Goal: Task Accomplishment & Management: Manage account settings

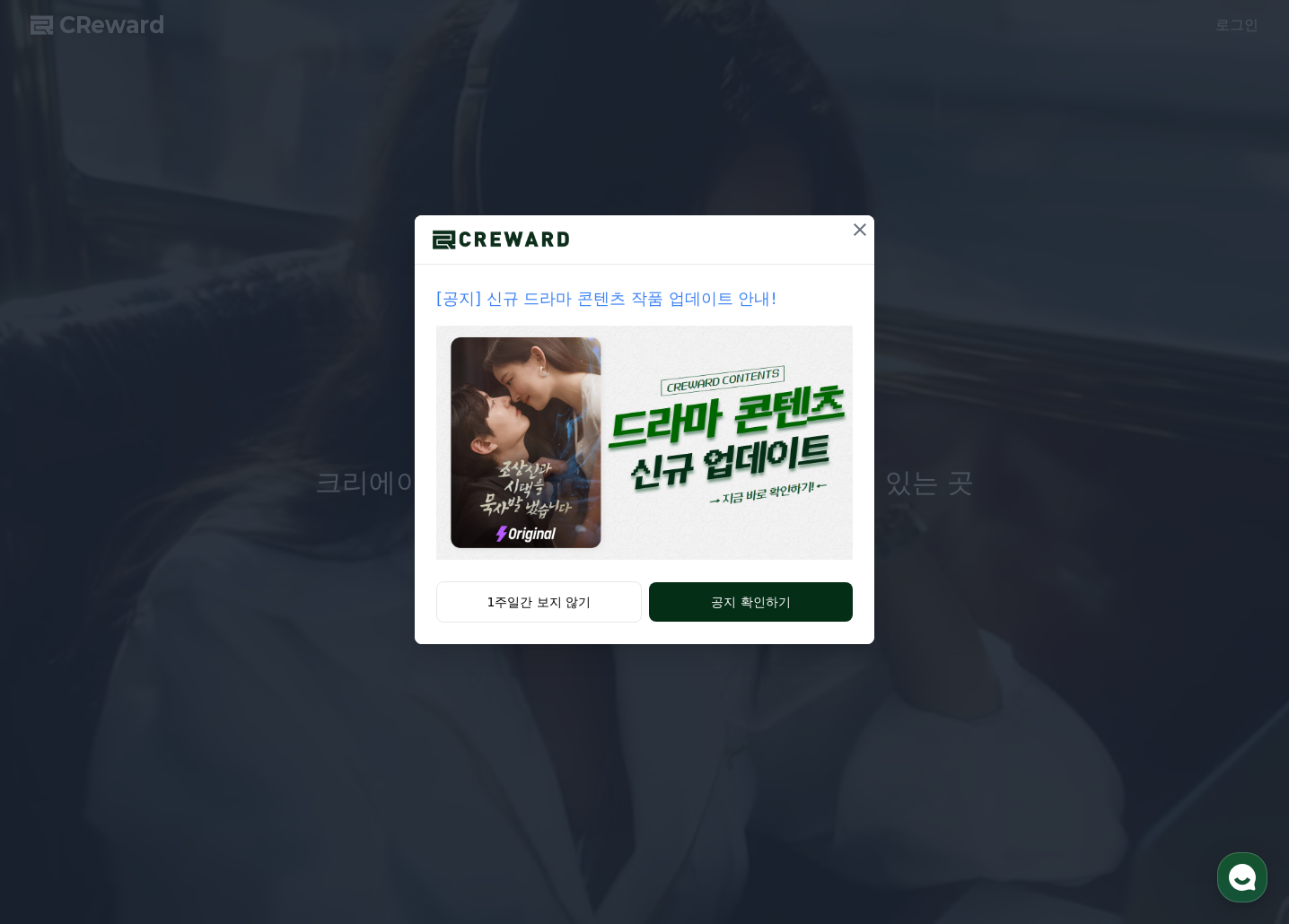
click at [753, 590] on button "공지 확인하기" at bounding box center [750, 602] width 204 height 40
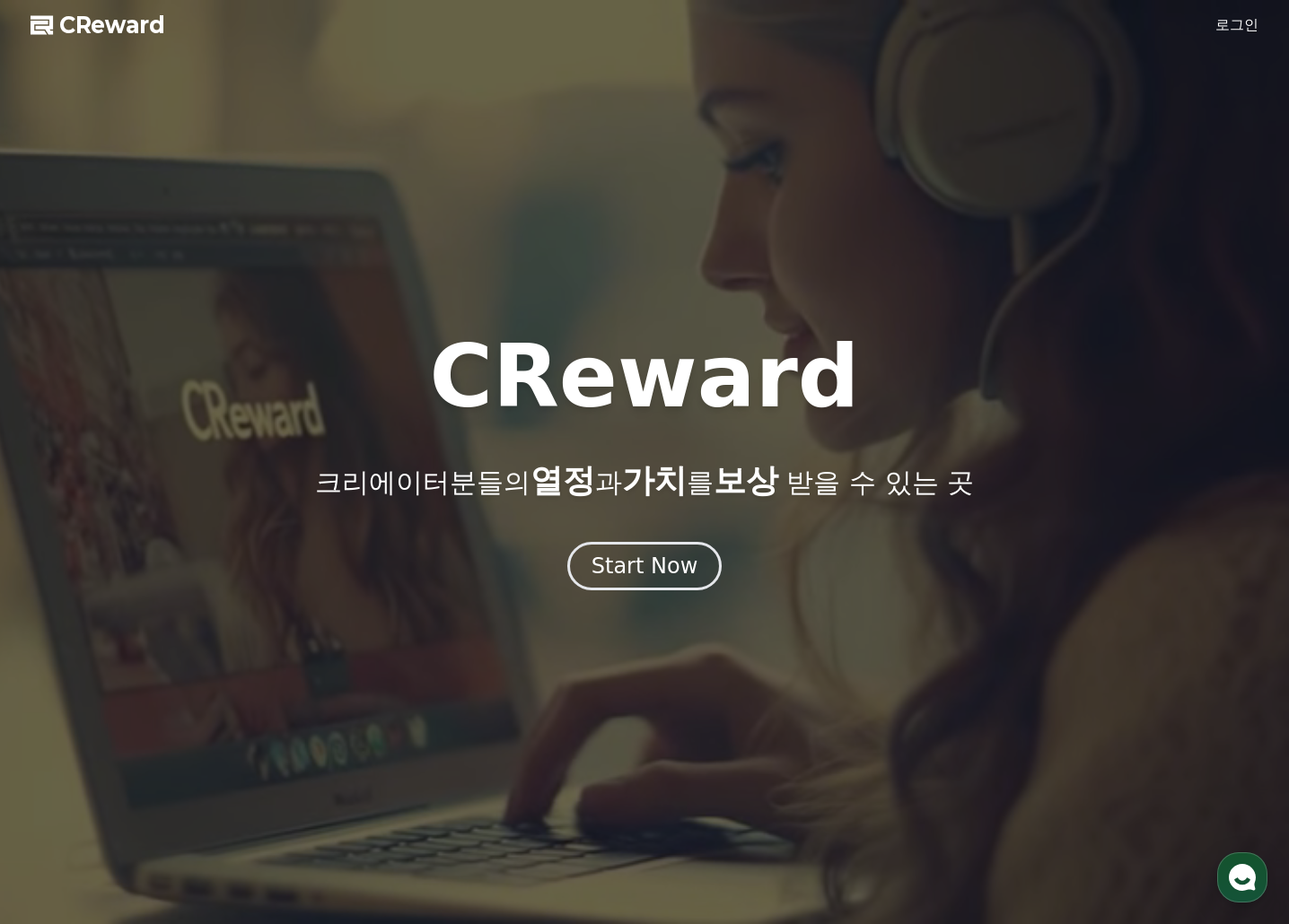
click at [1233, 21] on link "로그인" at bounding box center [1236, 25] width 43 height 22
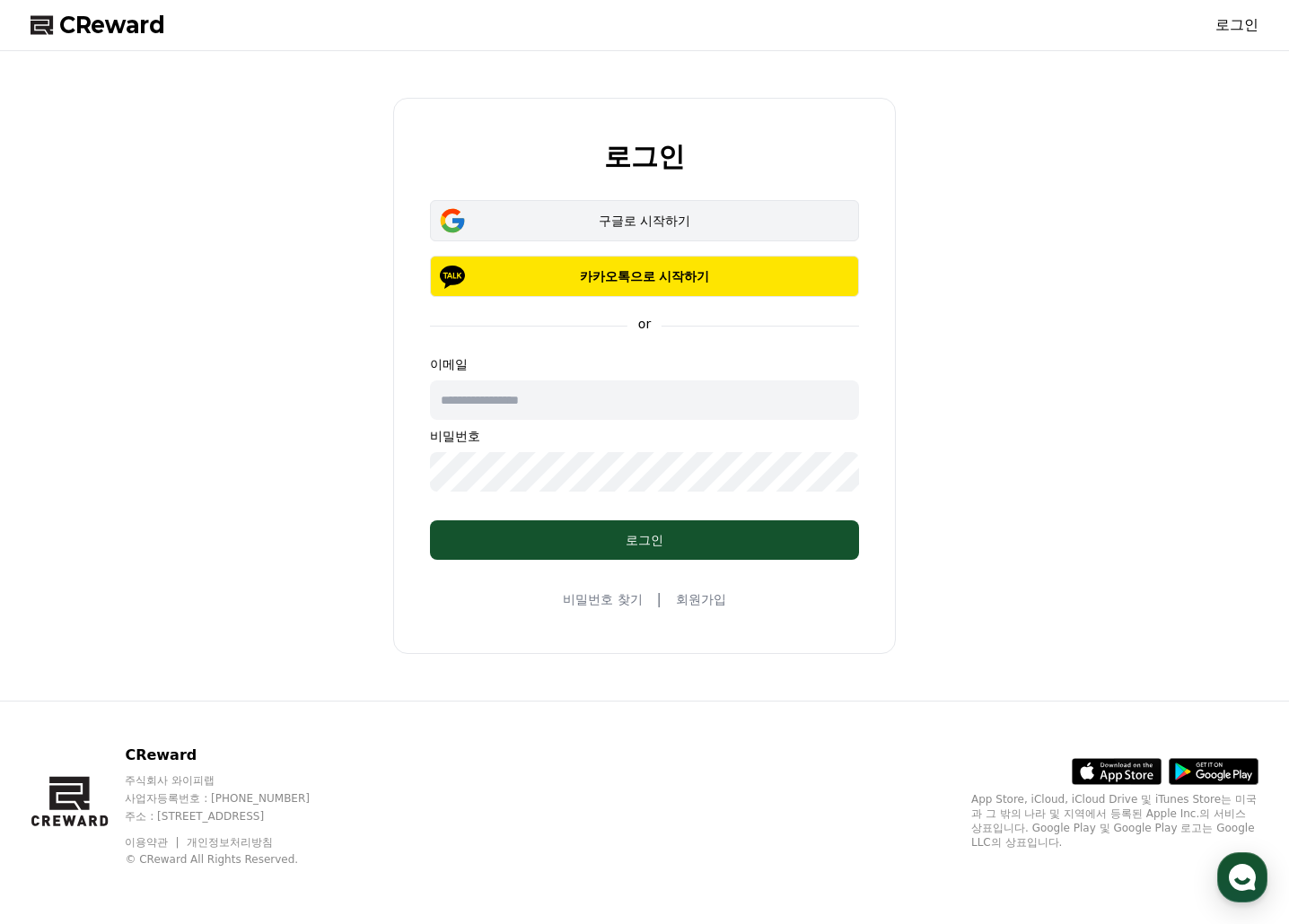
click at [594, 207] on button "구글로 시작하기" at bounding box center [644, 220] width 429 height 41
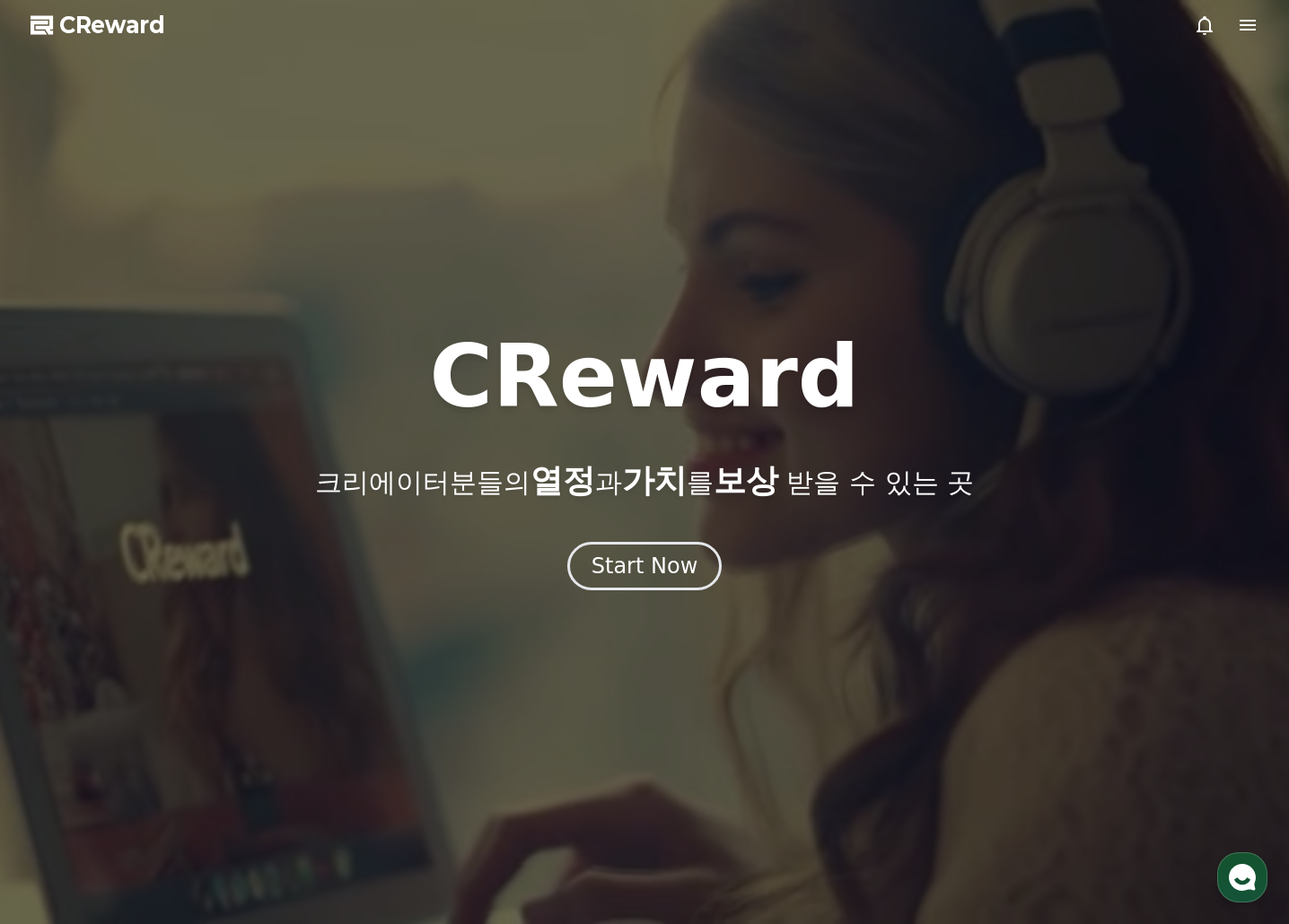
click at [1242, 25] on icon at bounding box center [1247, 25] width 16 height 11
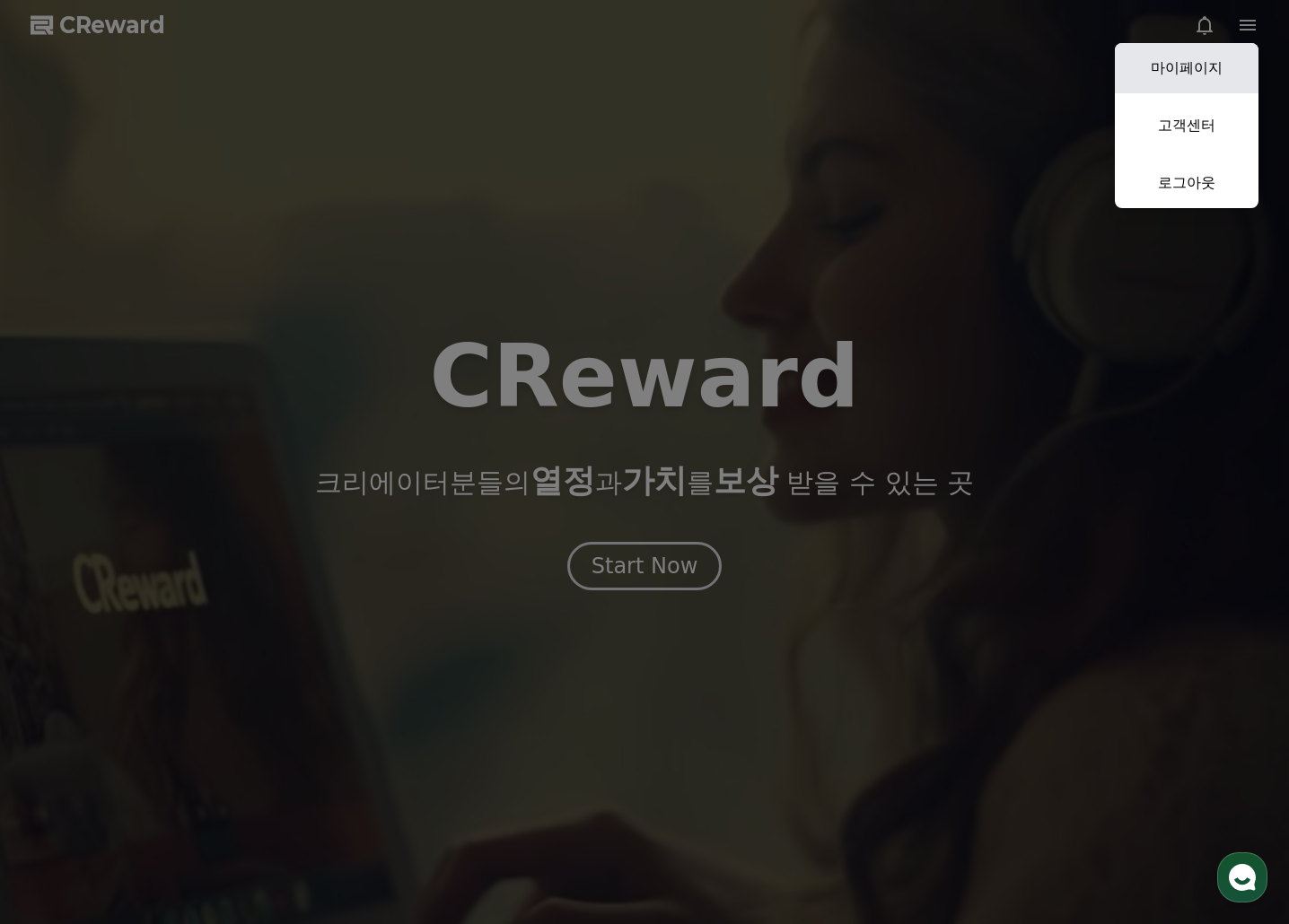
click at [1155, 65] on link "마이페이지" at bounding box center [1186, 68] width 143 height 50
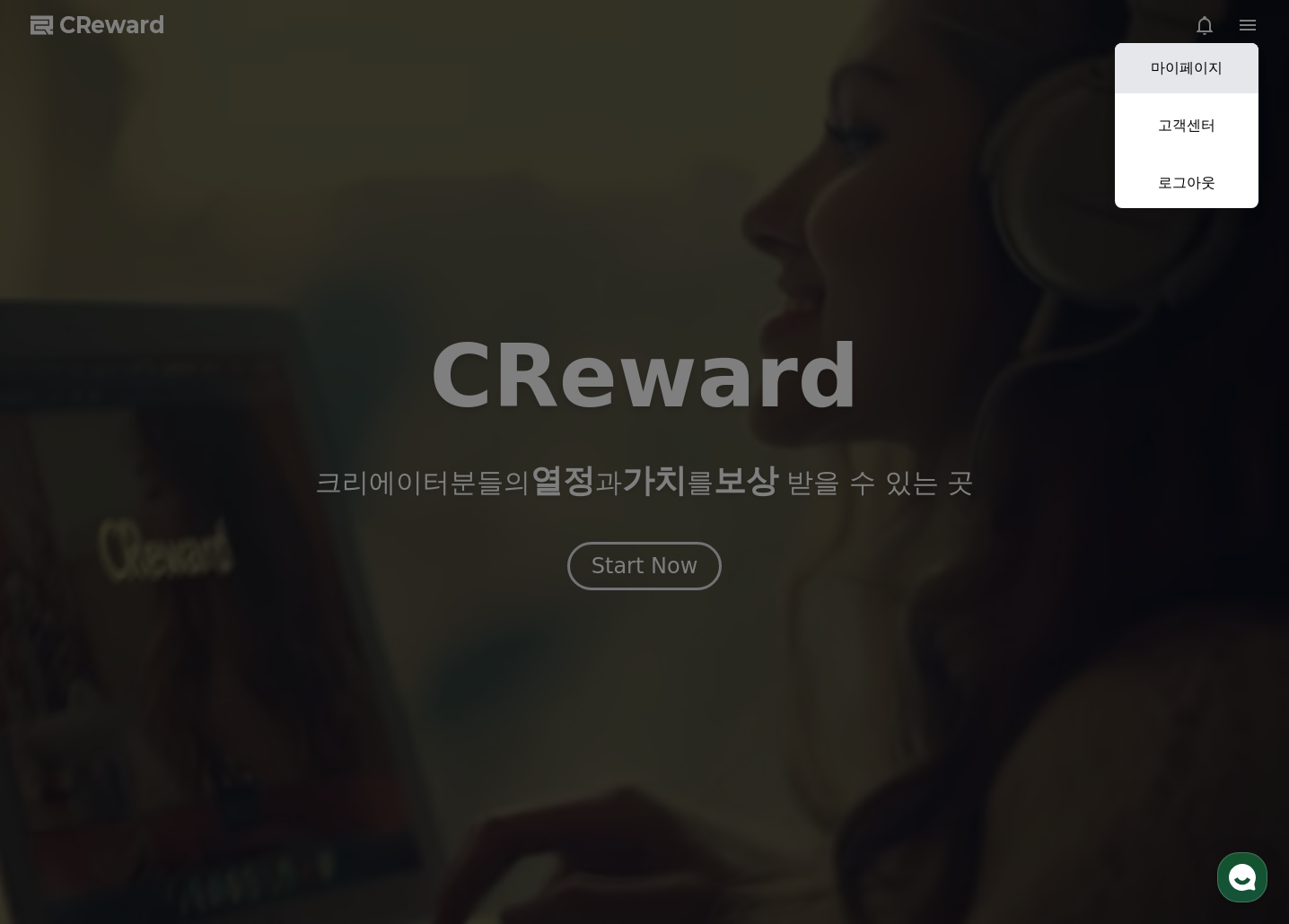
select select "**********"
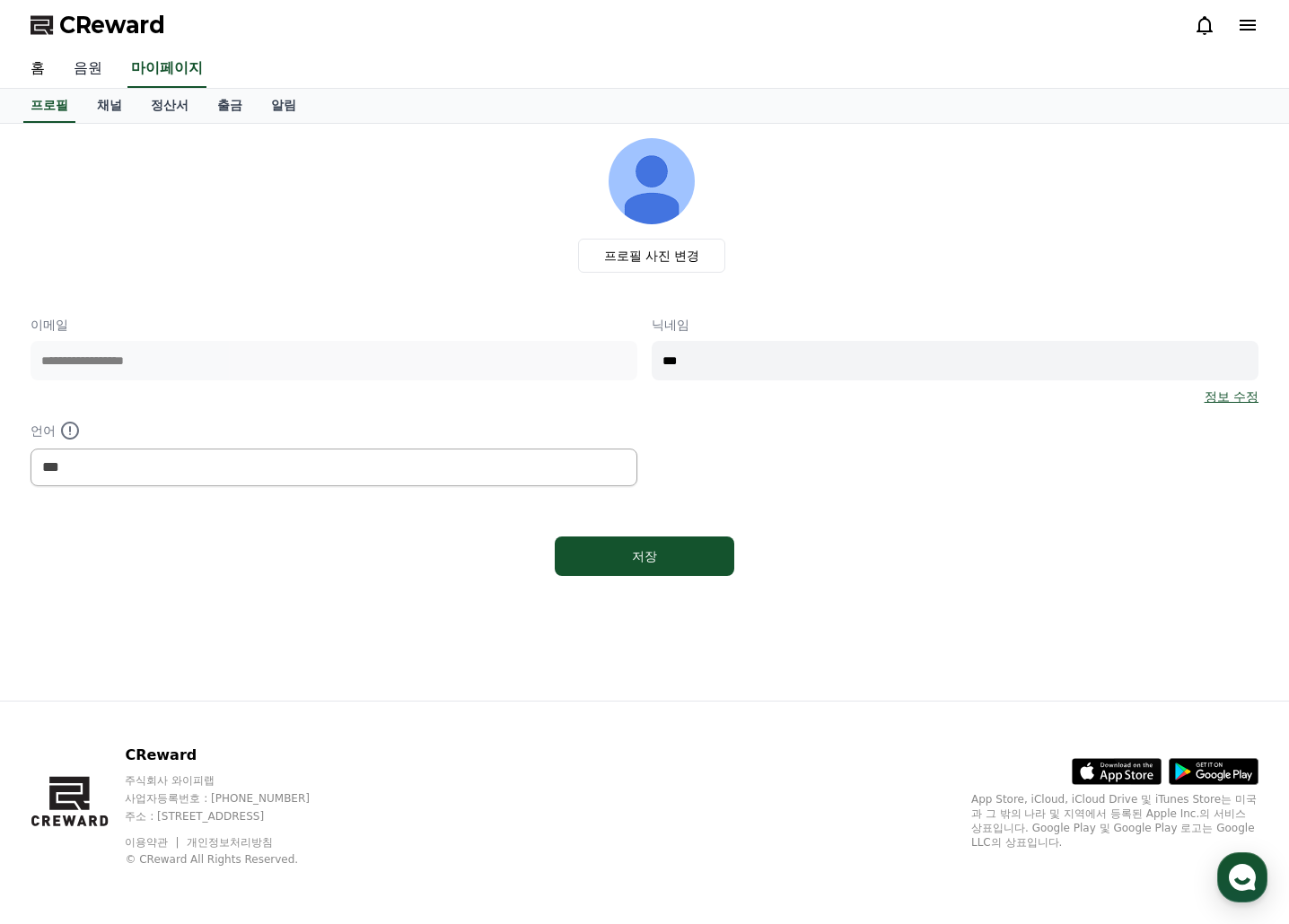
click at [88, 76] on link "음원" at bounding box center [88, 69] width 58 height 38
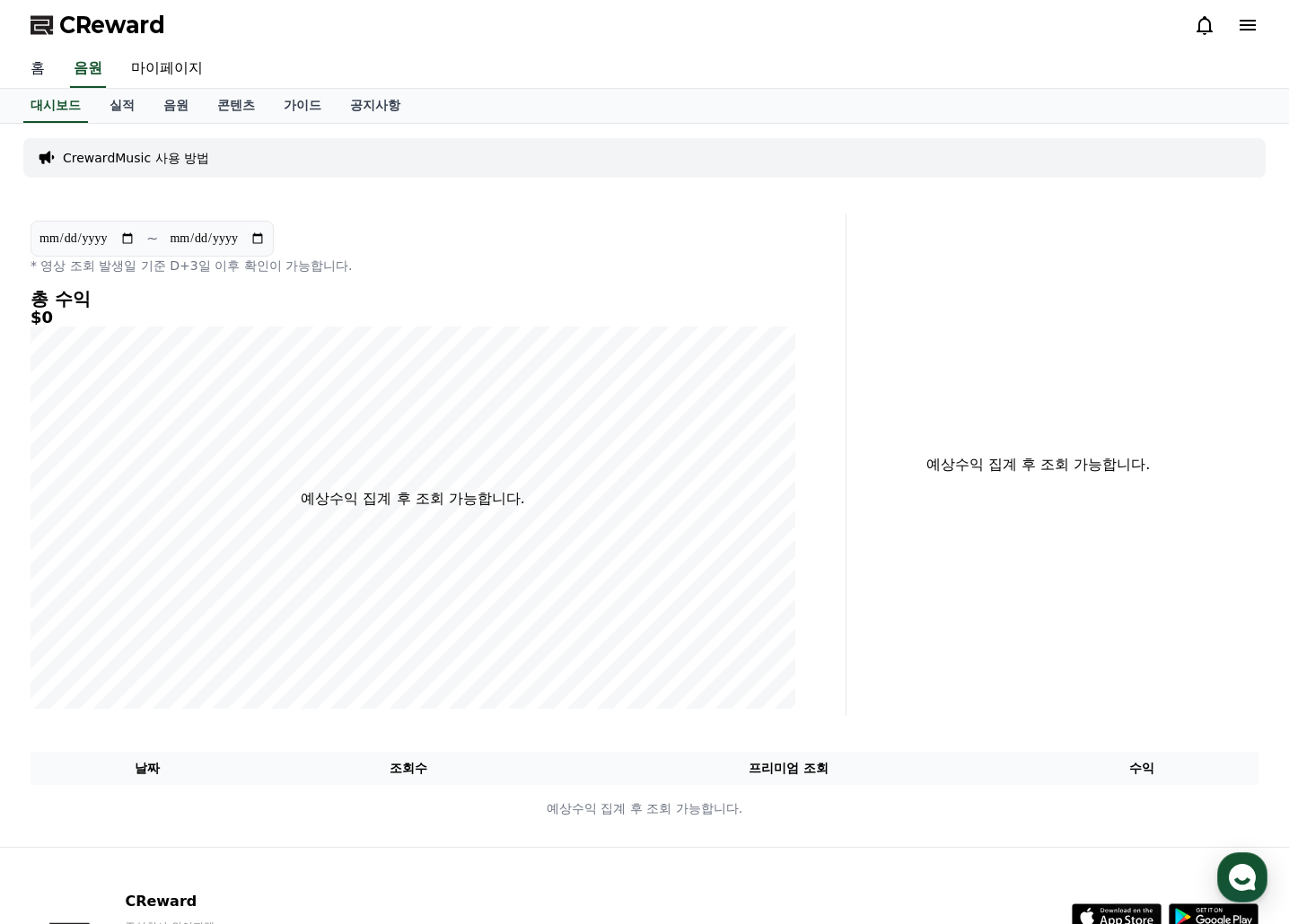
click at [40, 67] on link "홈" at bounding box center [37, 69] width 43 height 38
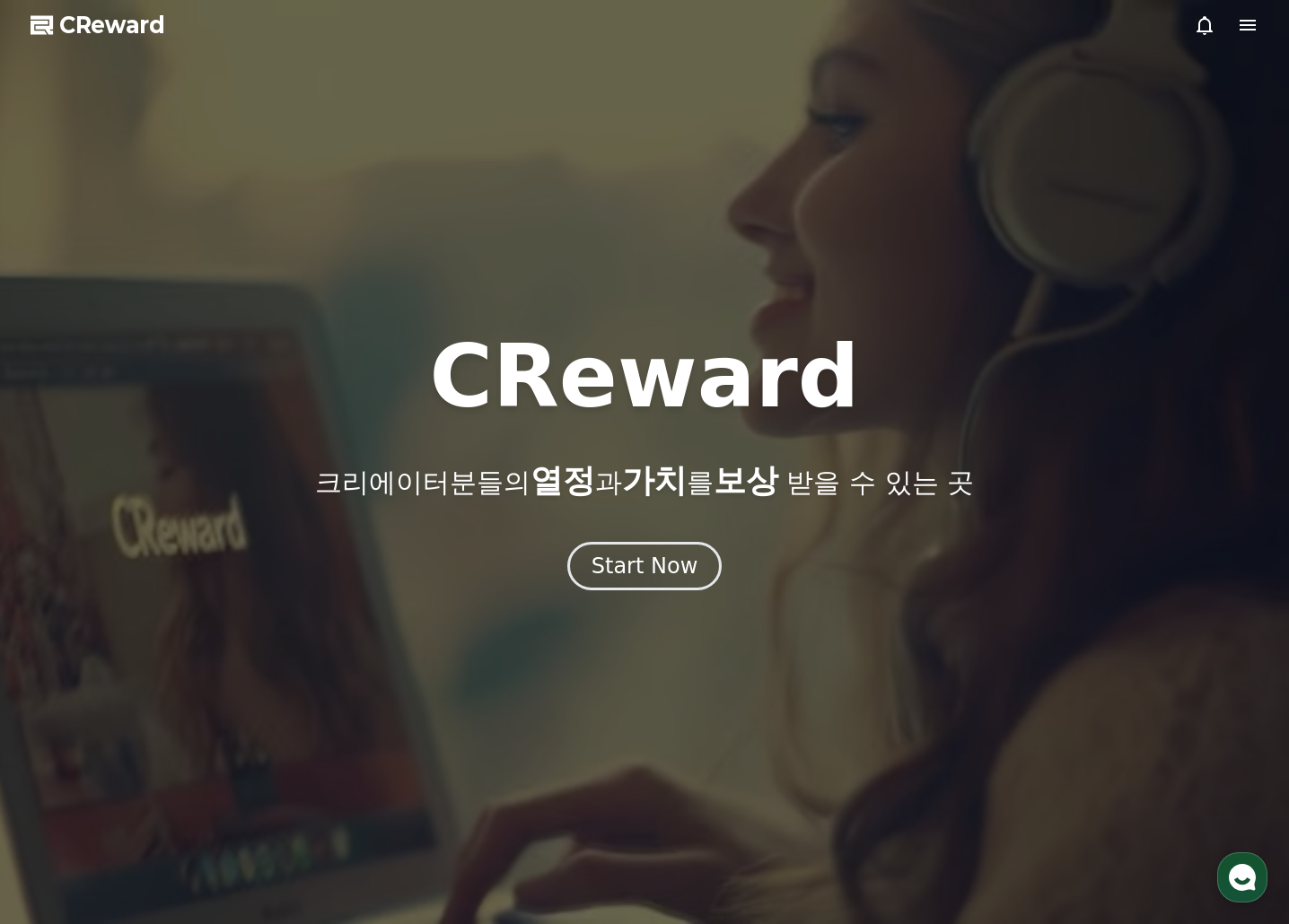
click at [94, 27] on span "CReward" at bounding box center [112, 25] width 106 height 29
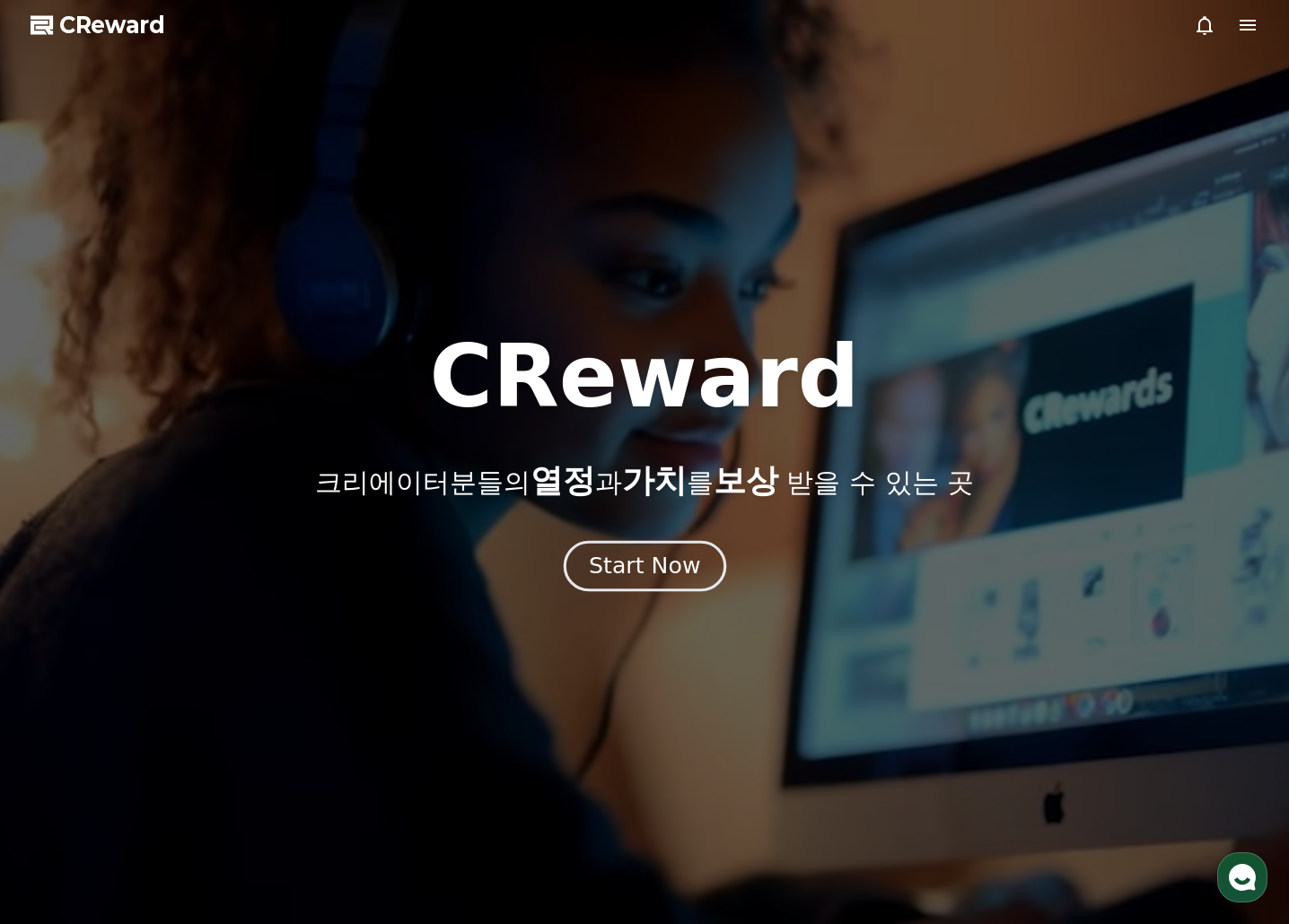
click at [648, 563] on div "Start Now" at bounding box center [644, 566] width 112 height 31
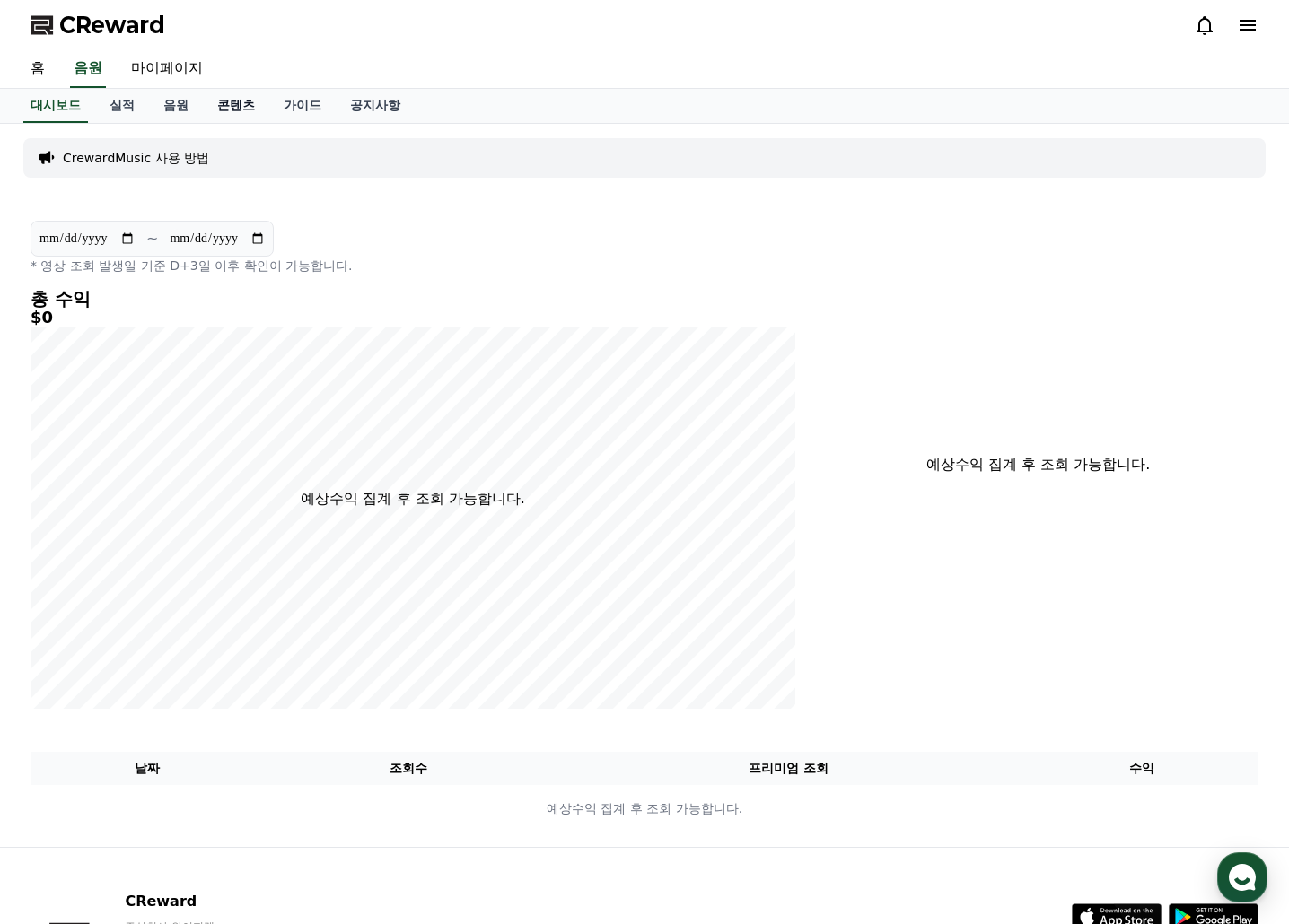
click at [222, 111] on link "콘텐츠" at bounding box center [236, 106] width 67 height 34
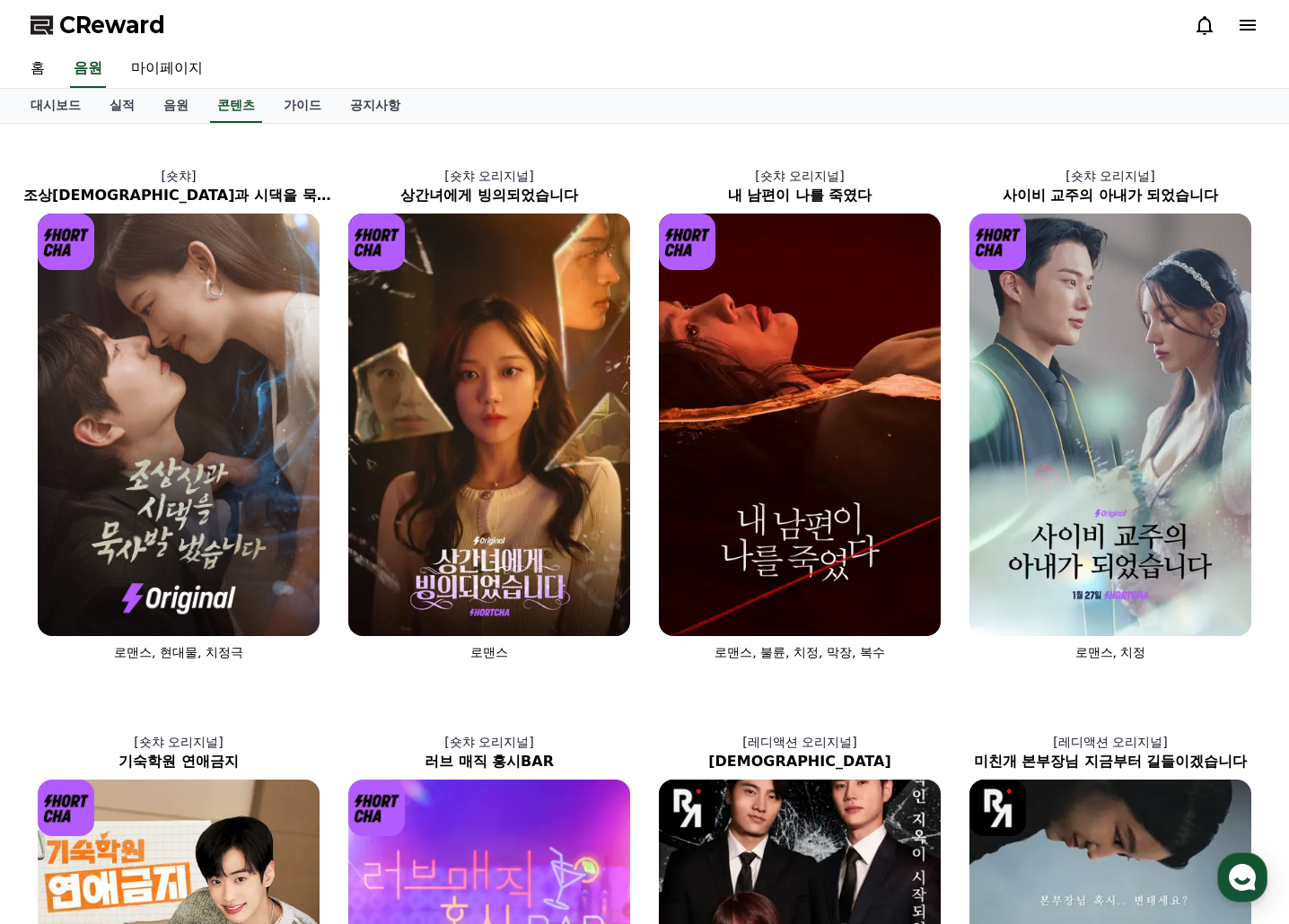
click at [1200, 16] on icon at bounding box center [1204, 25] width 22 height 22
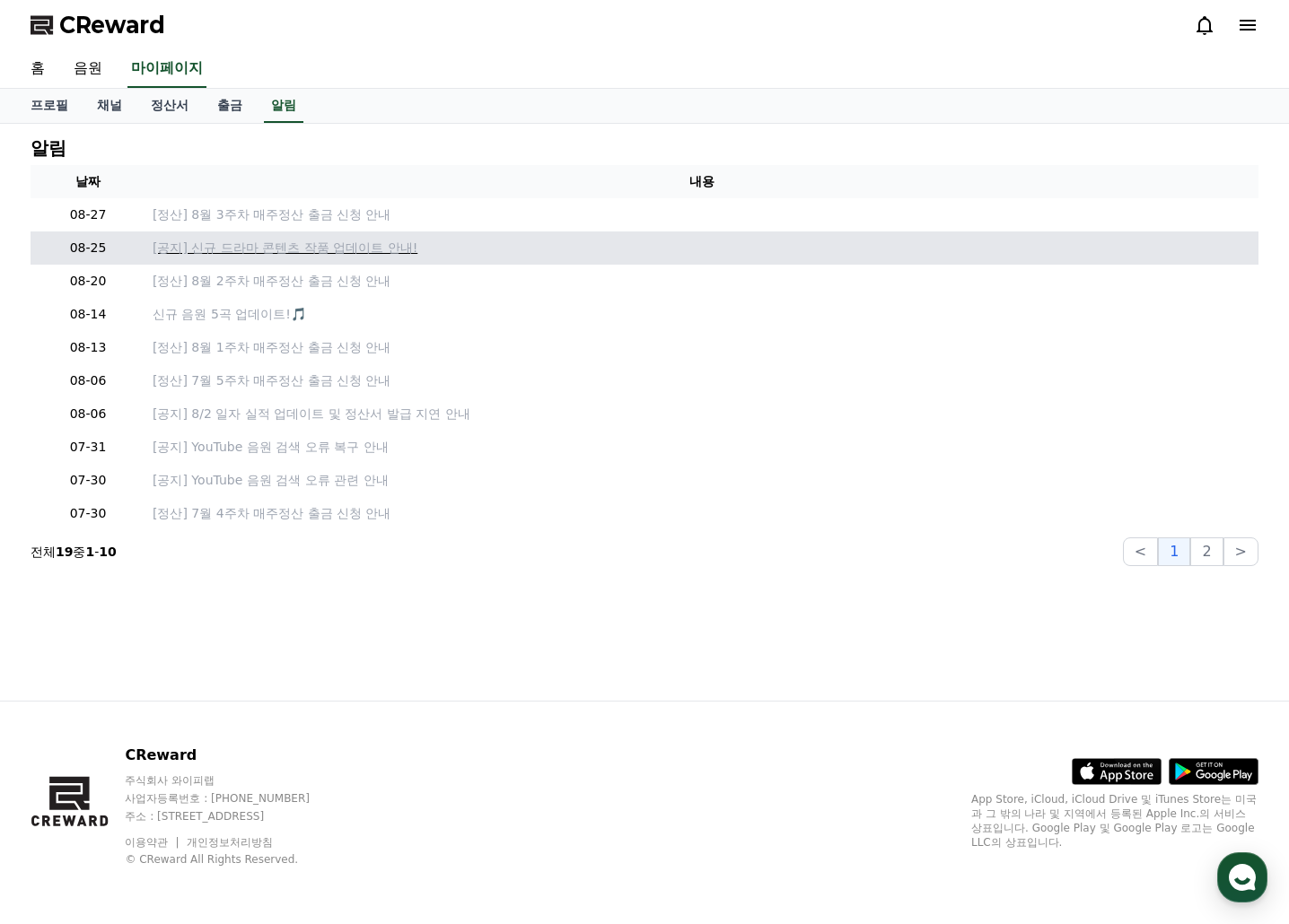
click at [253, 254] on p "[공지] 신규 드라마 콘텐츠 작품 업데이트 안내!" at bounding box center [701, 248] width 1099 height 19
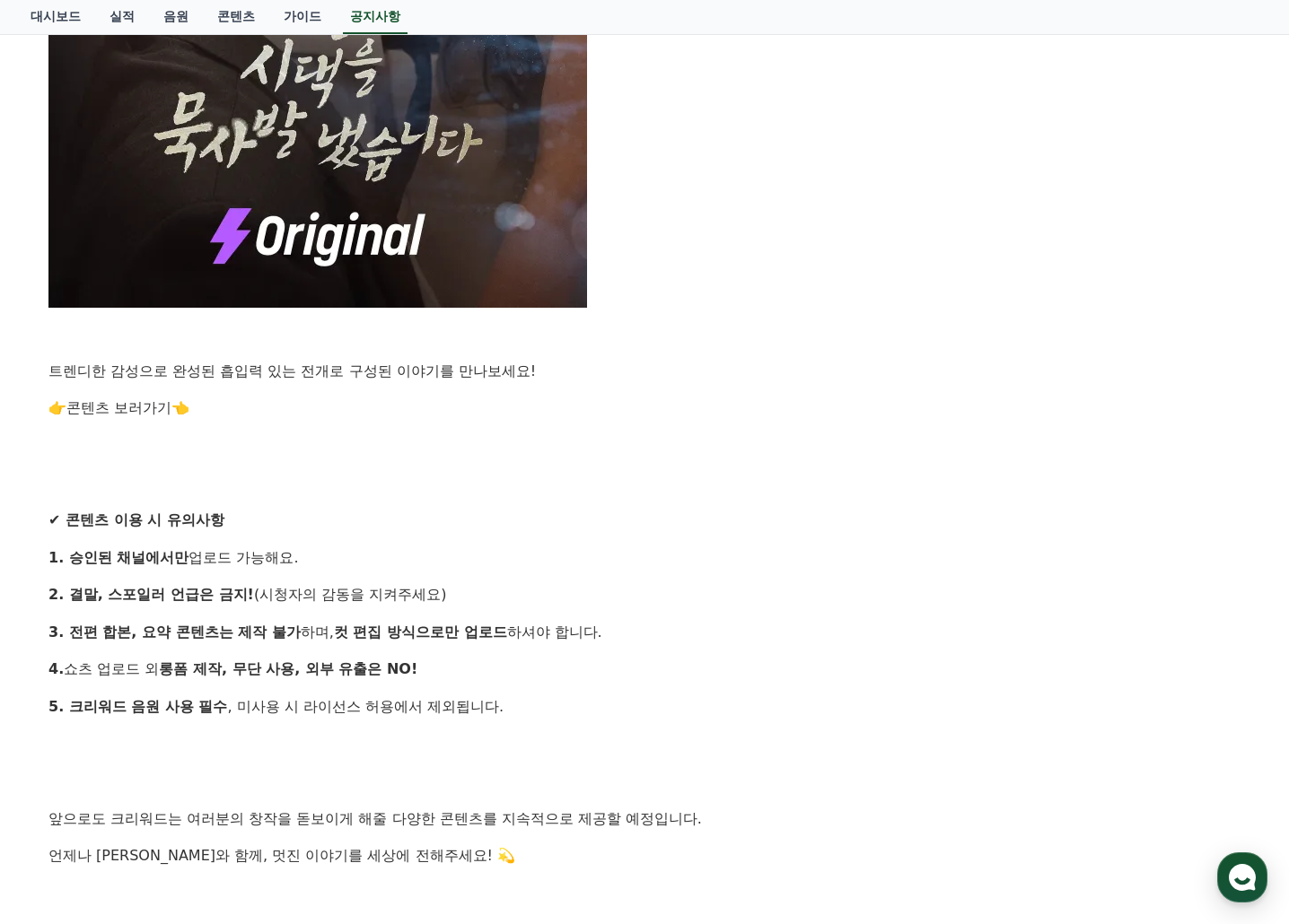
scroll to position [1436, 0]
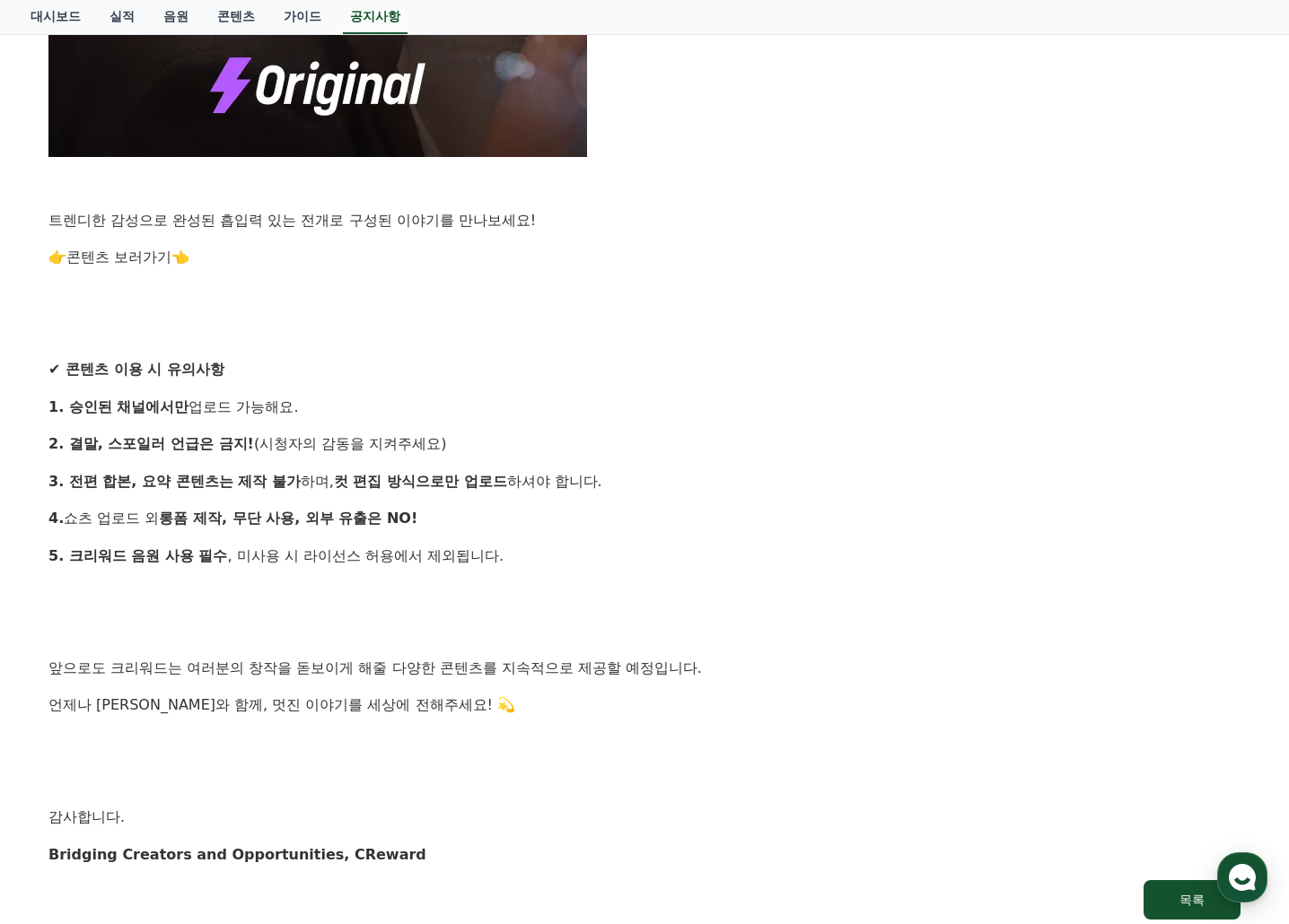
drag, startPoint x: 135, startPoint y: 412, endPoint x: 466, endPoint y: 412, distance: 331.0
click at [466, 412] on p "1. 승인된 채널에서만 업로드 가능해요." at bounding box center [644, 406] width 1191 height 23
click at [489, 412] on p "1. 승인된 채널에서만 업로드 가능해요." at bounding box center [644, 406] width 1191 height 23
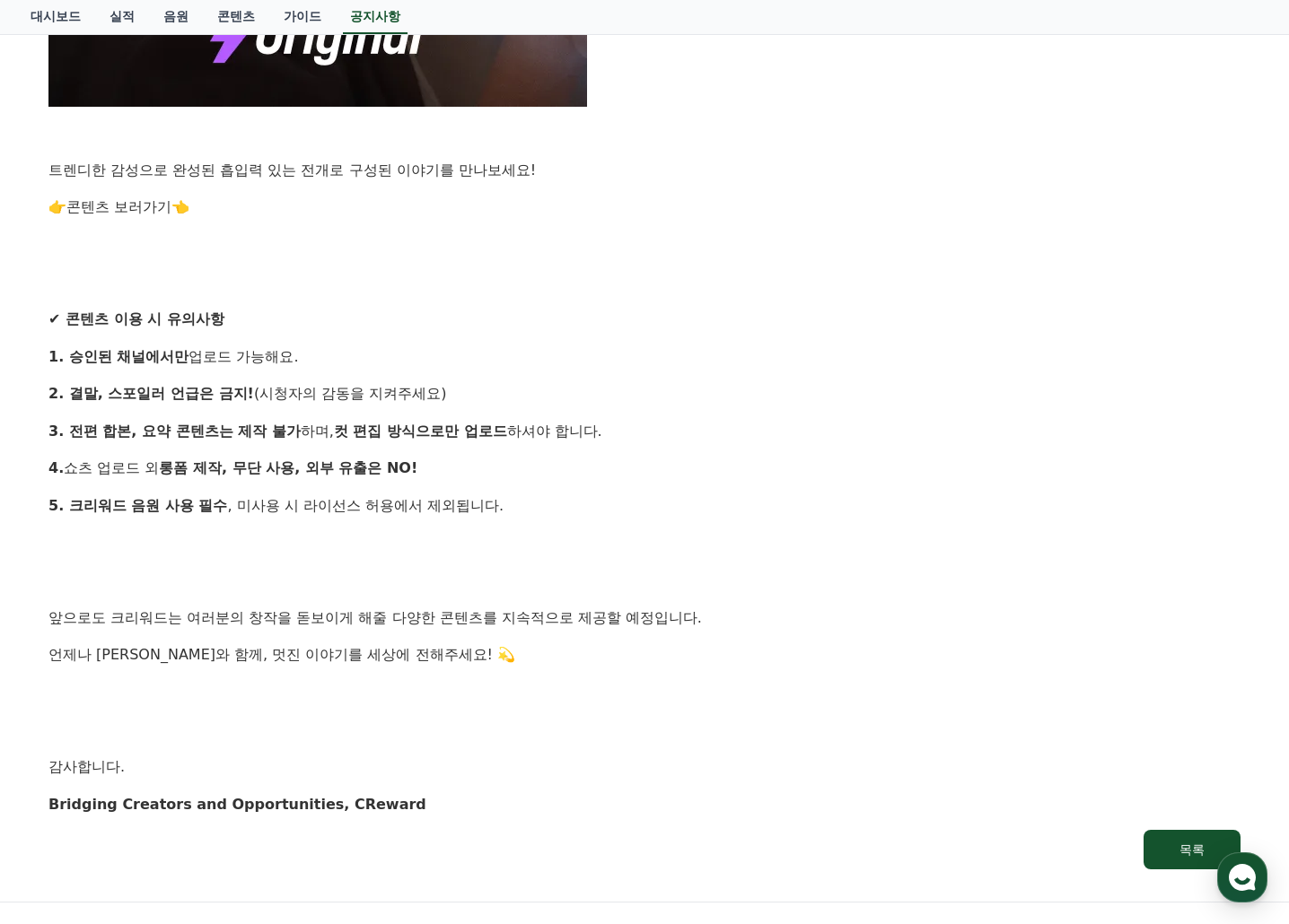
scroll to position [1327, 0]
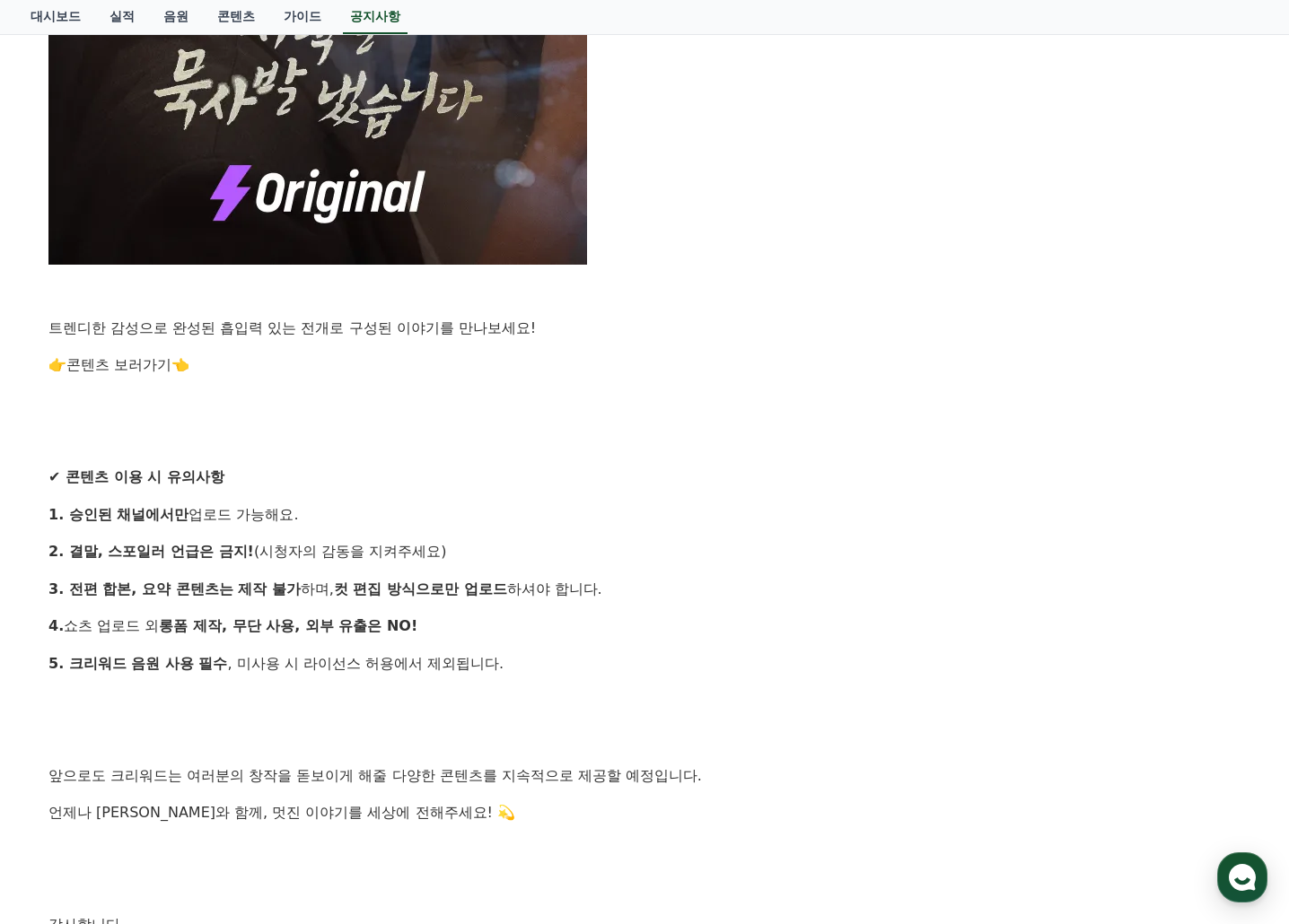
click at [135, 366] on link "콘텐츠 보러가기" at bounding box center [119, 364] width 105 height 17
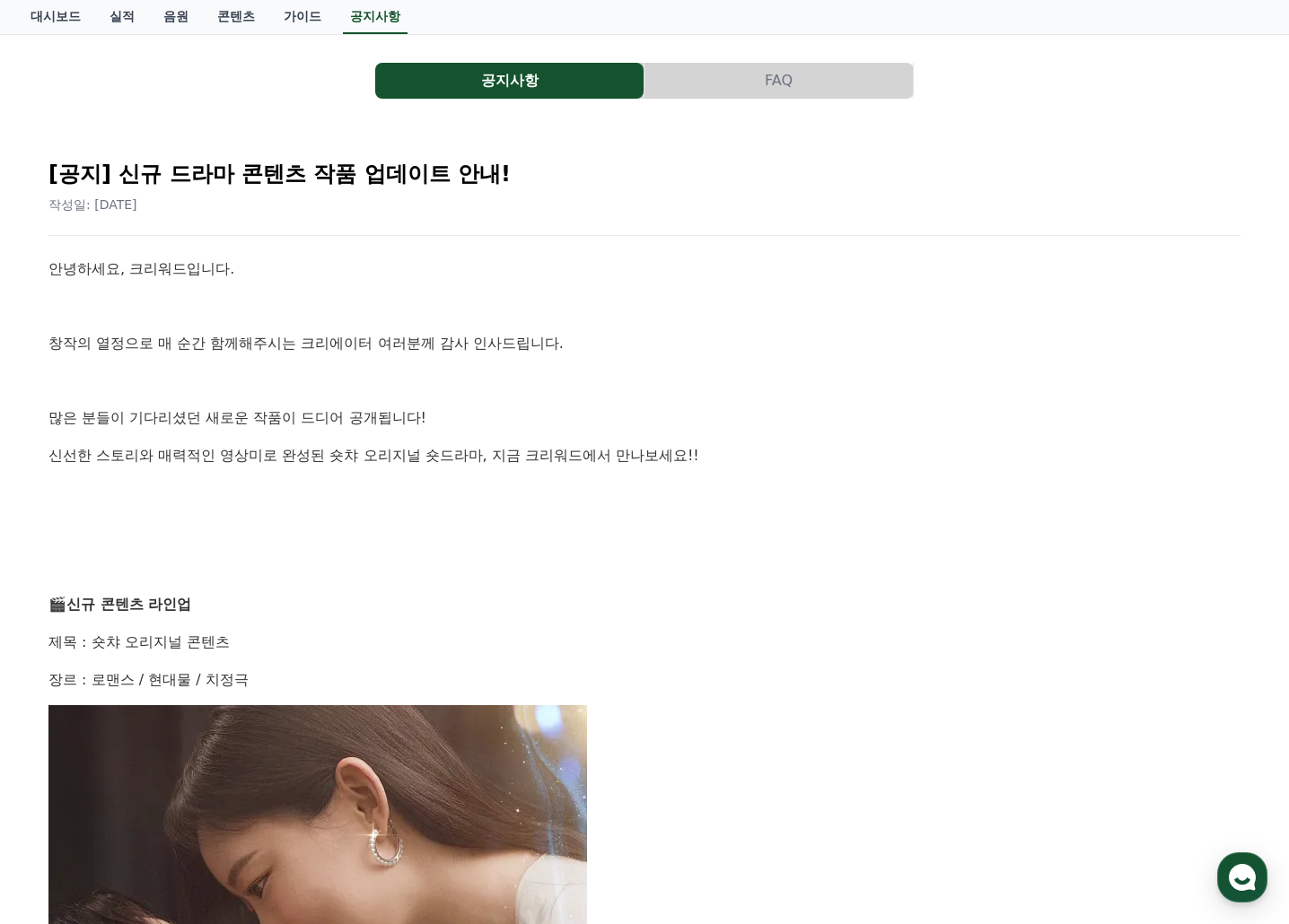
scroll to position [0, 0]
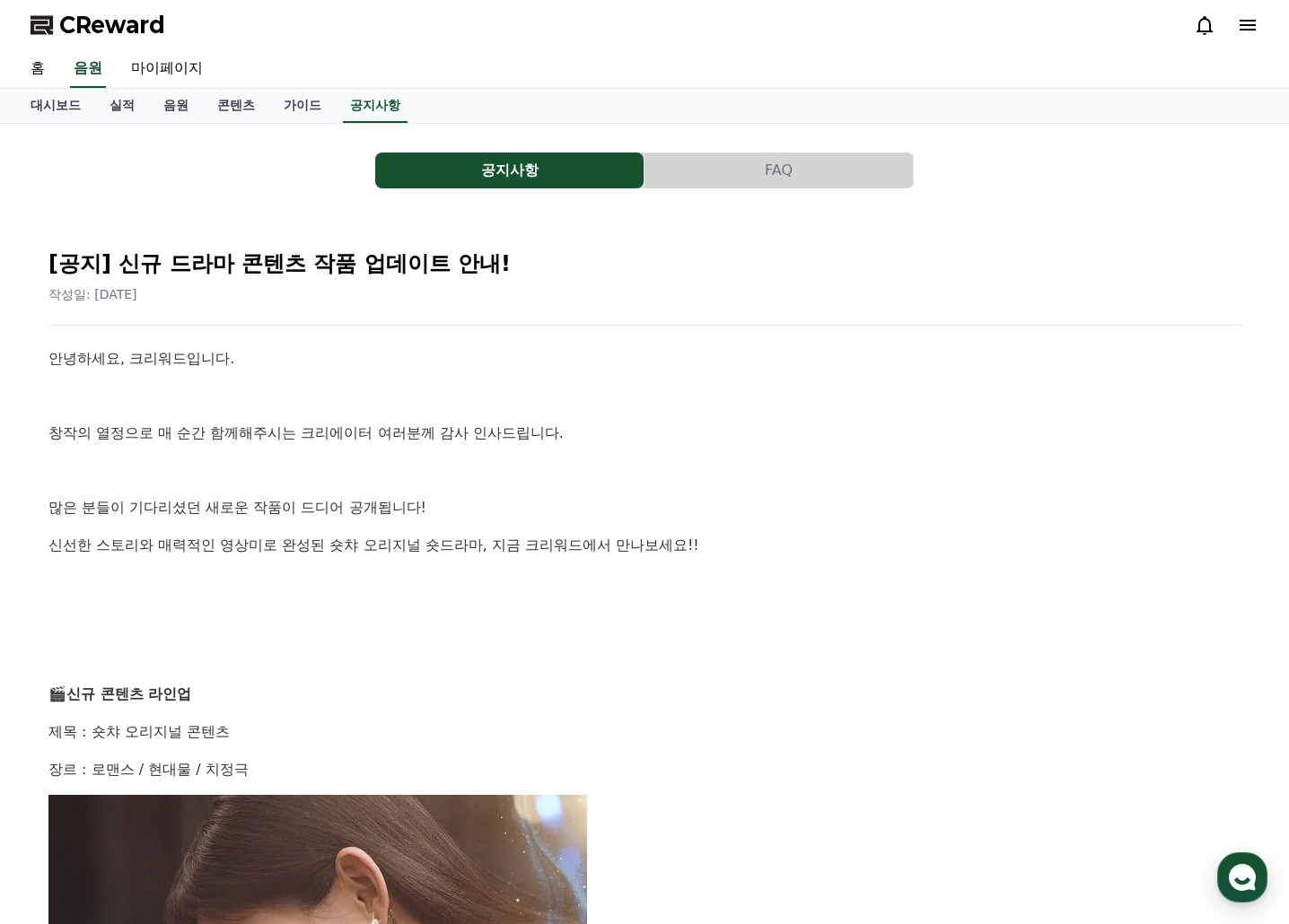
click at [1253, 19] on icon at bounding box center [1248, 25] width 22 height 22
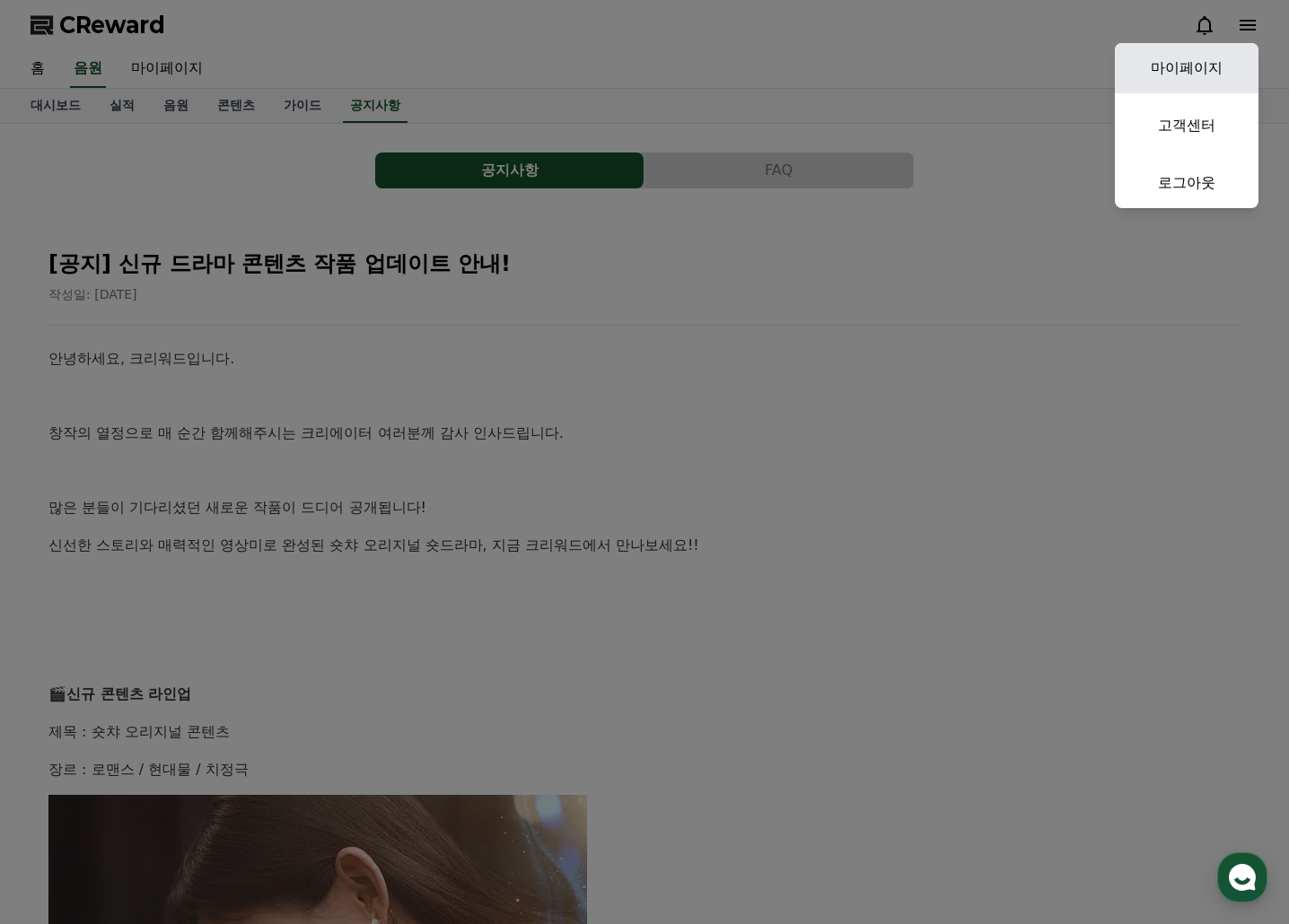
click at [1199, 64] on link "마이페이지" at bounding box center [1186, 68] width 143 height 50
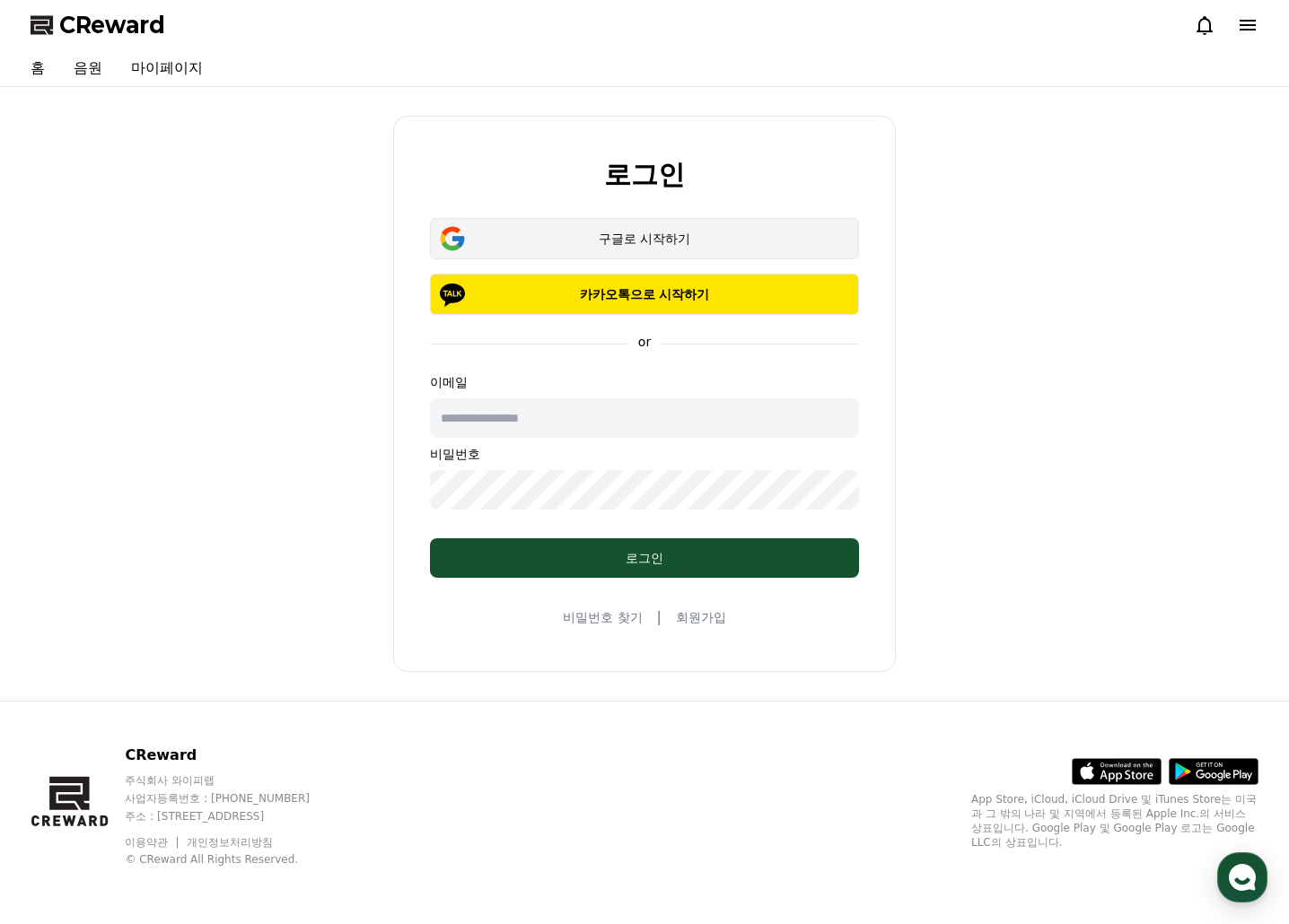
click at [627, 237] on div "구글로 시작하기" at bounding box center [644, 239] width 377 height 18
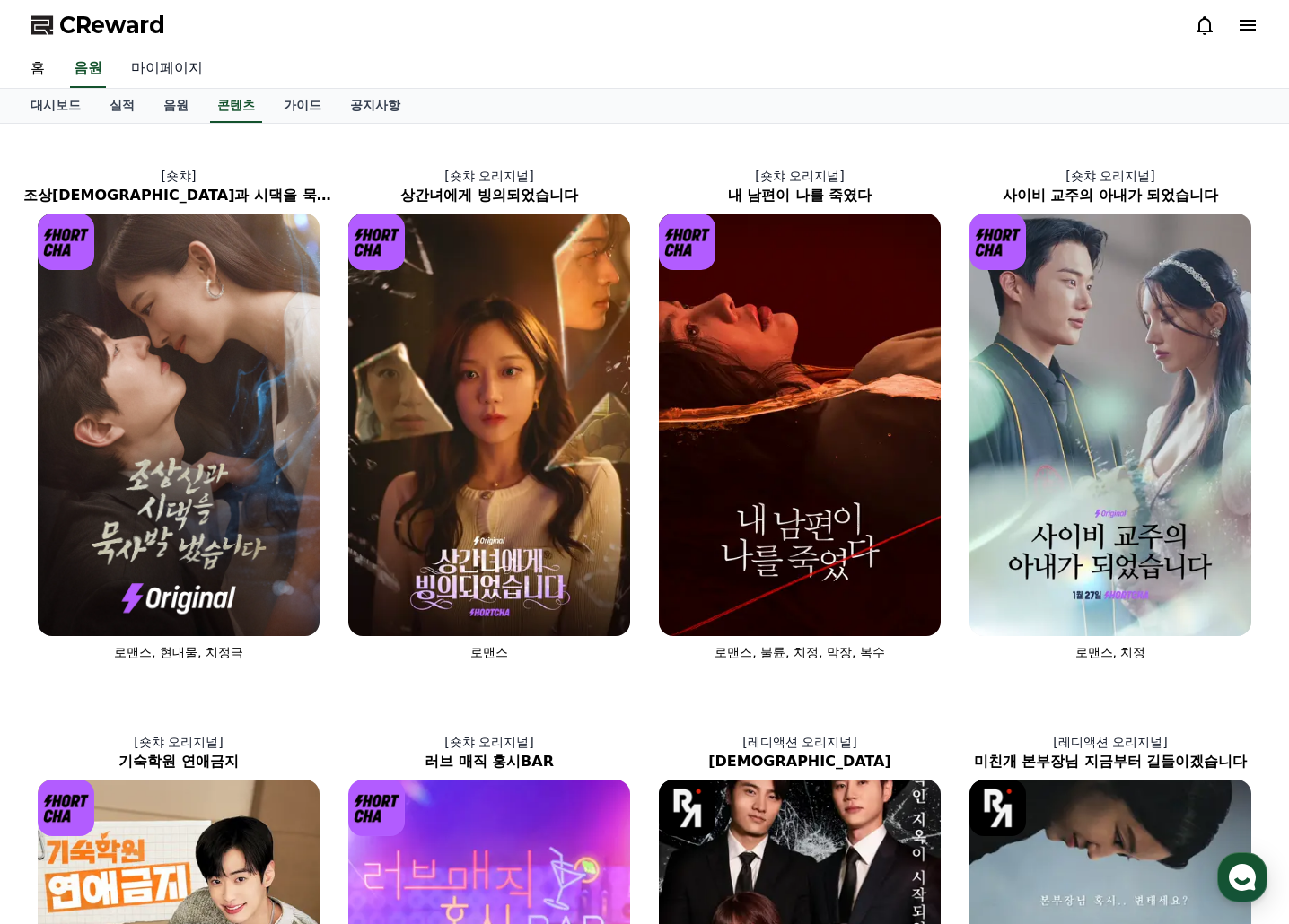
click at [170, 66] on link "마이페이지" at bounding box center [166, 69] width 101 height 38
select select "**********"
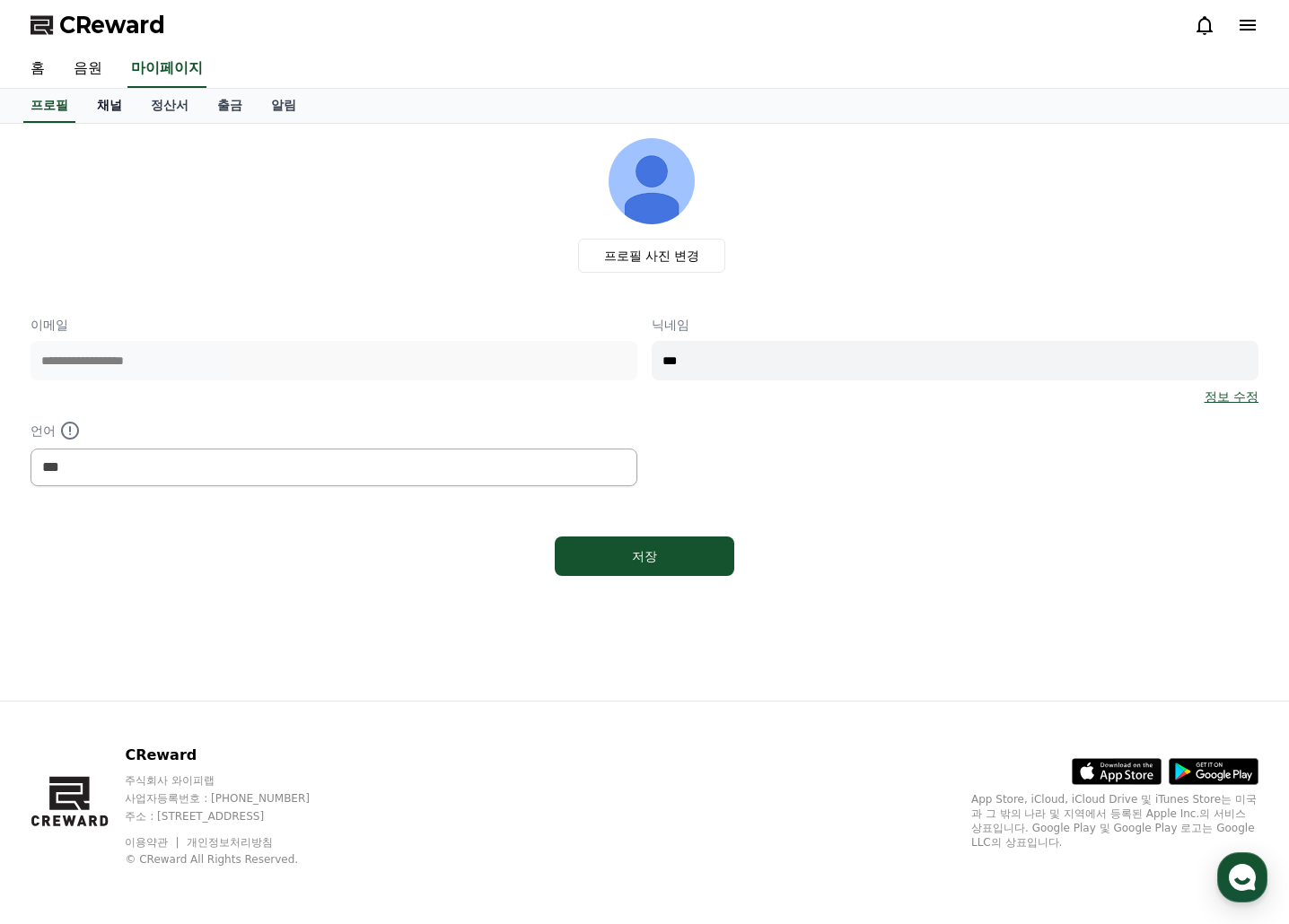
click at [110, 109] on link "채널" at bounding box center [110, 106] width 54 height 34
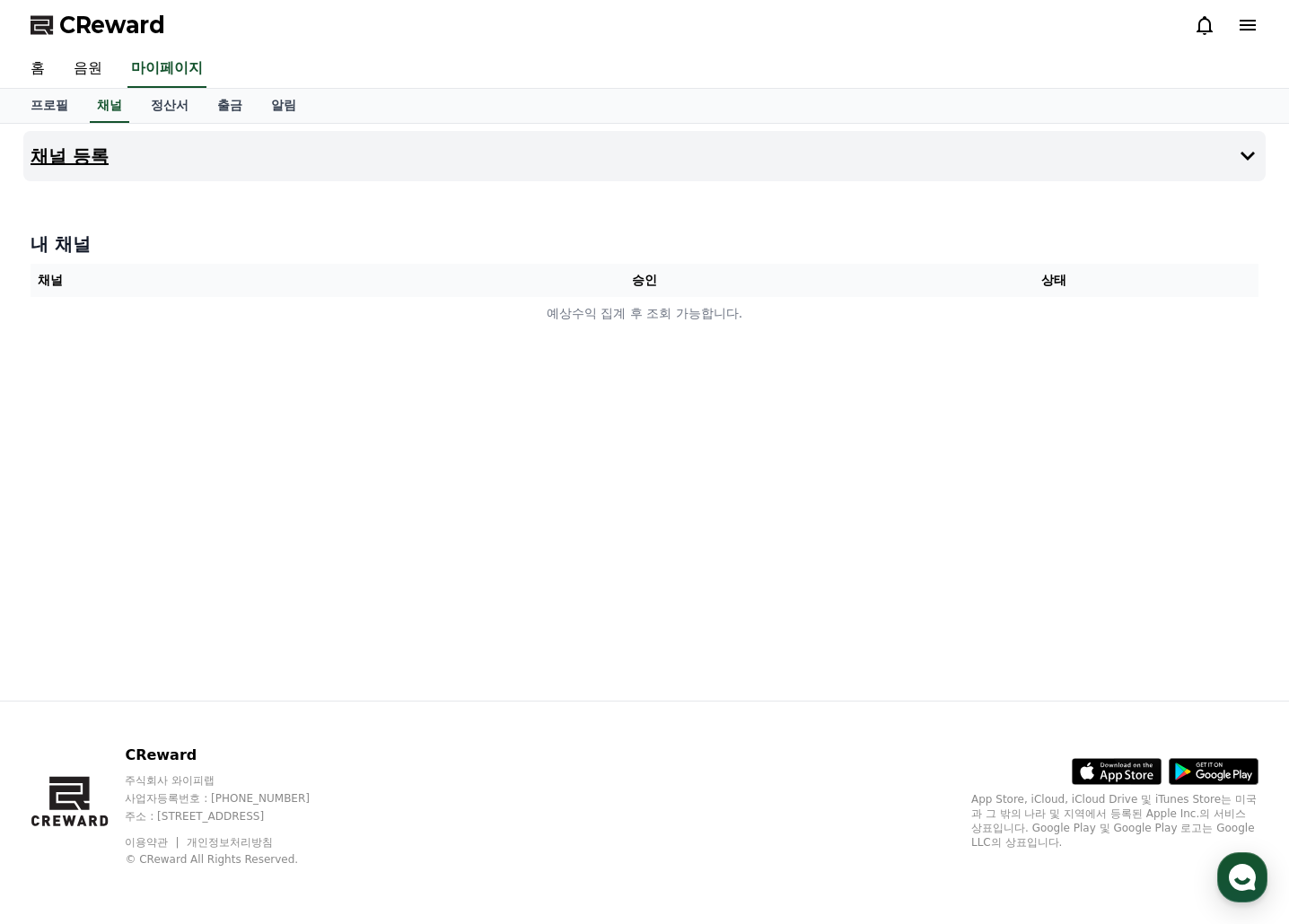
click at [81, 162] on h4 "채널 등록" at bounding box center [70, 156] width 78 height 20
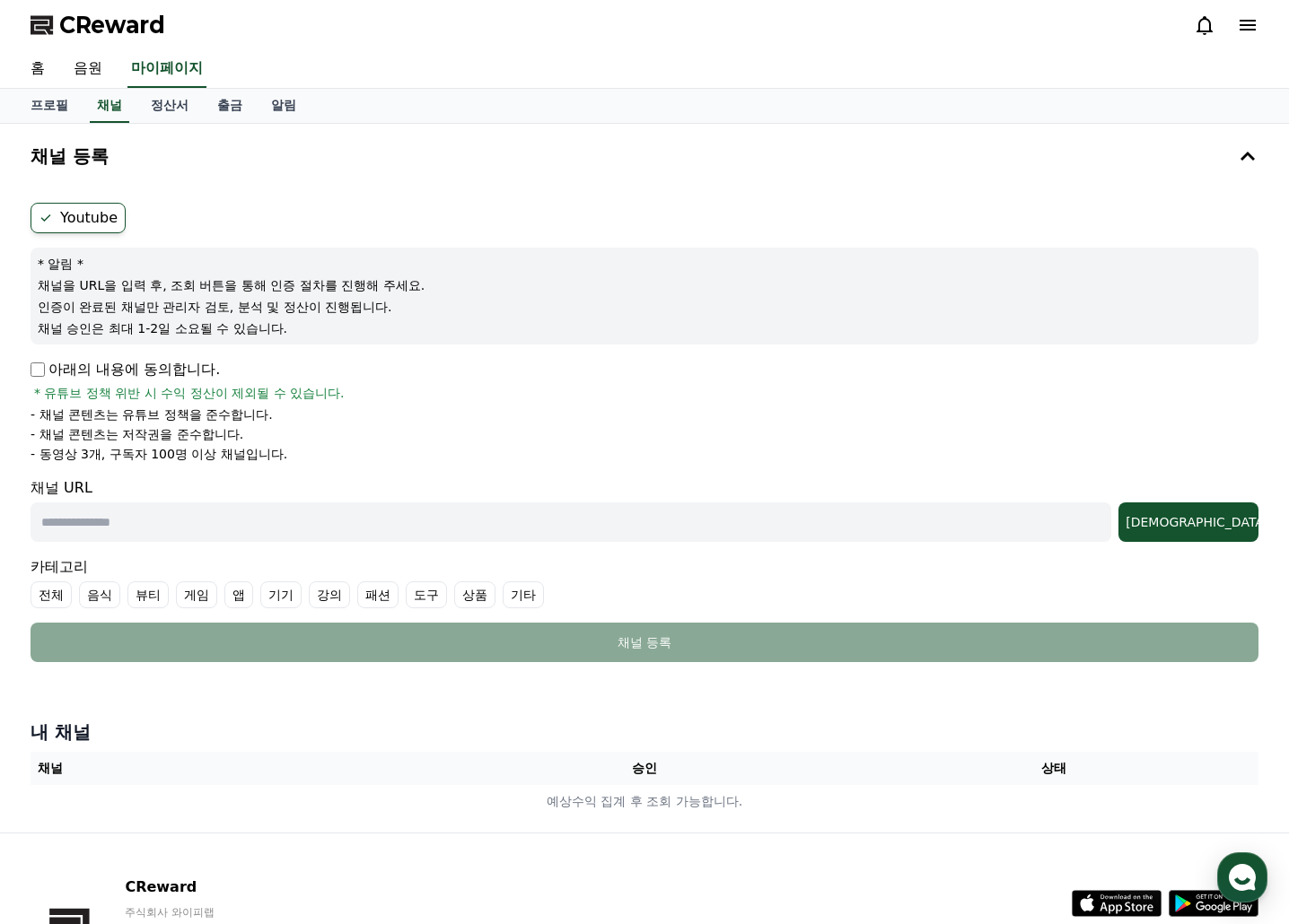
click at [59, 222] on label "Youtube" at bounding box center [79, 218] width 96 height 31
click at [27, 218] on div "Youtube * 알림 * 채널을 URL을 입력 후, 조회 버튼을 통해 인증 절차를 진행해 주세요. 인증이 완료된 채널만 관리자 검토, 분석 …" at bounding box center [644, 432] width 1242 height 474
click at [45, 218] on icon at bounding box center [46, 218] width 14 height 14
click at [250, 528] on input "text" at bounding box center [571, 523] width 1081 height 40
paste input "**********"
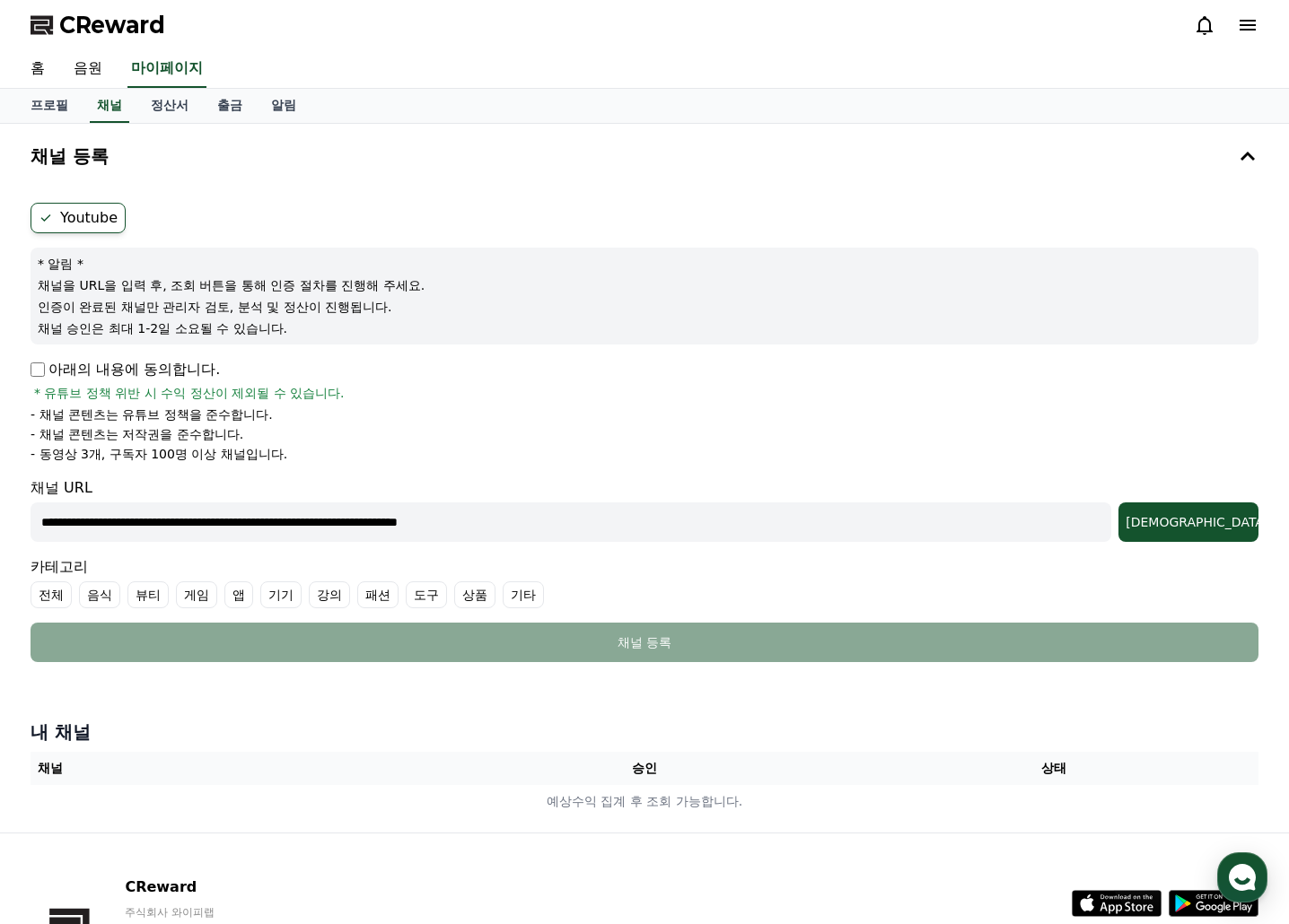
drag, startPoint x: 207, startPoint y: 524, endPoint x: 901, endPoint y: 524, distance: 694.0
click at [901, 524] on input "**********" at bounding box center [571, 523] width 1081 height 40
type input "**********"
click at [1232, 518] on div "조회" at bounding box center [1188, 522] width 126 height 18
click at [430, 427] on li "- 채널 콘텐츠는 저작권을 준수합니다." at bounding box center [644, 434] width 1228 height 18
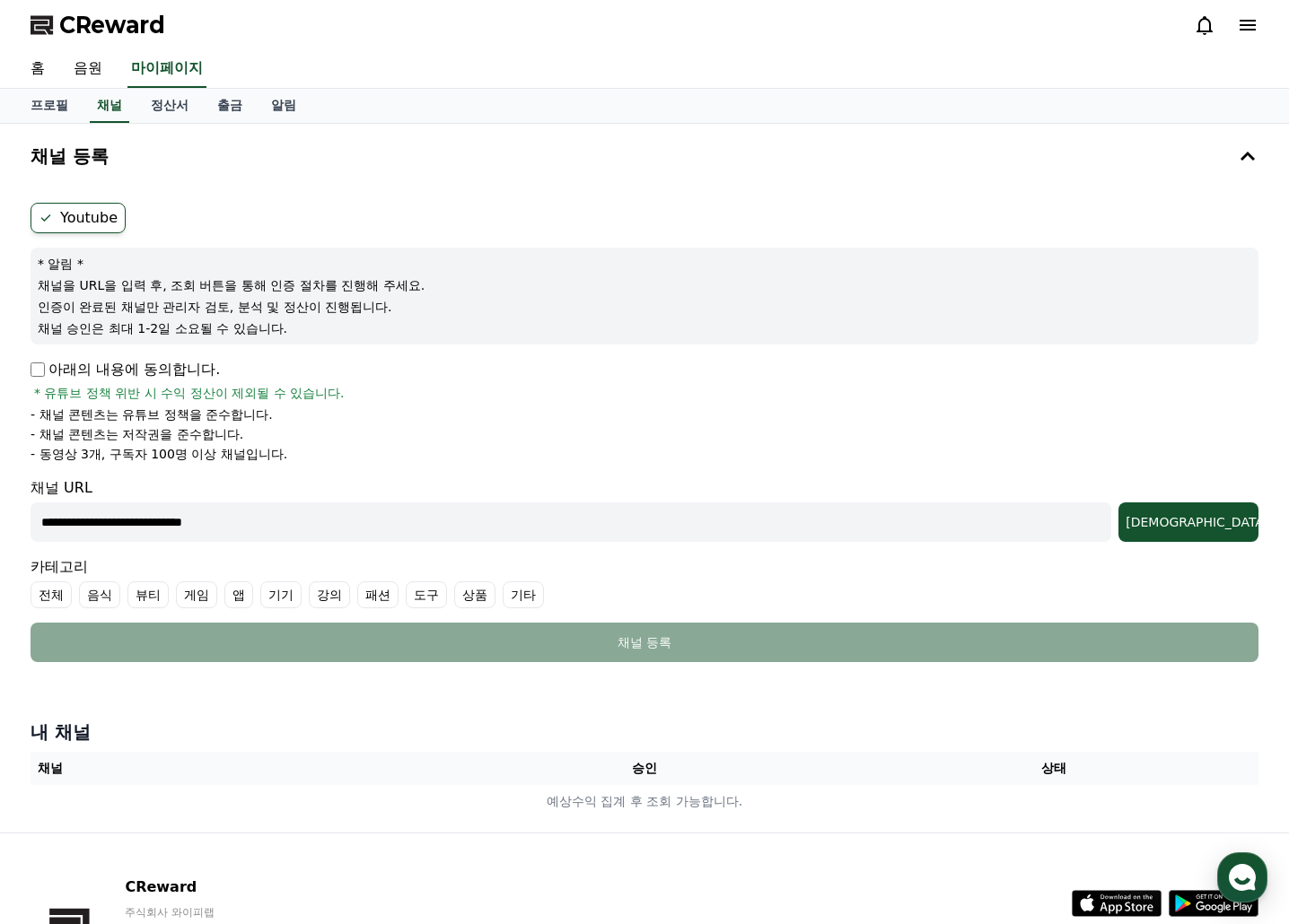
click at [110, 403] on div "아래의 내용에 동의합니다. * 유튜브 정책 위반 시 수익 정산이 제외될 수 있습니다. - 채널 콘텐츠는 유튜브 정책을 준수합니다. - 채널 콘…" at bounding box center [644, 410] width 1228 height 105
drag, startPoint x: 226, startPoint y: 390, endPoint x: 406, endPoint y: 412, distance: 181.3
click at [365, 403] on div "아래의 내용에 동의합니다. * 유튜브 정책 위반 시 수익 정산이 제외될 수 있습니다. - 채널 콘텐츠는 유튜브 정책을 준수합니다. - 채널 콘…" at bounding box center [644, 410] width 1228 height 105
click at [410, 412] on li "- 채널 콘텐츠는 유튜브 정책을 준수합니다." at bounding box center [644, 414] width 1228 height 18
click at [1251, 23] on icon at bounding box center [1248, 25] width 22 height 22
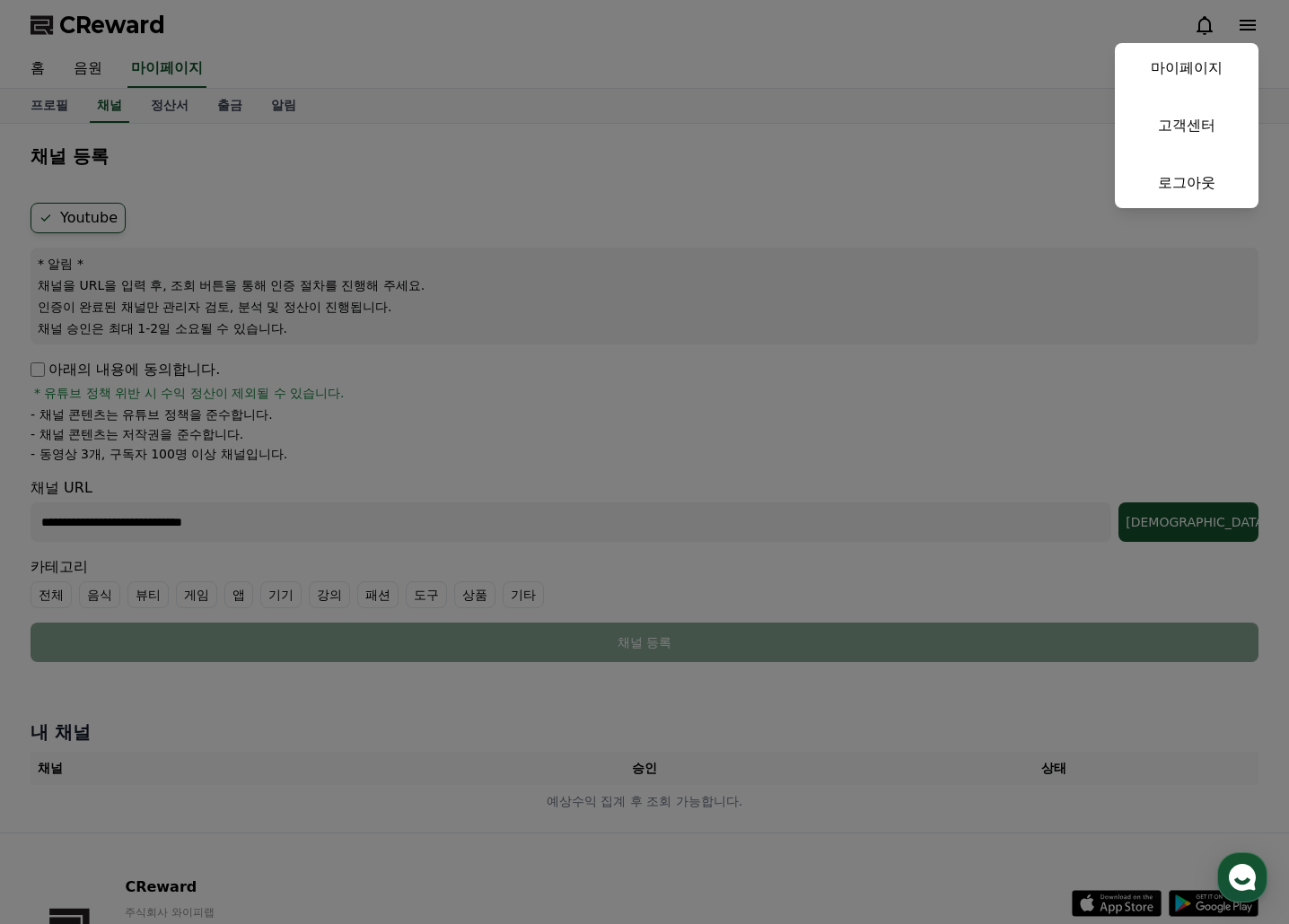
click at [1237, 25] on button "close" at bounding box center [644, 462] width 1289 height 924
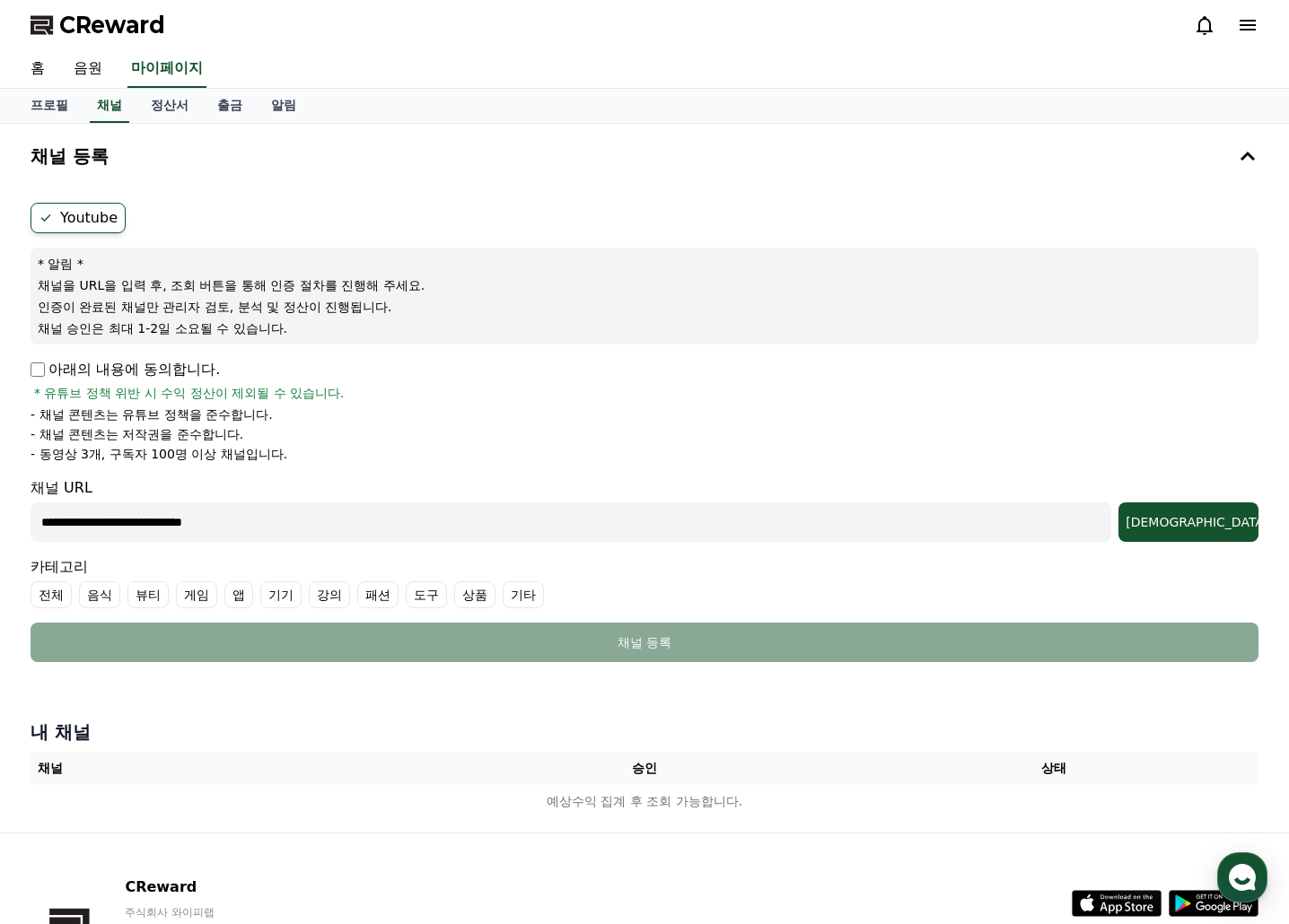
click at [1237, 25] on icon at bounding box center [1248, 25] width 22 height 22
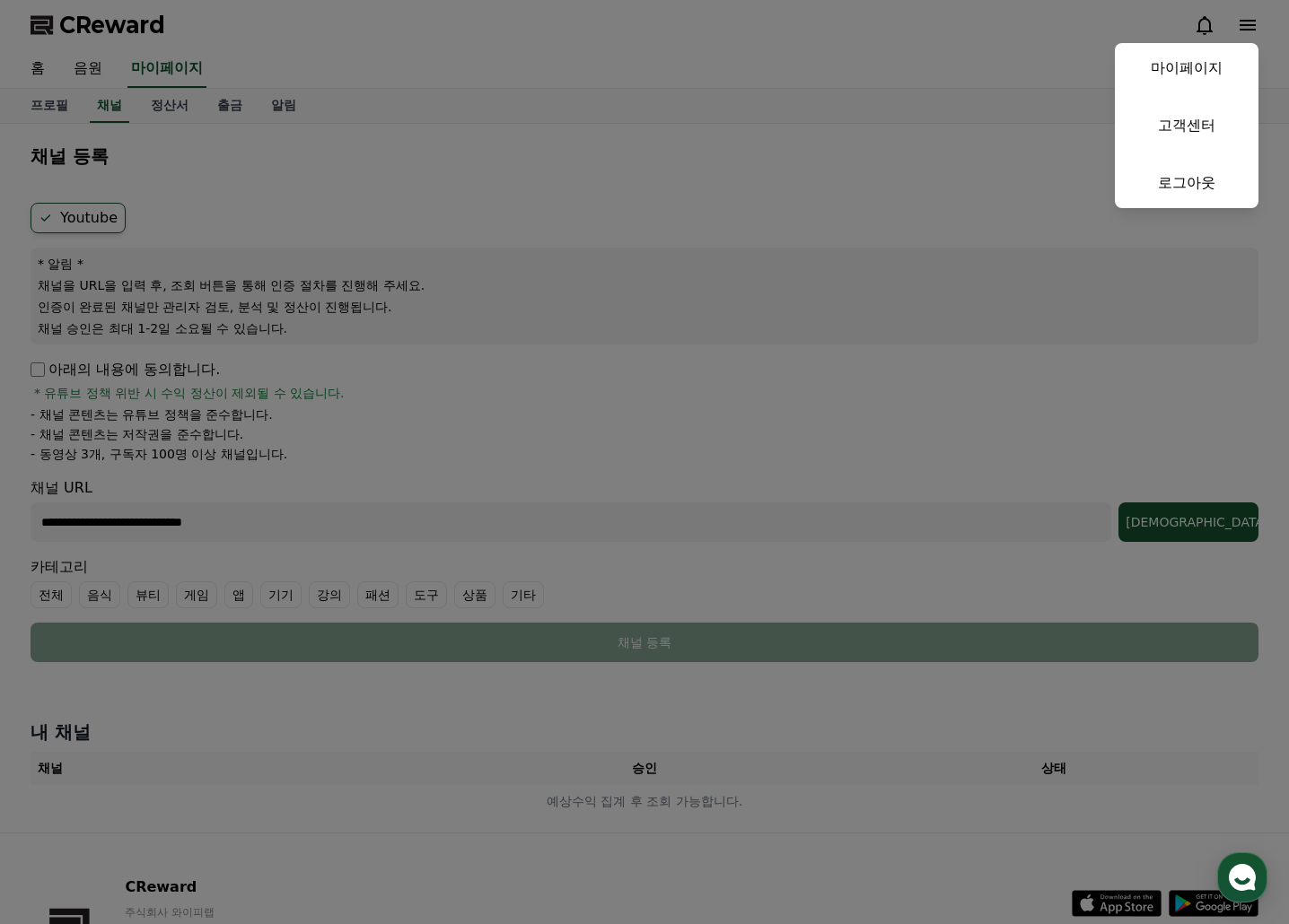
click at [659, 384] on button "close" at bounding box center [644, 462] width 1289 height 924
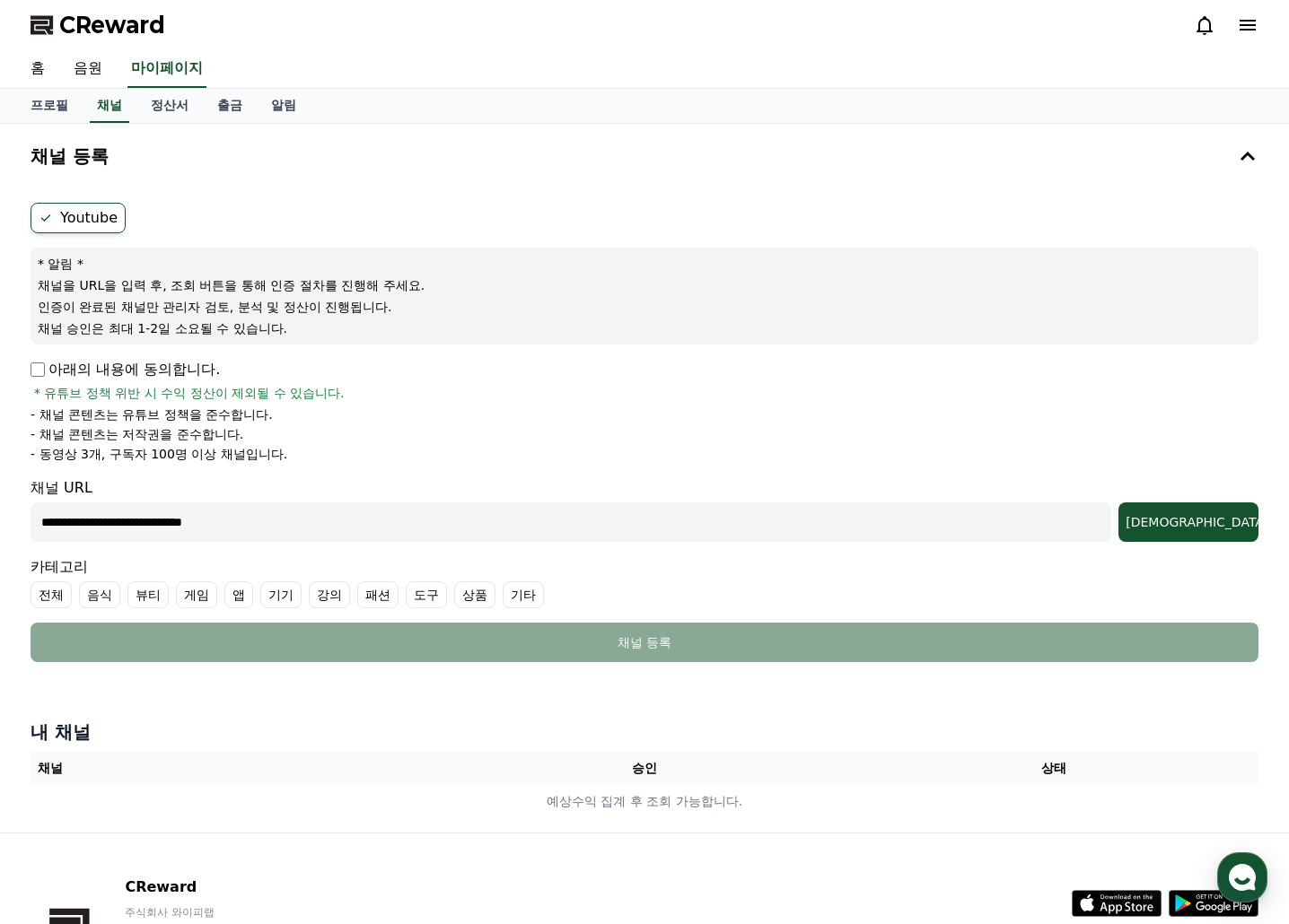
drag, startPoint x: 332, startPoint y: 525, endPoint x: 1108, endPoint y: 509, distance: 776.2
click at [333, 525] on input "**********" at bounding box center [571, 523] width 1081 height 40
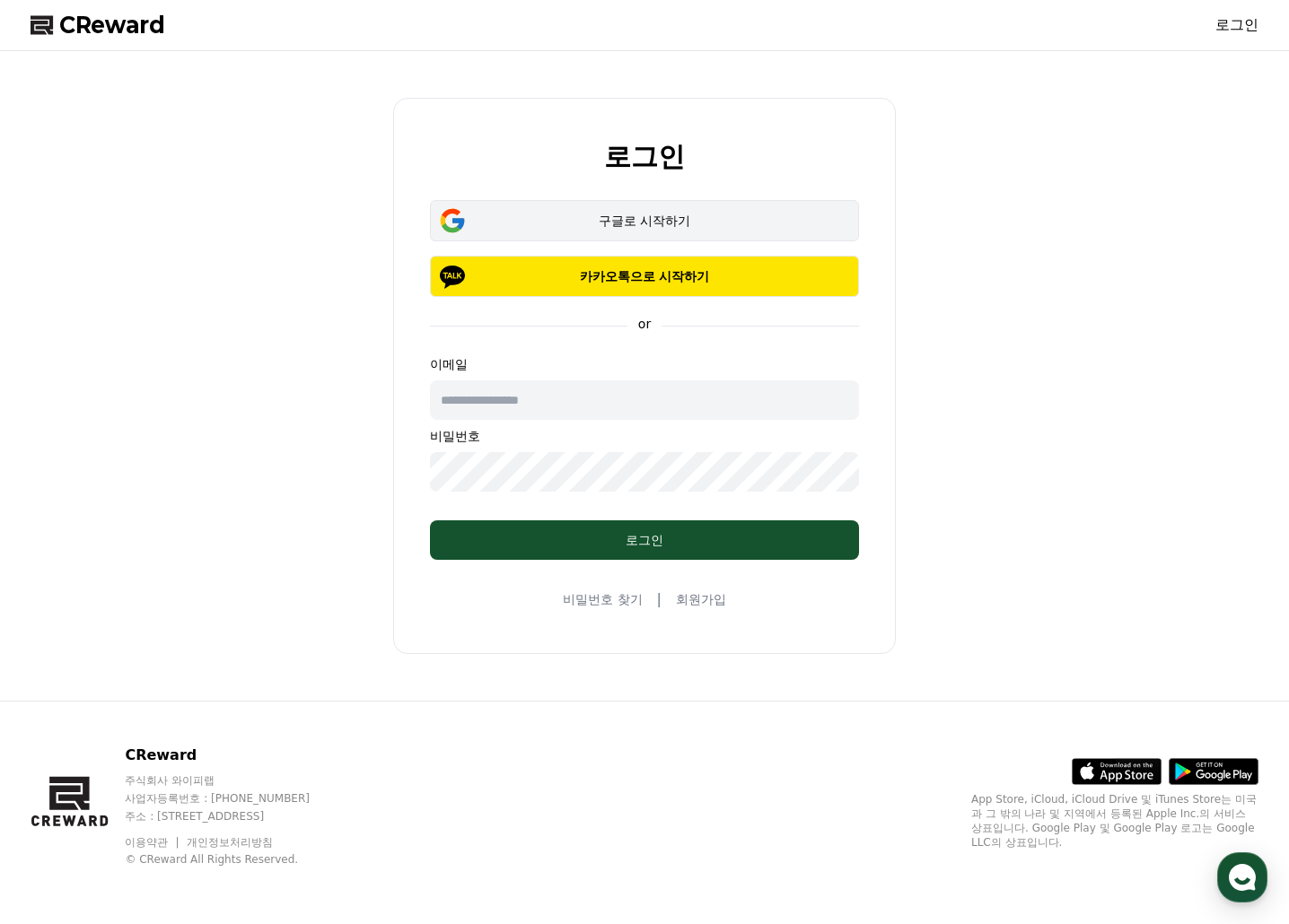
click at [612, 207] on button "구글로 시작하기" at bounding box center [644, 220] width 429 height 41
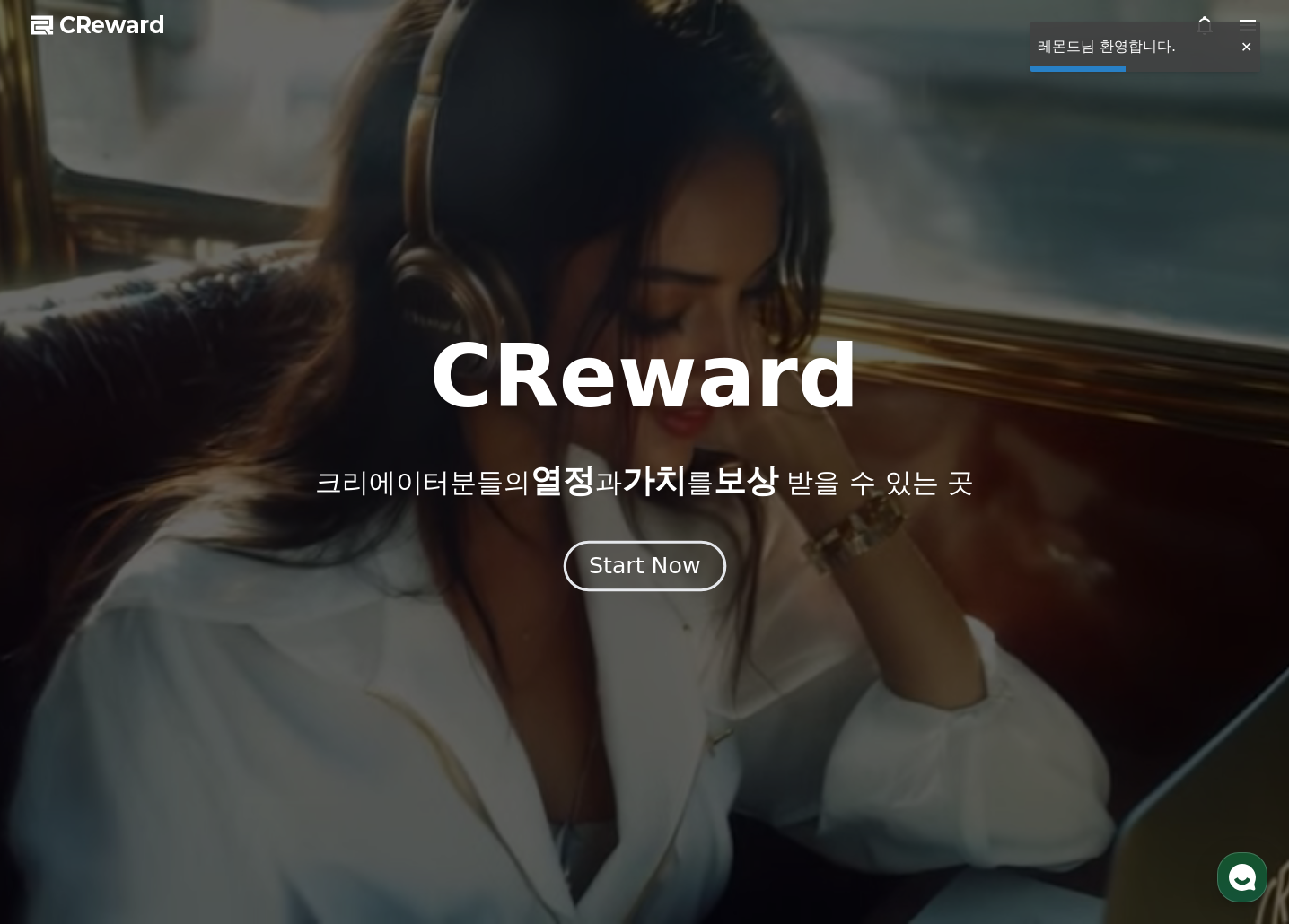
click at [674, 579] on div "Start Now" at bounding box center [644, 566] width 112 height 31
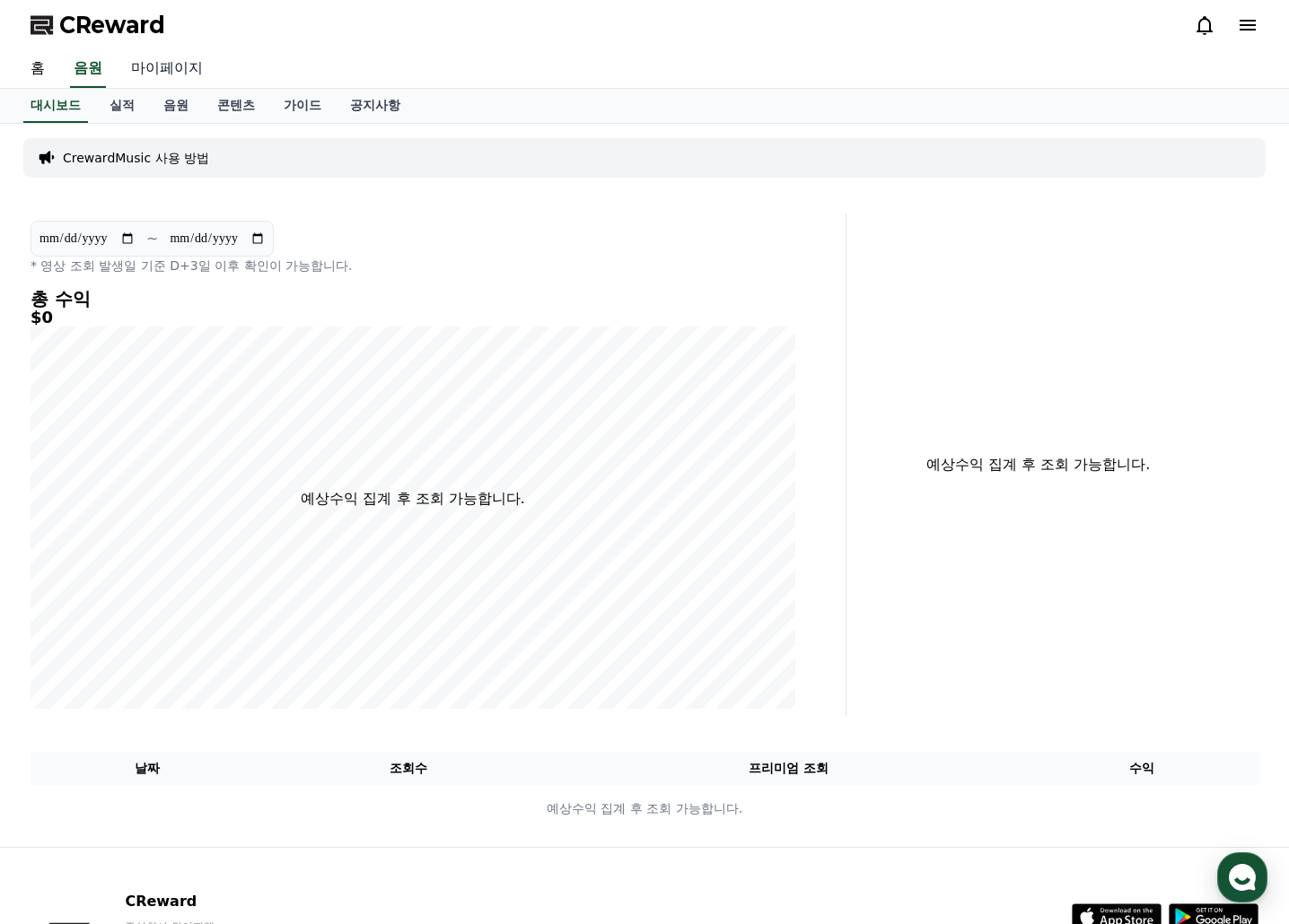
click at [182, 57] on link "마이페이지" at bounding box center [166, 69] width 101 height 38
select select "**********"
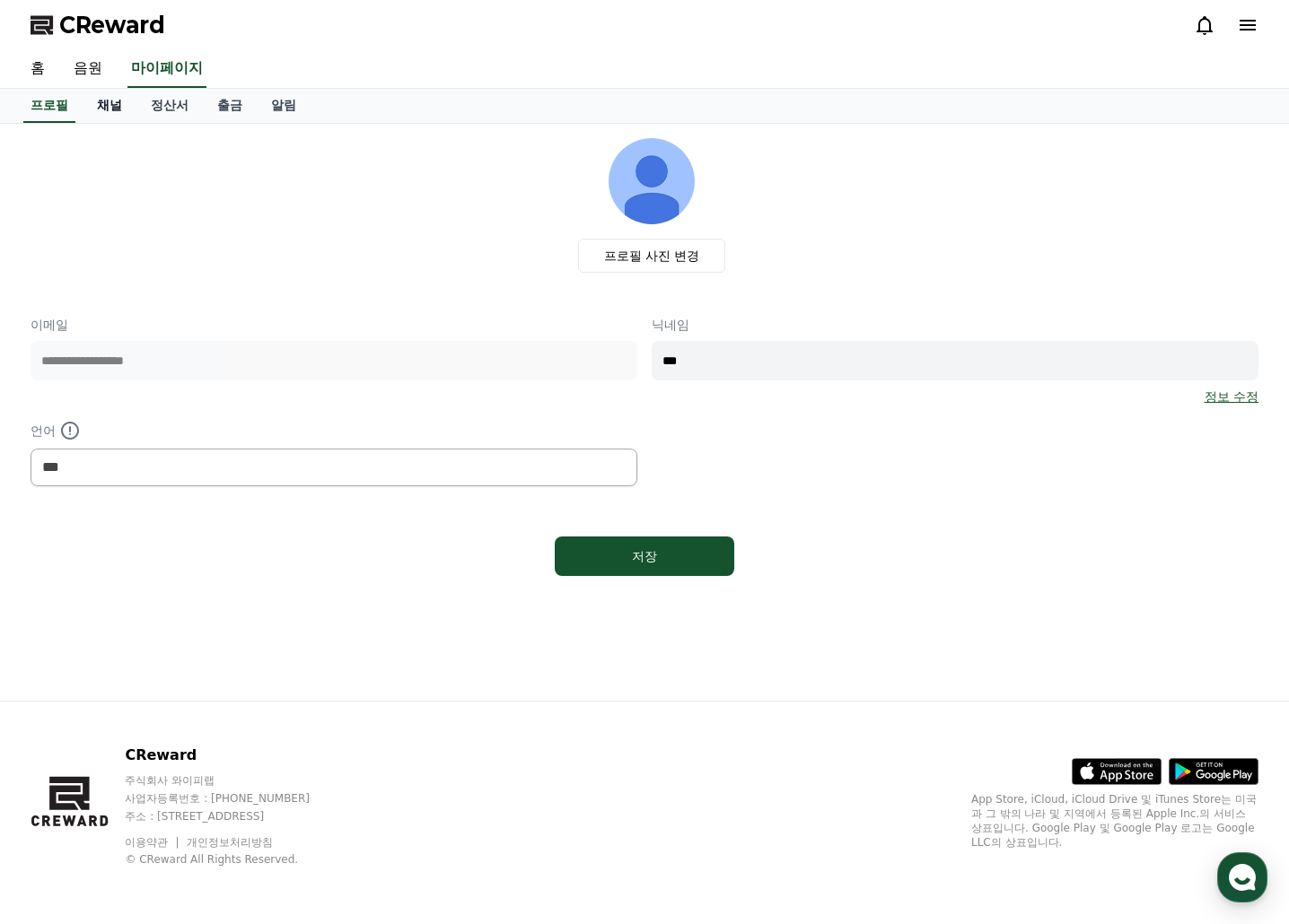
click at [113, 114] on link "채널" at bounding box center [110, 106] width 54 height 34
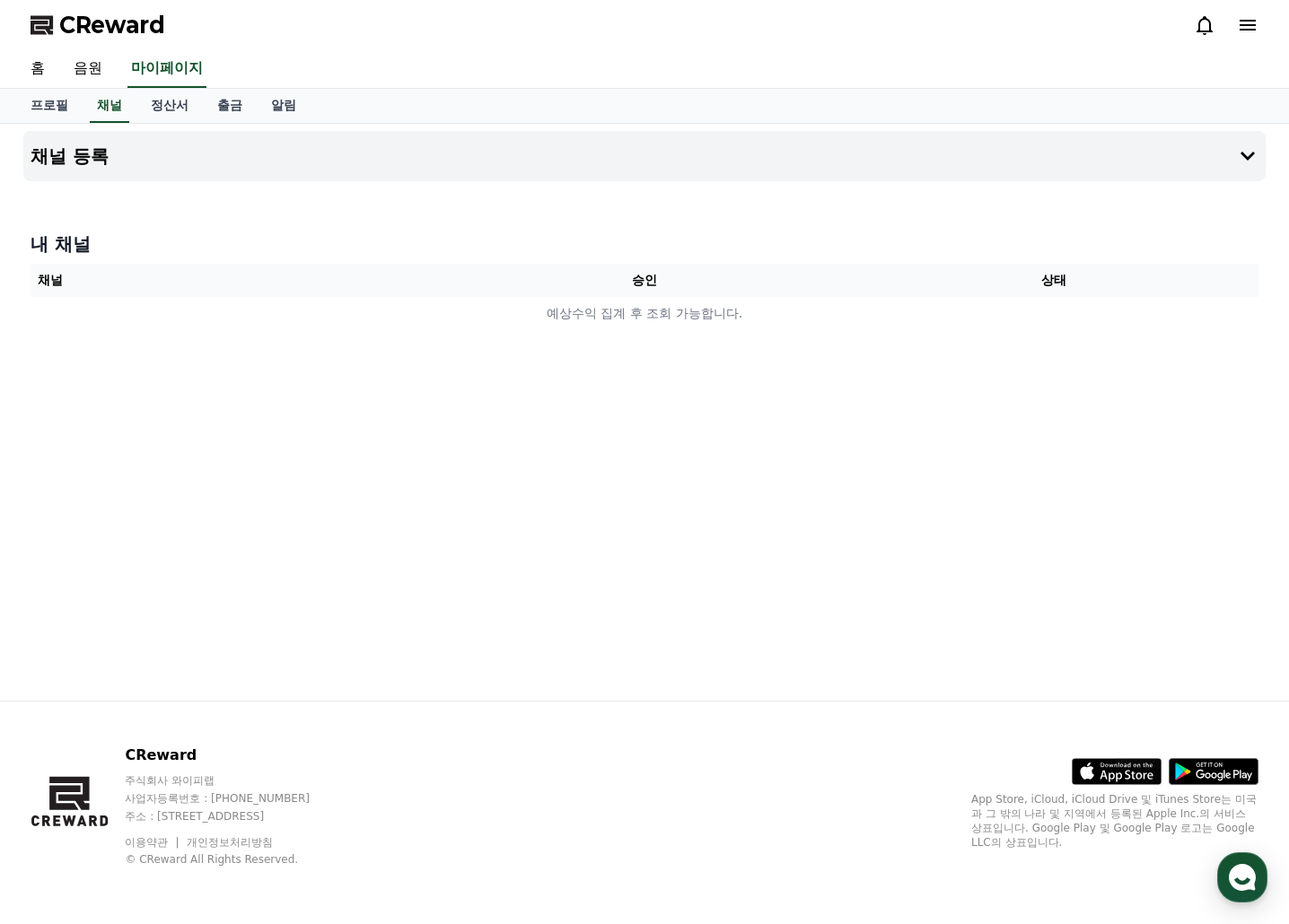
click at [66, 271] on th "채널" at bounding box center [235, 280] width 409 height 33
click at [87, 291] on th "채널" at bounding box center [235, 280] width 409 height 33
click at [90, 169] on button "채널 등록" at bounding box center [644, 156] width 1242 height 50
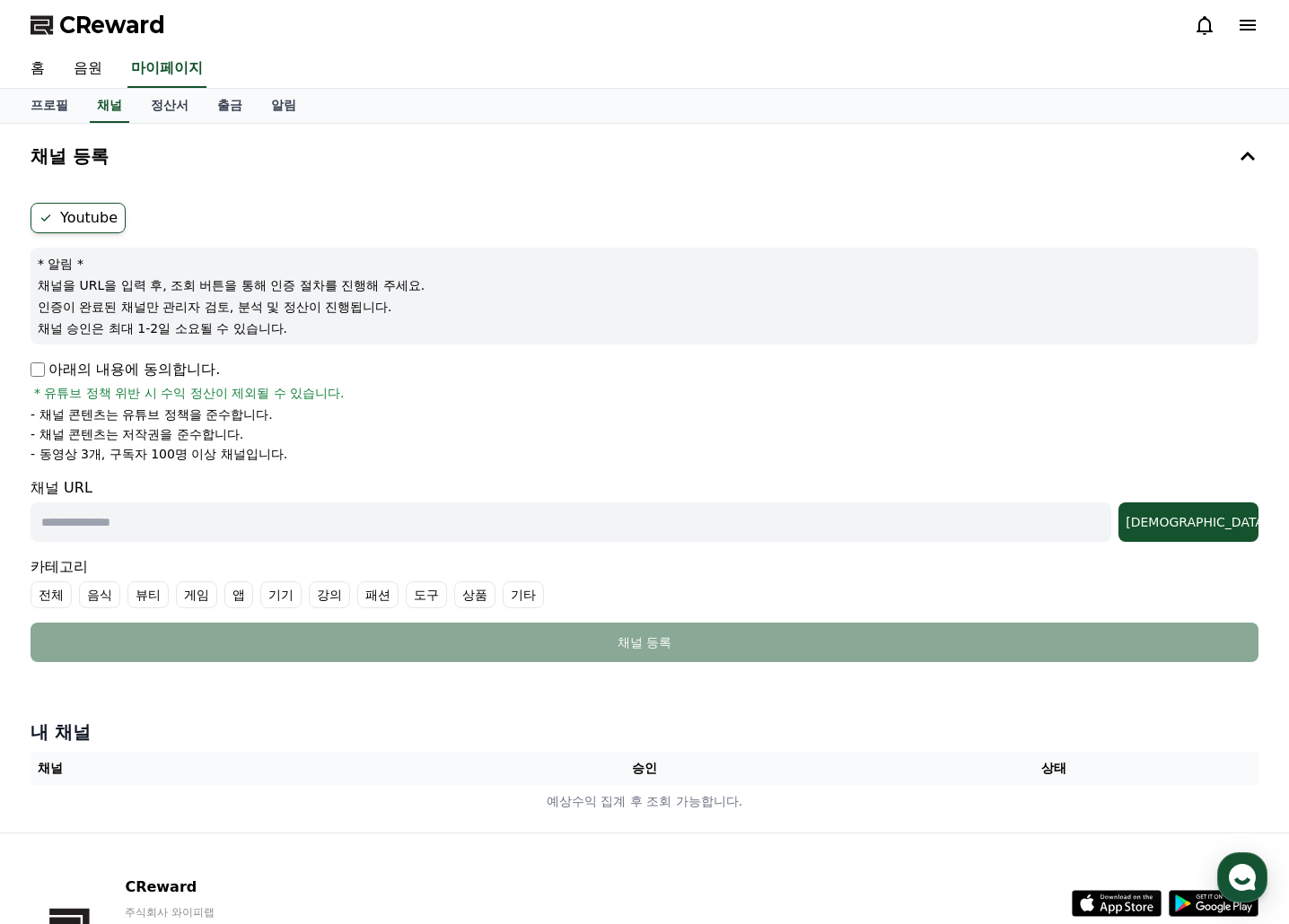
drag, startPoint x: 131, startPoint y: 529, endPoint x: 147, endPoint y: 527, distance: 16.1
click at [131, 529] on input "text" at bounding box center [571, 523] width 1081 height 40
paste input "**********"
click at [1221, 530] on div "조회" at bounding box center [1188, 522] width 126 height 18
drag, startPoint x: 444, startPoint y: 521, endPoint x: -42, endPoint y: 523, distance: 486.0
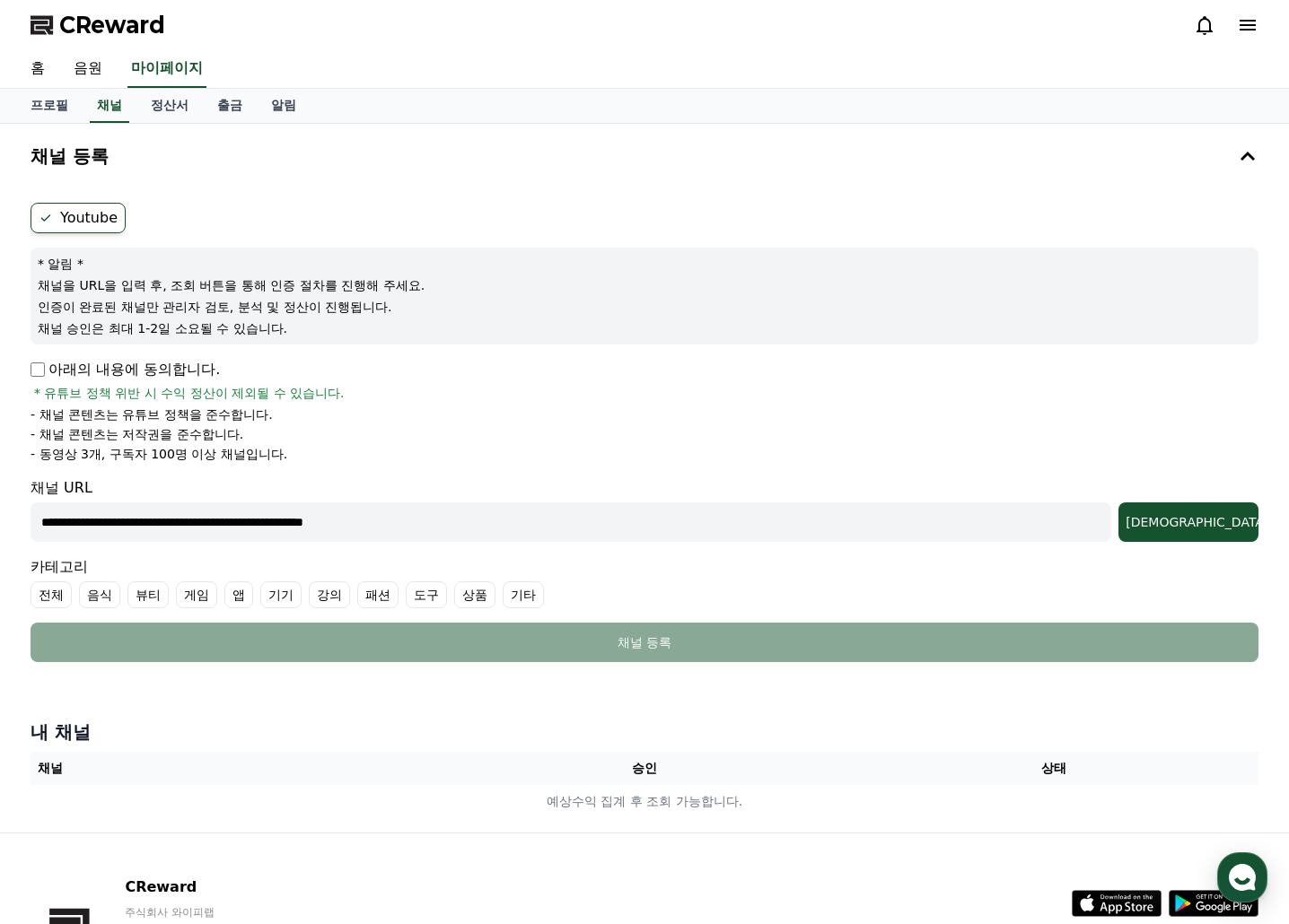
click at [0, 523] on html "**********" at bounding box center [644, 528] width 1289 height 1055
paste input "text"
type input "**********"
click at [1218, 519] on div "[DEMOGRAPHIC_DATA]" at bounding box center [1188, 522] width 126 height 18
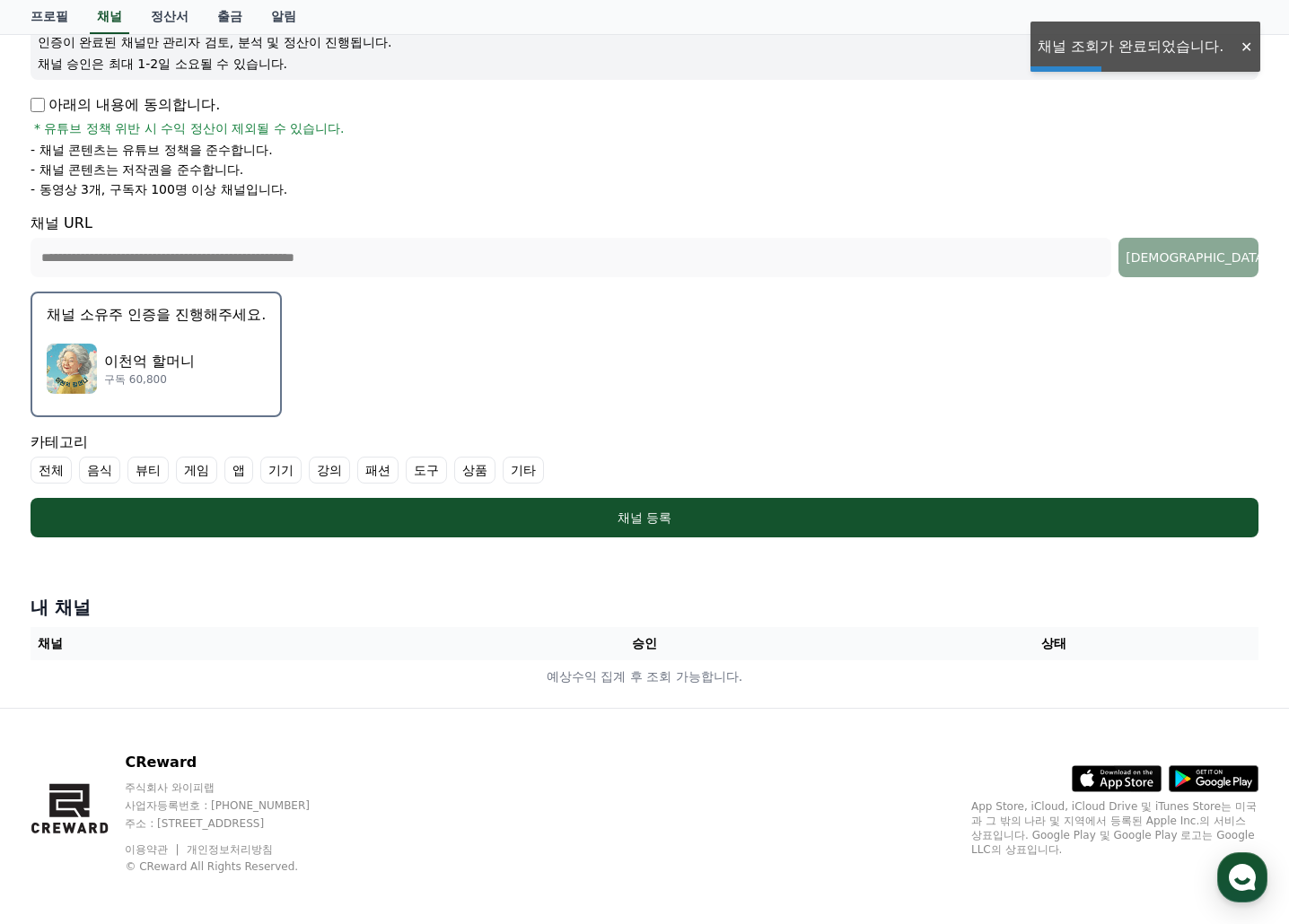
scroll to position [269, 0]
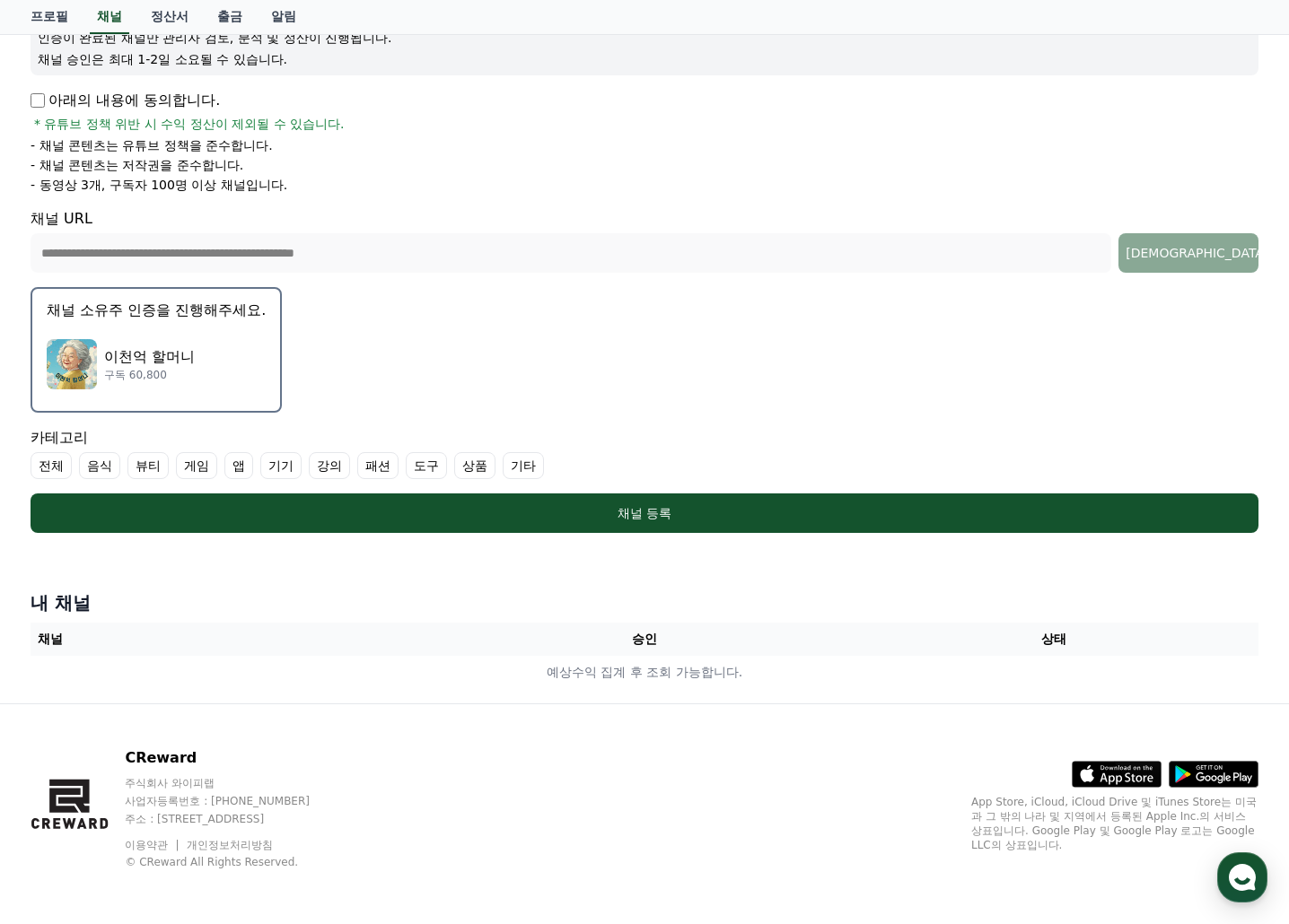
click at [144, 350] on p "이천억 할머니" at bounding box center [149, 357] width 91 height 22
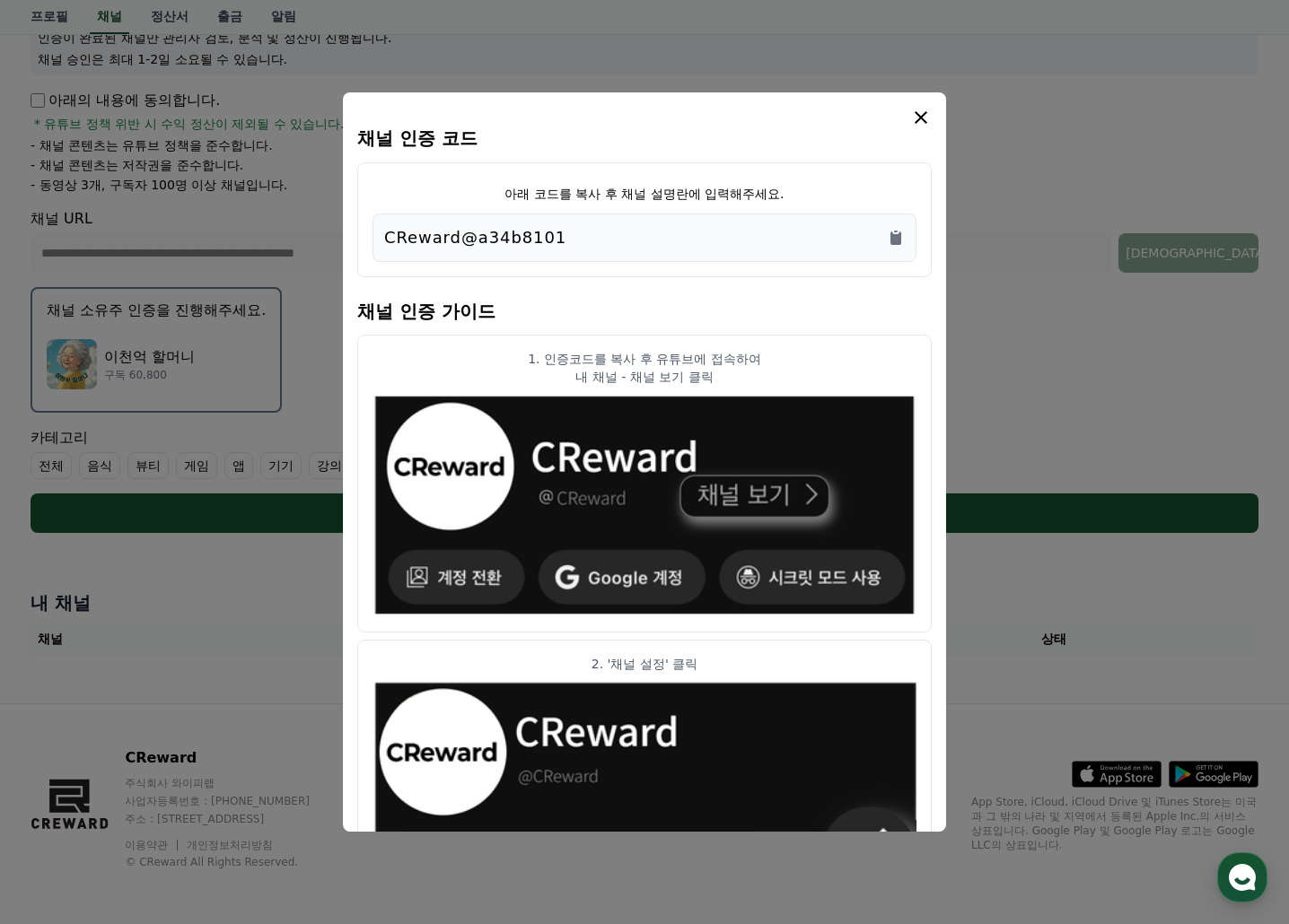
drag, startPoint x: 517, startPoint y: 187, endPoint x: 823, endPoint y: 192, distance: 306.0
click at [807, 188] on div "아래 코드를 복사 후 채널 설명란에 입력해주세요. CReward@a34b8101" at bounding box center [644, 219] width 575 height 115
click at [840, 190] on div "아래 코드를 복사 후 채널 설명란에 입력해주세요. CReward@a34b8101" at bounding box center [644, 219] width 575 height 115
drag, startPoint x: 594, startPoint y: 227, endPoint x: 303, endPoint y: 227, distance: 291.0
click at [303, 540] on div "채널 인증 코드 아래 코드를 복사 후 채널 설명란에 입력해주세요. CReward@a34b8101 채널 인증 가이드 1. 인증코드를 복사 후 유…" at bounding box center [644, 540] width 1242 height 0
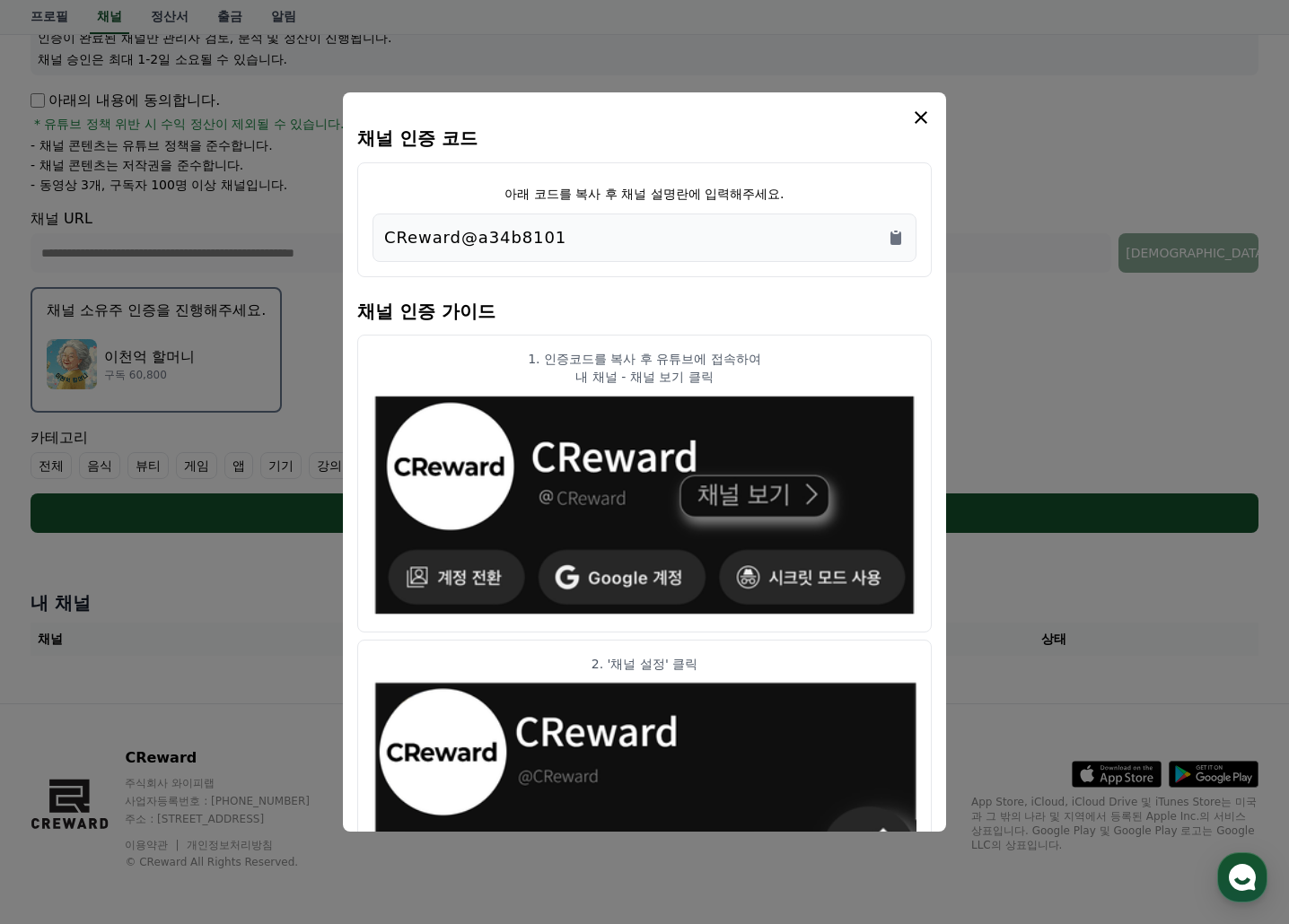
click at [649, 228] on div "CReward@a34b8101" at bounding box center [644, 237] width 521 height 25
click at [896, 235] on icon "Copy to clipboard" at bounding box center [896, 238] width 11 height 14
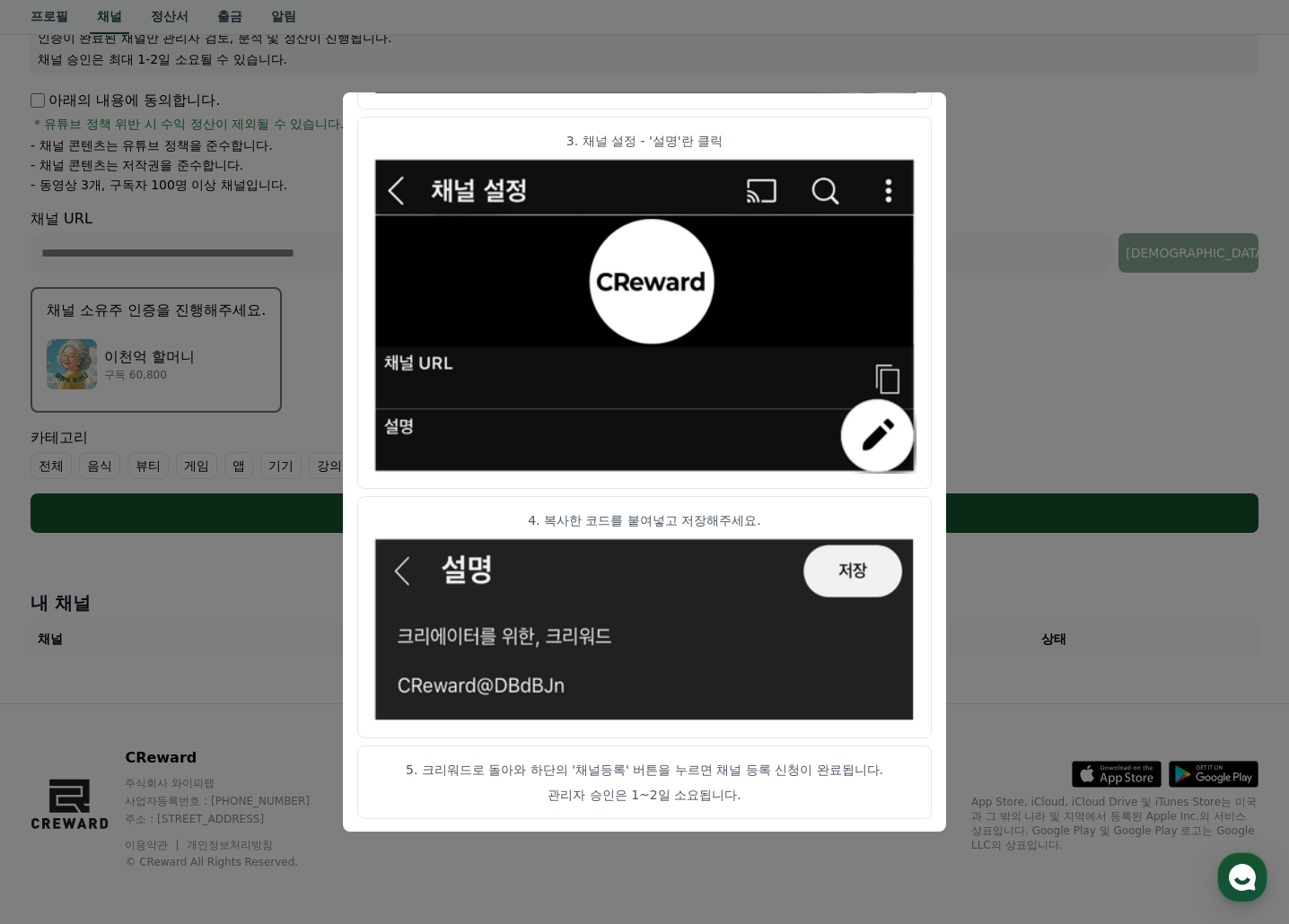
scroll to position [809, 0]
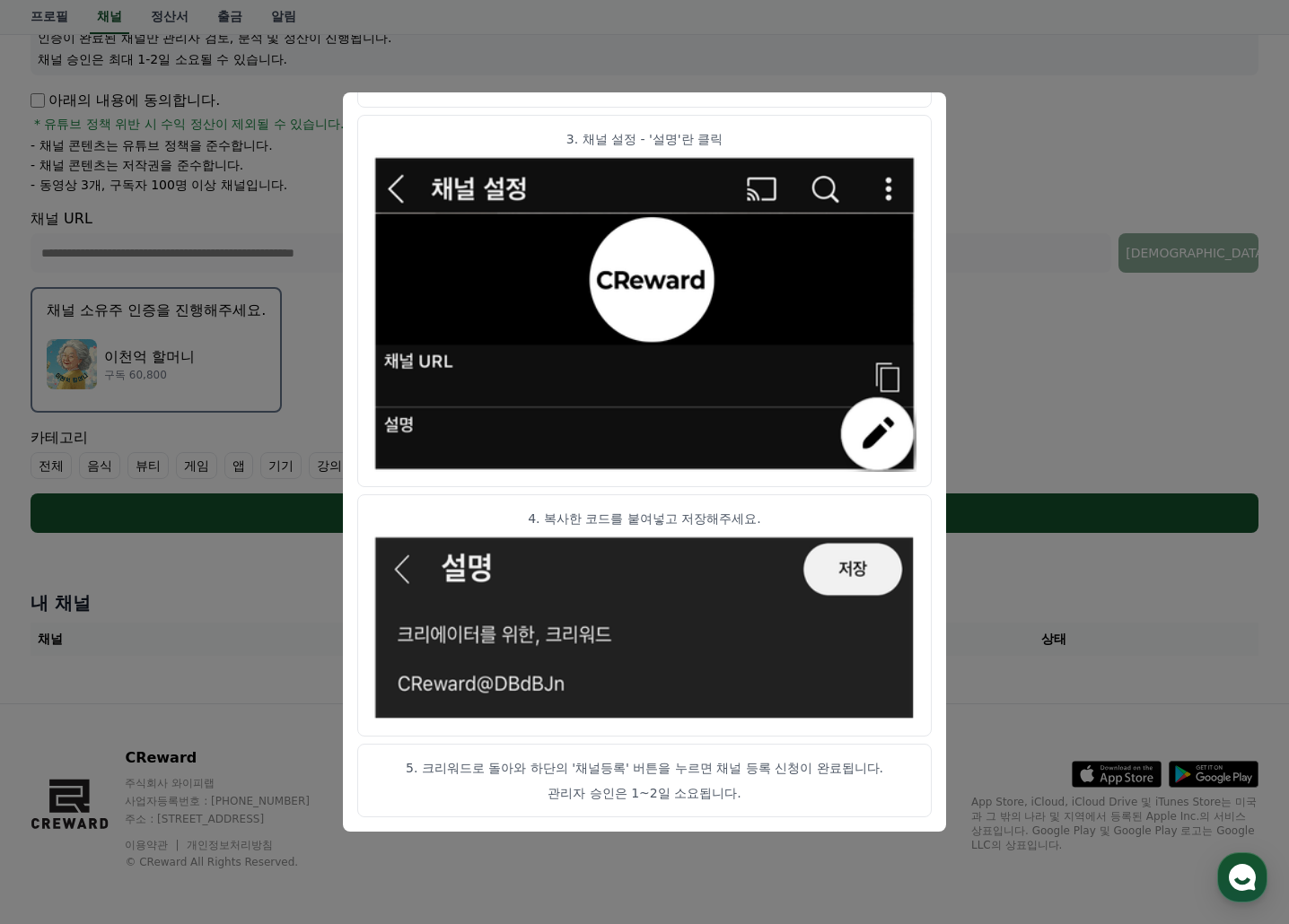
click at [662, 519] on p "4. 복사한 코드를 붙여넣고 저장해주세요." at bounding box center [644, 519] width 544 height 18
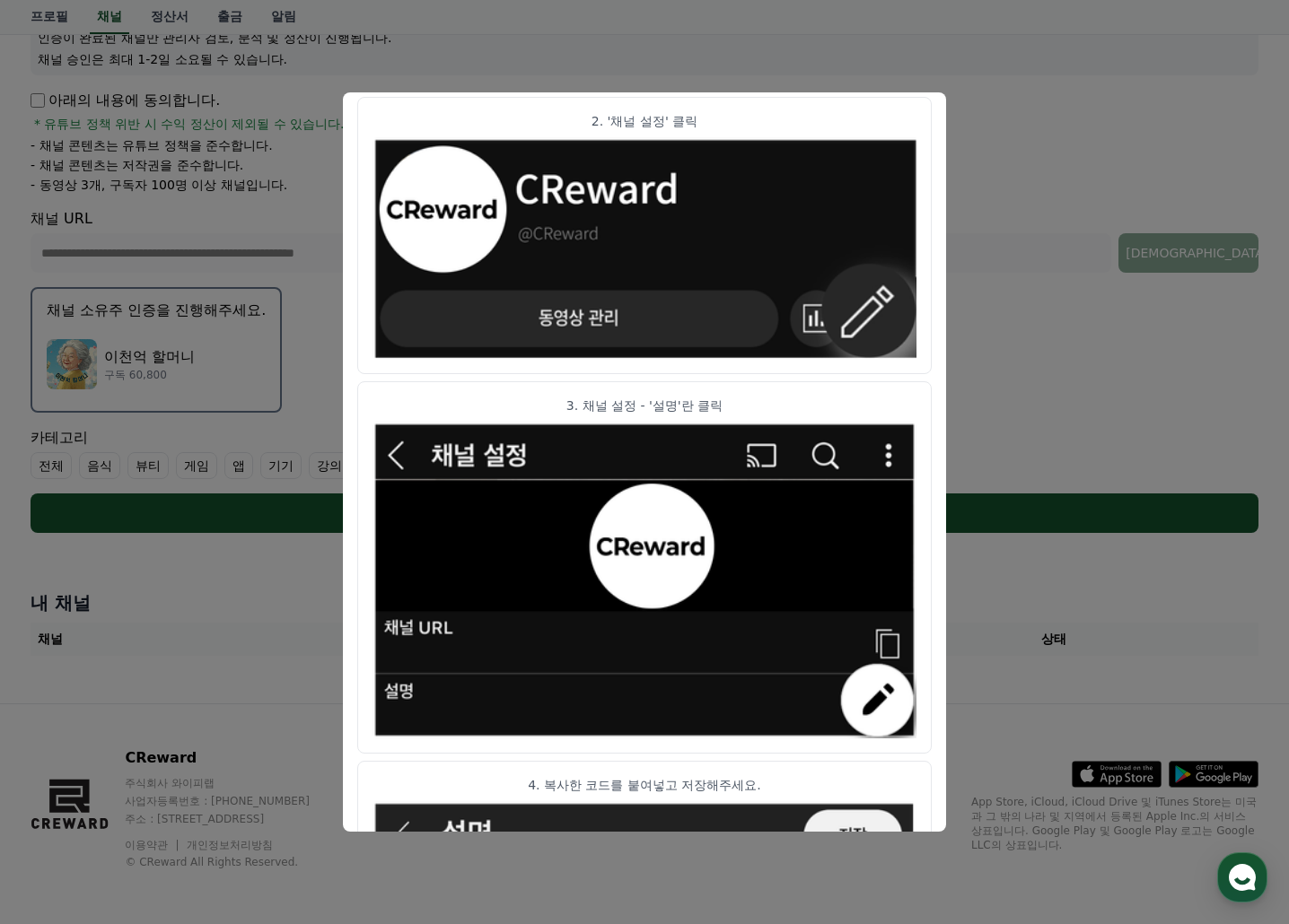
scroll to position [540, 0]
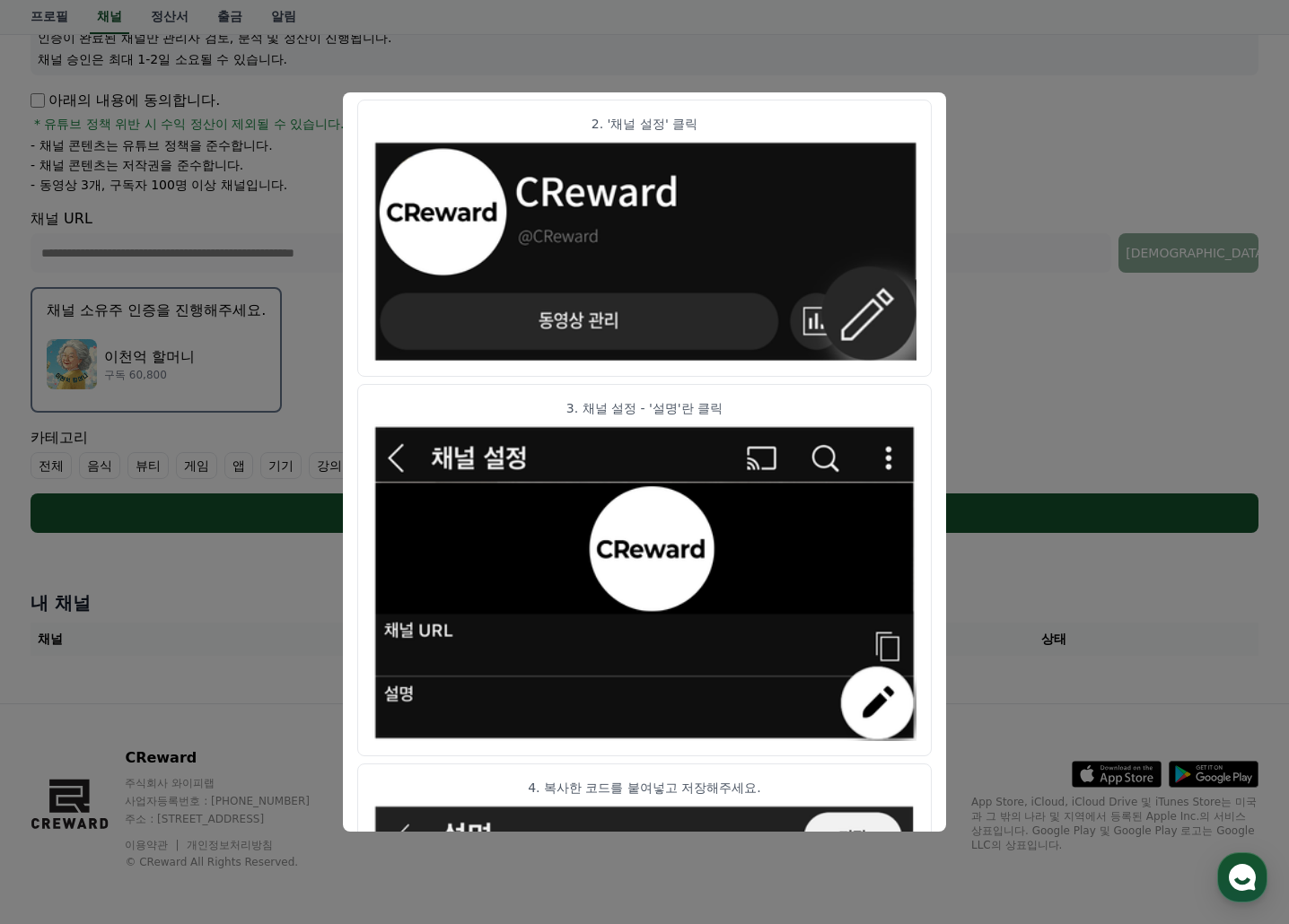
drag, startPoint x: 589, startPoint y: 396, endPoint x: 611, endPoint y: 402, distance: 22.8
click at [590, 396] on article "3. 채널 설정 - '설명'란 클릭" at bounding box center [644, 570] width 575 height 371
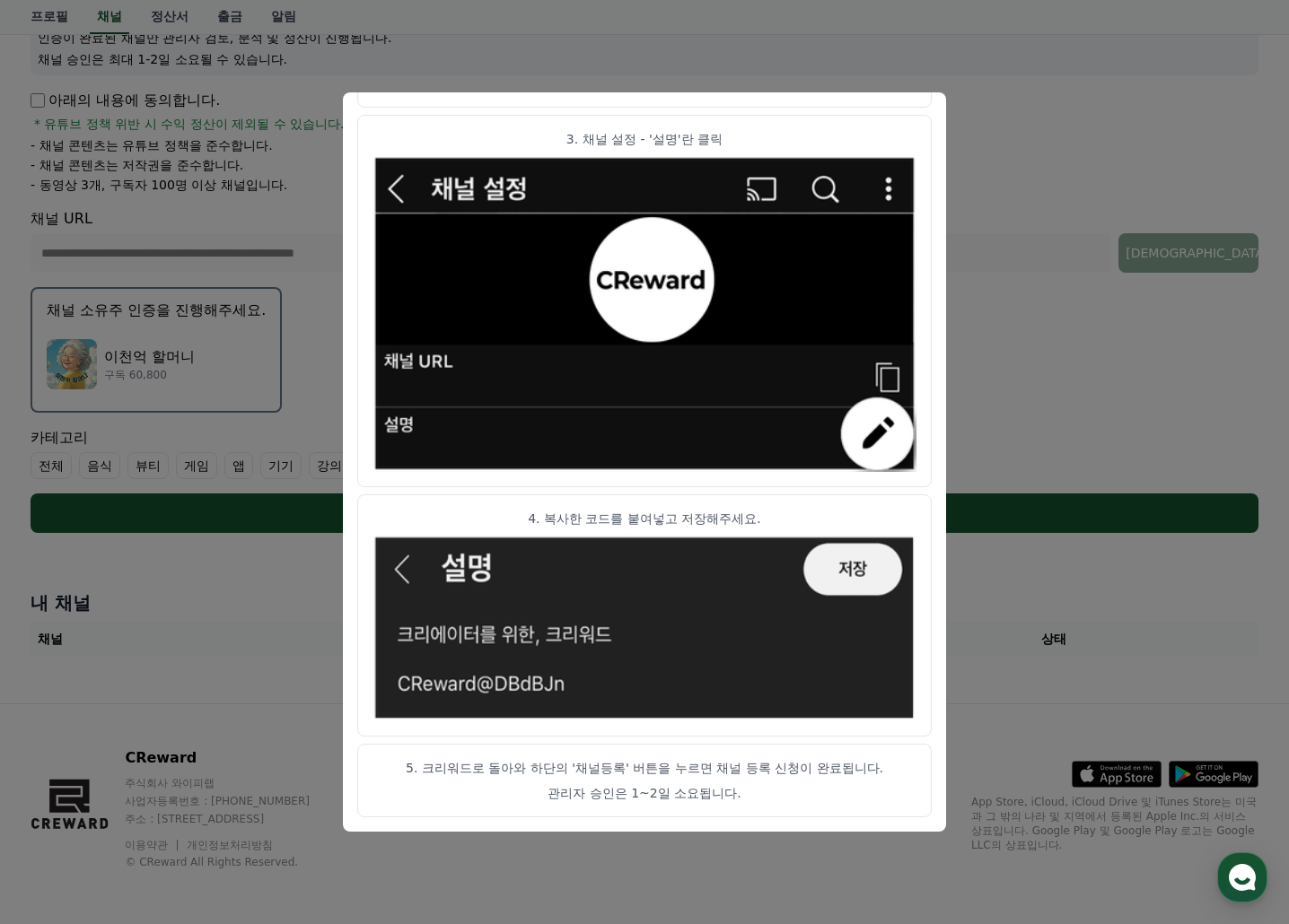
click at [1103, 386] on button "close modal" at bounding box center [644, 462] width 1289 height 924
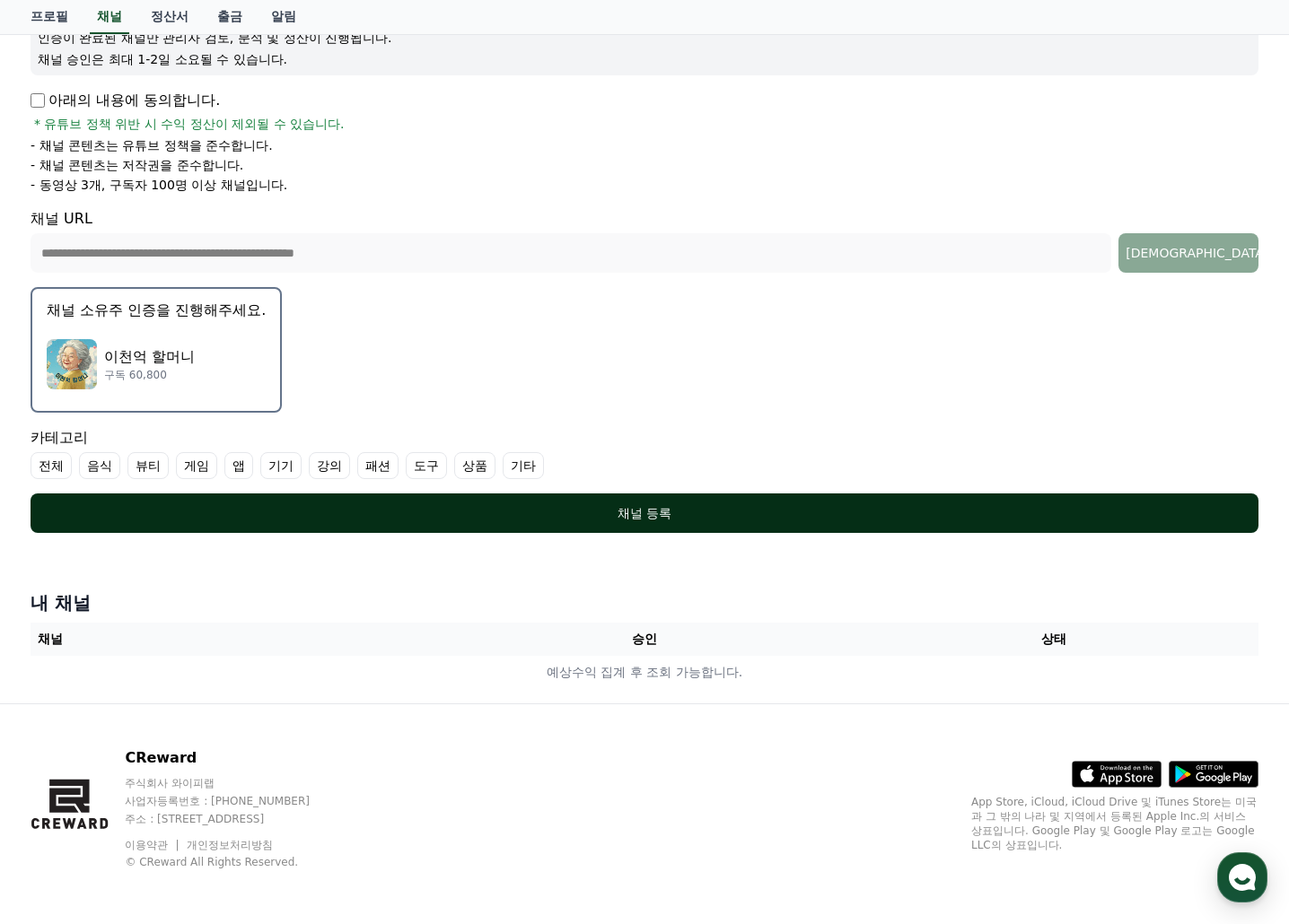
click at [605, 508] on div "채널 등록" at bounding box center [644, 513] width 1156 height 18
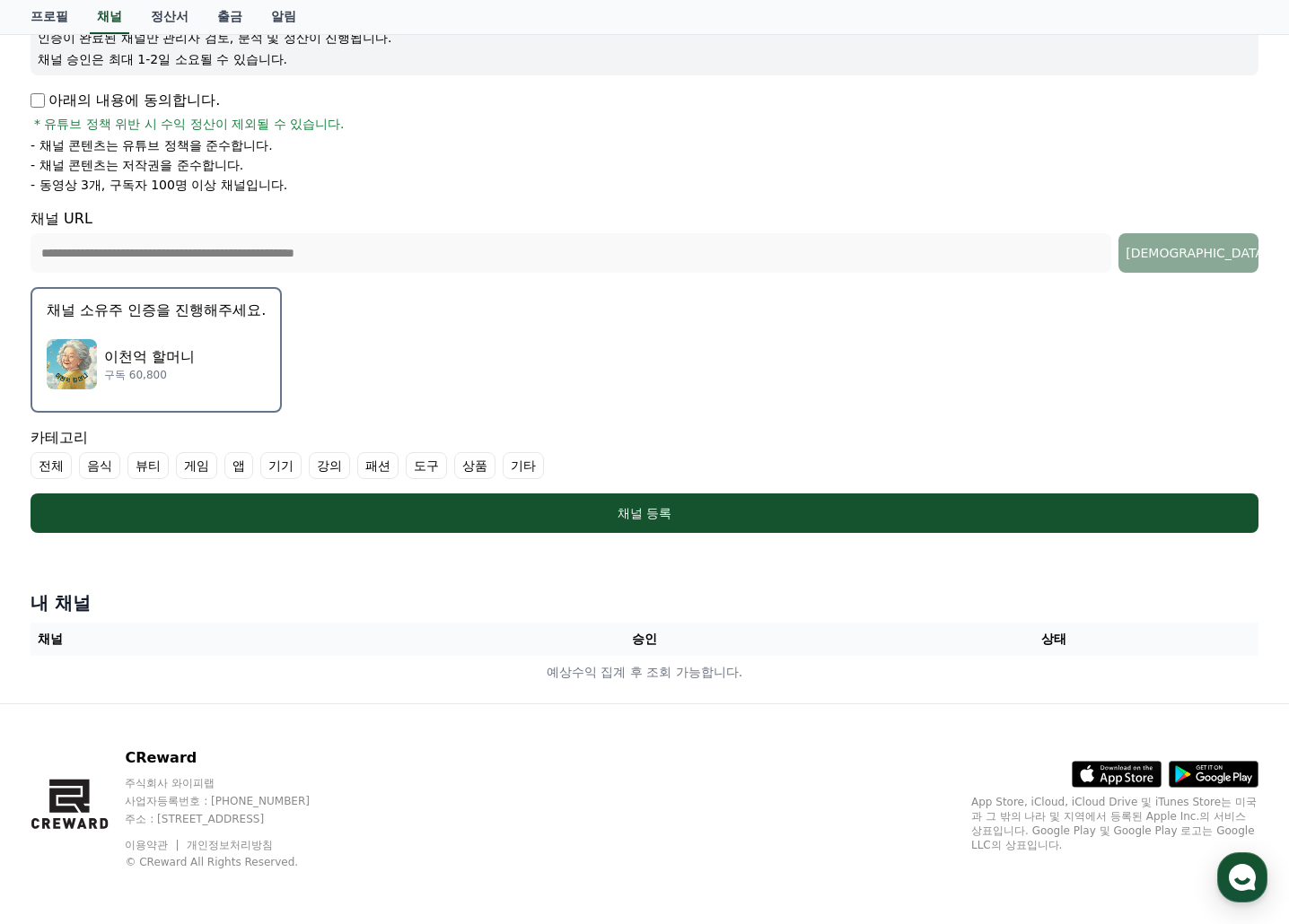
click at [50, 471] on label "전체" at bounding box center [51, 465] width 41 height 27
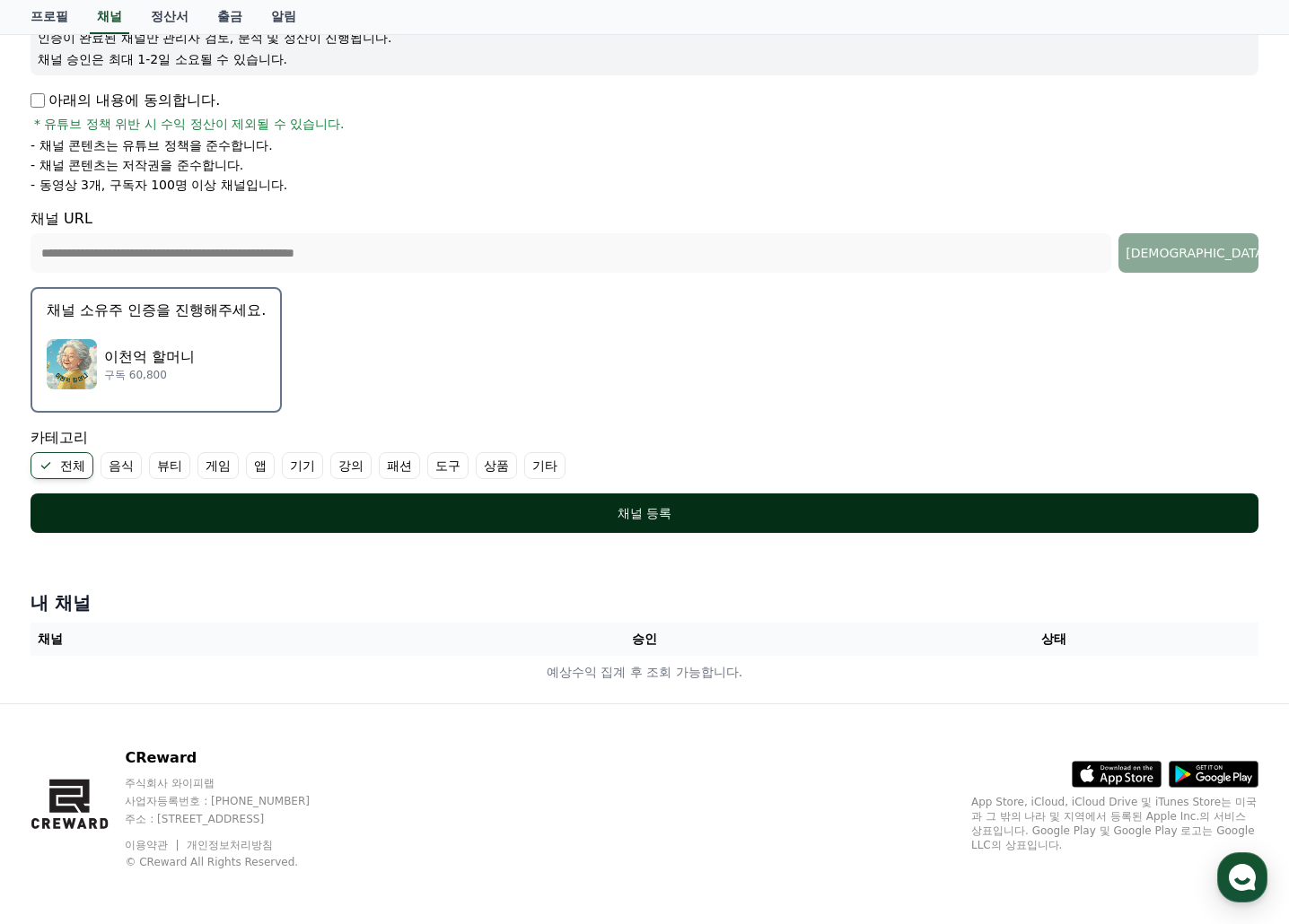
click at [642, 526] on button "채널 등록" at bounding box center [644, 514] width 1228 height 40
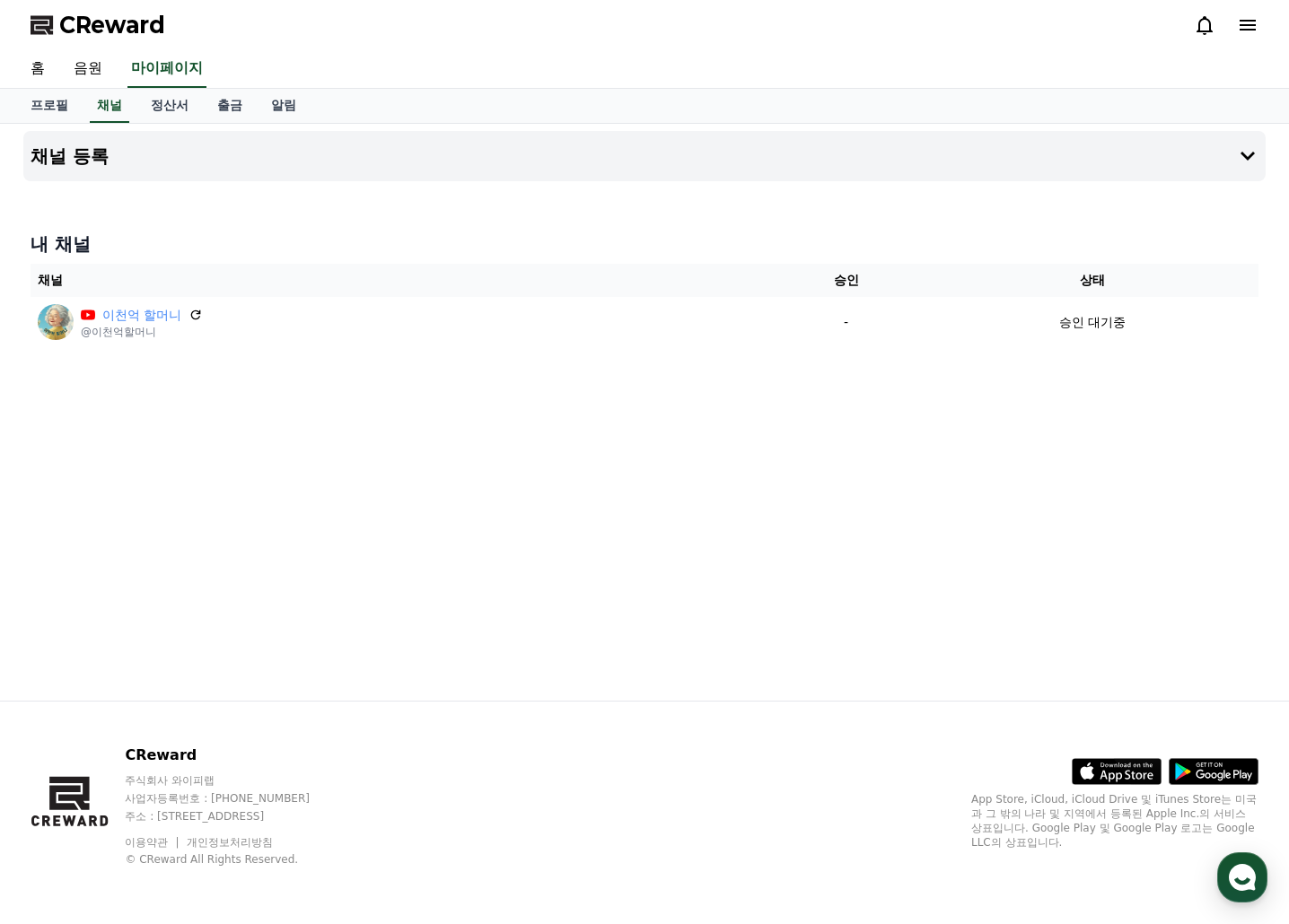
click at [376, 475] on div "채널 등록 내 채널 채널 승인 상태 이천억 할머니 @이천억할머니 - 승인 대기중" at bounding box center [644, 411] width 1256 height 577
click at [153, 580] on div "채널 등록 내 채널 채널 승인 상태 이천억 할머니 @이천억할머니 - 승인 대기중" at bounding box center [644, 411] width 1256 height 577
drag, startPoint x: 676, startPoint y: 433, endPoint x: 692, endPoint y: 434, distance: 16.0
click at [678, 433] on div "채널 등록 내 채널 채널 승인 상태 이천억 할머니 @이천억할머니 - 승인 대기중" at bounding box center [644, 411] width 1256 height 577
drag, startPoint x: 1264, startPoint y: 323, endPoint x: 645, endPoint y: 445, distance: 630.9
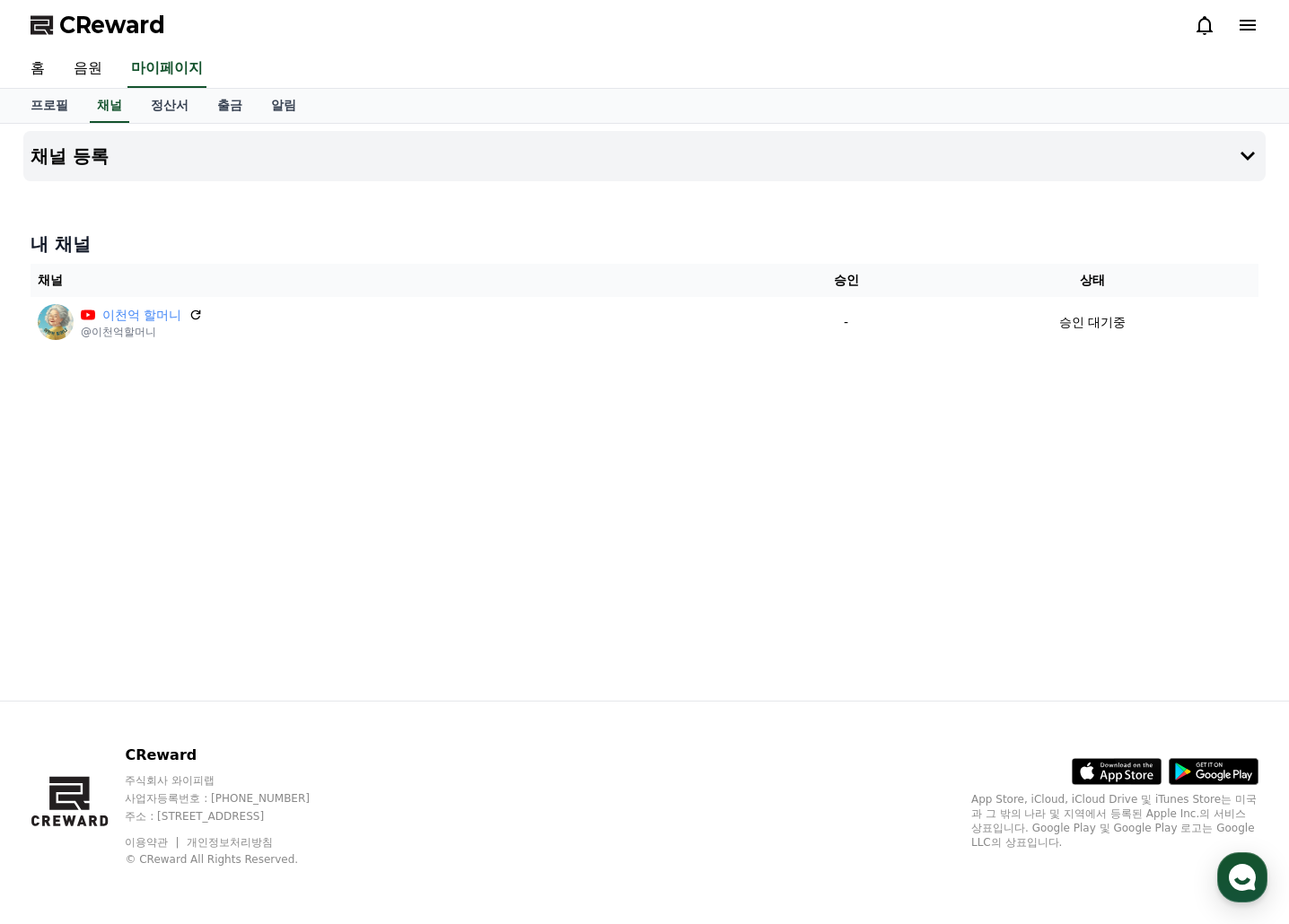
click at [645, 445] on div "채널 등록 내 채널 채널 승인 상태 이천억 할머니 @이천억할머니 - 승인 대기중" at bounding box center [644, 411] width 1256 height 577
click at [165, 67] on link "마이페이지" at bounding box center [166, 69] width 79 height 38
select select "**********"
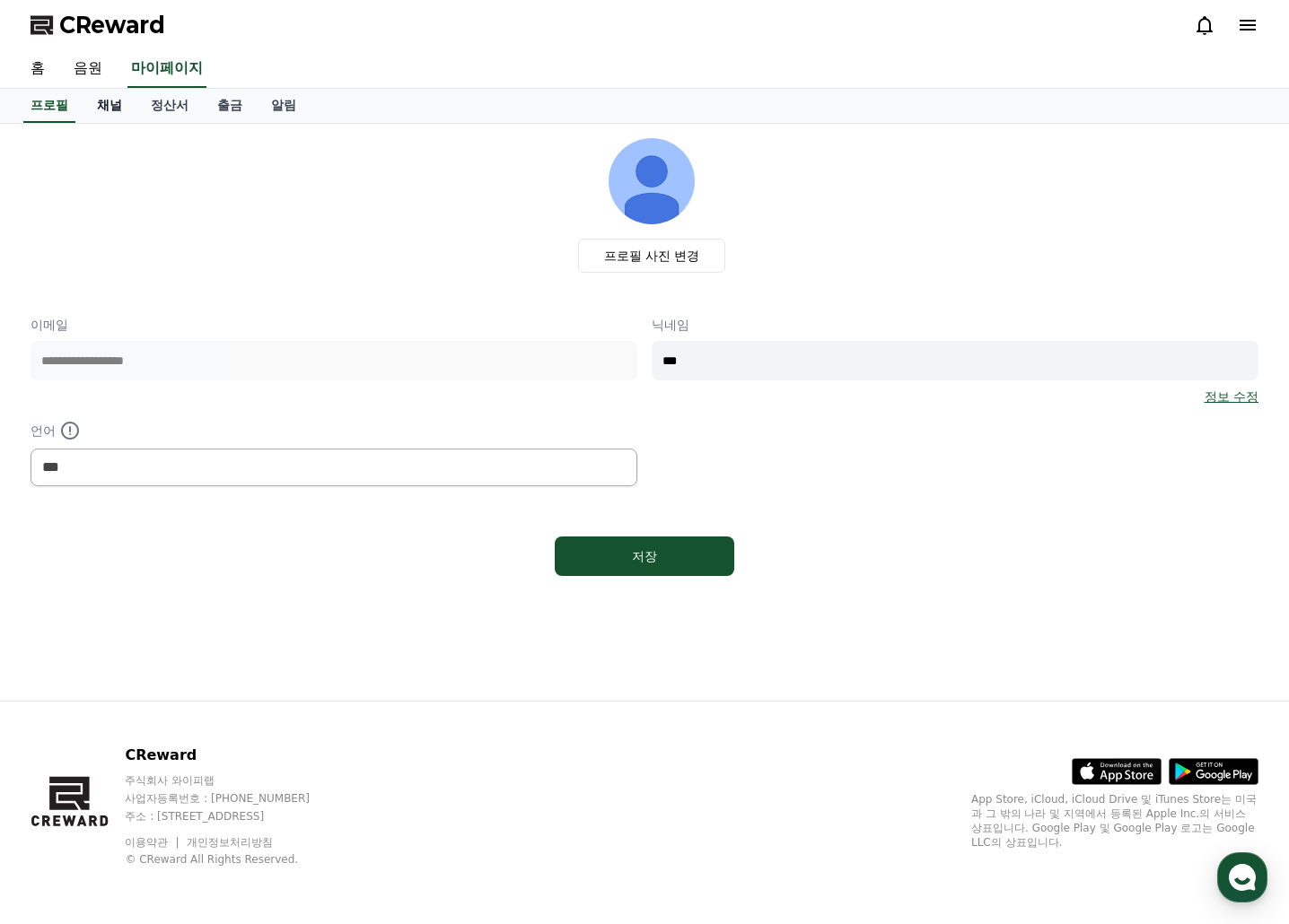
click at [108, 101] on link "채널" at bounding box center [110, 106] width 54 height 34
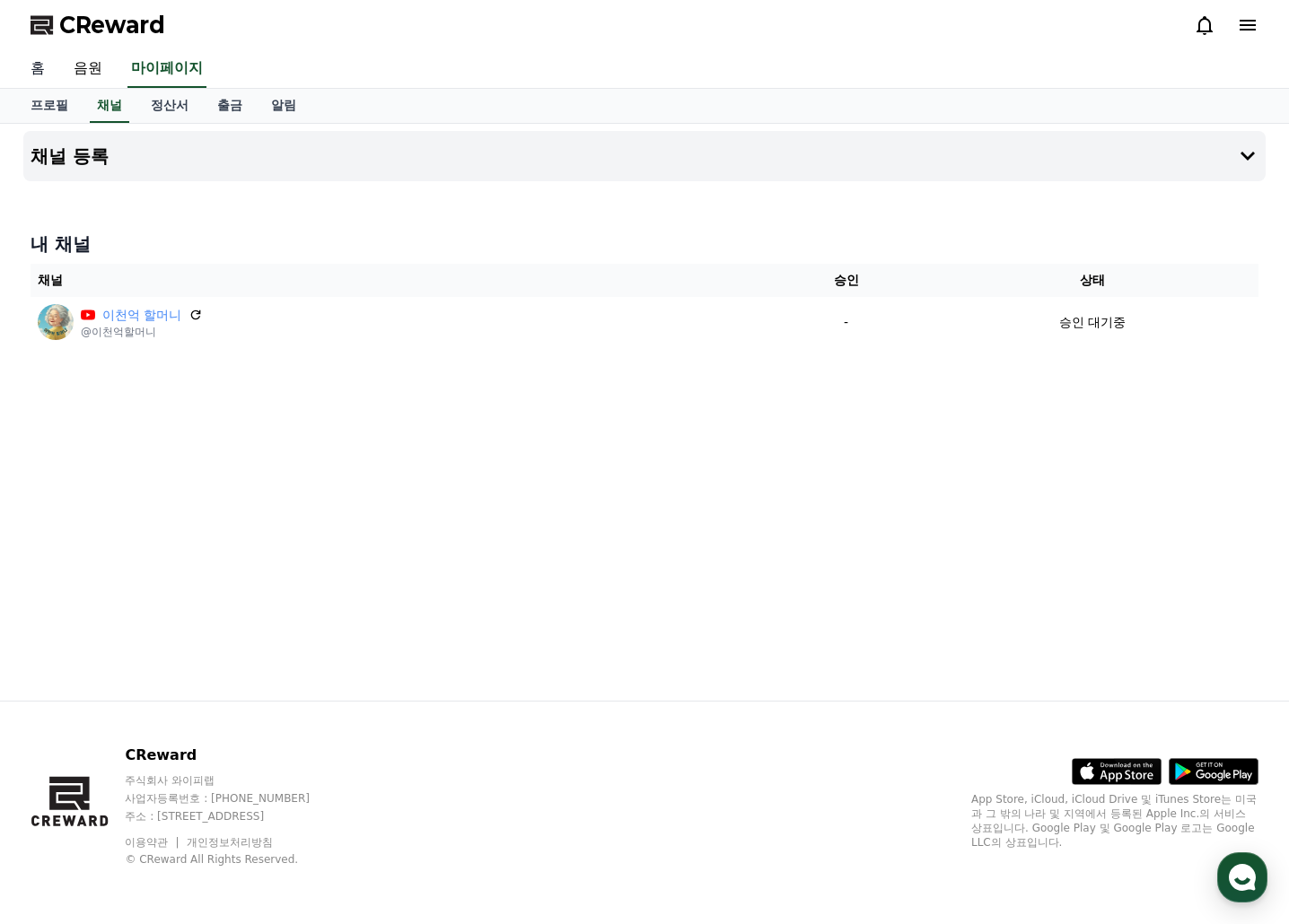
click at [38, 68] on link "홈" at bounding box center [37, 69] width 43 height 38
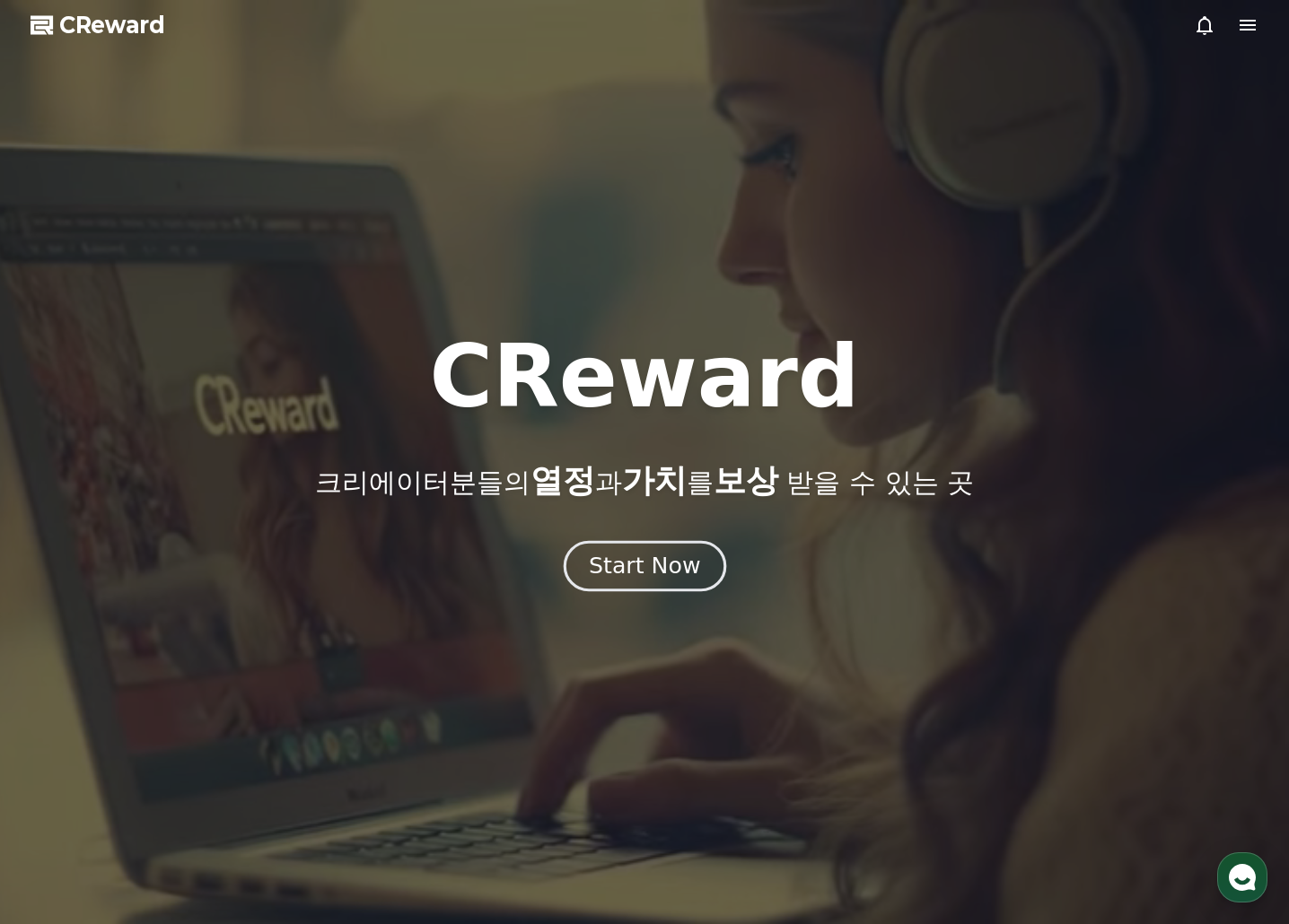
click at [676, 542] on button "Start Now" at bounding box center [644, 566] width 162 height 51
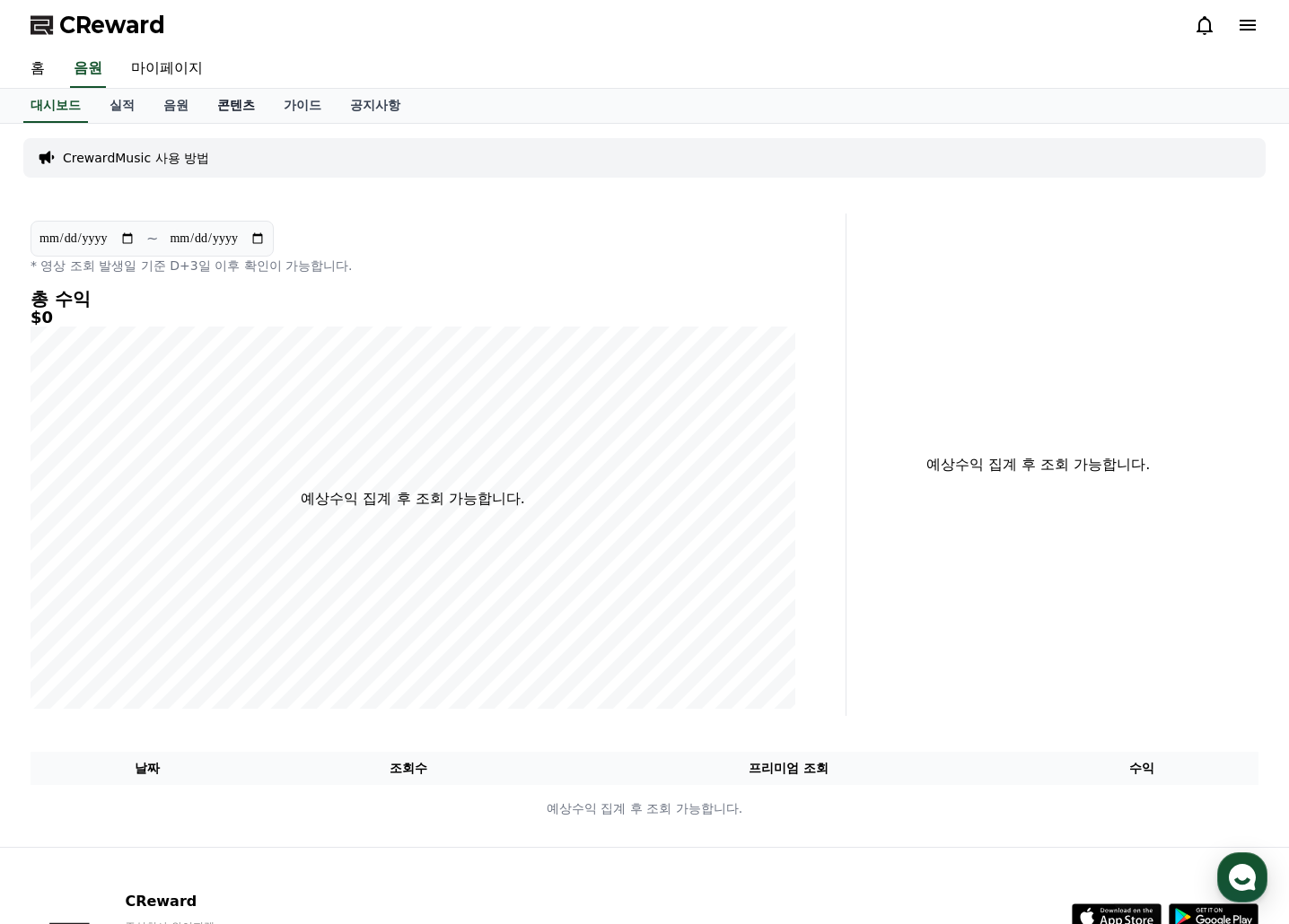
click at [240, 104] on link "콘텐츠" at bounding box center [236, 106] width 67 height 34
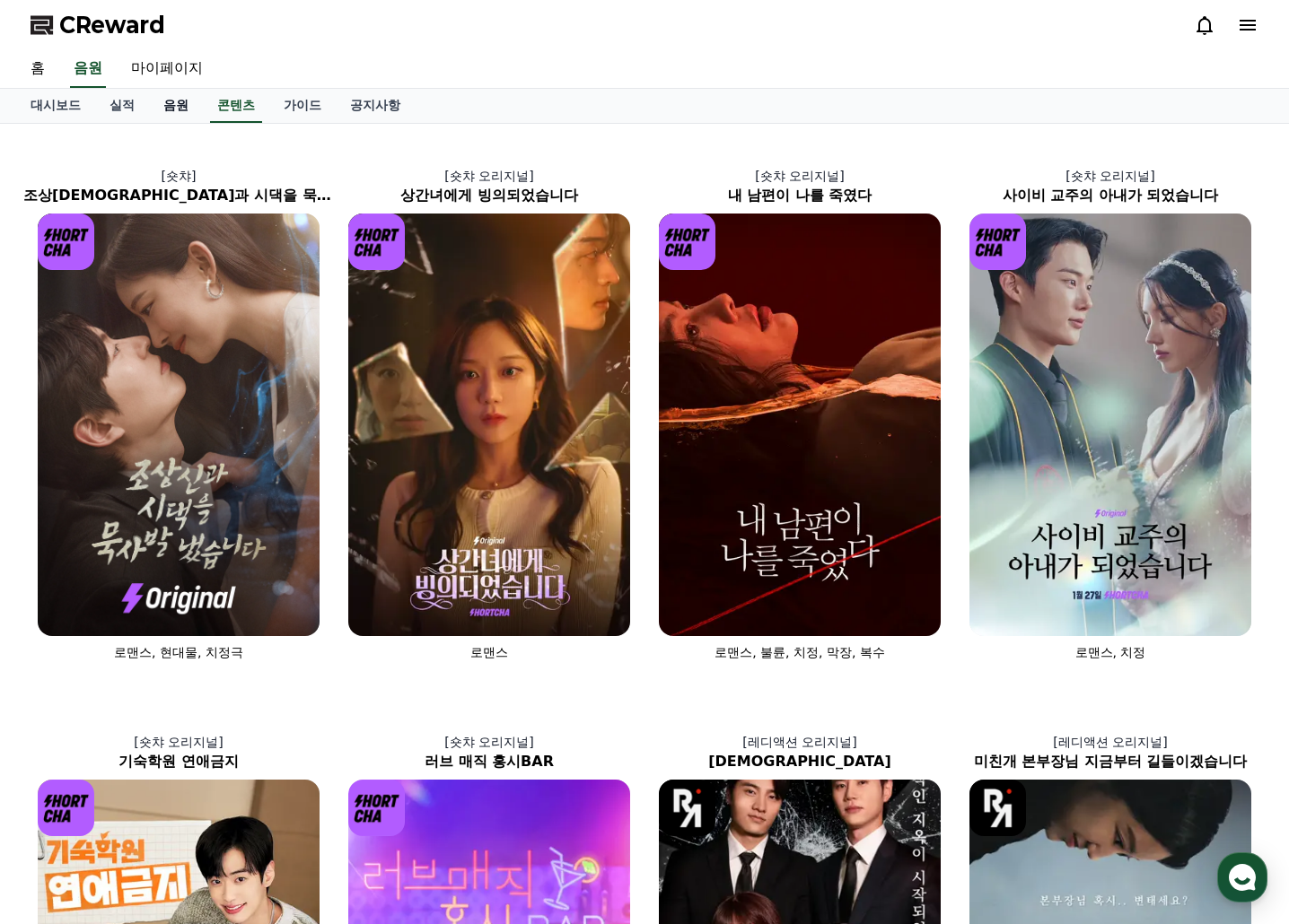
click at [171, 100] on link "음원" at bounding box center [176, 106] width 54 height 34
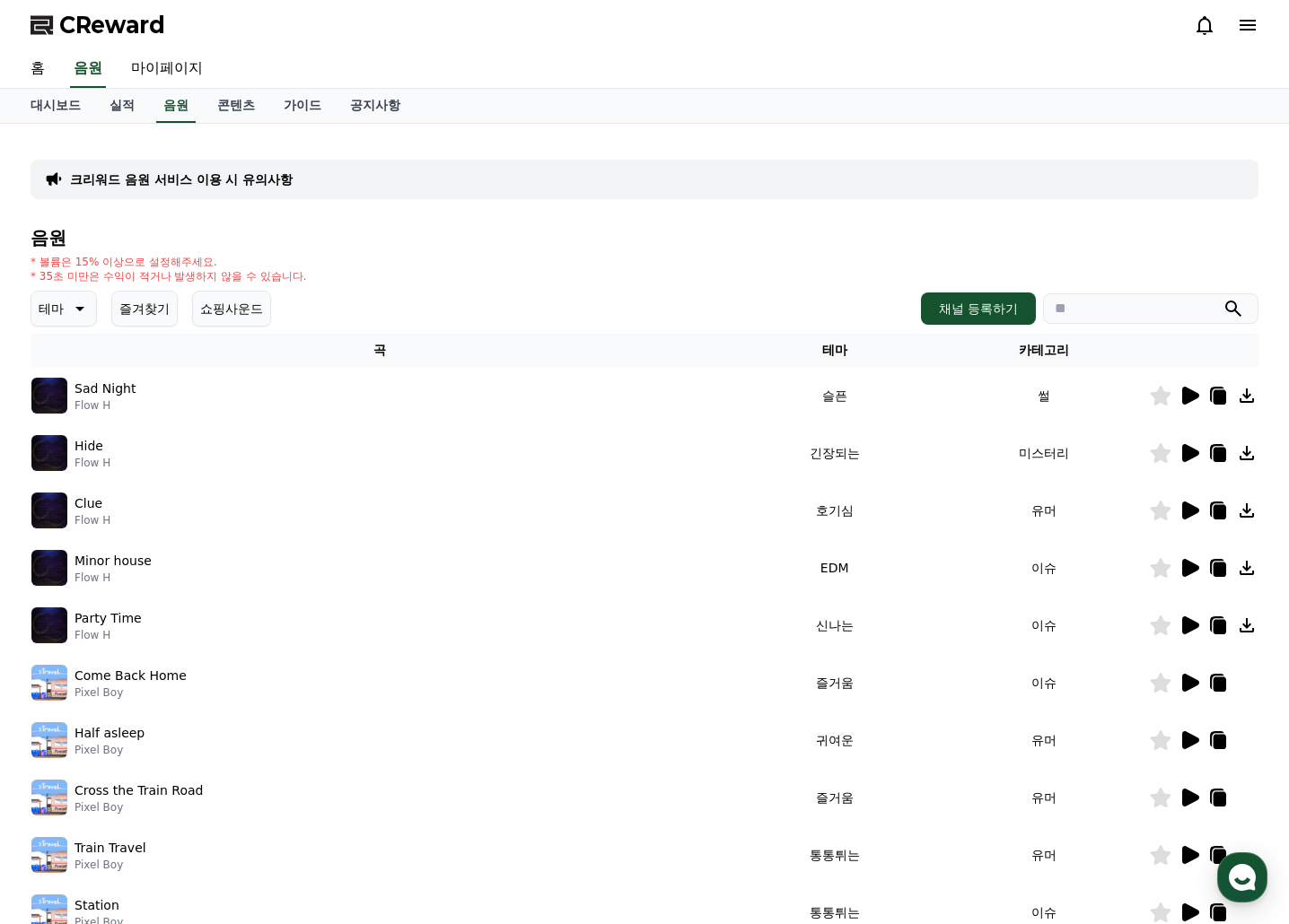
click at [392, 226] on div "크리워드 음원 서비스 이용 시 유의사항 음원 * 볼륨은 15% 이상으로 설정해주세요. * 35초 미만은 수익이 적거나 발생하지 않을 수 있습니…" at bounding box center [644, 558] width 1228 height 838
click at [228, 108] on link "콘텐츠" at bounding box center [236, 106] width 67 height 34
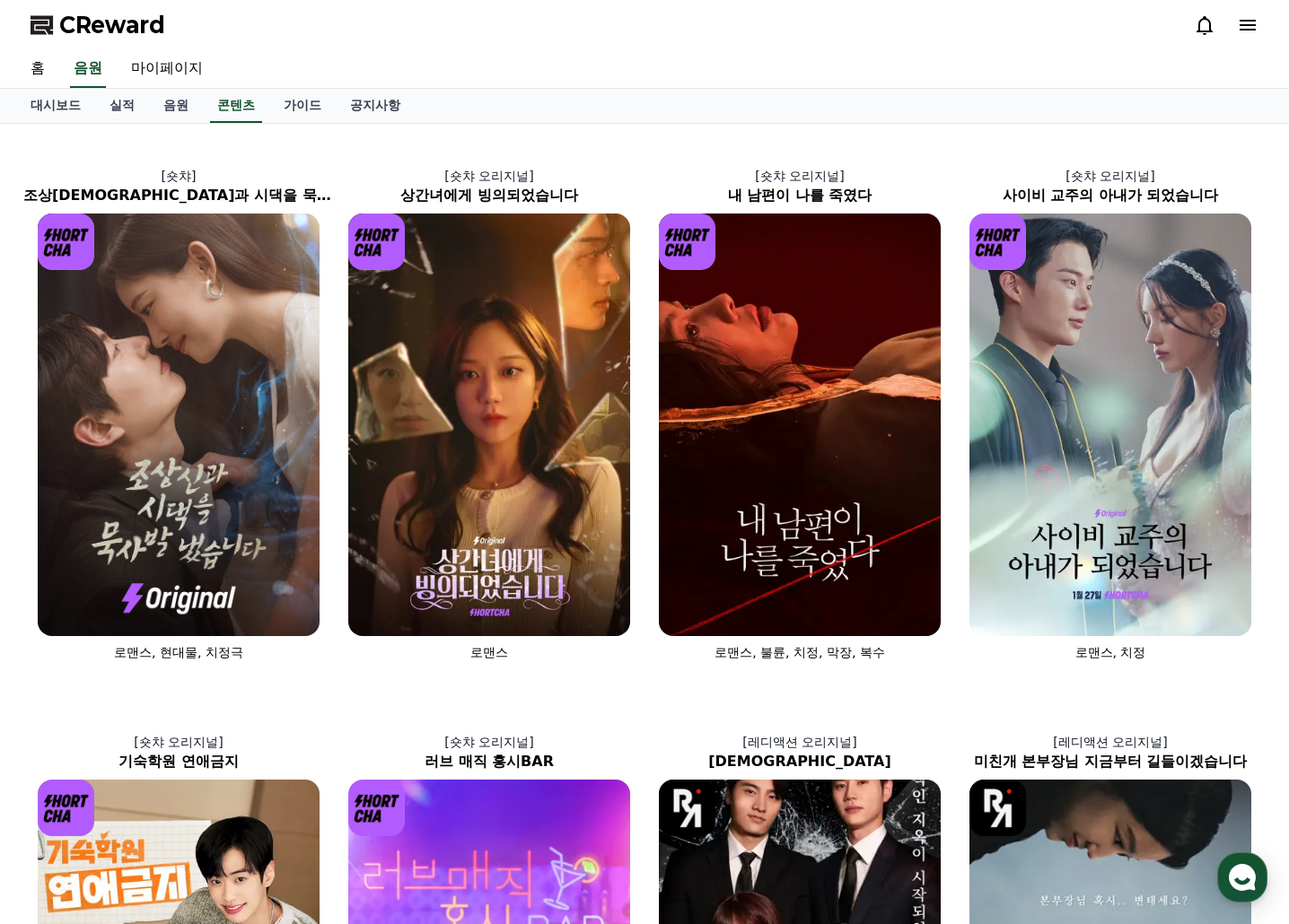
click at [1213, 20] on icon at bounding box center [1204, 25] width 22 height 22
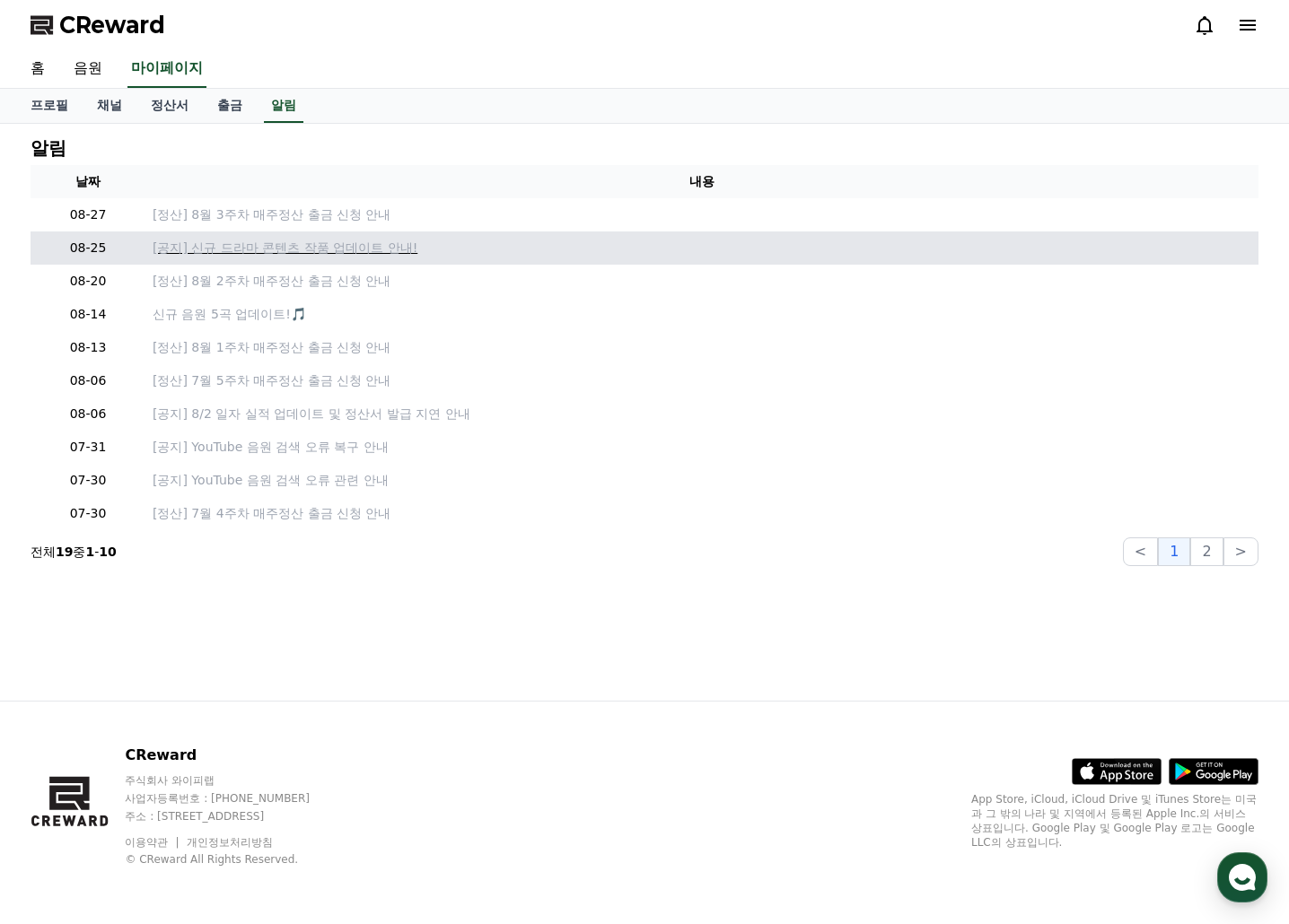
click at [280, 251] on p "[공지] 신규 드라마 콘텐츠 작품 업데이트 안내!" at bounding box center [701, 248] width 1099 height 19
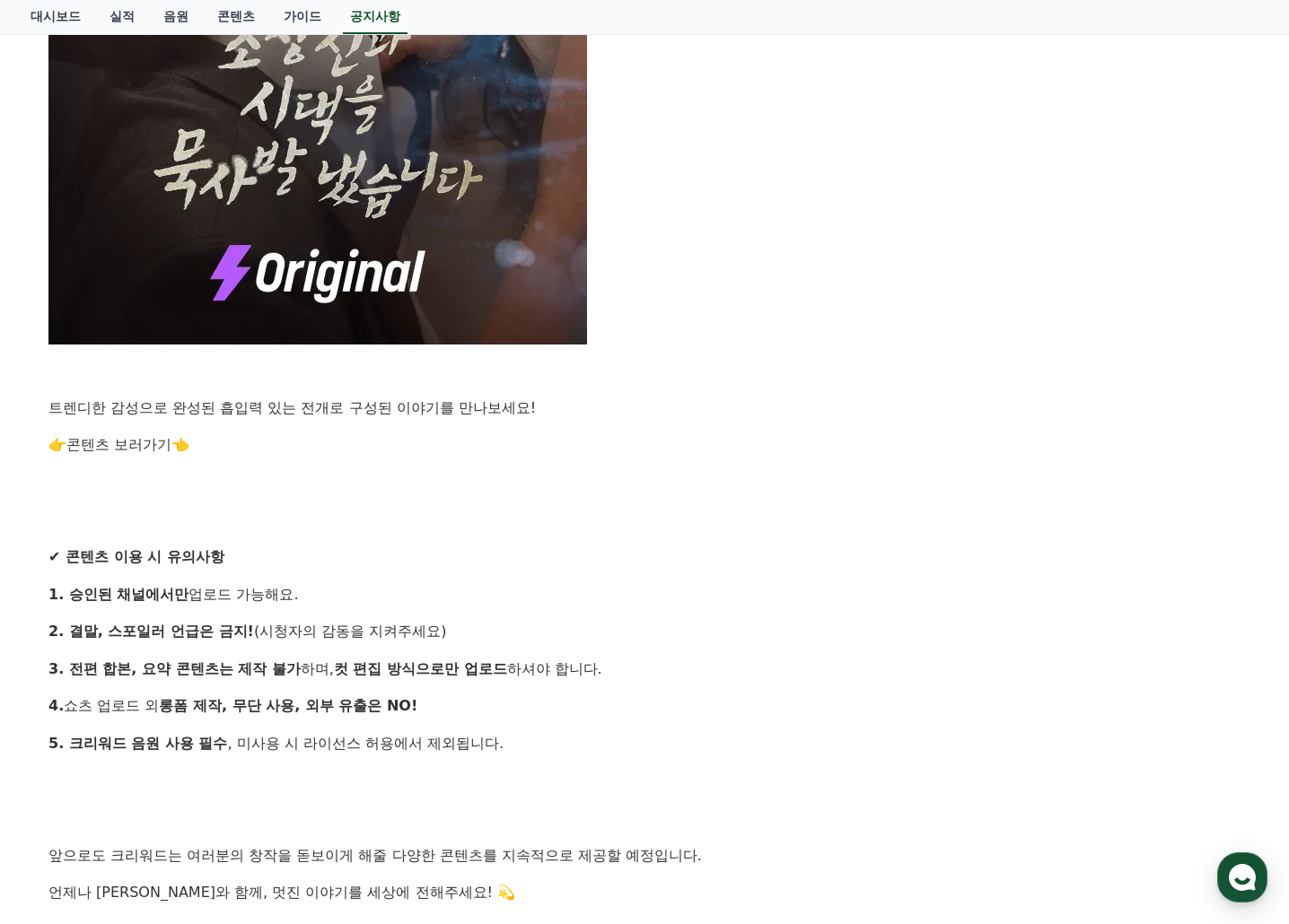
scroll to position [1256, 0]
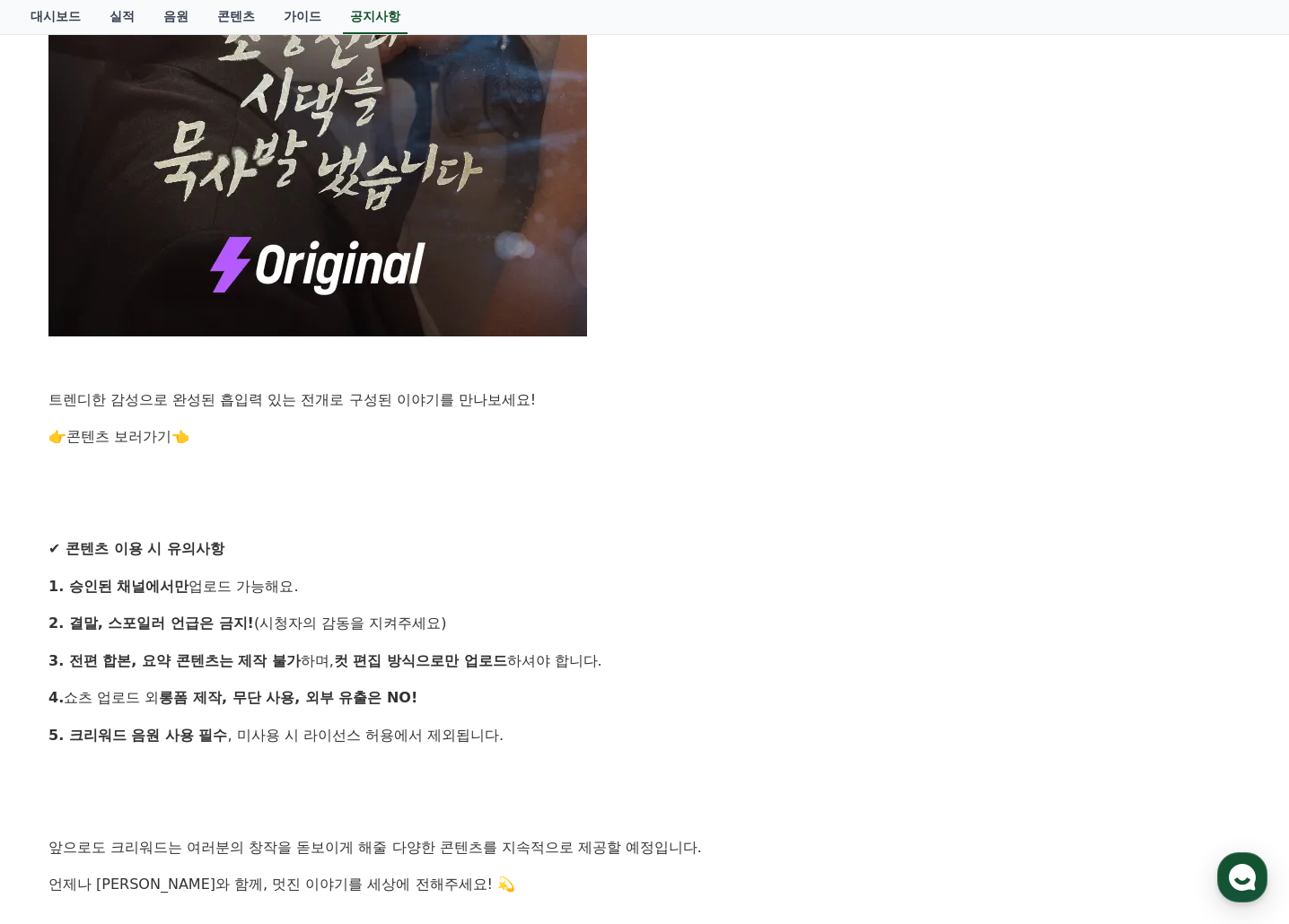
click at [659, 538] on div "안녕하세요, 크리워드입니다. 창작의 열정으로 매 순간 함께해주시는 크리에이터 여러분께 감사 인사드립니다. 많은 분들이 기다리셨던 새로운 작품이…" at bounding box center [644, 68] width 1191 height 1954
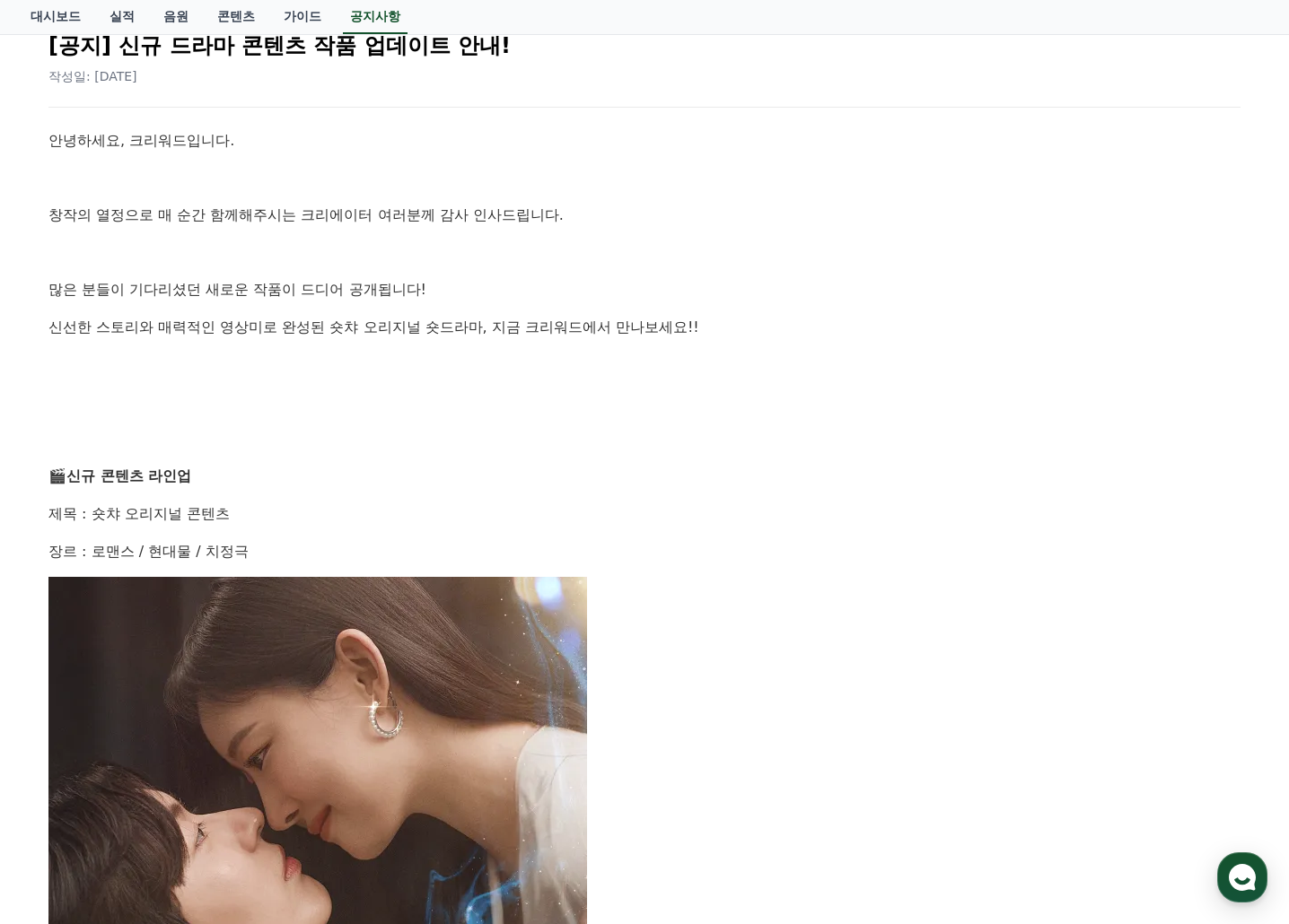
scroll to position [269, 0]
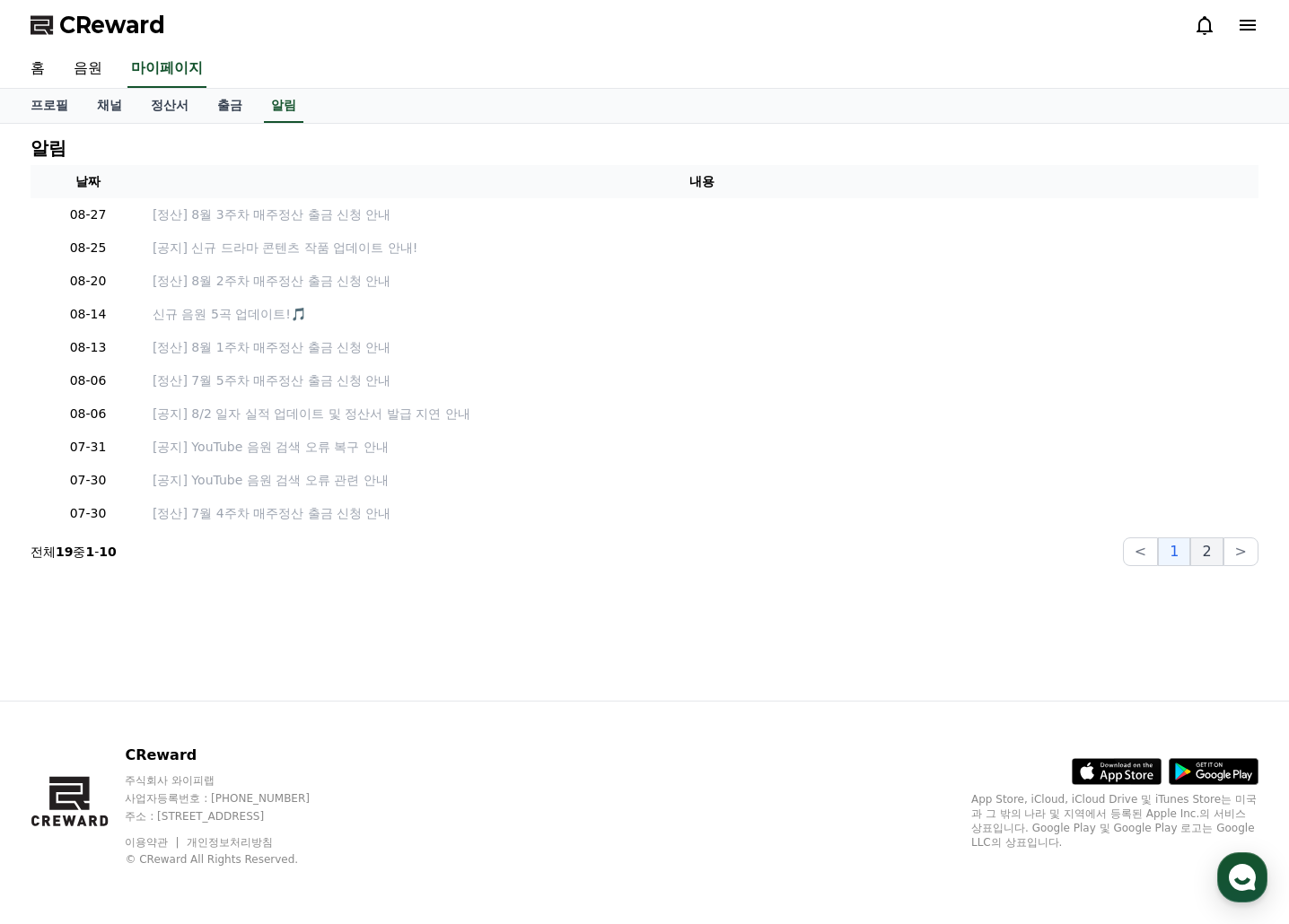
click at [1206, 548] on button "2" at bounding box center [1206, 552] width 32 height 29
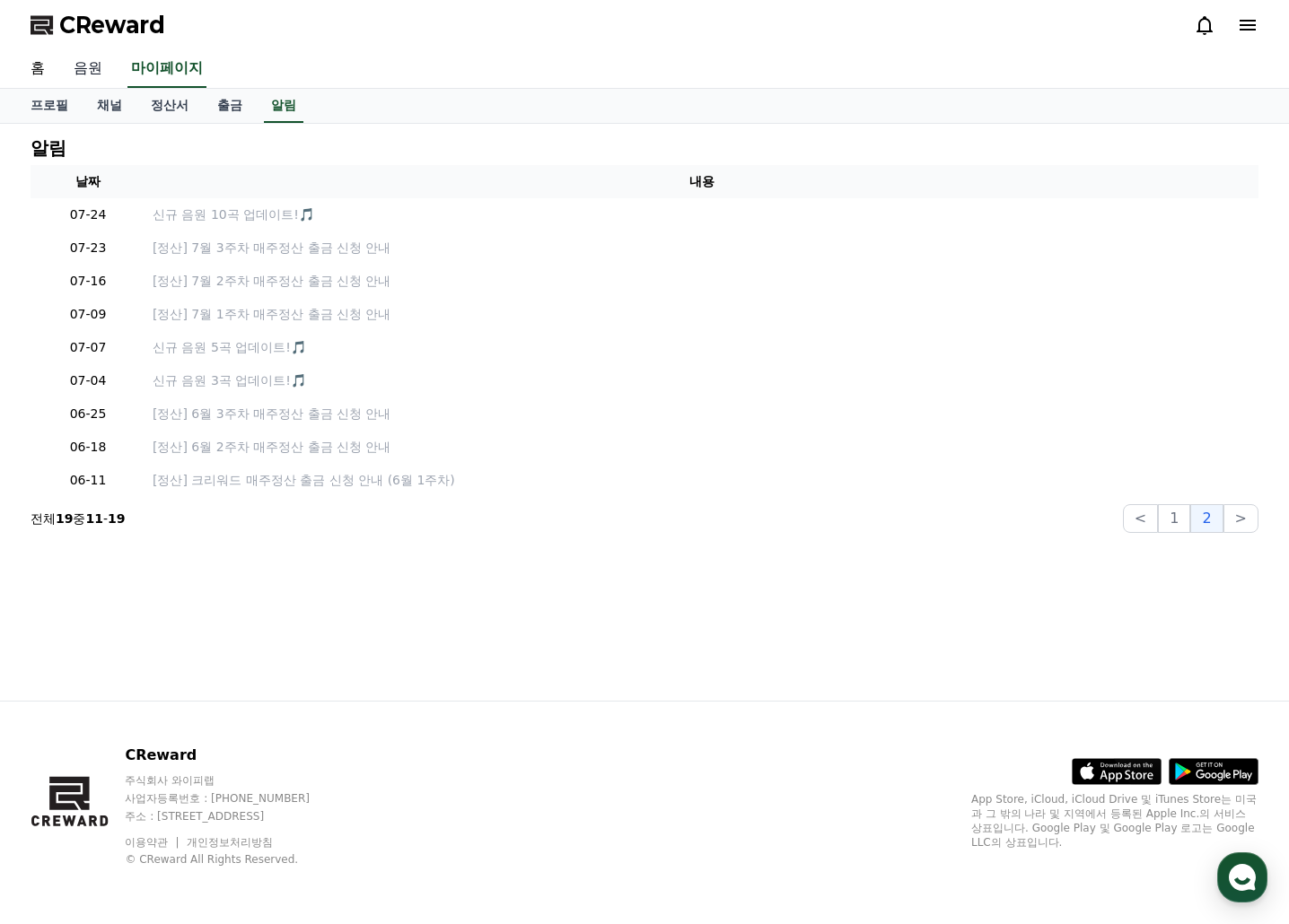
click at [63, 68] on link "음원" at bounding box center [88, 69] width 58 height 38
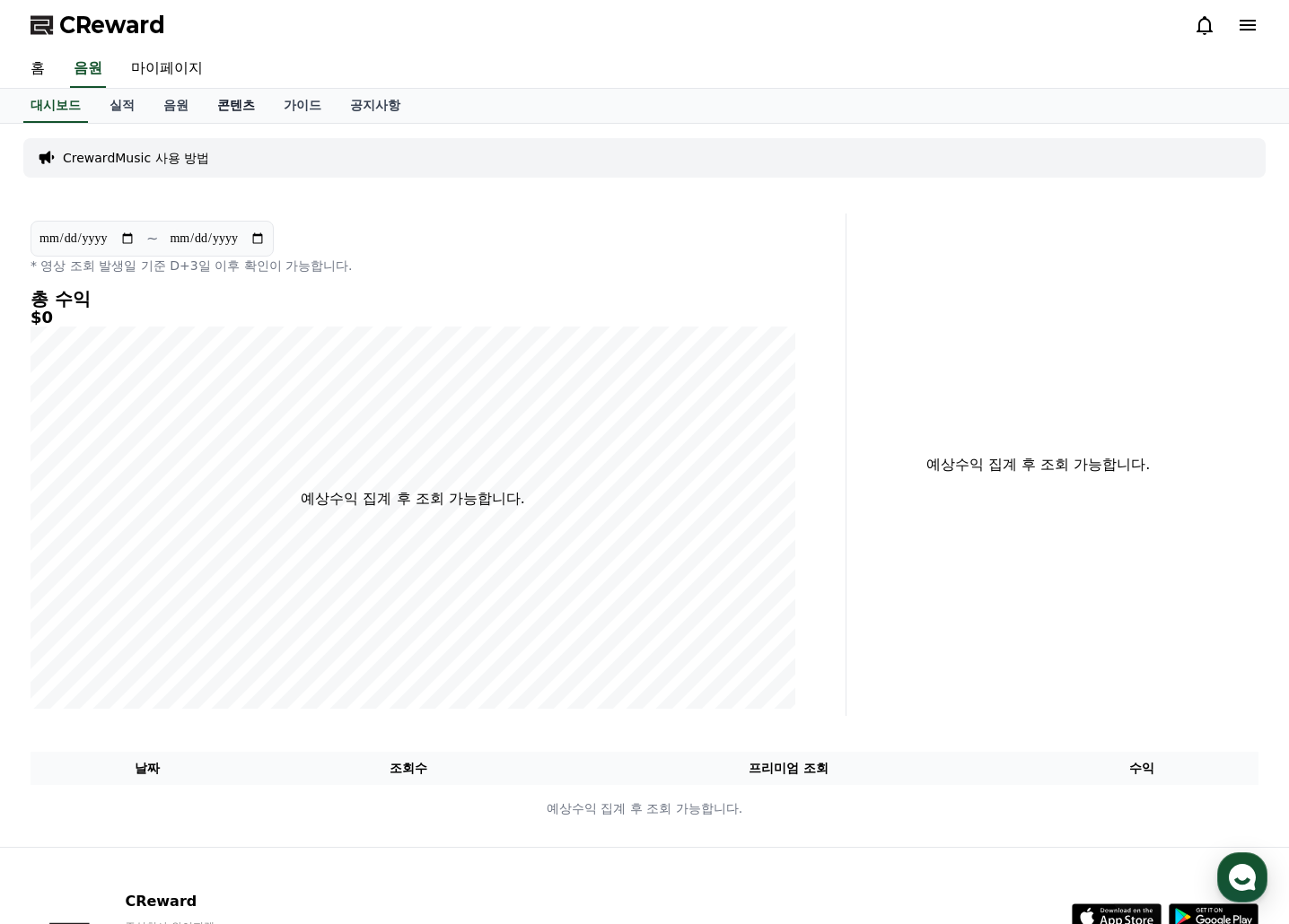
click at [232, 102] on link "콘텐츠" at bounding box center [236, 106] width 67 height 34
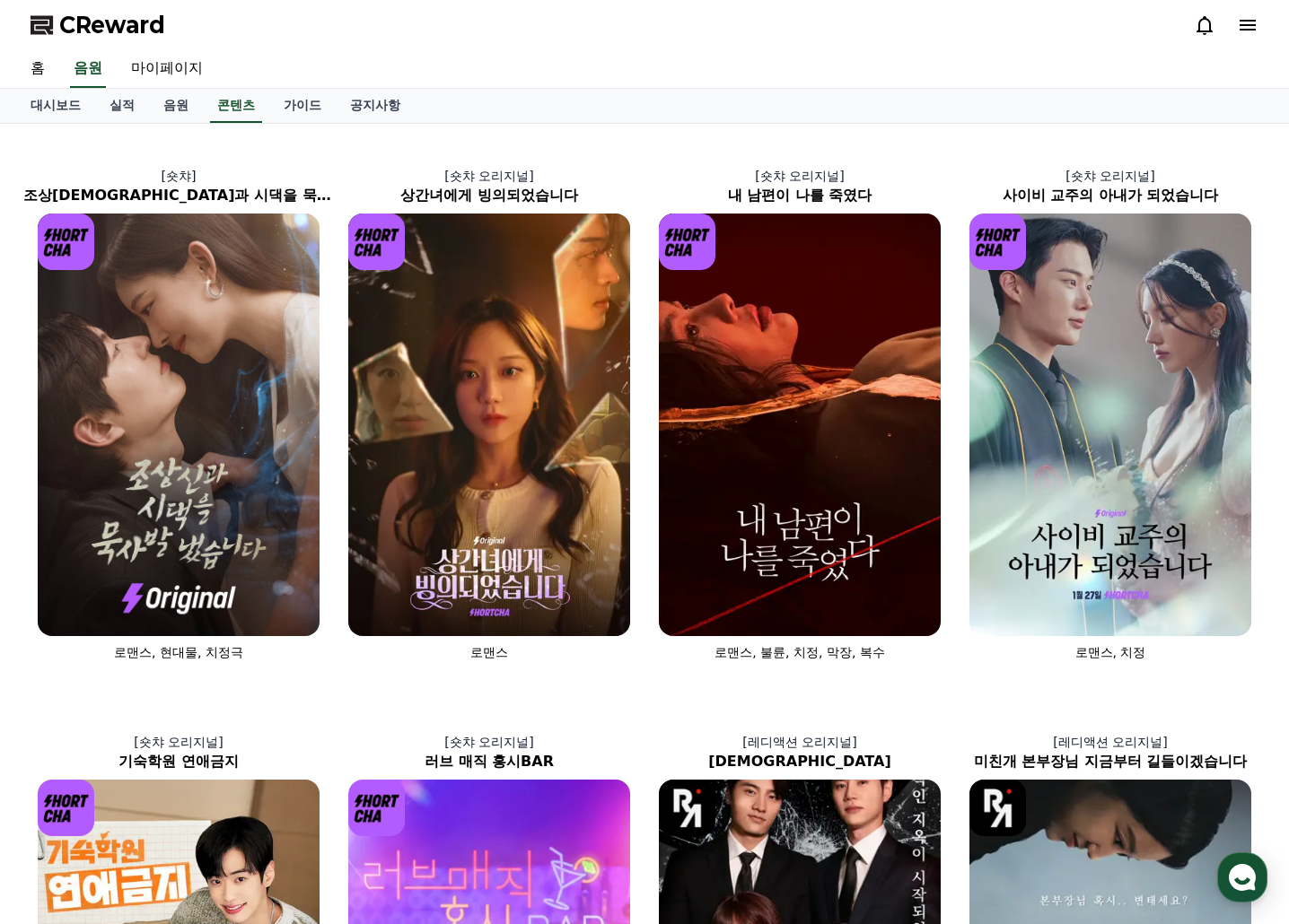
click at [117, 24] on span "CReward" at bounding box center [112, 25] width 106 height 29
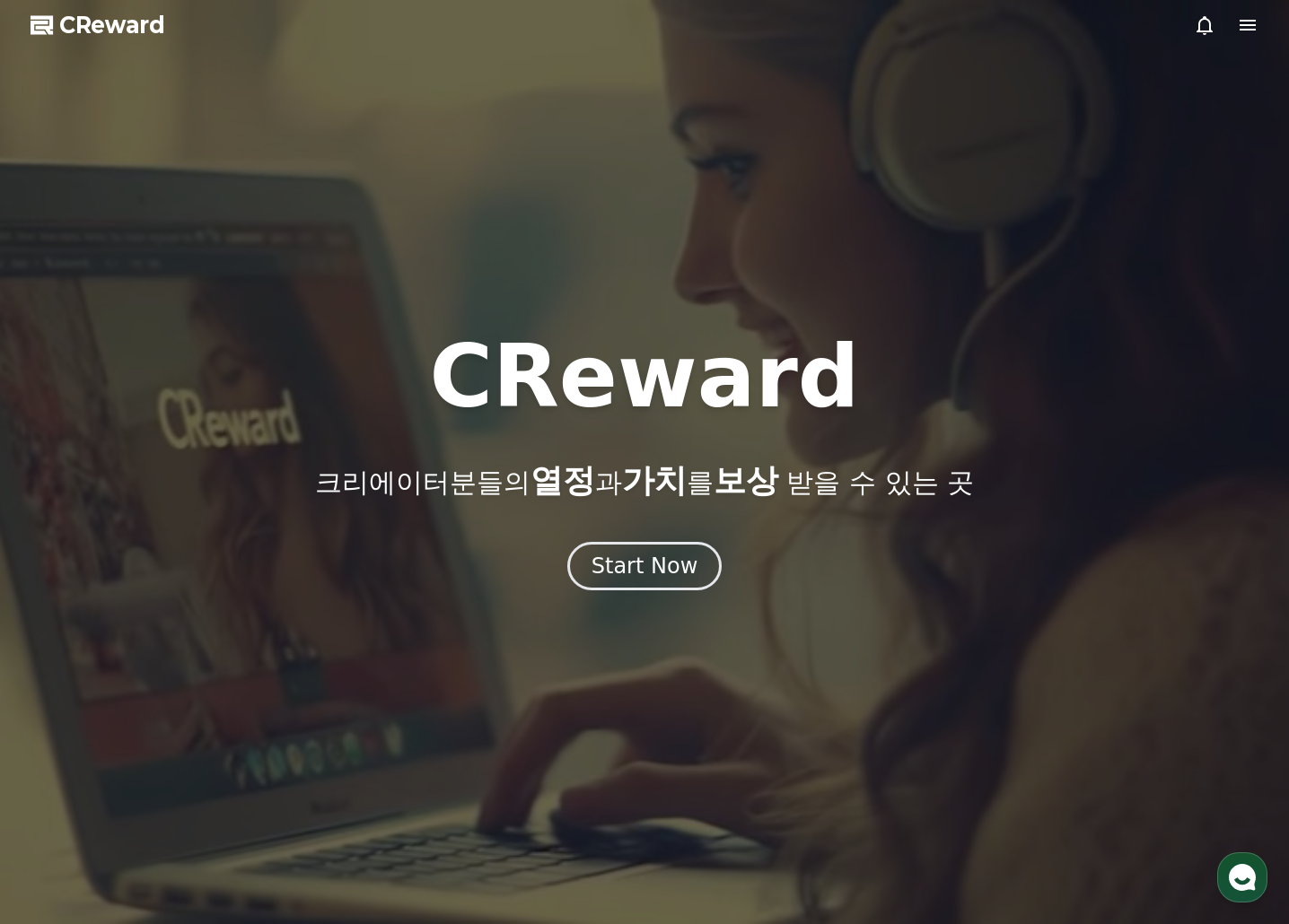
click at [1233, 22] on div at bounding box center [1225, 25] width 65 height 22
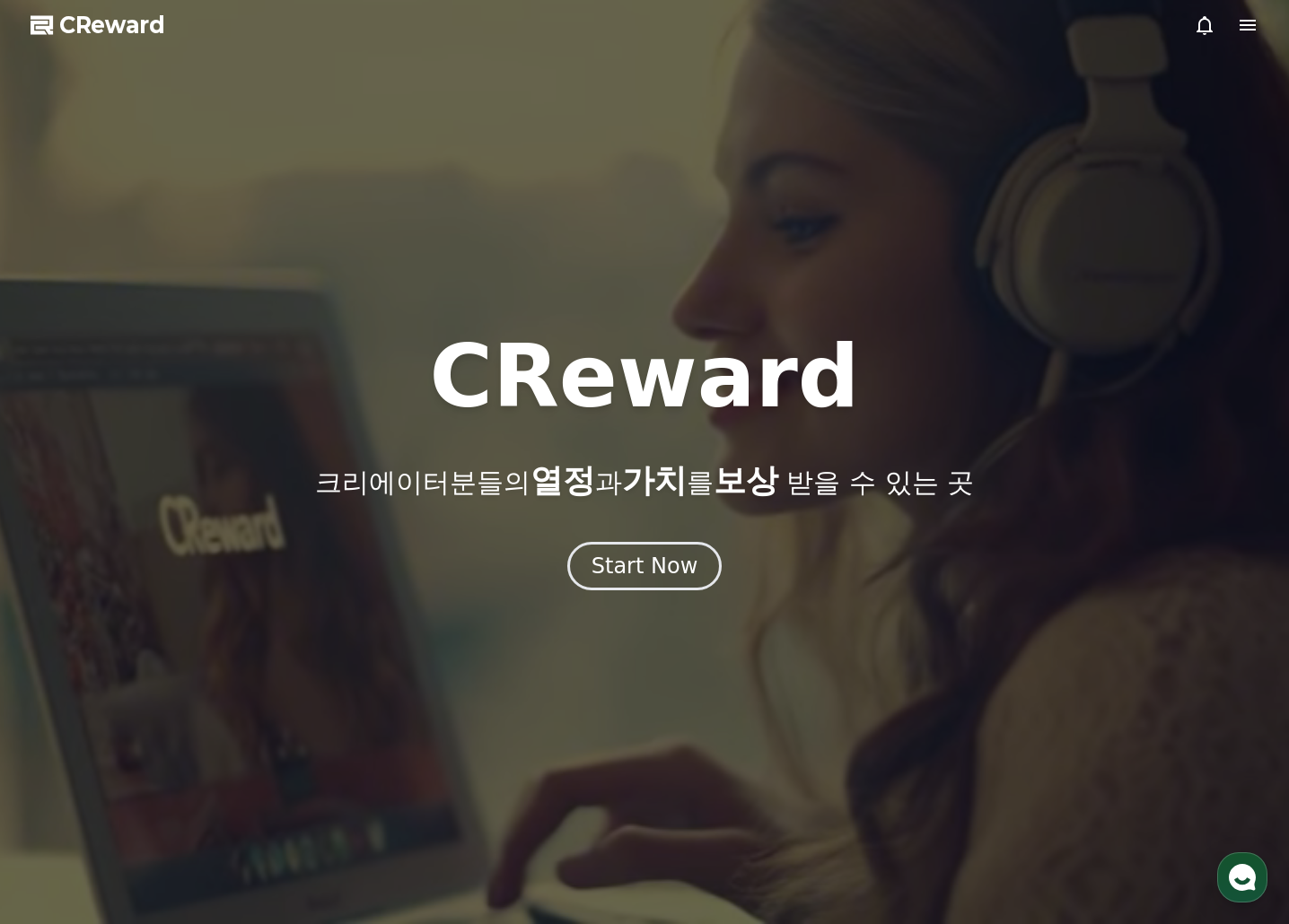
click at [1243, 24] on icon at bounding box center [1247, 25] width 16 height 11
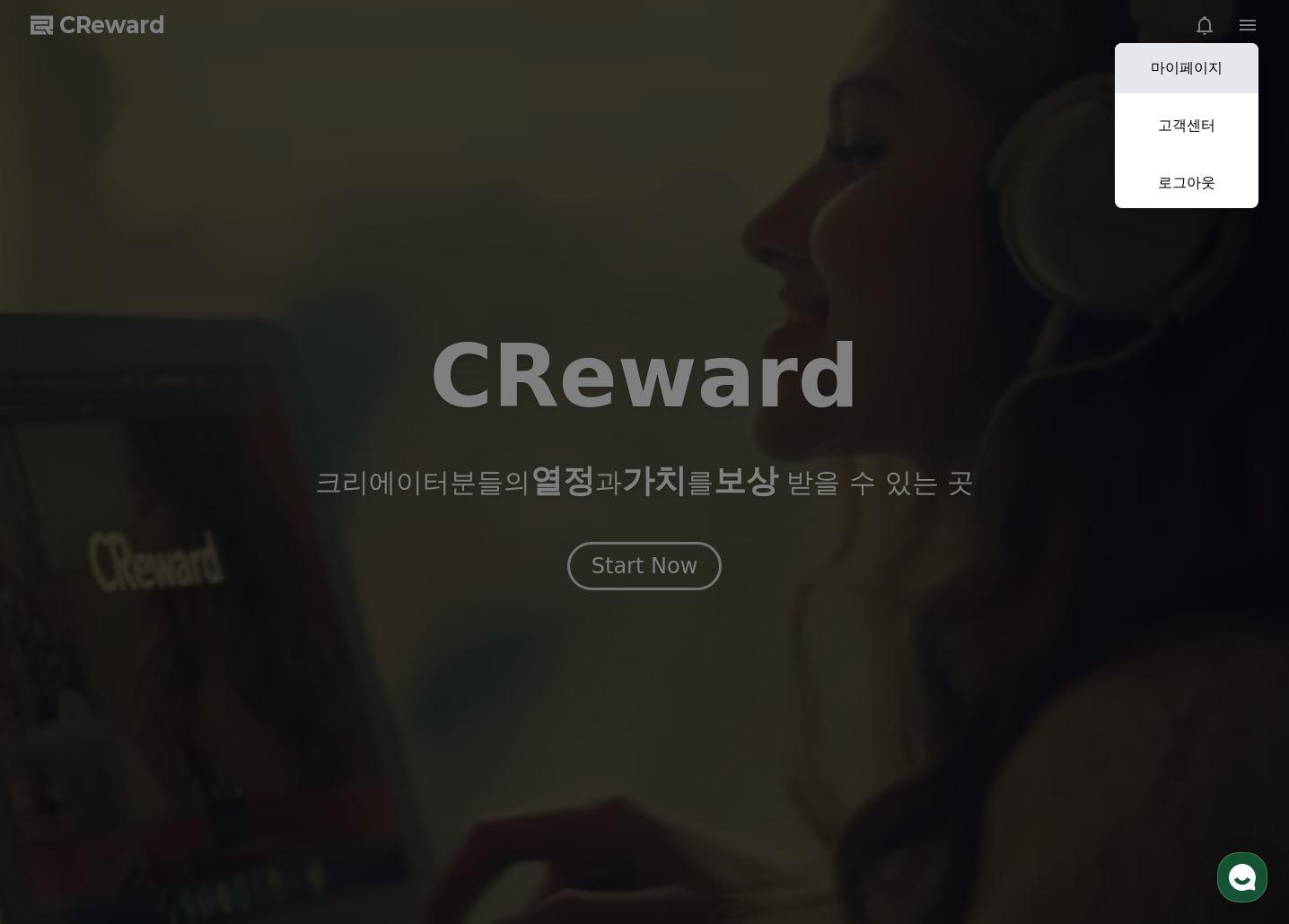
click at [1190, 68] on link "마이페이지" at bounding box center [1186, 68] width 143 height 50
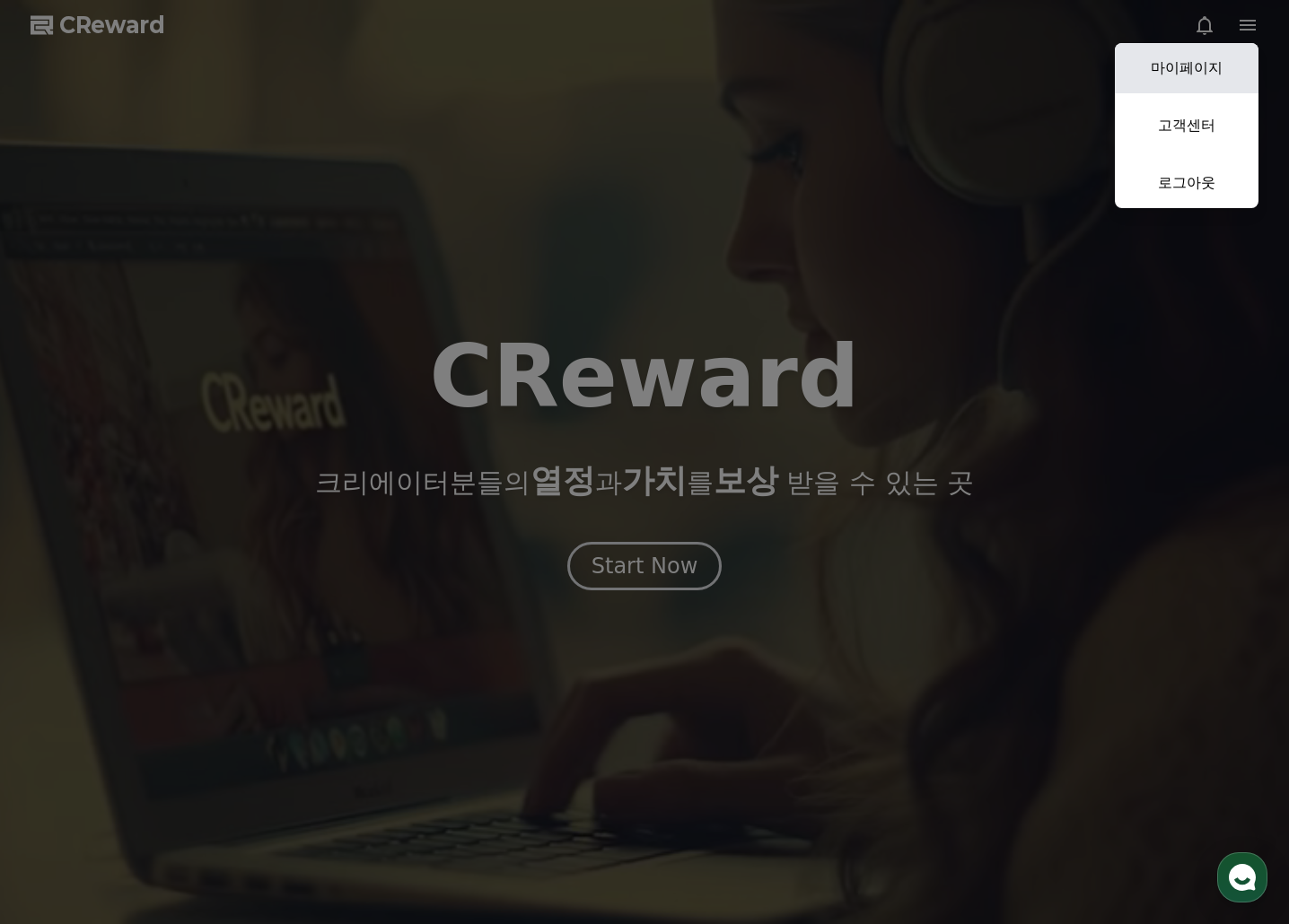
select select "**********"
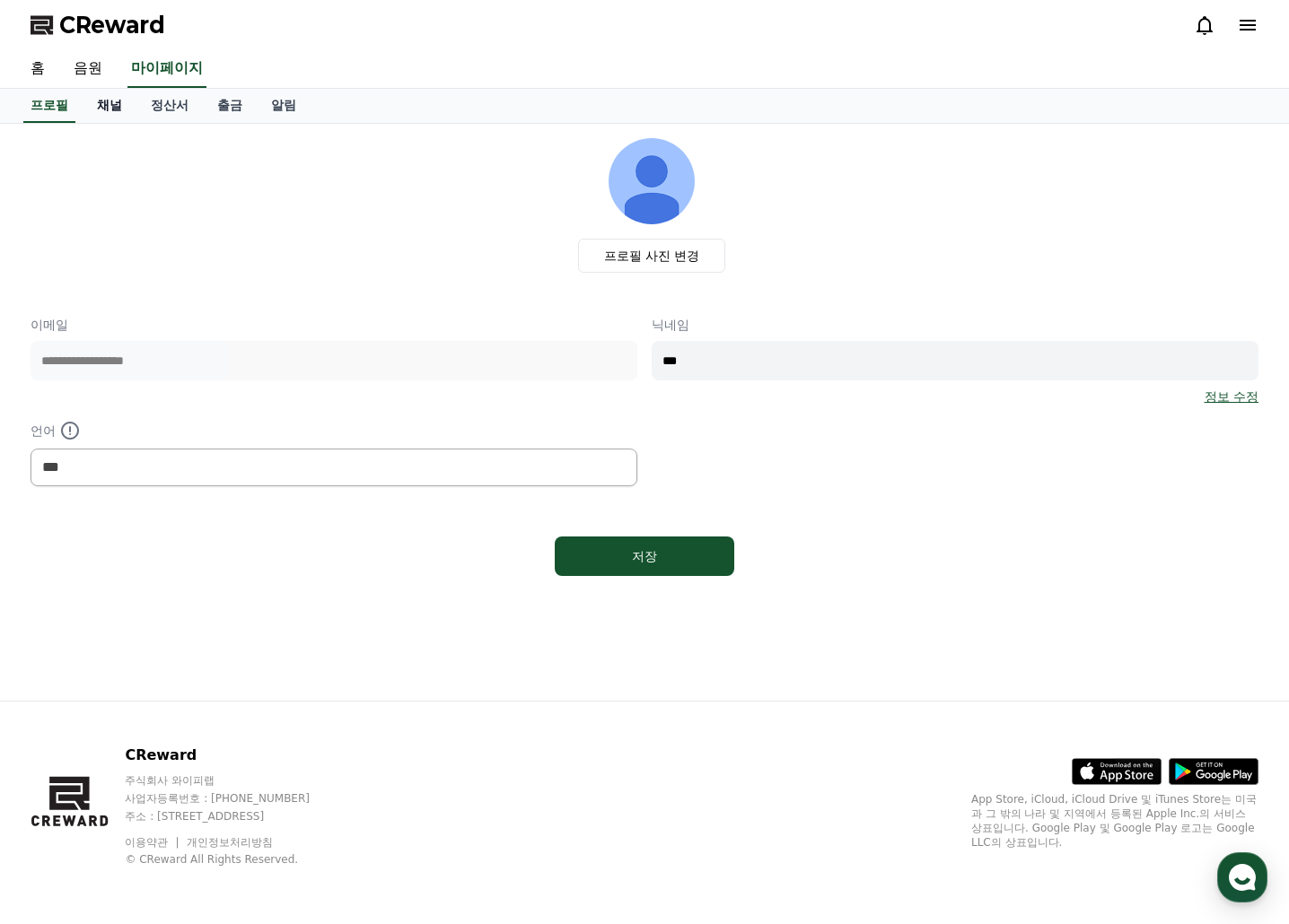
click at [114, 98] on link "채널" at bounding box center [110, 106] width 54 height 34
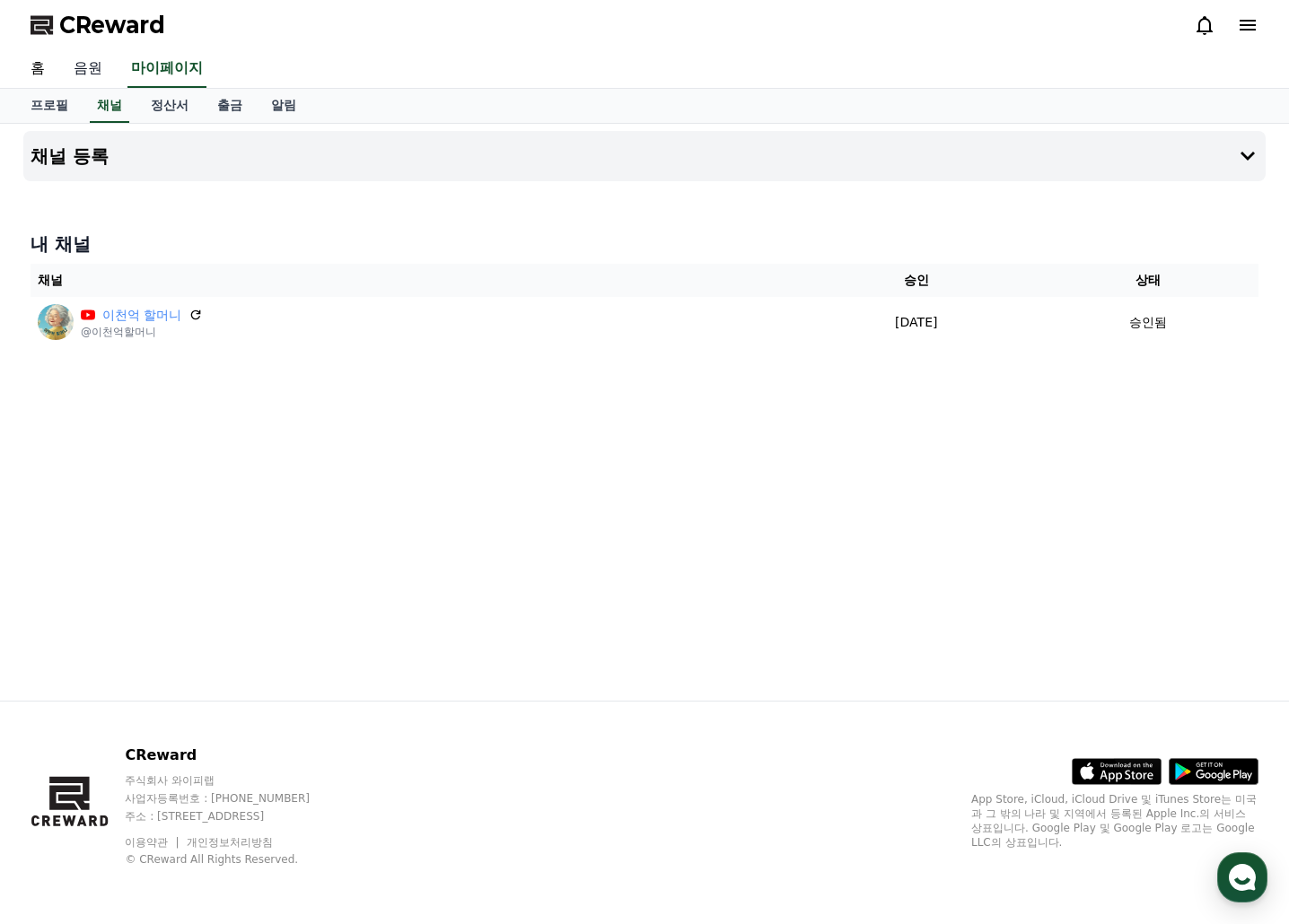
click at [86, 71] on link "음원" at bounding box center [88, 69] width 58 height 38
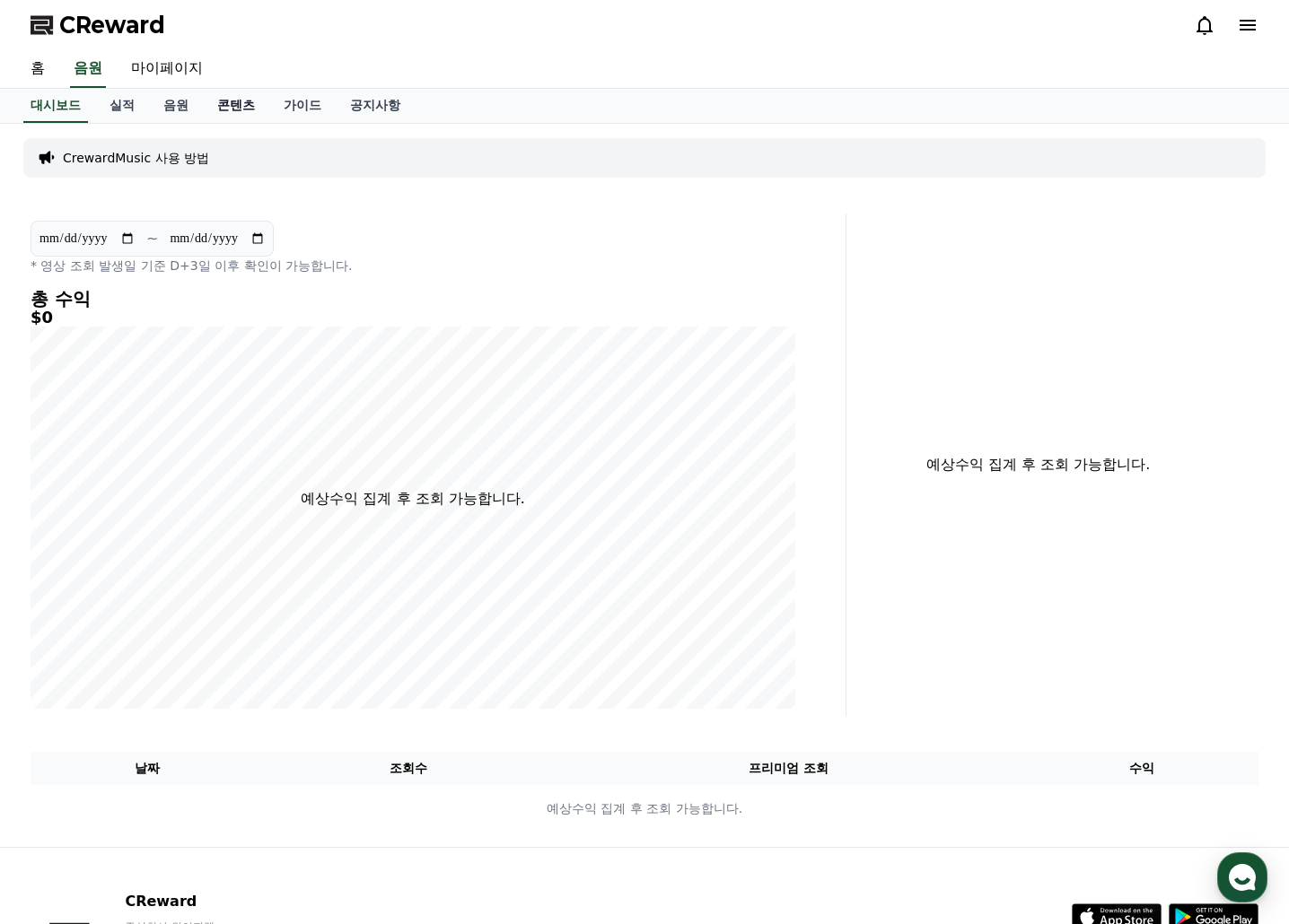
click at [243, 105] on link "콘텐츠" at bounding box center [236, 106] width 67 height 34
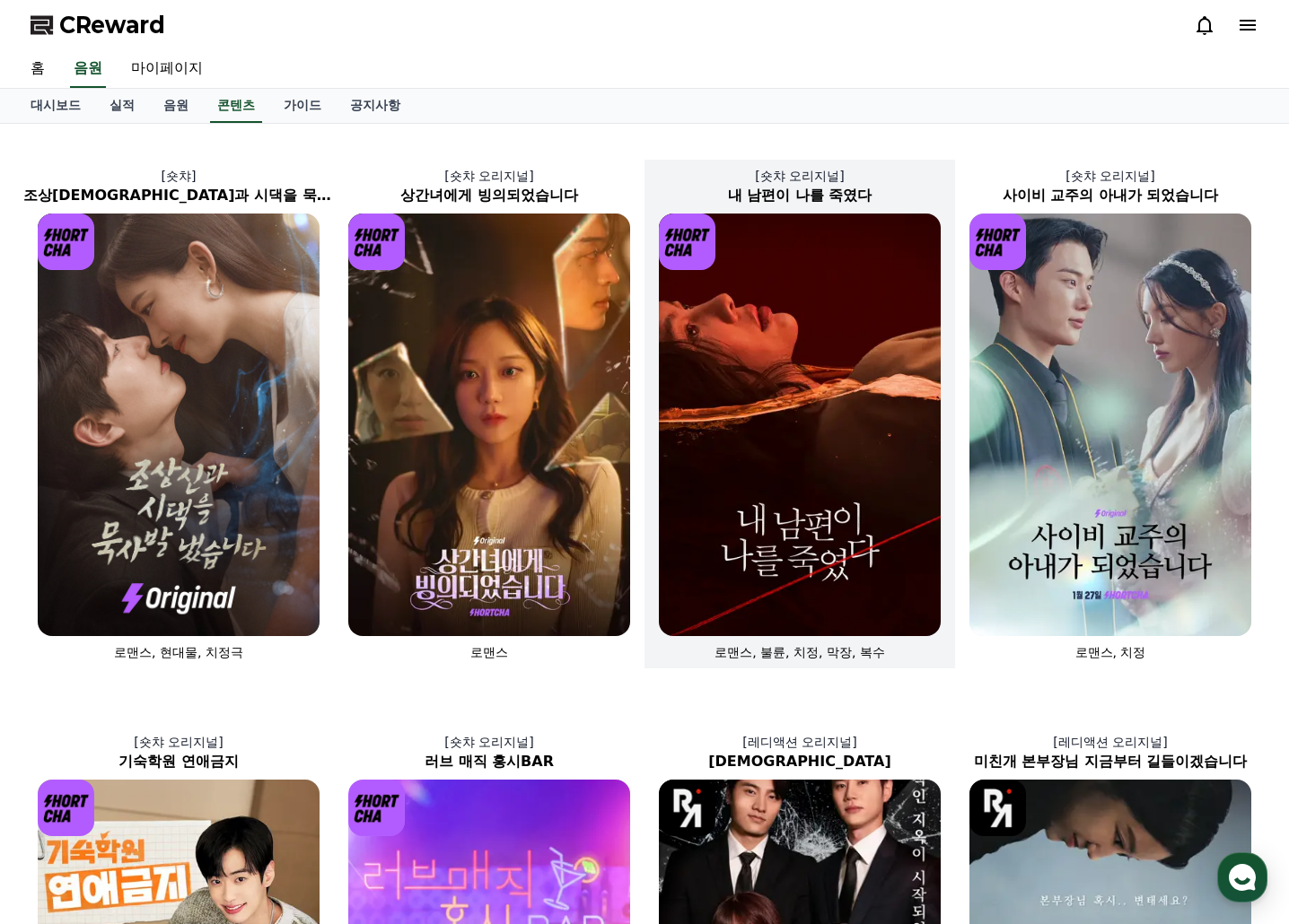
click at [776, 393] on img at bounding box center [799, 424] width 282 height 422
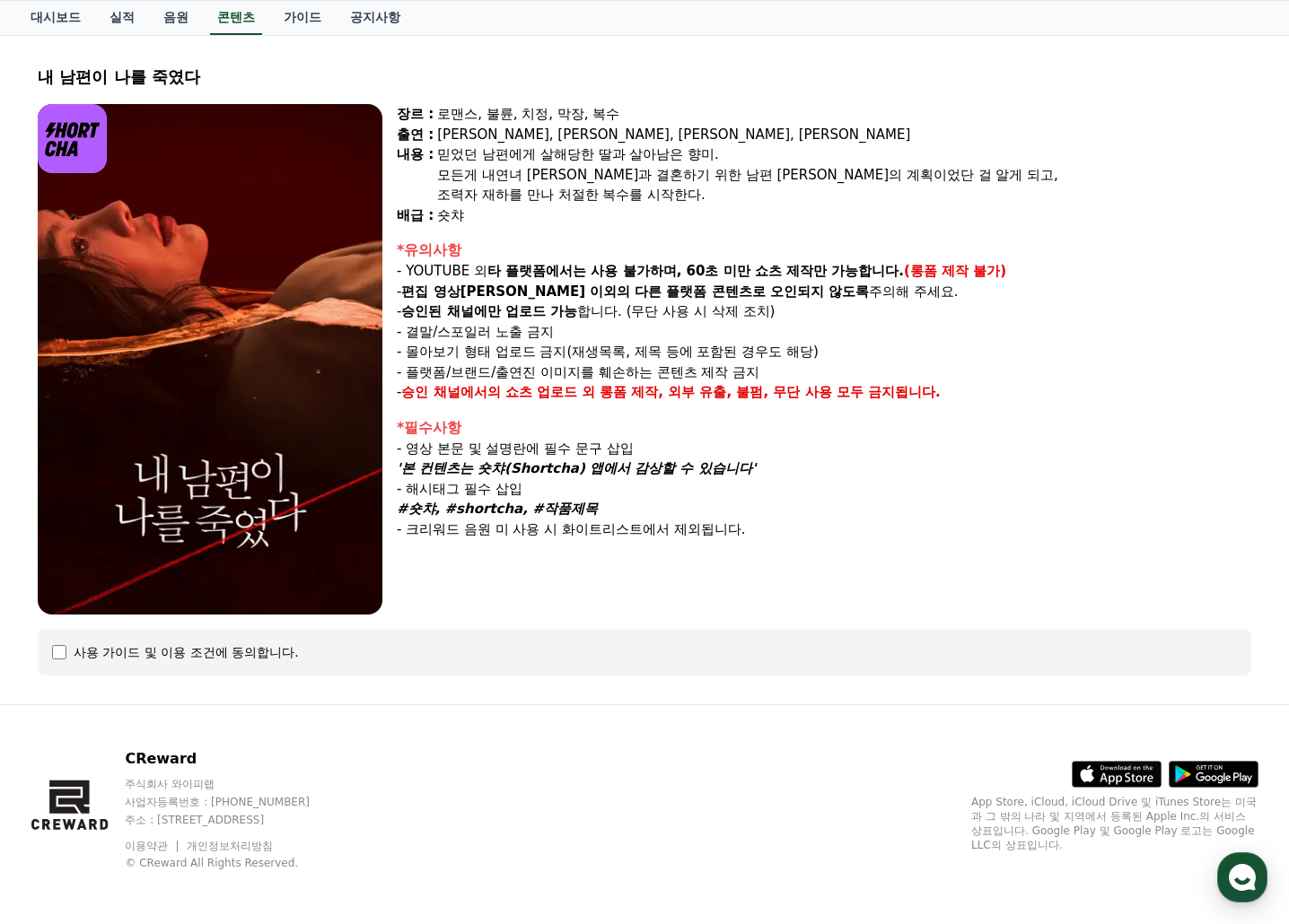
scroll to position [92, 0]
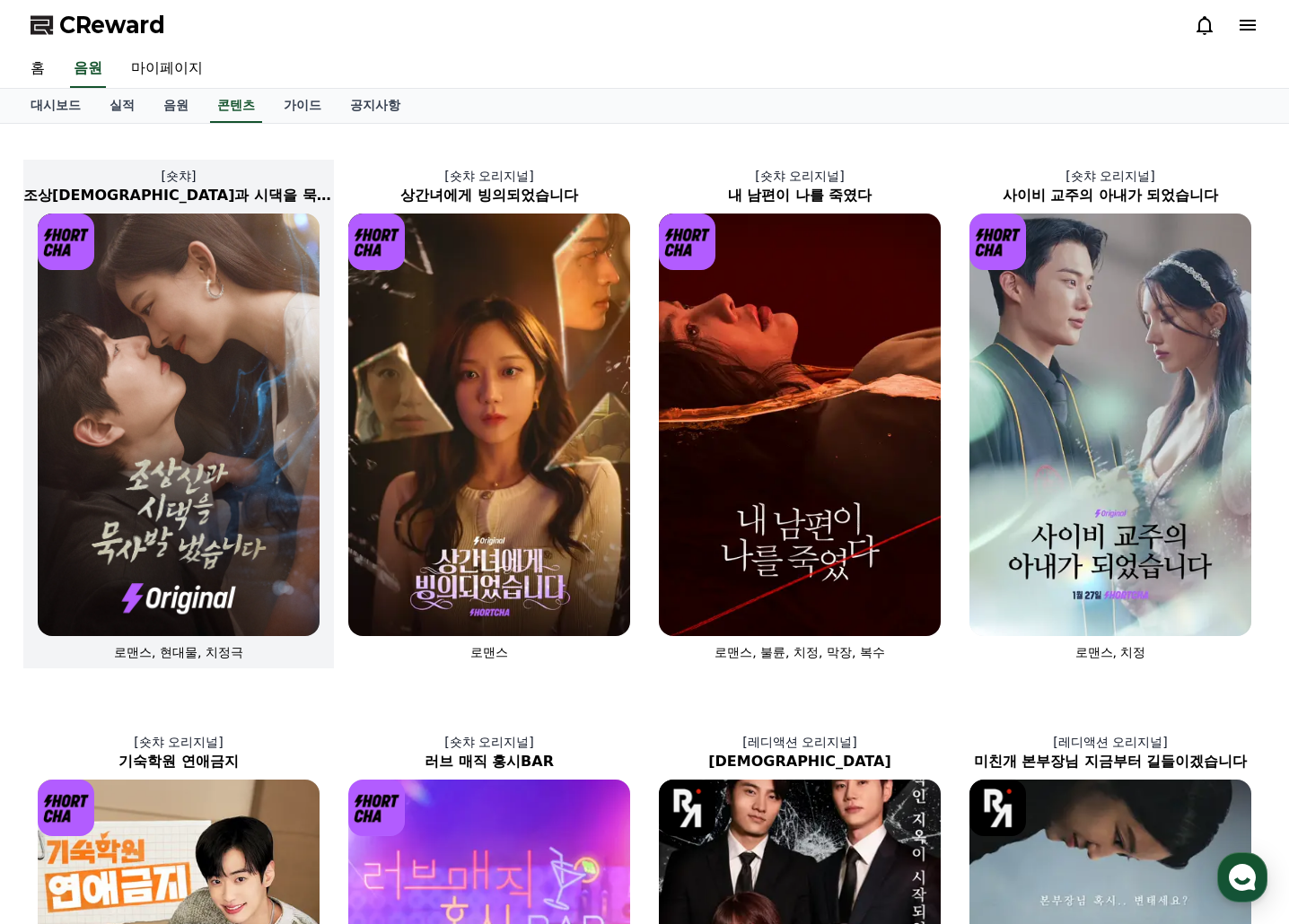
click at [158, 331] on img at bounding box center [178, 424] width 282 height 422
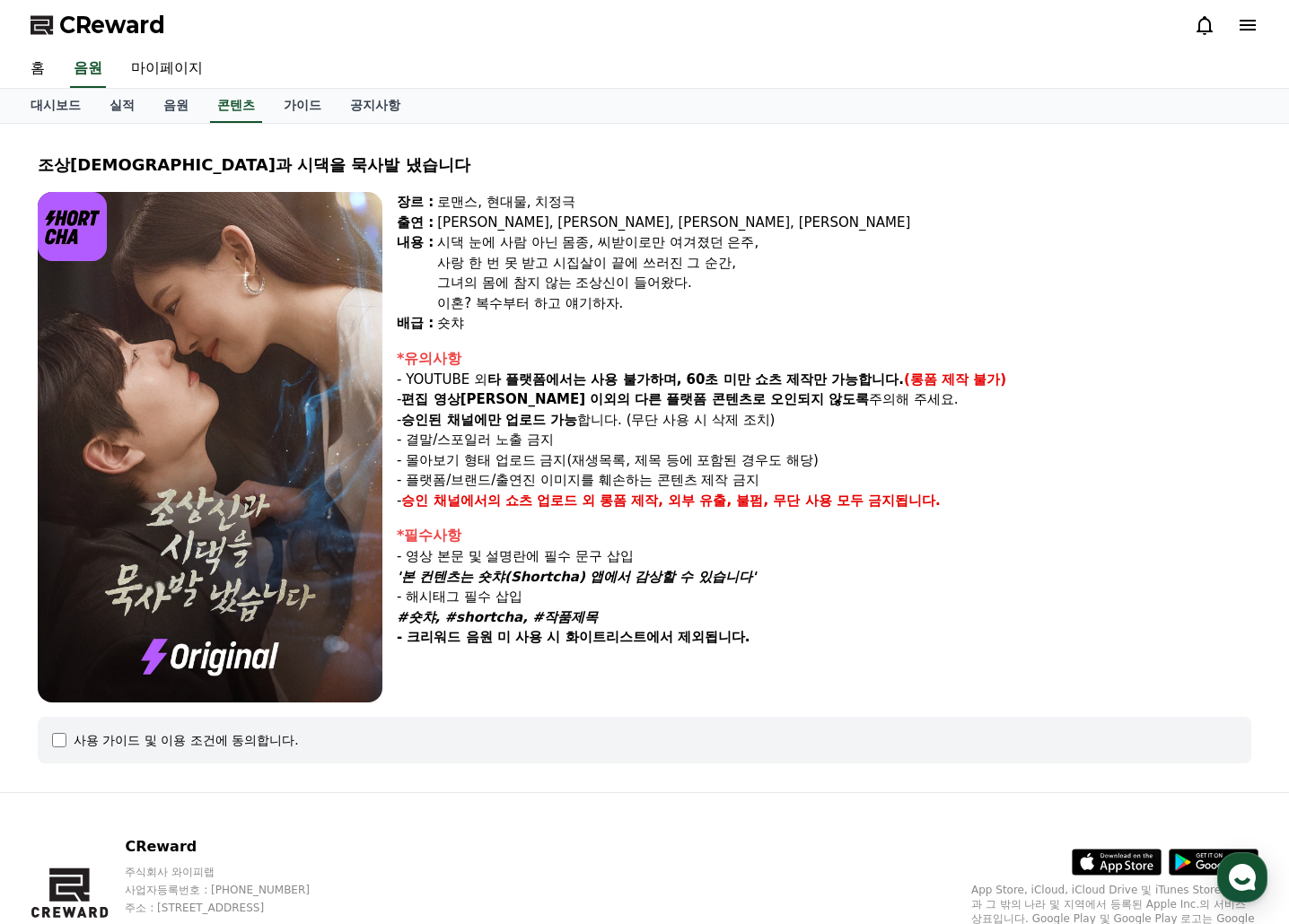
click at [68, 742] on div "사용 가이드 및 이용 조건에 동의합니다." at bounding box center [644, 740] width 1184 height 18
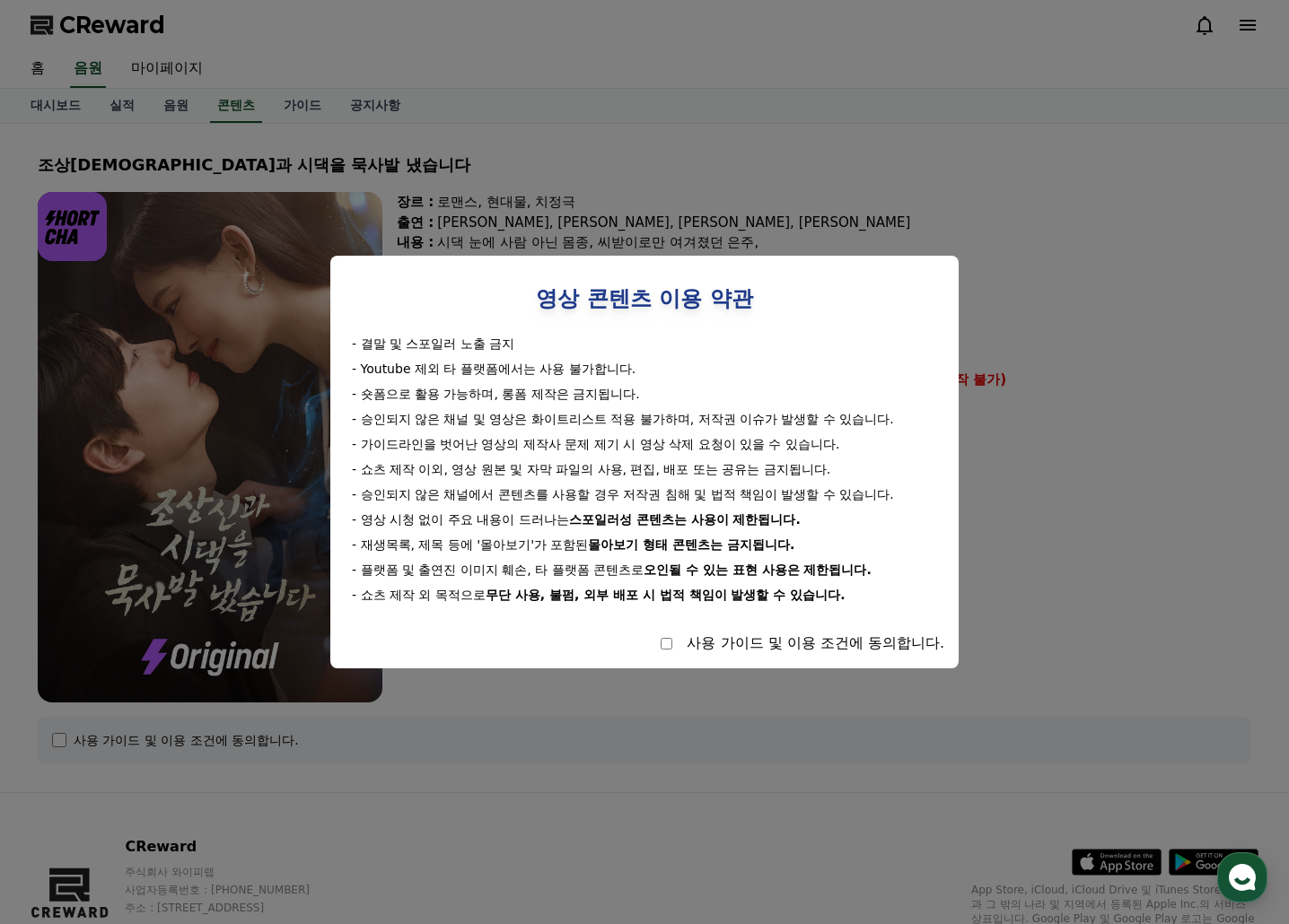
drag, startPoint x: 368, startPoint y: 351, endPoint x: 647, endPoint y: 404, distance: 284.0
click at [644, 403] on div "- 결말 및 스포일러 노출 금지 - Youtube 제외 타 플랫폼에서는 사용 불가합니다. - 숏폼으로 활용 가능하며, 롱폼 제작은 금지됩니다.…" at bounding box center [644, 469] width 600 height 269
click at [647, 404] on div "- 결말 및 스포일러 노출 금지 - Youtube 제외 타 플랫폼에서는 사용 불가합니다. - 숏폼으로 활용 가능하며, 롱폼 제작은 금지됩니다.…" at bounding box center [644, 469] width 600 height 269
drag, startPoint x: 420, startPoint y: 386, endPoint x: 595, endPoint y: 428, distance: 180.0
click at [539, 418] on div "- 결말 및 스포일러 노출 금지 - Youtube 제외 타 플랫폼에서는 사용 불가합니다. - 숏폼으로 활용 가능하며, 롱폼 제작은 금지됩니다.…" at bounding box center [644, 469] width 600 height 269
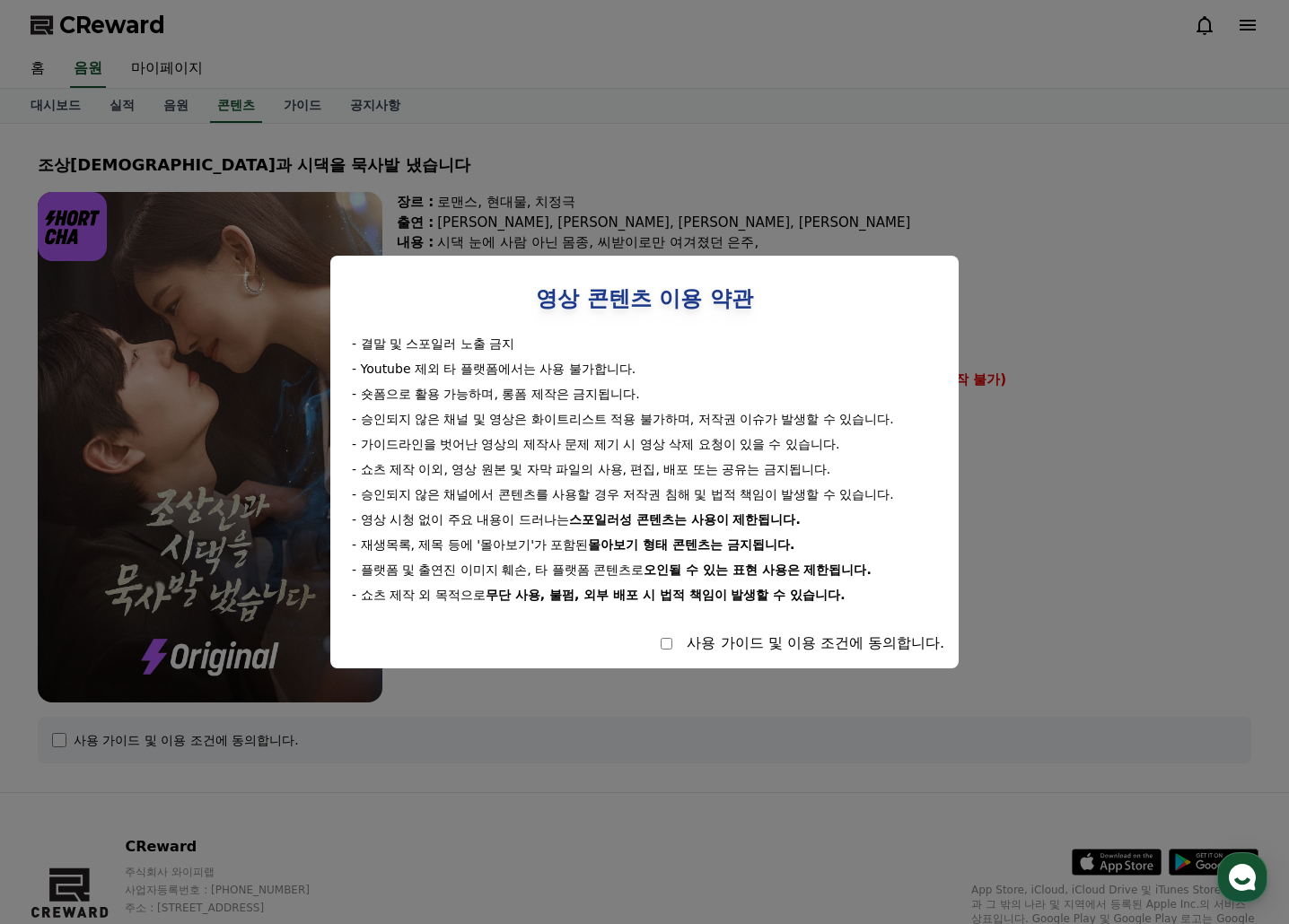
click at [598, 428] on div "- 결말 및 스포일러 노출 금지 - Youtube 제외 타 플랫폼에서는 사용 불가합니다. - 숏폼으로 활용 가능하며, 롱폼 제작은 금지됩니다.…" at bounding box center [644, 469] width 600 height 269
drag, startPoint x: 446, startPoint y: 397, endPoint x: 662, endPoint y: 485, distance: 233.2
click at [625, 470] on div "- 결말 및 스포일러 노출 금지 - Youtube 제외 타 플랫폼에서는 사용 불가합니다. - 숏폼으로 활용 가능하며, 롱폼 제작은 금지됩니다.…" at bounding box center [644, 469] width 600 height 269
click at [662, 485] on div "- 결말 및 스포일러 노출 금지 - Youtube 제외 타 플랫폼에서는 사용 불가합니다. - 숏폼으로 활용 가능하며, 롱폼 제작은 금지됩니다.…" at bounding box center [644, 469] width 600 height 269
click at [673, 489] on div "- 결말 및 스포일러 노출 금지 - Youtube 제외 타 플랫폼에서는 사용 불가합니다. - 숏폼으로 활용 가능하며, 롱폼 제작은 금지됩니다.…" at bounding box center [644, 469] width 600 height 269
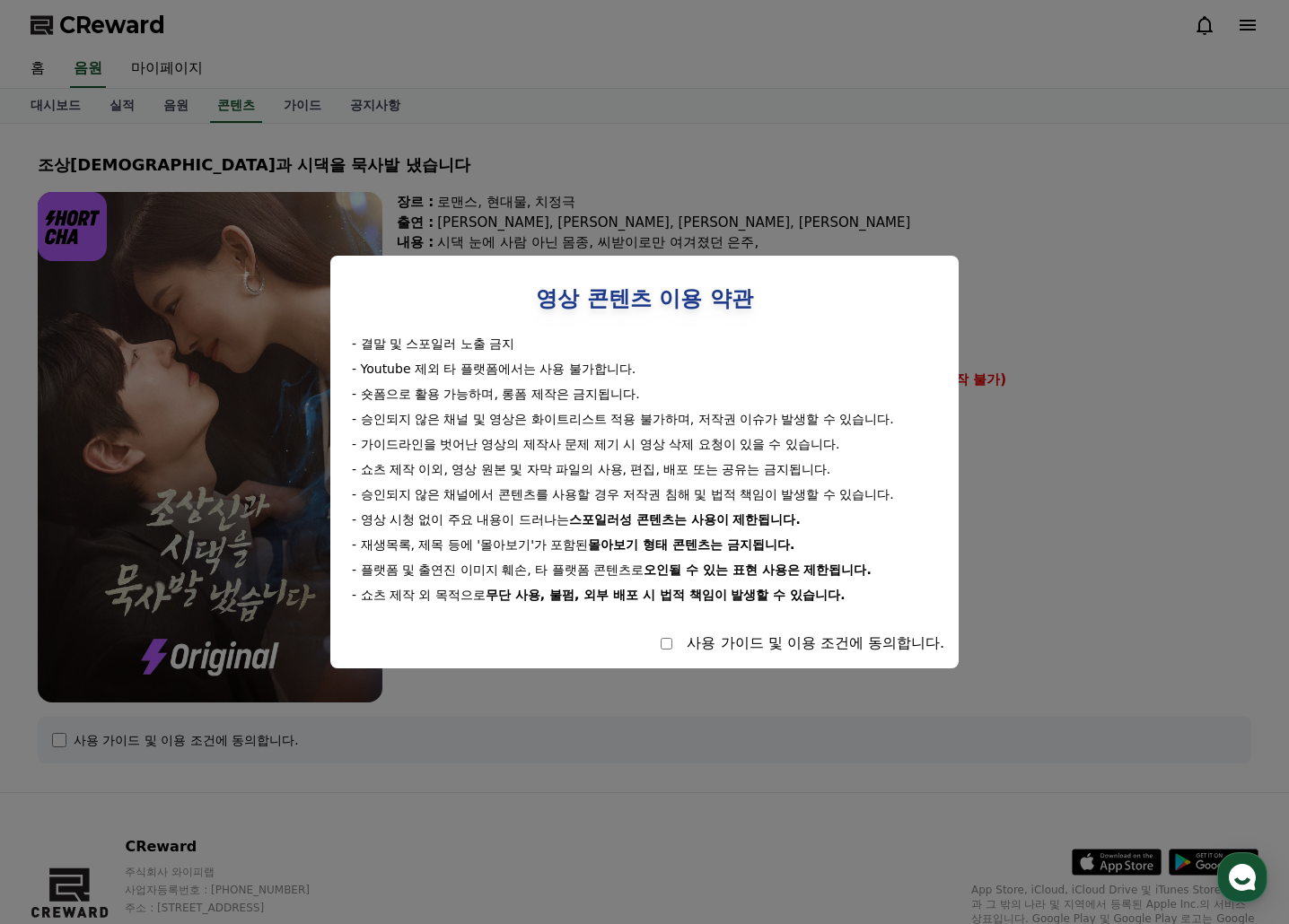
click at [708, 499] on div "- 승인되지 않은 채널에서 콘텐츠를 사용할 경우 저작권 침해 및 법적 책임이 발생할 수 있습니다." at bounding box center [644, 494] width 585 height 18
drag, startPoint x: 421, startPoint y: 413, endPoint x: 618, endPoint y: 426, distance: 197.4
click at [609, 426] on div "- 승인되지 않은 채널 및 영상은 화이트리스트 적용 불가하며, 저작권 이슈가 발생할 수 있습니다." at bounding box center [644, 419] width 585 height 18
click at [623, 426] on div "- 승인되지 않은 채널 및 영상은 화이트리스트 적용 불가하며, 저작권 이슈가 발생할 수 있습니다." at bounding box center [644, 419] width 585 height 18
drag, startPoint x: 450, startPoint y: 426, endPoint x: 585, endPoint y: 426, distance: 135.0
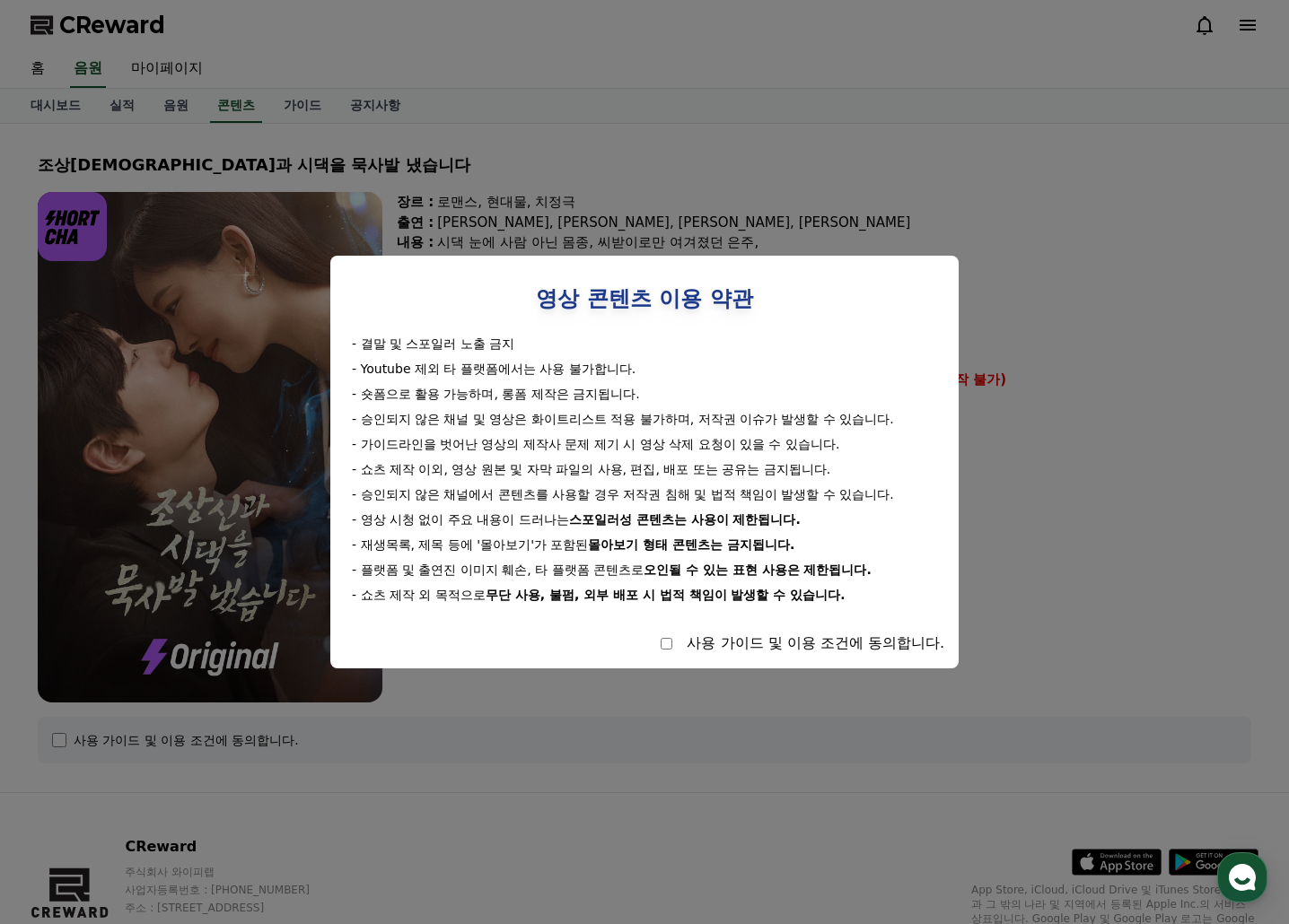
click at [571, 426] on div "- 승인되지 않은 채널 및 영상은 화이트리스트 적용 불가하며, 저작권 이슈가 발생할 수 있습니다." at bounding box center [644, 419] width 585 height 18
click at [621, 426] on div "- 승인되지 않은 채널 및 영상은 화이트리스트 적용 불가하며, 저작권 이슈가 발생할 수 있습니다." at bounding box center [644, 419] width 585 height 18
drag, startPoint x: 448, startPoint y: 422, endPoint x: 662, endPoint y: 430, distance: 214.1
click at [559, 430] on div "- 결말 및 스포일러 노출 금지 - Youtube 제외 타 플랫폼에서는 사용 불가합니다. - 숏폼으로 활용 가능하며, 롱폼 제작은 금지됩니다.…" at bounding box center [644, 469] width 600 height 269
click at [664, 430] on div "- 결말 및 스포일러 노출 금지 - Youtube 제외 타 플랫폼에서는 사용 불가합니다. - 숏폼으로 활용 가능하며, 롱폼 제작은 금지됩니다.…" at bounding box center [644, 469] width 600 height 269
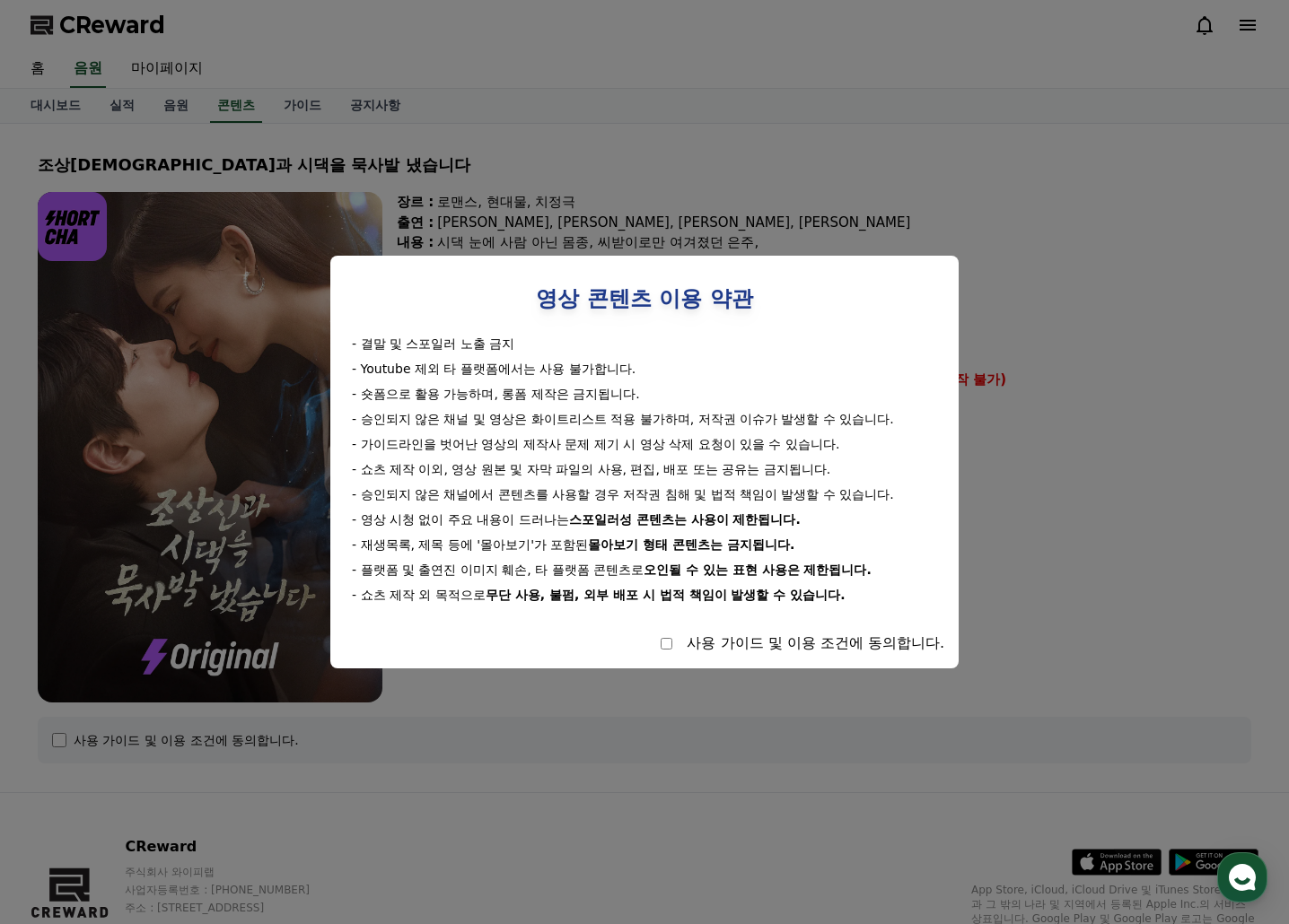
drag, startPoint x: 563, startPoint y: 414, endPoint x: 724, endPoint y: 423, distance: 161.3
click at [709, 423] on div "- 승인되지 않은 채널 및 영상은 화이트리스트 적용 불가하며, 저작권 이슈가 발생할 수 있습니다." at bounding box center [644, 419] width 585 height 18
click at [731, 423] on div "- 승인되지 않은 채널 및 영상은 화이트리스트 적용 불가하며, 저작권 이슈가 발생할 수 있습니다." at bounding box center [644, 419] width 585 height 18
drag, startPoint x: 381, startPoint y: 431, endPoint x: 621, endPoint y: 466, distance: 242.5
click at [621, 466] on div "- 결말 및 스포일러 노출 금지 - Youtube 제외 타 플랫폼에서는 사용 불가합니다. - 숏폼으로 활용 가능하며, 롱폼 제작은 금지됩니다.…" at bounding box center [644, 469] width 600 height 269
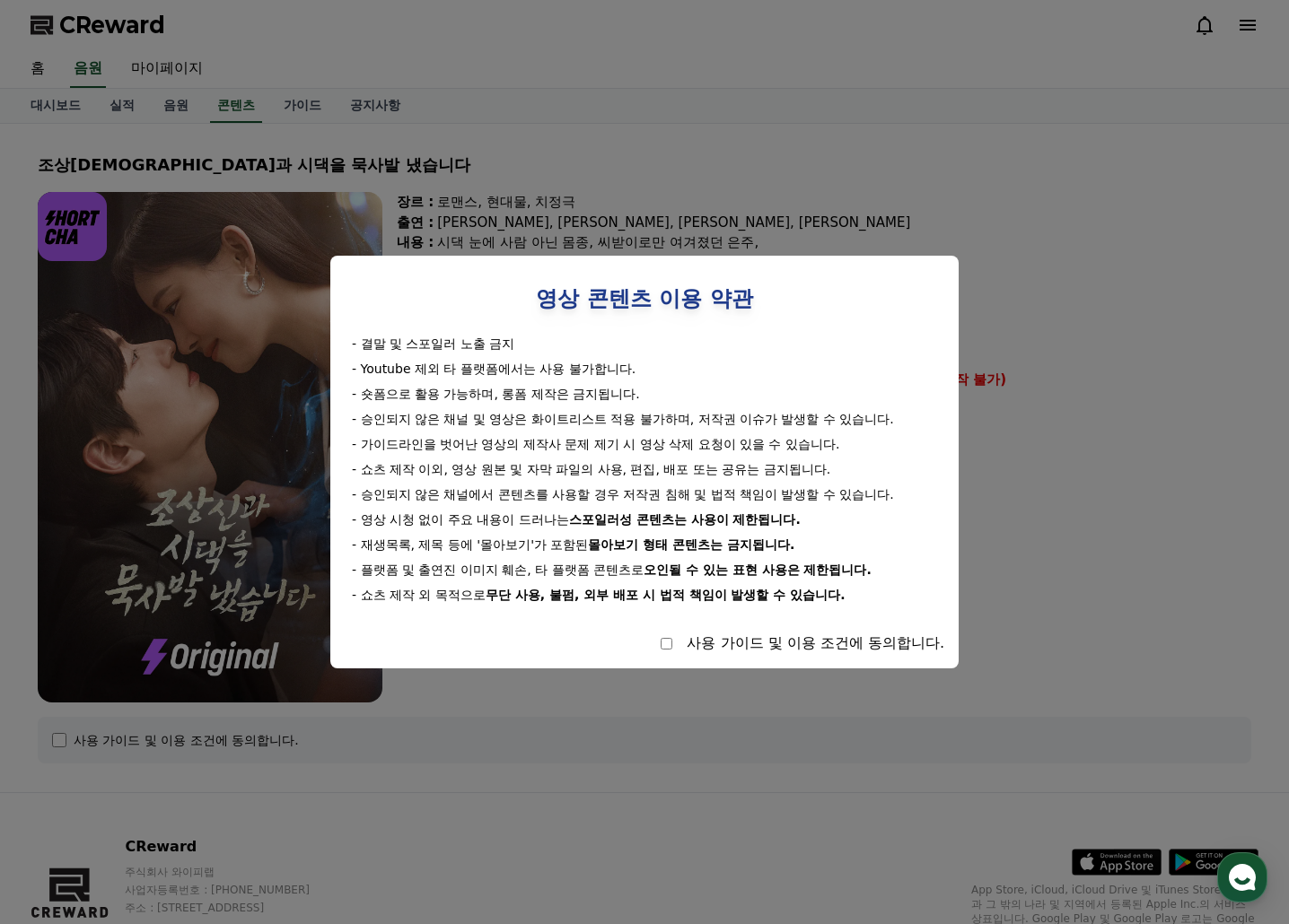
click at [649, 466] on div "- 쇼츠 제작 이외, 영상 원본 및 자막 파일의 사용, 편집, 배포 또는 공유는 금지됩니다." at bounding box center [644, 469] width 585 height 18
drag, startPoint x: 618, startPoint y: 474, endPoint x: 688, endPoint y: 477, distance: 70.1
click at [675, 477] on div "- 결말 및 스포일러 노출 금지 - Youtube 제외 타 플랫폼에서는 사용 불가합니다. - 숏폼으로 활용 가능하며, 롱폼 제작은 금지됩니다.…" at bounding box center [644, 469] width 600 height 269
click at [718, 477] on div "- 쇼츠 제작 이외, 영상 원본 및 자막 파일의 사용, 편집, 배포 또는 공유는 금지됩니다." at bounding box center [644, 469] width 585 height 18
drag, startPoint x: 506, startPoint y: 433, endPoint x: 754, endPoint y: 471, distance: 250.9
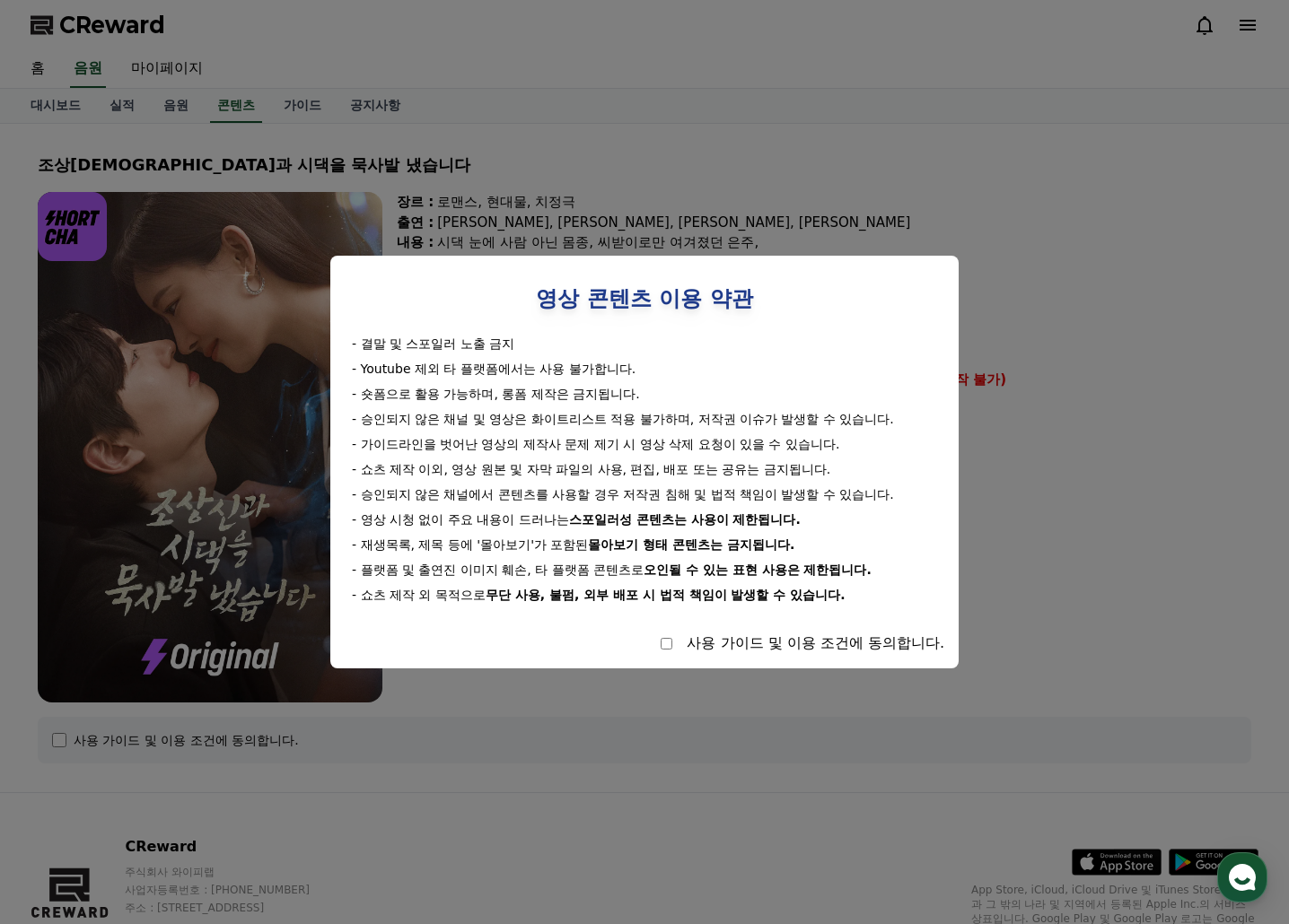
click at [704, 469] on div "- 결말 및 스포일러 노출 금지 - Youtube 제외 타 플랫폼에서는 사용 불가합니다. - 숏폼으로 활용 가능하며, 롱폼 제작은 금지됩니다.…" at bounding box center [644, 469] width 600 height 269
click at [756, 471] on div "- 쇼츠 제작 이외, 영상 원본 및 자막 파일의 사용, 편집, 배포 또는 공유는 금지됩니다." at bounding box center [644, 469] width 585 height 18
drag, startPoint x: 426, startPoint y: 443, endPoint x: 676, endPoint y: 443, distance: 250.0
click at [668, 443] on div "- 가이드라인을 벗어난 영상의 제작사 문제 제기 시 영상 삭제 요청이 있을 수 있습니다." at bounding box center [644, 444] width 585 height 18
click at [676, 443] on div "- 가이드라인을 벗어난 영상의 제작사 문제 제기 시 영상 삭제 요청이 있을 수 있습니다." at bounding box center [644, 444] width 585 height 18
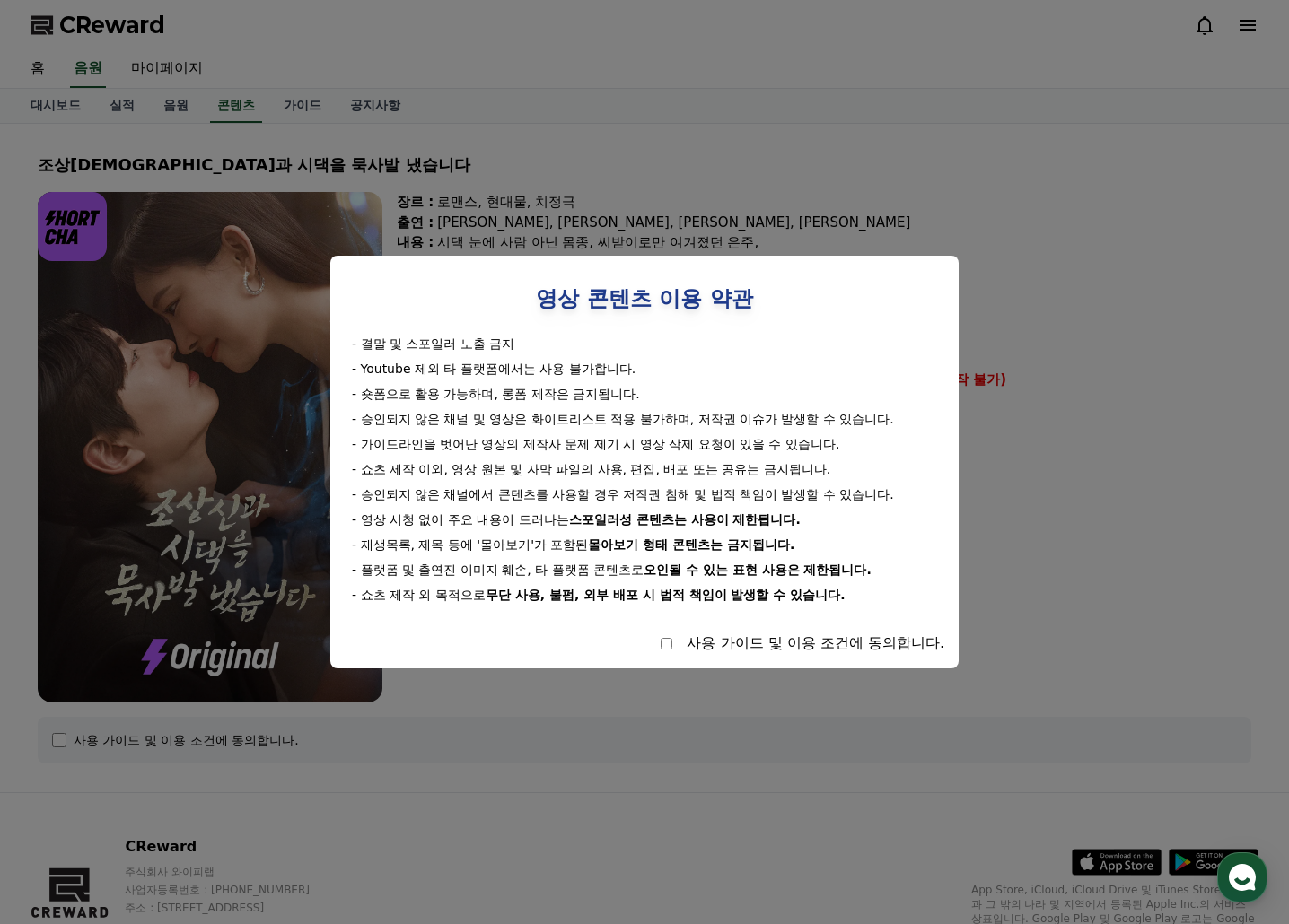
drag, startPoint x: 382, startPoint y: 440, endPoint x: 497, endPoint y: 486, distance: 123.9
click at [494, 485] on div "- 결말 및 스포일러 노출 금지 - Youtube 제외 타 플랫폼에서는 사용 불가합니다. - 숏폼으로 활용 가능하며, 롱폼 제작은 금지됩니다.…" at bounding box center [644, 469] width 600 height 269
click at [498, 487] on div "- 승인되지 않은 채널에서 콘텐츠를 사용할 경우 저작권 침해 및 법적 책임이 발생할 수 있습니다." at bounding box center [644, 494] width 585 height 18
drag, startPoint x: 420, startPoint y: 457, endPoint x: 502, endPoint y: 490, distance: 88.4
click at [489, 485] on div "- 결말 및 스포일러 노출 금지 - Youtube 제외 타 플랫폼에서는 사용 불가합니다. - 숏폼으로 활용 가능하며, 롱폼 제작은 금지됩니다.…" at bounding box center [644, 469] width 600 height 269
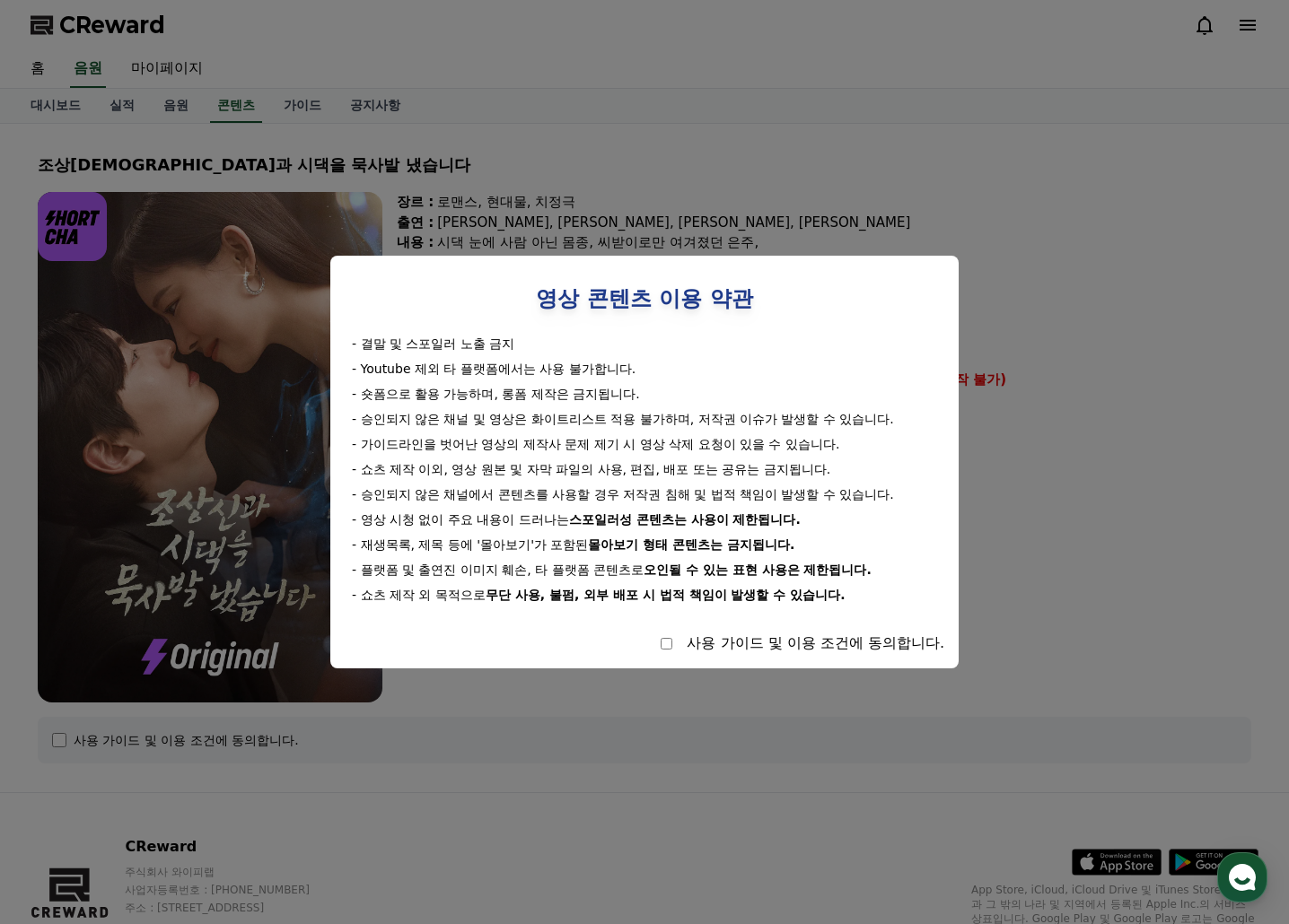
click at [502, 490] on div "- 승인되지 않은 채널에서 콘텐츠를 사용할 경우 저작권 침해 및 법적 책임이 발생할 수 있습니다." at bounding box center [644, 494] width 585 height 18
drag, startPoint x: 397, startPoint y: 465, endPoint x: 575, endPoint y: 494, distance: 180.3
click at [571, 493] on div "- 결말 및 스포일러 노출 금지 - Youtube 제외 타 플랫폼에서는 사용 불가합니다. - 숏폼으로 활용 가능하며, 롱폼 제작은 금지됩니다.…" at bounding box center [644, 469] width 600 height 269
click at [584, 495] on div "- 승인되지 않은 채널에서 콘텐츠를 사용할 경우 저작권 침해 및 법적 책임이 발생할 수 있습니다." at bounding box center [644, 494] width 585 height 18
drag, startPoint x: 598, startPoint y: 475, endPoint x: 711, endPoint y: 496, distance: 114.9
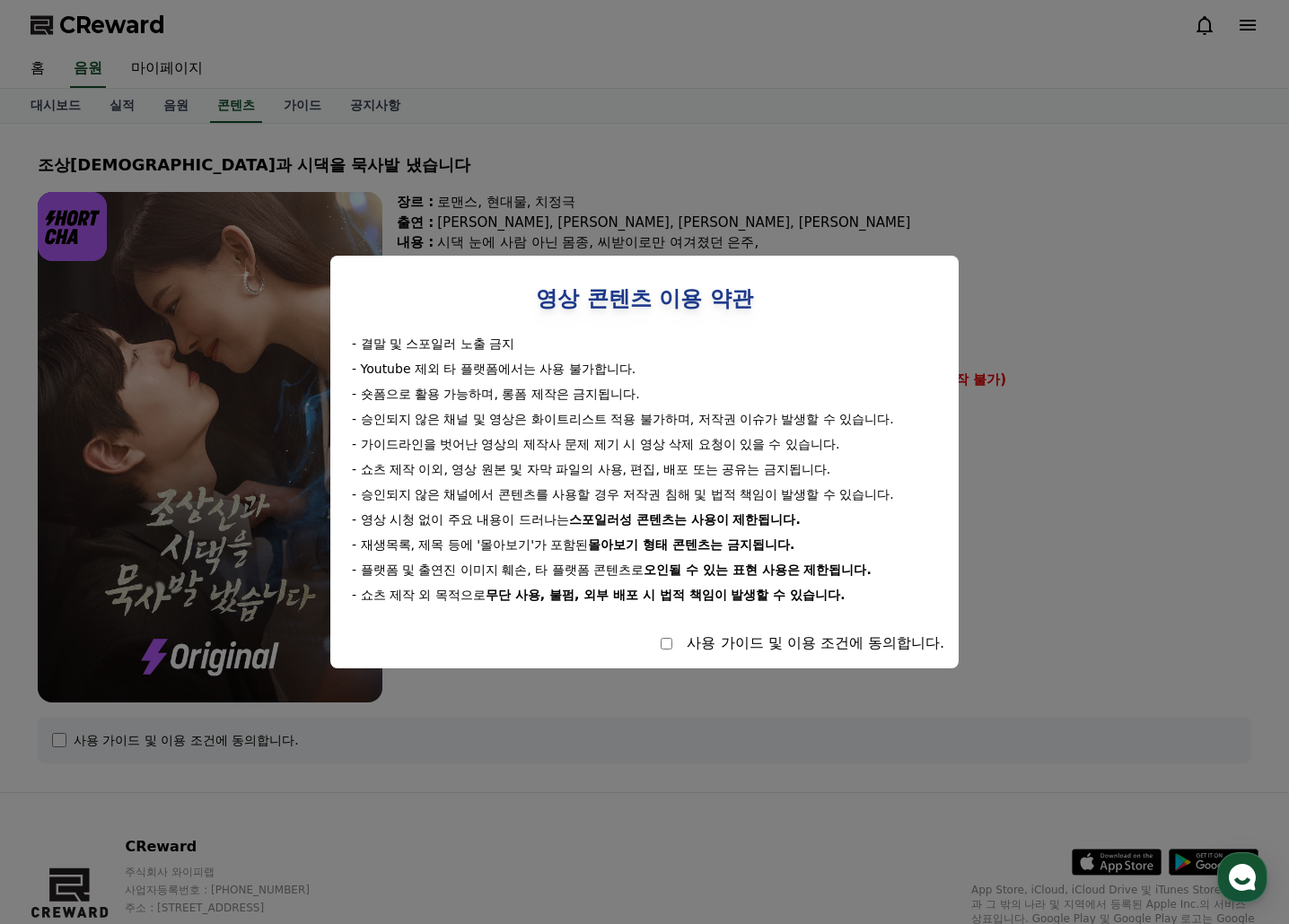
click at [705, 495] on div "- 결말 및 스포일러 노출 금지 - Youtube 제외 타 플랫폼에서는 사용 불가합니다. - 숏폼으로 활용 가능하며, 롱폼 제작은 금지됩니다.…" at bounding box center [644, 469] width 600 height 269
click at [723, 499] on div "- 승인되지 않은 채널에서 콘텐츠를 사용할 경우 저작권 침해 및 법적 책임이 발생할 수 있습니다." at bounding box center [644, 494] width 585 height 18
drag, startPoint x: 375, startPoint y: 470, endPoint x: 536, endPoint y: 526, distance: 170.5
click at [521, 521] on div "- 결말 및 스포일러 노출 금지 - Youtube 제외 타 플랫폼에서는 사용 불가합니다. - 숏폼으로 활용 가능하며, 롱폼 제작은 금지됩니다.…" at bounding box center [644, 469] width 600 height 269
click at [536, 526] on div "- 영상 시청 없이 주요 내용이 드러나는 스포일러성 콘텐츠는 사용이 제한됩니다." at bounding box center [644, 520] width 585 height 18
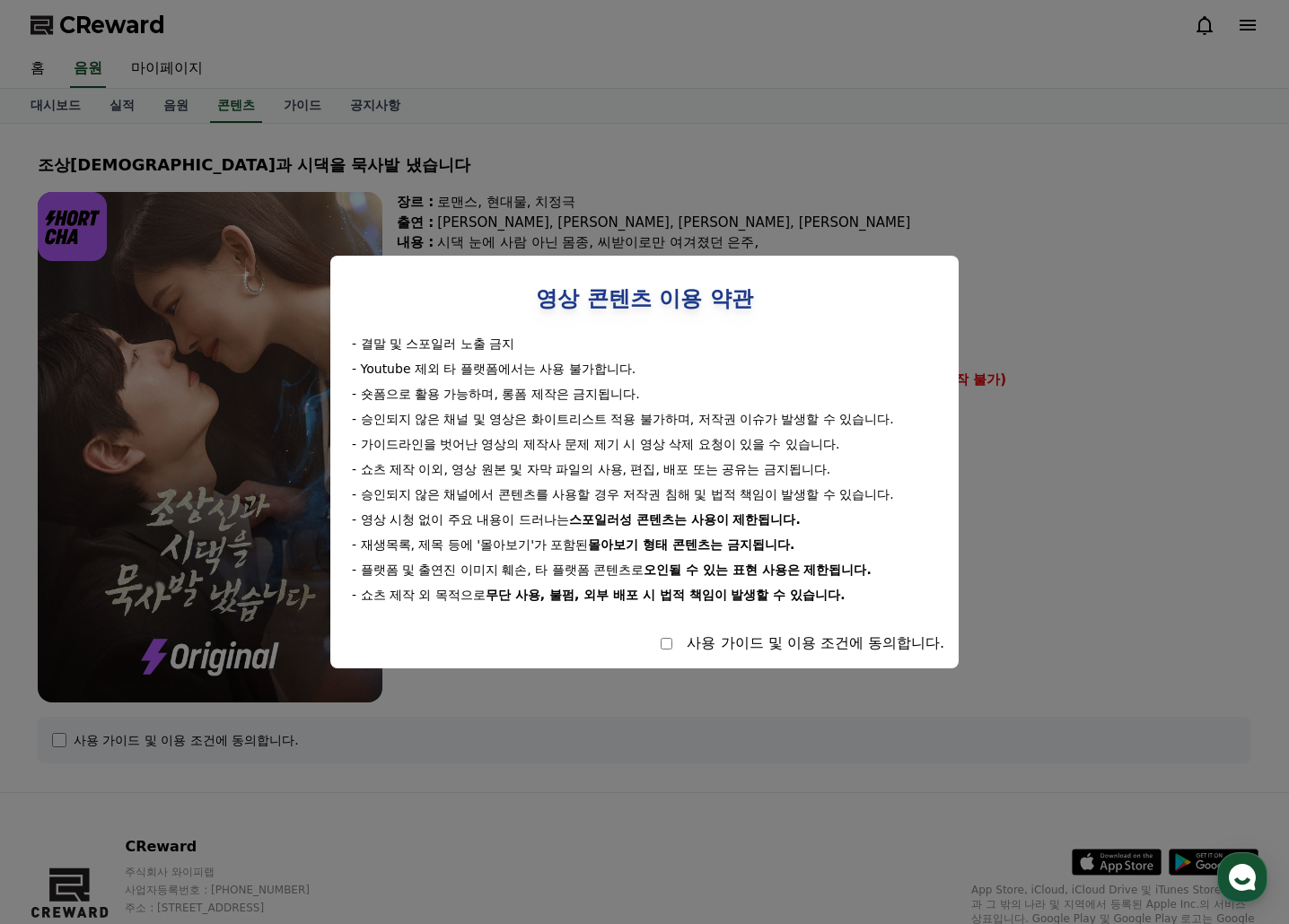
drag, startPoint x: 469, startPoint y: 503, endPoint x: 544, endPoint y: 542, distance: 84.5
click at [539, 539] on div "- 결말 및 스포일러 노출 금지 - Youtube 제외 타 플랫폼에서는 사용 불가합니다. - 숏폼으로 활용 가능하며, 롱폼 제작은 금지됩니다.…" at bounding box center [644, 469] width 600 height 269
click at [544, 542] on div "- 재생목록, 제목 등에 '몰아보기'가 포함된 몰아보기 형태 콘텐츠는 금지됩니다." at bounding box center [644, 545] width 585 height 18
drag, startPoint x: 433, startPoint y: 514, endPoint x: 495, endPoint y: 514, distance: 62.0
click at [482, 514] on div "- 영상 시청 없이 주요 내용이 드러나는 스포일러성 콘텐츠는 사용이 제한됩니다." at bounding box center [644, 520] width 585 height 18
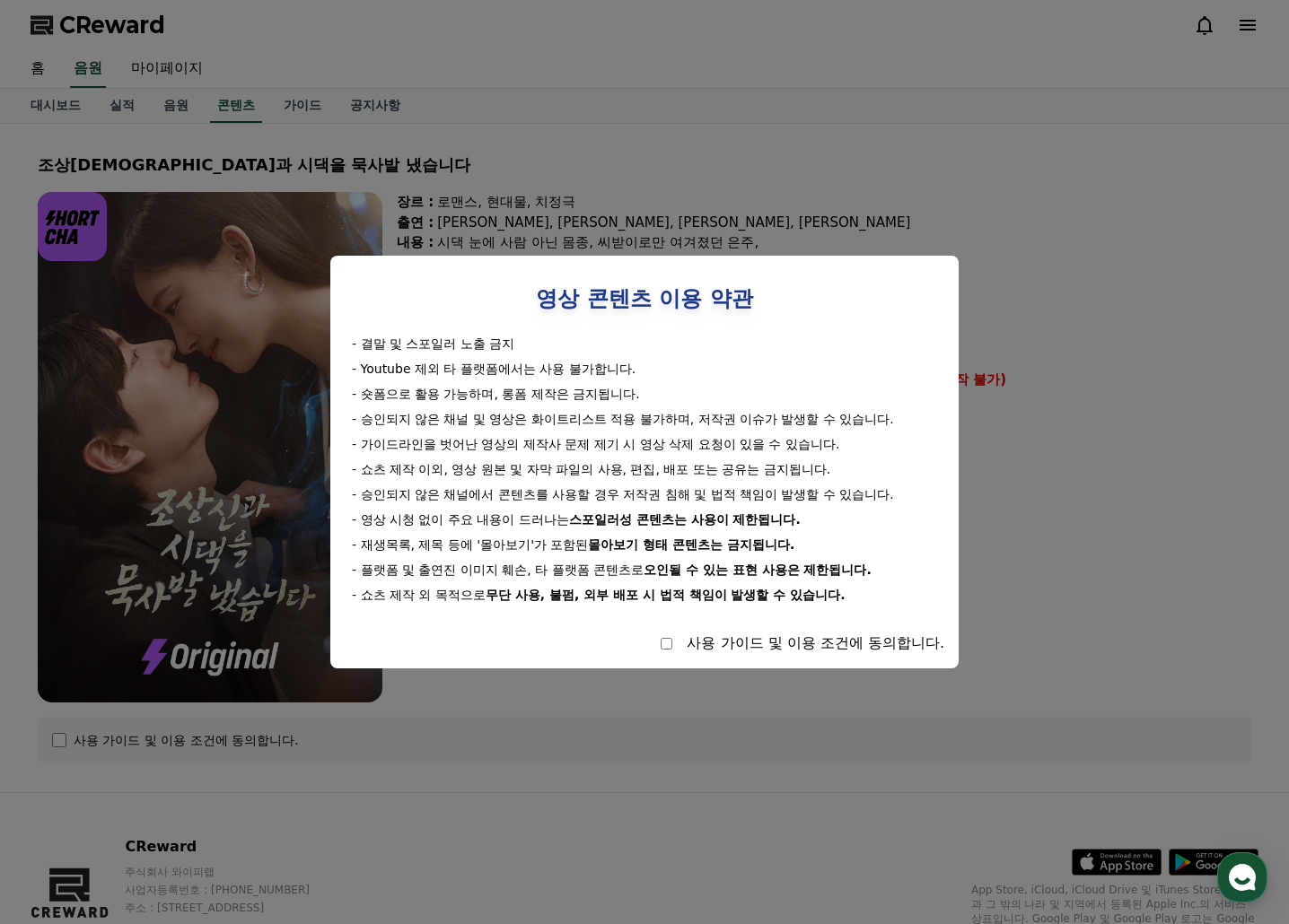
click at [498, 514] on div "- 영상 시청 없이 주요 내용이 드러나는 스포일러성 콘텐츠는 사용이 제한됩니다." at bounding box center [644, 520] width 585 height 18
drag, startPoint x: 404, startPoint y: 516, endPoint x: 528, endPoint y: 530, distance: 124.8
click at [528, 530] on div "- 결말 및 스포일러 노출 금지 - Youtube 제외 타 플랫폼에서는 사용 불가합니다. - 숏폼으로 활용 가능하며, 롱폼 제작은 금지됩니다.…" at bounding box center [644, 469] width 600 height 269
click at [562, 530] on div "- 결말 및 스포일러 노출 금지 - Youtube 제외 타 플랫폼에서는 사용 불가합니다. - 숏폼으로 활용 가능하며, 롱폼 제작은 금지됩니다.…" at bounding box center [644, 469] width 600 height 269
drag, startPoint x: 375, startPoint y: 516, endPoint x: 482, endPoint y: 516, distance: 107.0
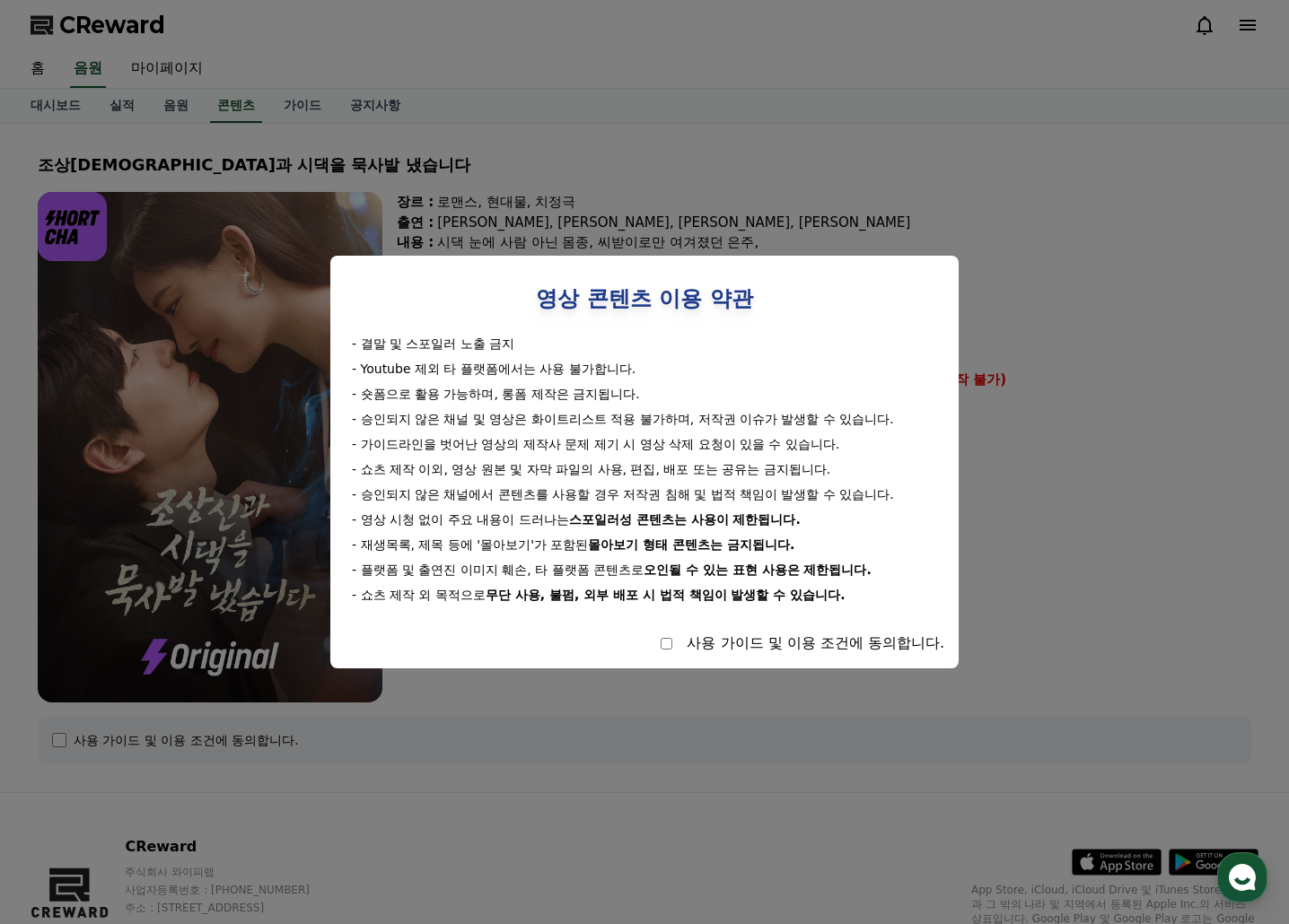
click at [482, 516] on div "- 영상 시청 없이 주요 내용이 드러나는 스포일러성 콘텐츠는 사용이 제한됩니다." at bounding box center [644, 520] width 585 height 18
click at [502, 516] on div "- 영상 시청 없이 주요 내용이 드러나는 스포일러성 콘텐츠는 사용이 제한됩니다." at bounding box center [644, 520] width 585 height 18
drag, startPoint x: 563, startPoint y: 522, endPoint x: 580, endPoint y: 526, distance: 17.5
click at [573, 524] on div "- 결말 및 스포일러 노출 금지 - Youtube 제외 타 플랫폼에서는 사용 불가합니다. - 숏폼으로 활용 가능하며, 롱폼 제작은 금지됩니다.…" at bounding box center [644, 469] width 600 height 269
click at [580, 526] on strong "스포일러성 콘텐츠는 사용이 제한됩니다." at bounding box center [684, 519] width 231 height 14
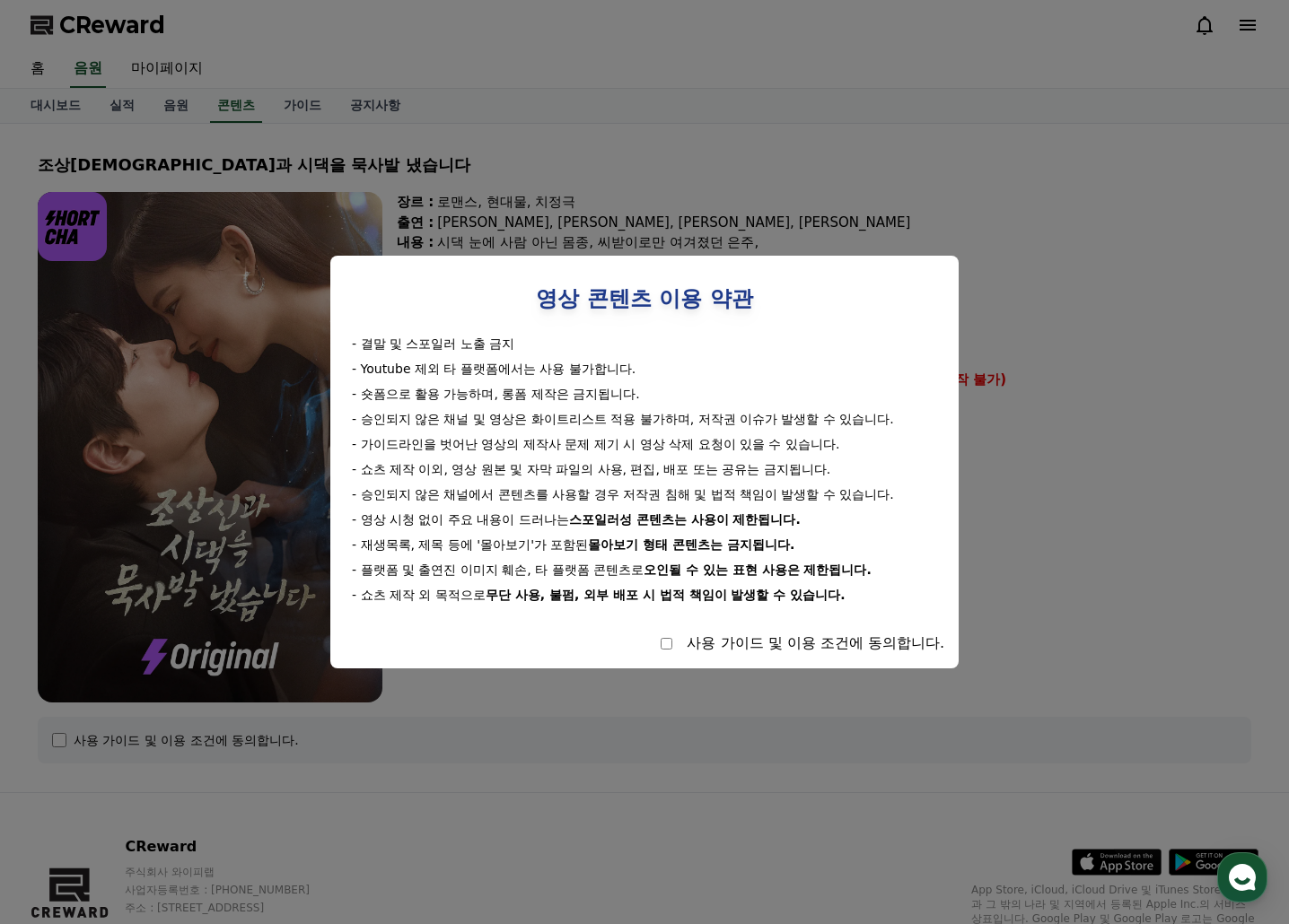
drag, startPoint x: 471, startPoint y: 512, endPoint x: 875, endPoint y: 519, distance: 404.1
click at [869, 519] on div "- 영상 시청 없이 주요 내용이 드러나는 스포일러성 콘텐츠는 사용이 제한됩니다." at bounding box center [644, 520] width 585 height 18
drag, startPoint x: 388, startPoint y: 531, endPoint x: 485, endPoint y: 550, distance: 98.8
click at [482, 550] on div "- 결말 및 스포일러 노출 금지 - Youtube 제외 타 플랫폼에서는 사용 불가합니다. - 숏폼으로 활용 가능하며, 롱폼 제작은 금지됩니다.…" at bounding box center [644, 469] width 600 height 269
drag, startPoint x: 491, startPoint y: 550, endPoint x: 439, endPoint y: 556, distance: 52.3
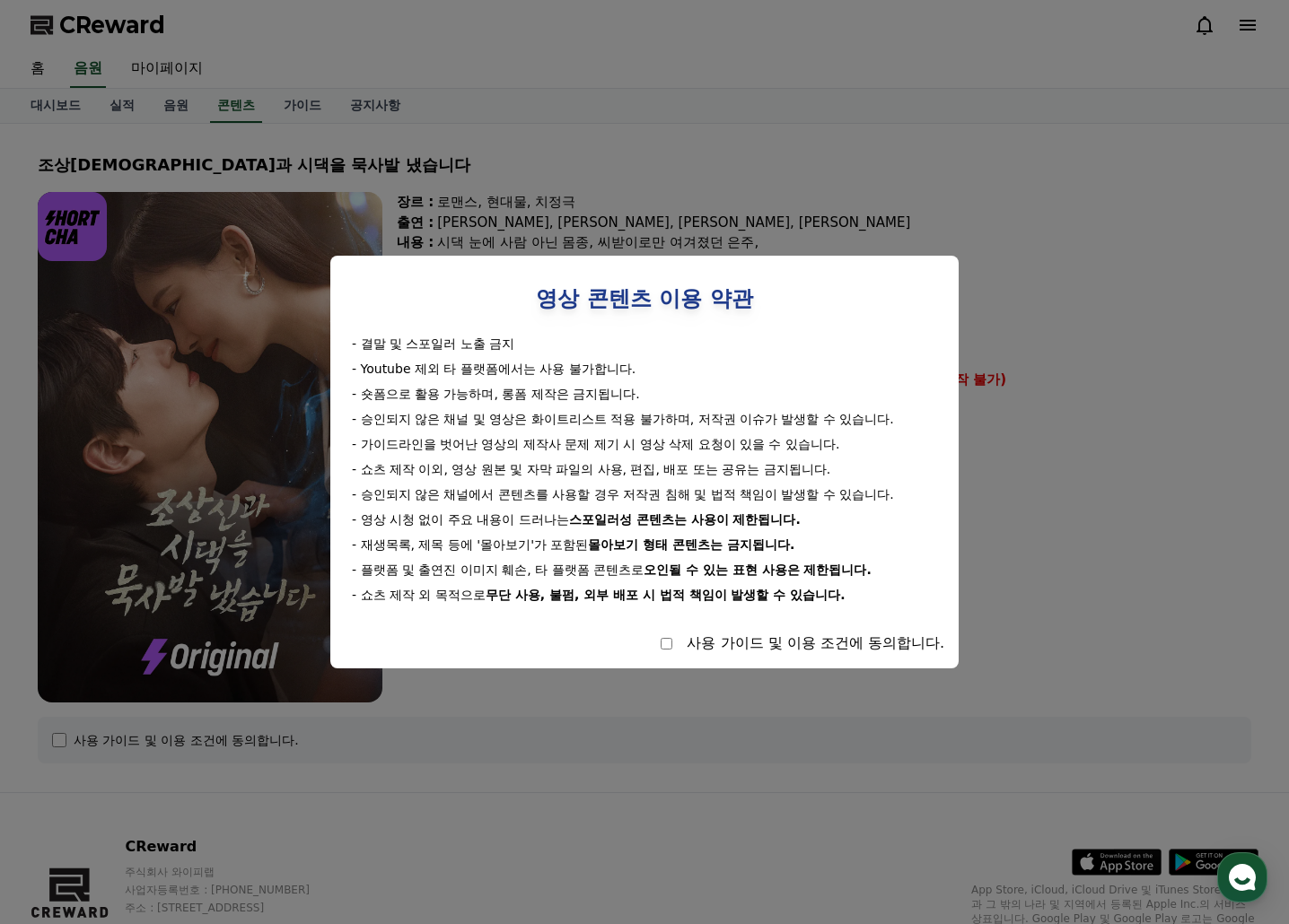
click at [492, 551] on div "- 재생목록, 제목 등에 '몰아보기'가 포함된 몰아보기 형태 콘텐츠는 금지됩니다." at bounding box center [644, 545] width 585 height 18
drag, startPoint x: 392, startPoint y: 541, endPoint x: 561, endPoint y: 551, distance: 169.3
click at [540, 551] on div "- 재생목록, 제목 등에 '몰아보기'가 포함된 몰아보기 형태 콘텐츠는 금지됩니다." at bounding box center [644, 545] width 585 height 18
click at [566, 551] on div "- 재생목록, 제목 등에 '몰아보기'가 포함된 몰아보기 형태 콘텐츠는 금지됩니다." at bounding box center [644, 545] width 585 height 18
drag, startPoint x: 504, startPoint y: 548, endPoint x: 569, endPoint y: 548, distance: 65.0
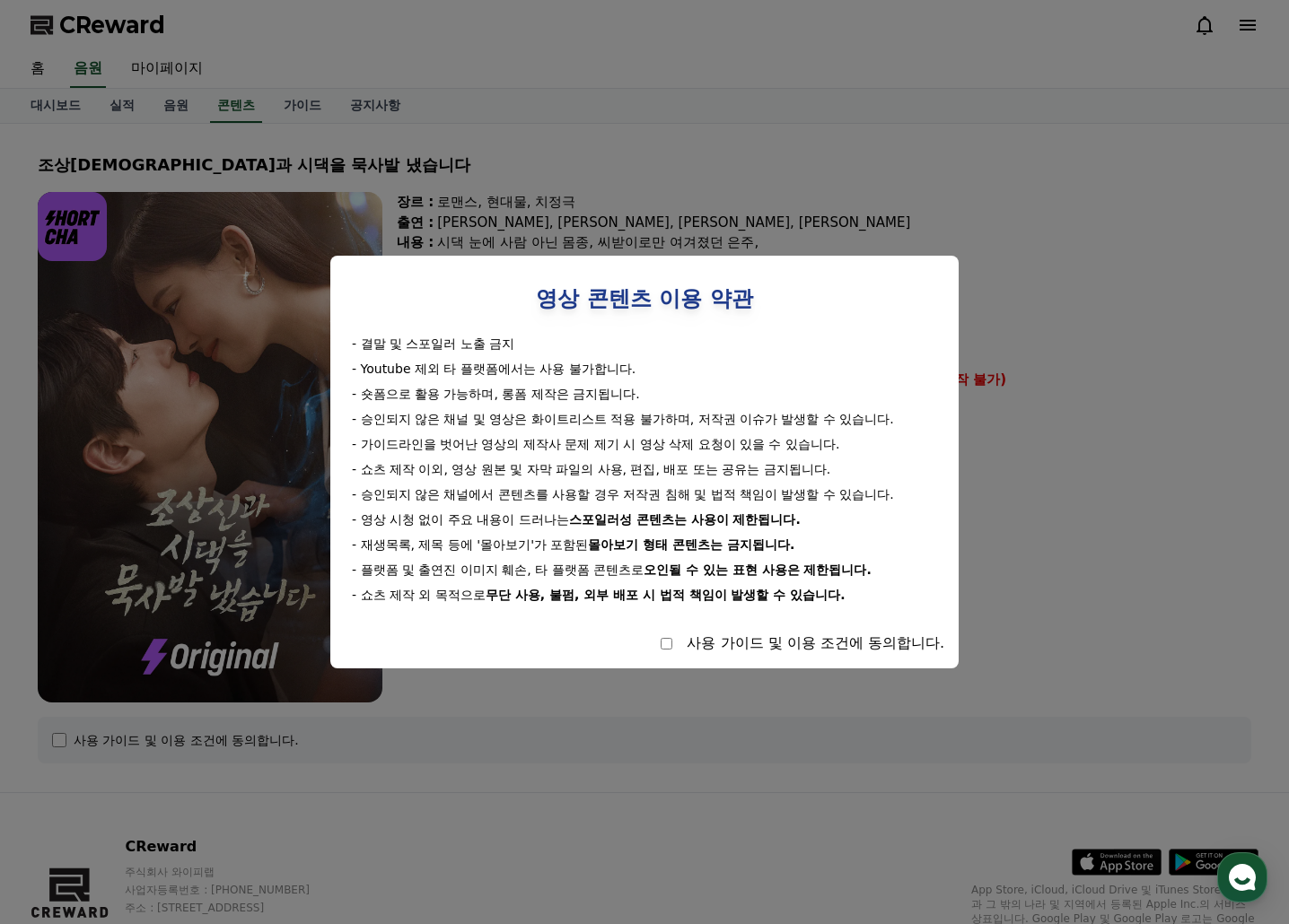
click at [561, 548] on div "- 재생목록, 제목 등에 '몰아보기'가 포함된 몰아보기 형태 콘텐츠는 금지됩니다." at bounding box center [644, 545] width 585 height 18
click at [569, 548] on div "- 재생목록, 제목 등에 '몰아보기'가 포함된 몰아보기 형태 콘텐츠는 금지됩니다." at bounding box center [644, 545] width 585 height 18
drag, startPoint x: 645, startPoint y: 543, endPoint x: 873, endPoint y: 543, distance: 228.0
click at [868, 543] on div "- 재생목록, 제목 등에 '몰아보기'가 포함된 몰아보기 형태 콘텐츠는 금지됩니다." at bounding box center [644, 545] width 585 height 18
click at [873, 543] on div "- 재생목록, 제목 등에 '몰아보기'가 포함된 몰아보기 형태 콘텐츠는 금지됩니다." at bounding box center [644, 545] width 585 height 18
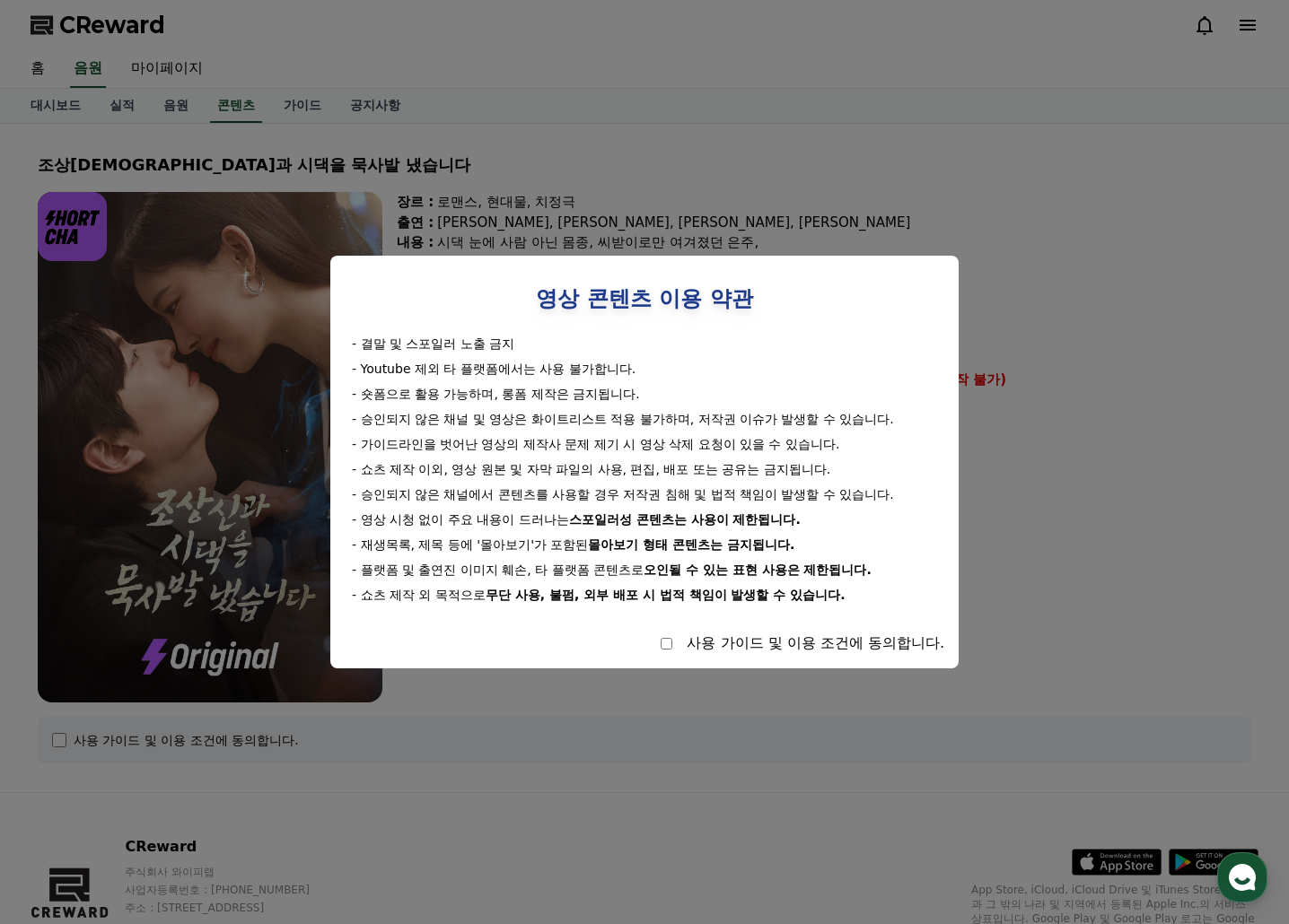
drag, startPoint x: 359, startPoint y: 571, endPoint x: 493, endPoint y: 571, distance: 134.0
click at [490, 571] on div "- 플랫폼 및 출연진 이미지 훼손, 타 플랫폼 콘텐츠로 오인될 수 있는 표현 사용은 제한됩니다." at bounding box center [644, 570] width 585 height 18
click at [494, 570] on div "- 플랫폼 및 출연진 이미지 훼손, 타 플랫폼 콘텐츠로 오인될 수 있는 표현 사용은 제한됩니다." at bounding box center [644, 570] width 585 height 18
drag, startPoint x: 575, startPoint y: 568, endPoint x: 642, endPoint y: 569, distance: 67.0
click at [639, 568] on div "- 플랫폼 및 출연진 이미지 훼손, 타 플랫폼 콘텐츠로 오인될 수 있는 표현 사용은 제한됩니다." at bounding box center [644, 570] width 585 height 18
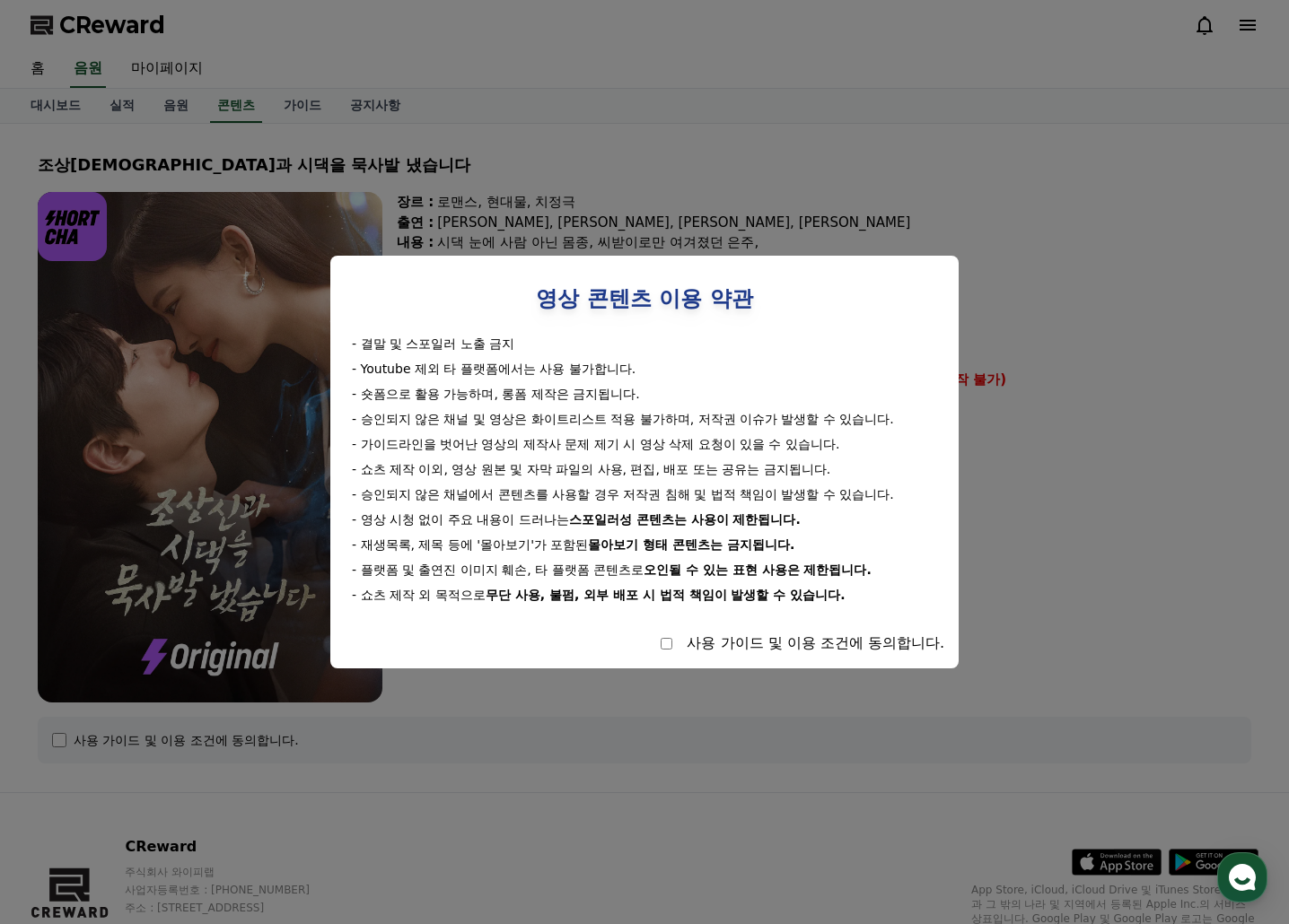
drag, startPoint x: 645, startPoint y: 569, endPoint x: 682, endPoint y: 566, distance: 37.1
click at [648, 569] on div "- 플랫폼 및 출연진 이미지 훼손, 타 플랫폼 콘텐츠로 오인될 수 있는 표현 사용은 제한됩니다." at bounding box center [644, 570] width 585 height 18
click at [717, 568] on strong "오인될 수 있는 표현 사용은 제한됩니다." at bounding box center [757, 570] width 228 height 14
drag, startPoint x: 456, startPoint y: 561, endPoint x: 584, endPoint y: 567, distance: 128.1
click at [584, 567] on div "- 플랫폼 및 출연진 이미지 훼손, 타 플랫폼 콘텐츠로 오인될 수 있는 표현 사용은 제한됩니다." at bounding box center [644, 570] width 585 height 18
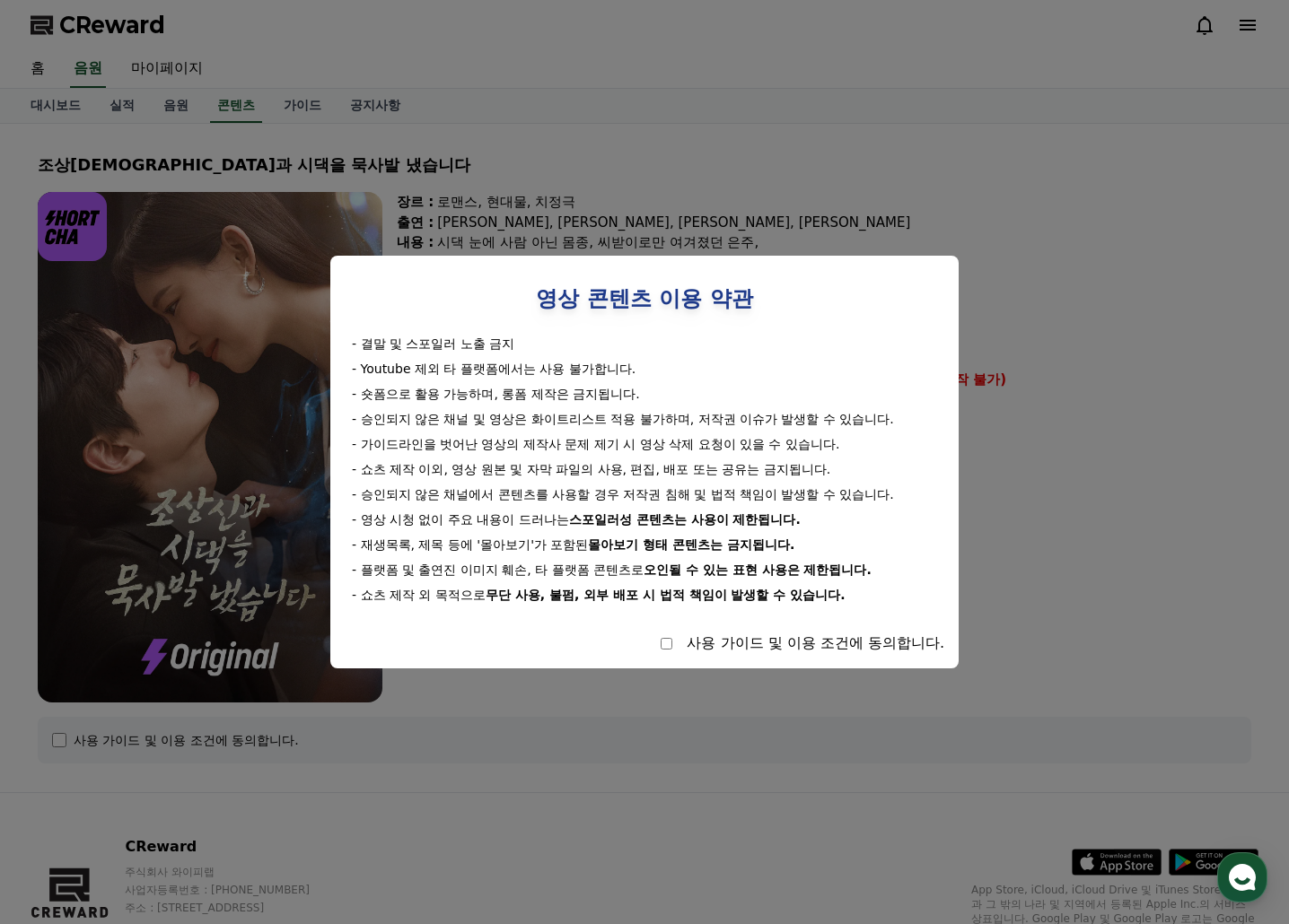
click at [618, 568] on div "- 플랫폼 및 출연진 이미지 훼손, 타 플랫폼 콘텐츠로 오인될 수 있는 표현 사용은 제한됩니다." at bounding box center [644, 570] width 585 height 18
select select
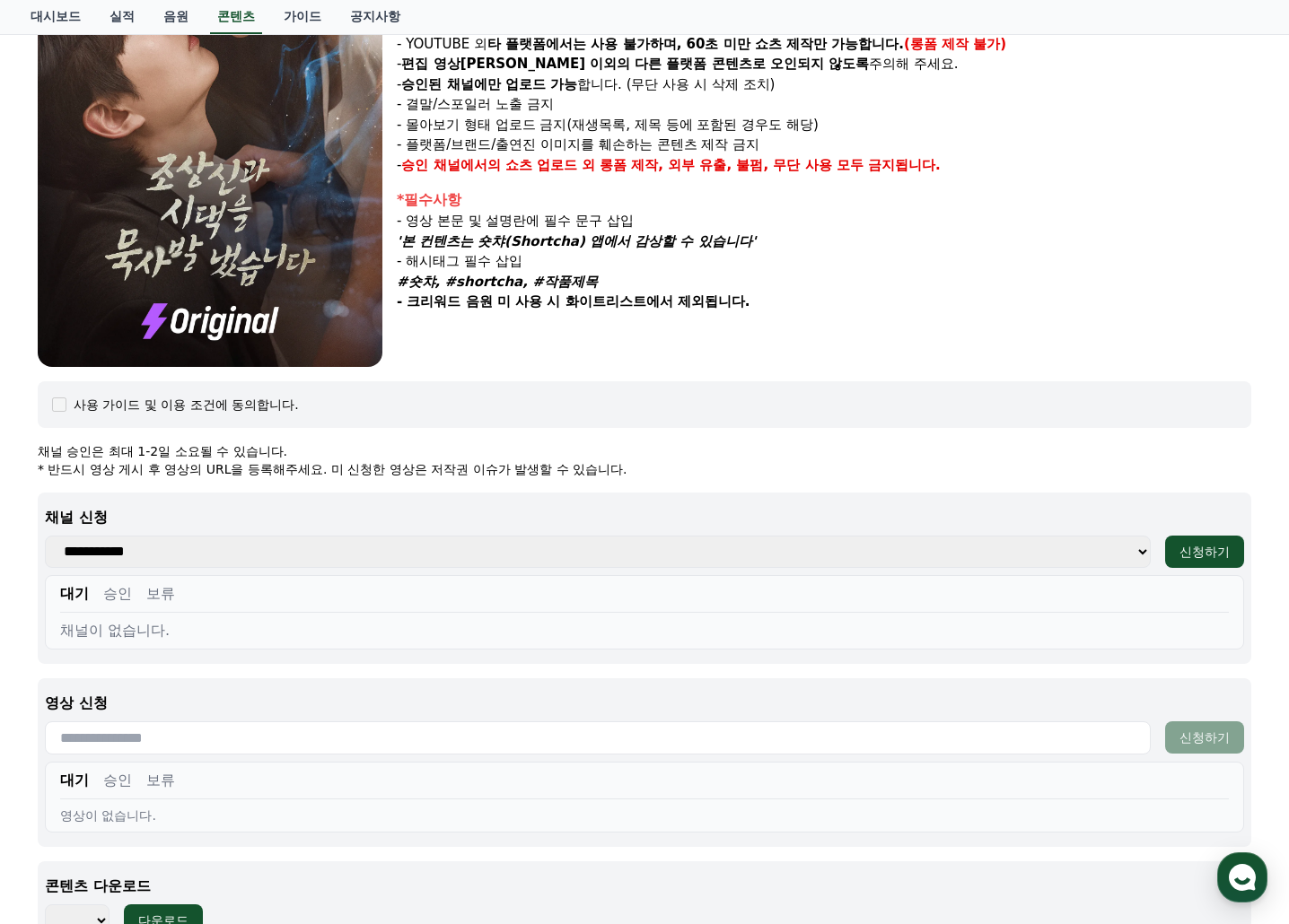
scroll to position [358, 0]
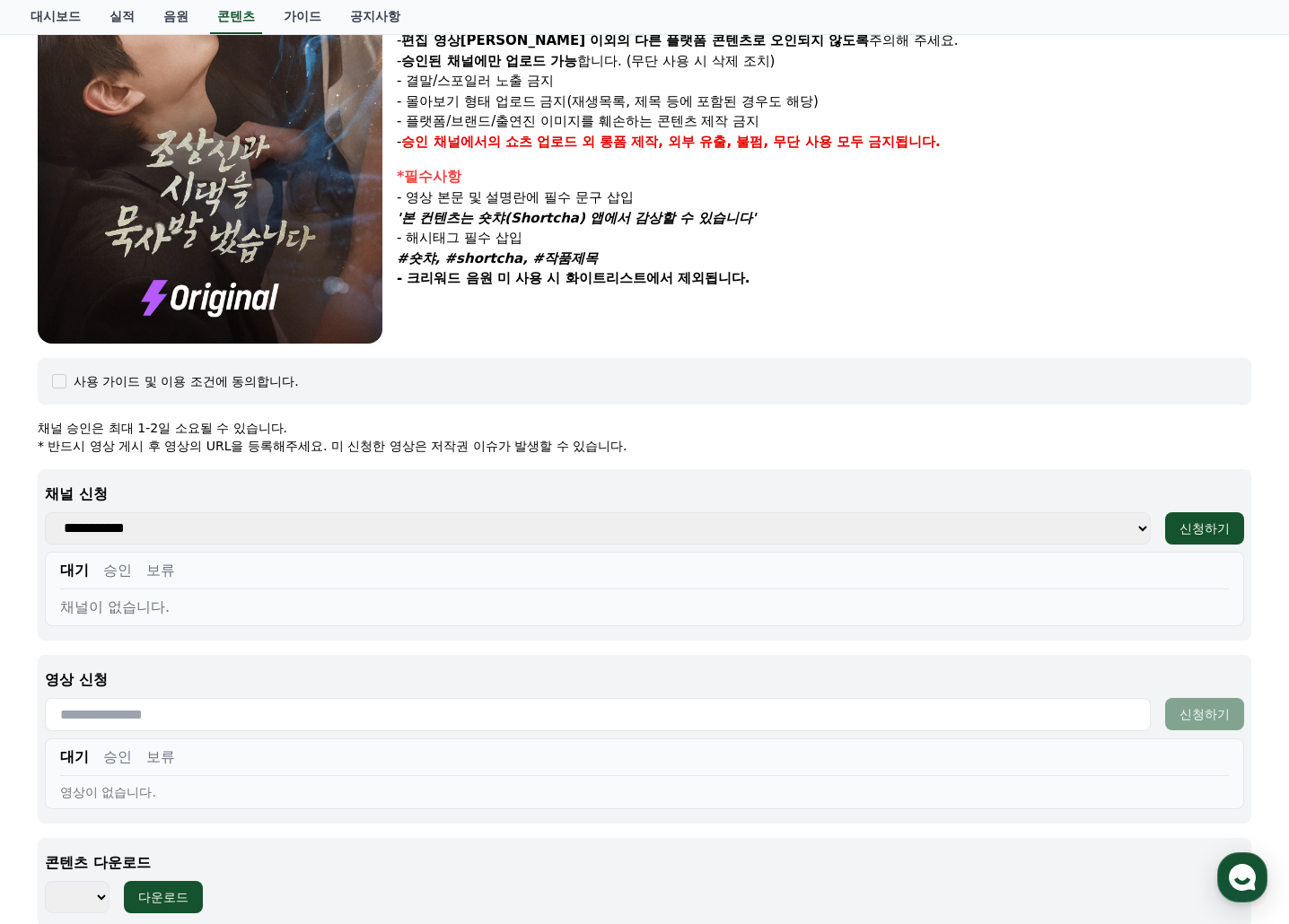
drag, startPoint x: 187, startPoint y: 437, endPoint x: 313, endPoint y: 448, distance: 126.5
click at [274, 448] on div "채널 승인은 최대 1-2일 소요될 수 있습니다. * 반드시 영상 게시 후 영상의 URL을 등록해주세요. 미 신청한 영상은 저작권 이슈가 발생할…" at bounding box center [644, 437] width 1213 height 36
click at [313, 448] on p "* 반드시 영상 게시 후 영상의 URL을 등록해주세요. 미 신청한 영상은 저작권 이슈가 발생할 수 있습니다." at bounding box center [644, 446] width 1213 height 18
drag, startPoint x: 158, startPoint y: 441, endPoint x: 321, endPoint y: 452, distance: 163.4
click at [301, 448] on p "* 반드시 영상 게시 후 영상의 URL을 등록해주세요. 미 신청한 영상은 저작권 이슈가 발생할 수 있습니다." at bounding box center [644, 446] width 1213 height 18
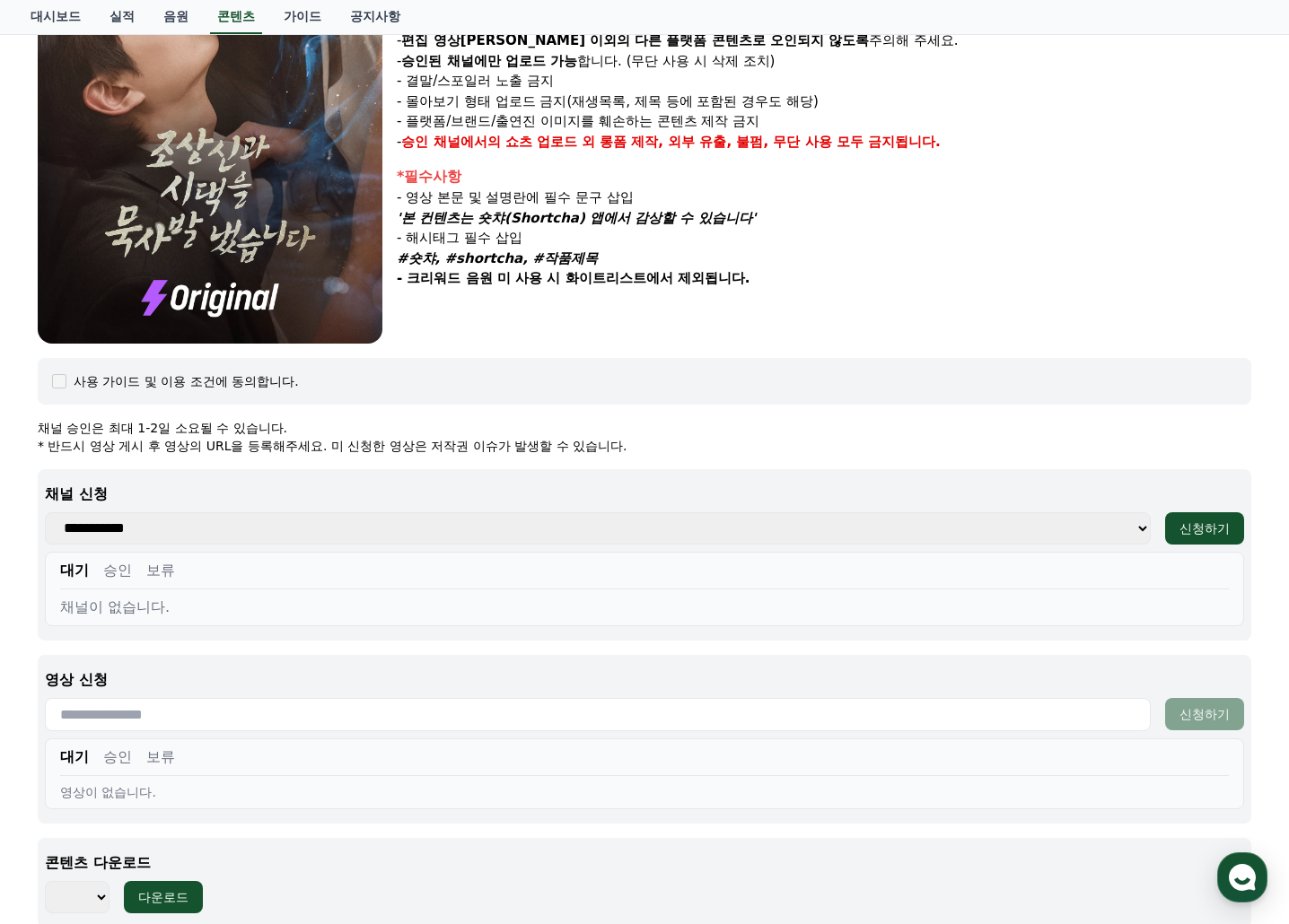
drag, startPoint x: 321, startPoint y: 452, endPoint x: 330, endPoint y: 457, distance: 10.3
click at [324, 454] on p "* 반드시 영상 게시 후 영상의 URL을 등록해주세요. 미 신청한 영상은 저작권 이슈가 발생할 수 있습니다." at bounding box center [644, 446] width 1213 height 18
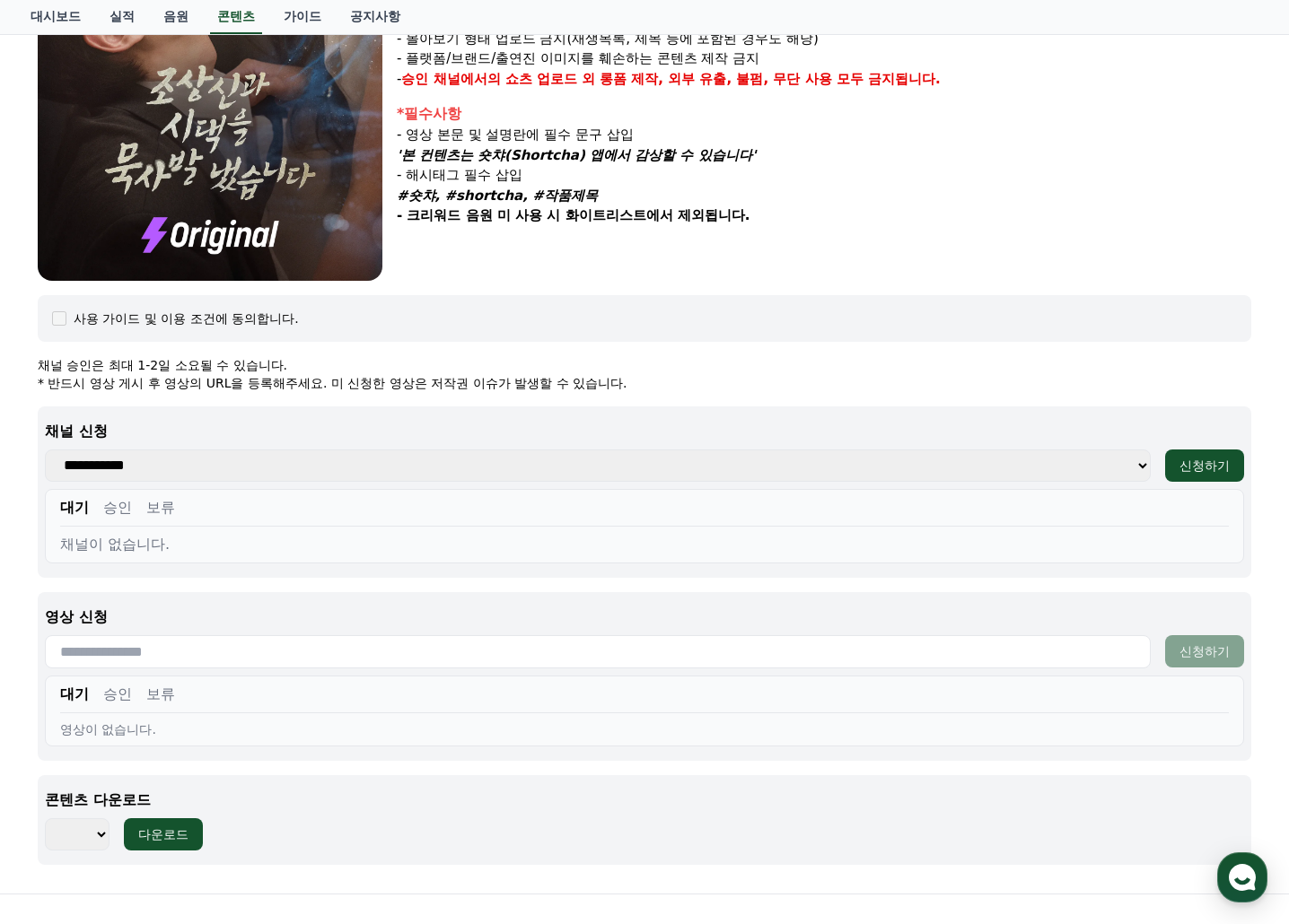
scroll to position [539, 0]
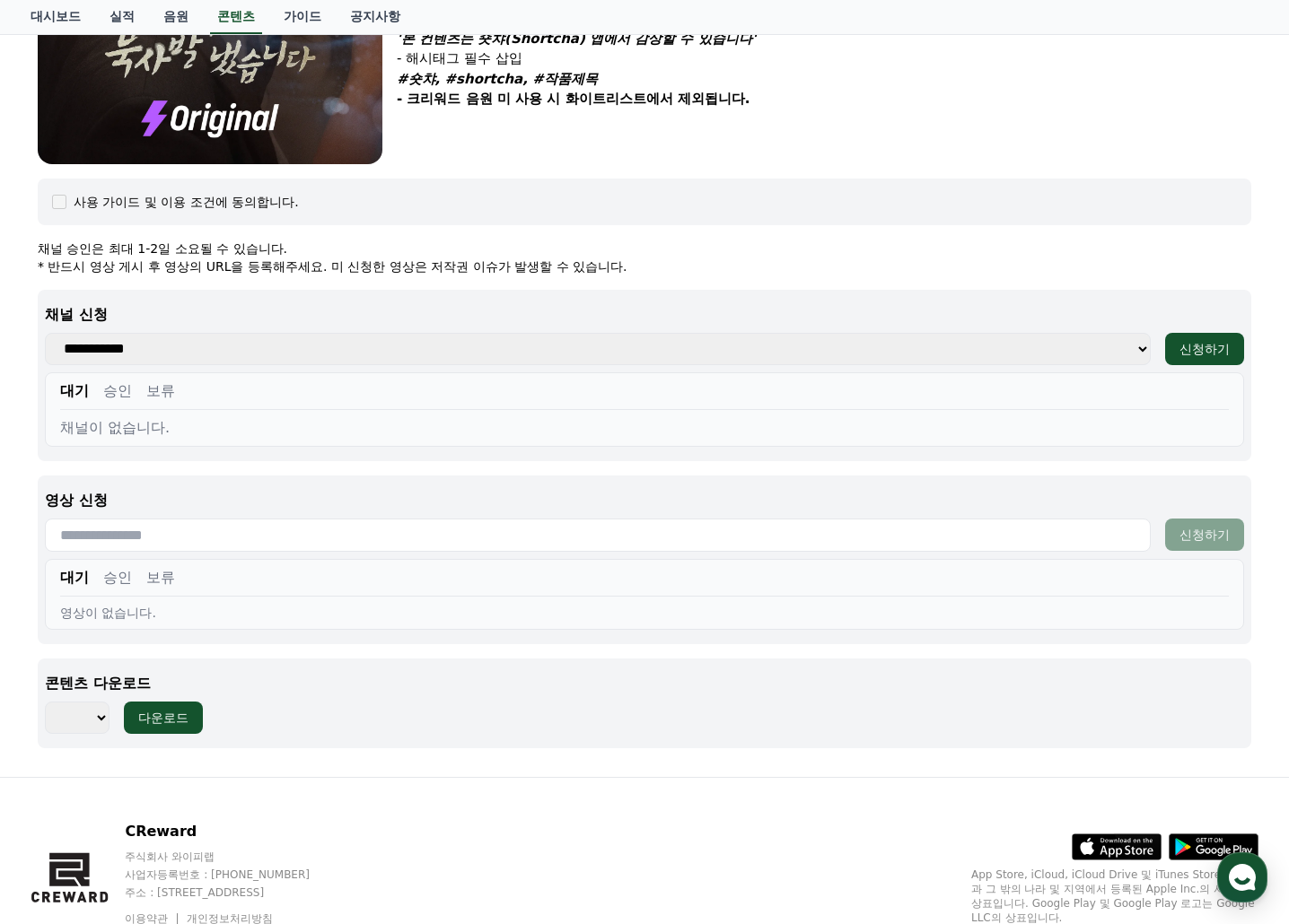
click at [1065, 351] on select "**********" at bounding box center [598, 348] width 1106 height 32
select select "**********"
click at [45, 333] on select "**********" at bounding box center [598, 348] width 1106 height 32
click at [1193, 349] on div "신청하기" at bounding box center [1204, 348] width 50 height 18
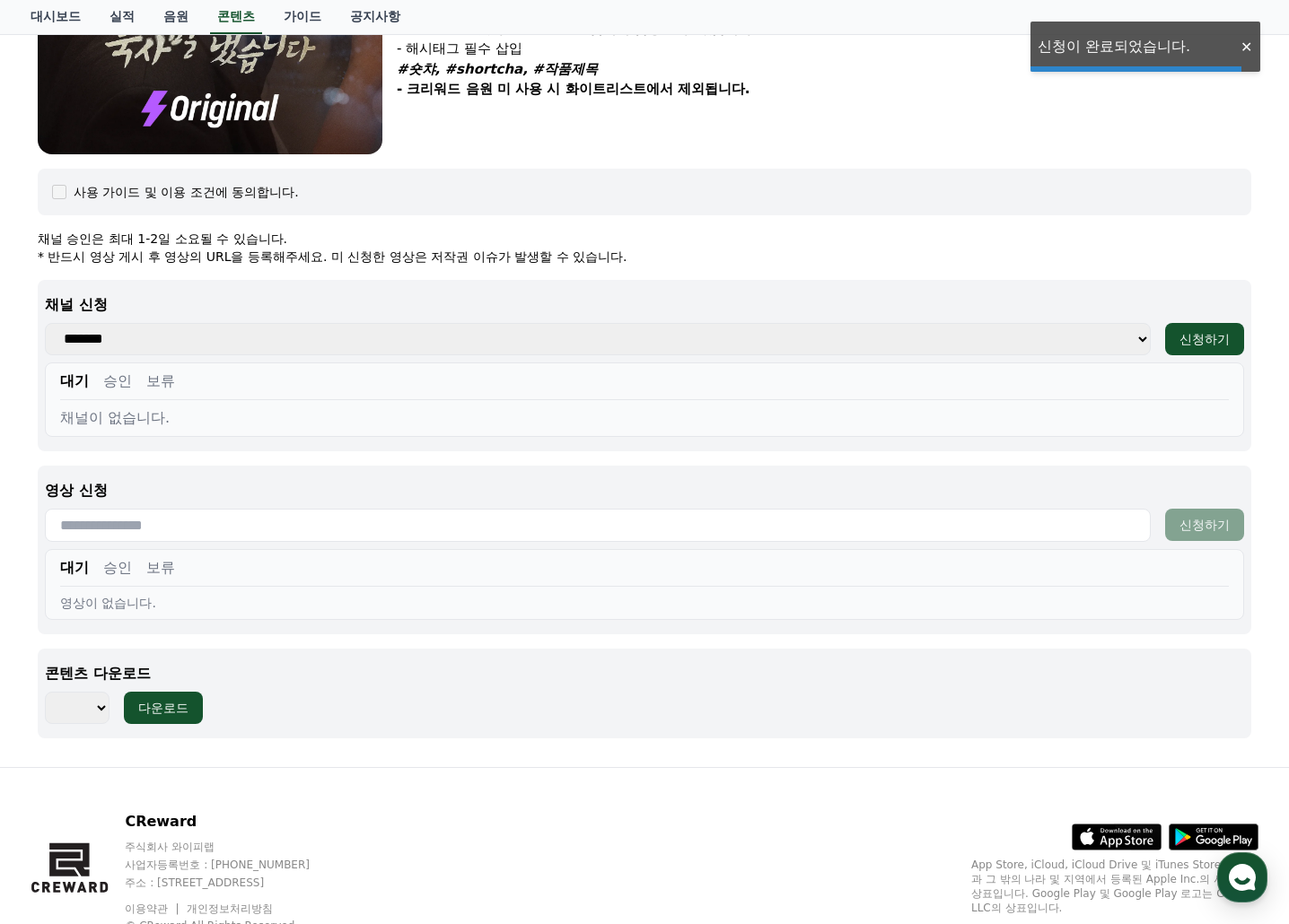
scroll to position [614, 0]
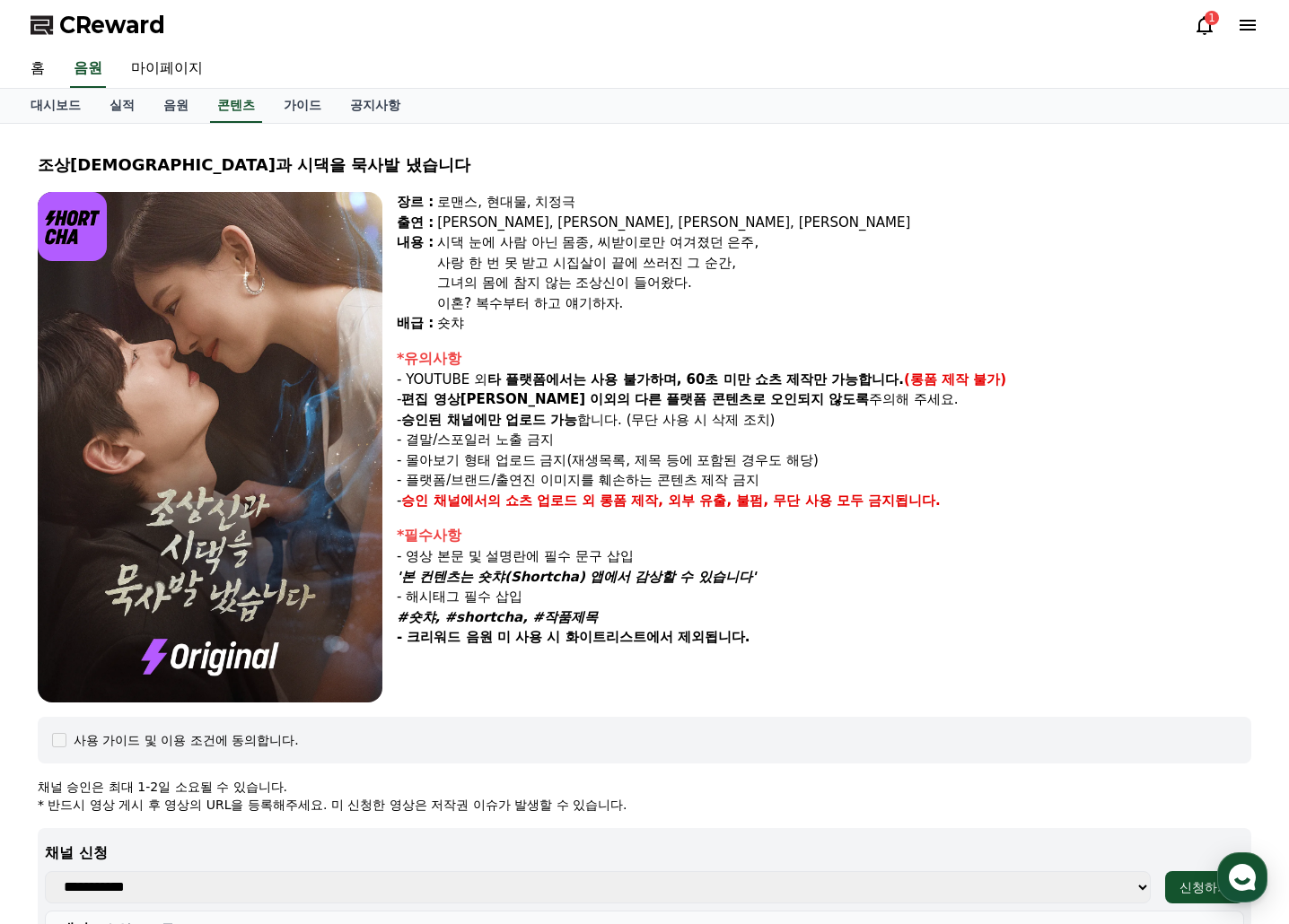
select select
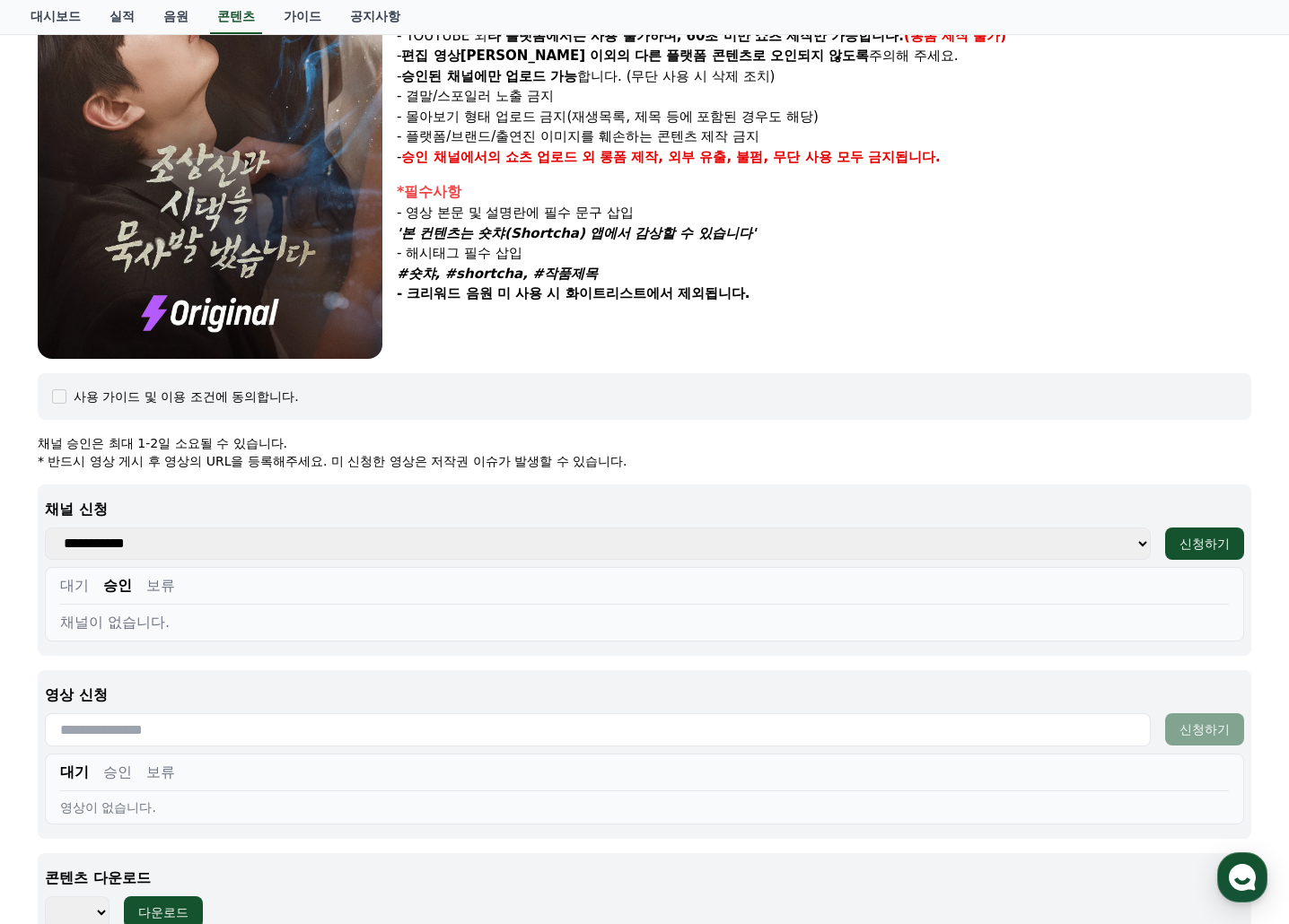
scroll to position [614, 0]
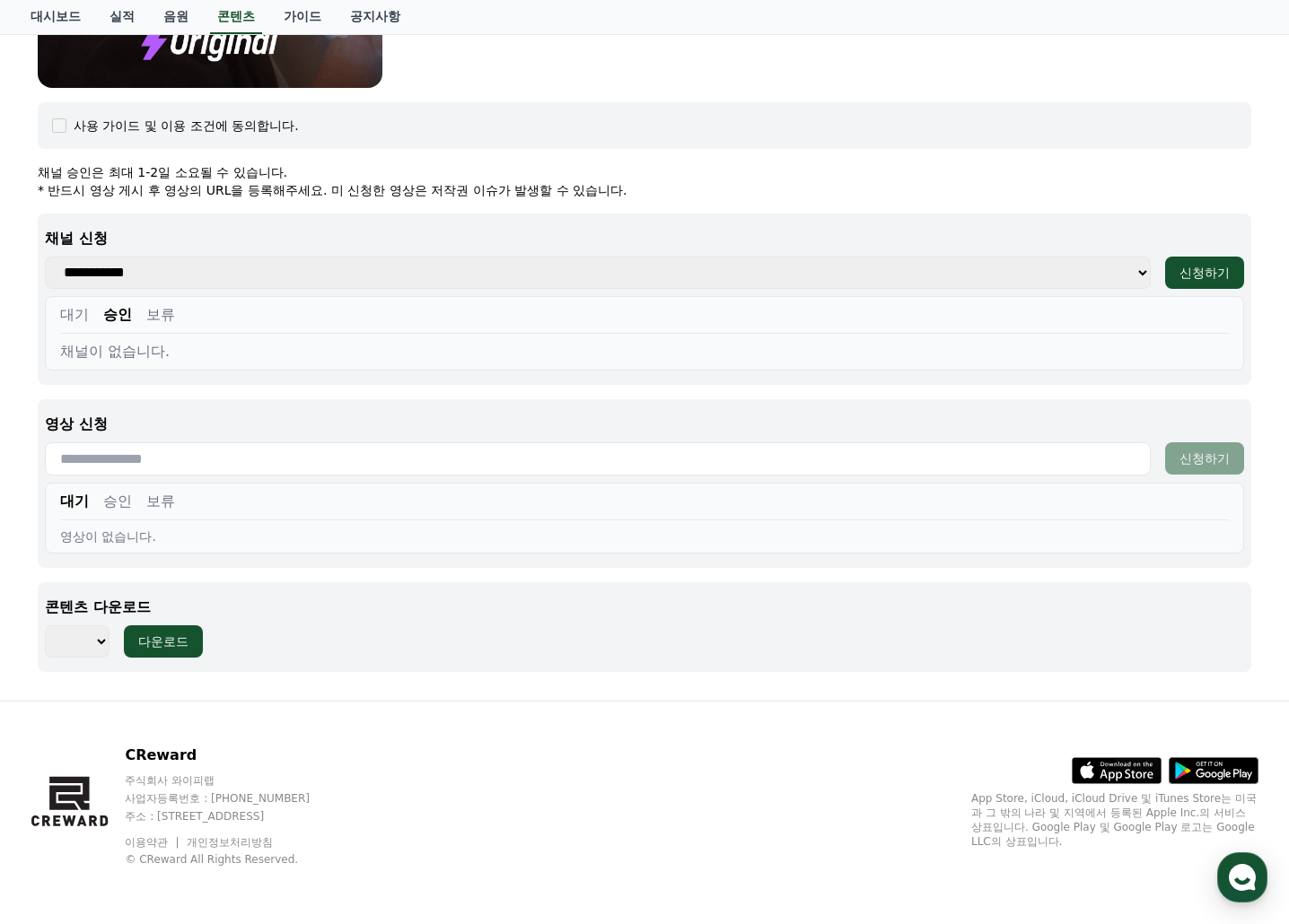
click at [91, 638] on select "*** *** *** *** *** *** *** *** *** *** *** *** *** *** *** *** *** *** *** ***…" at bounding box center [77, 641] width 65 height 32
click at [478, 664] on div "콘텐츠 다운로드 *** *** *** *** *** *** *** *** *** *** *** *** *** *** *** *** *** **…" at bounding box center [644, 627] width 1213 height 90
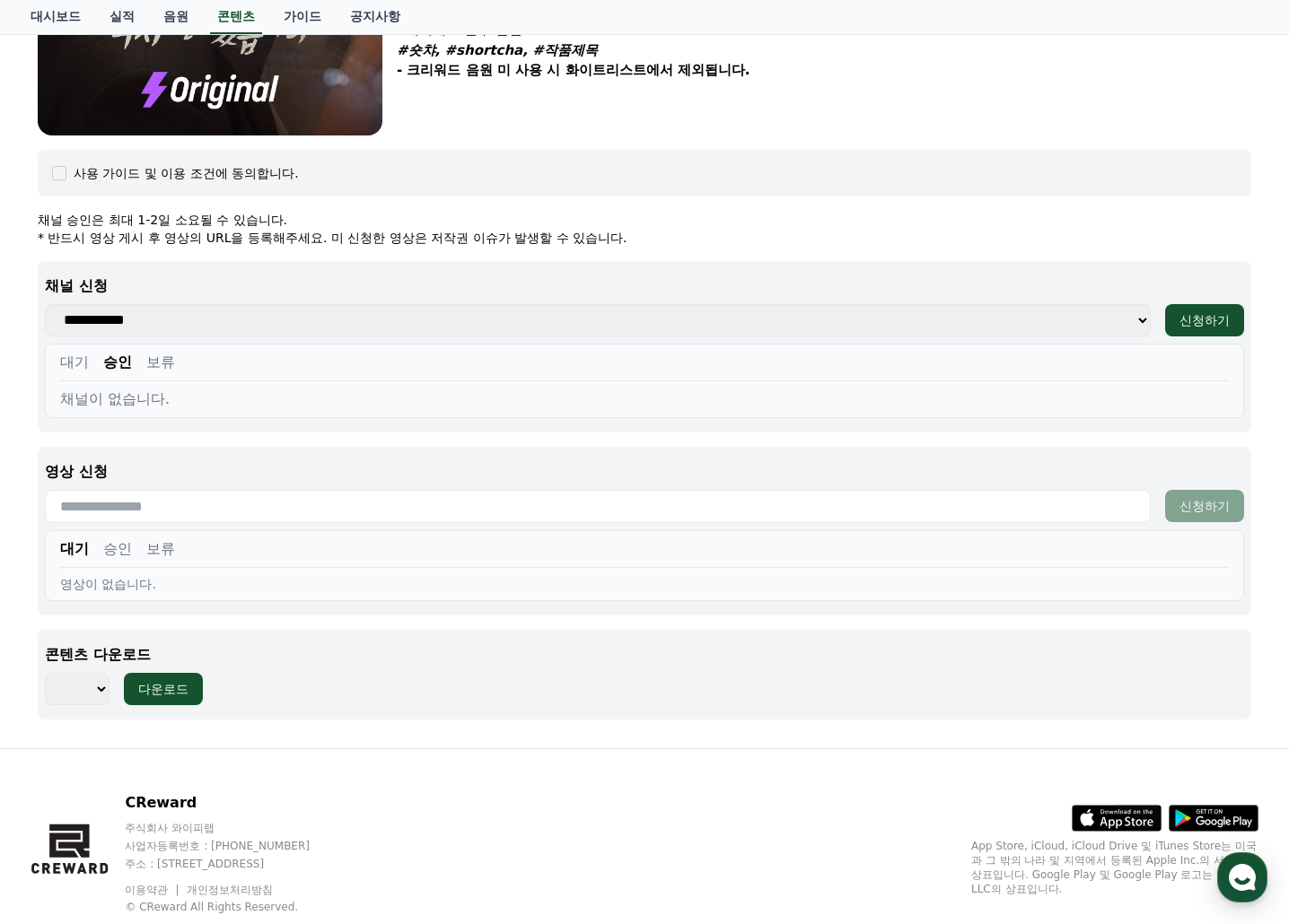
scroll to position [525, 0]
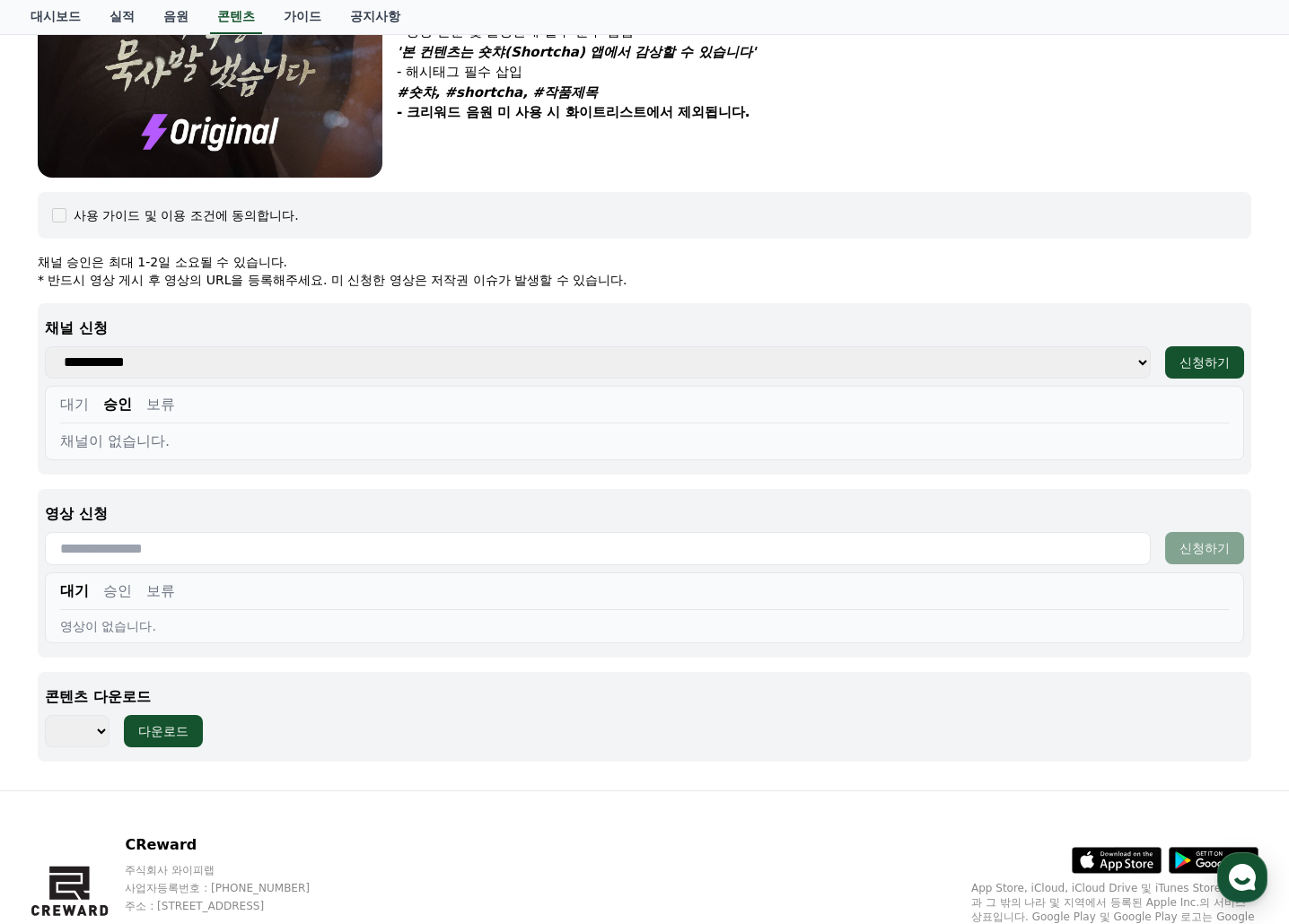
click at [629, 235] on div "사용 가이드 및 이용 조건에 동의합니다." at bounding box center [644, 215] width 1213 height 47
click at [156, 403] on button "보류" at bounding box center [160, 405] width 29 height 22
click at [66, 412] on button "대기" at bounding box center [74, 405] width 29 height 22
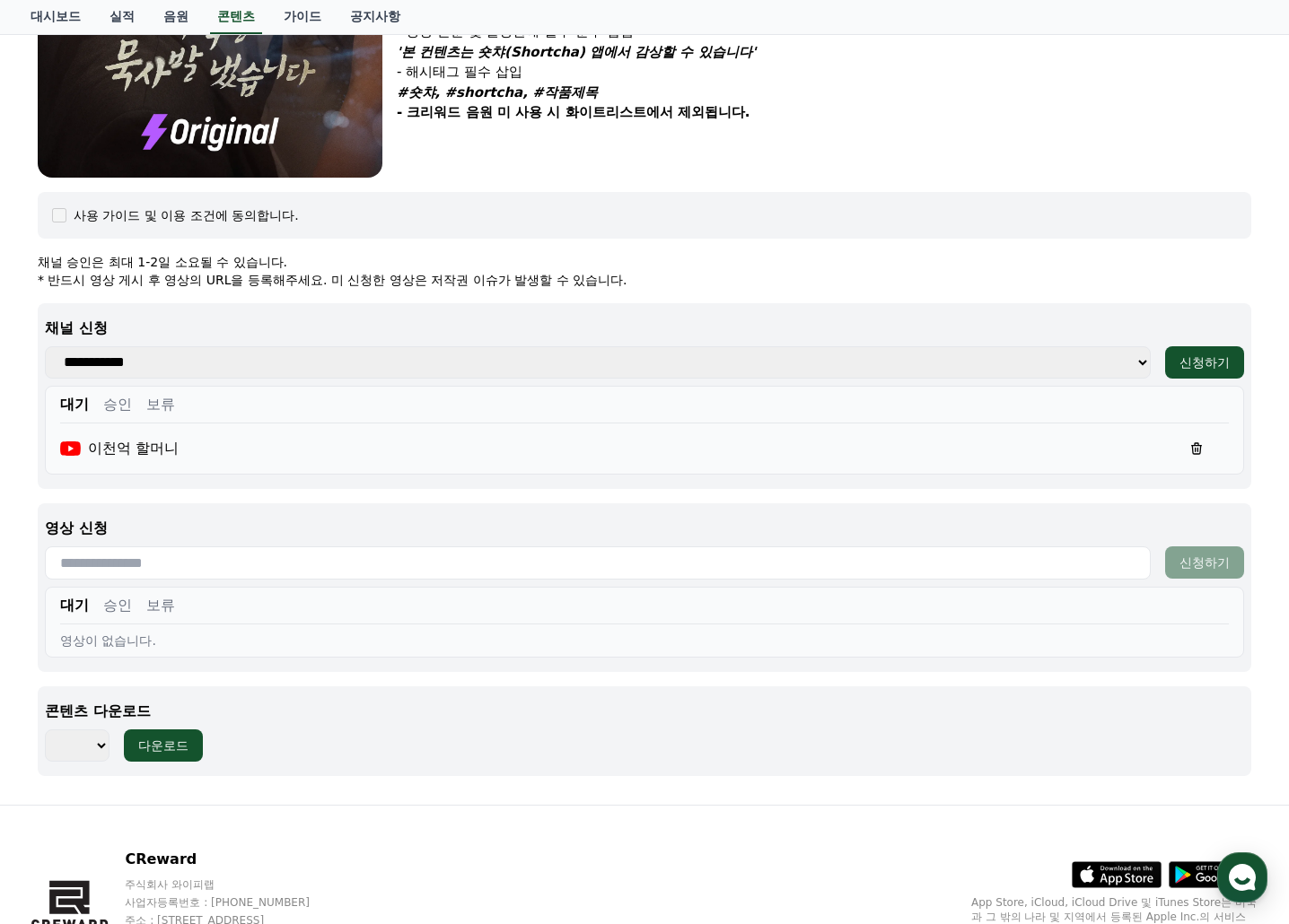
click at [196, 563] on input "text" at bounding box center [598, 563] width 1106 height 33
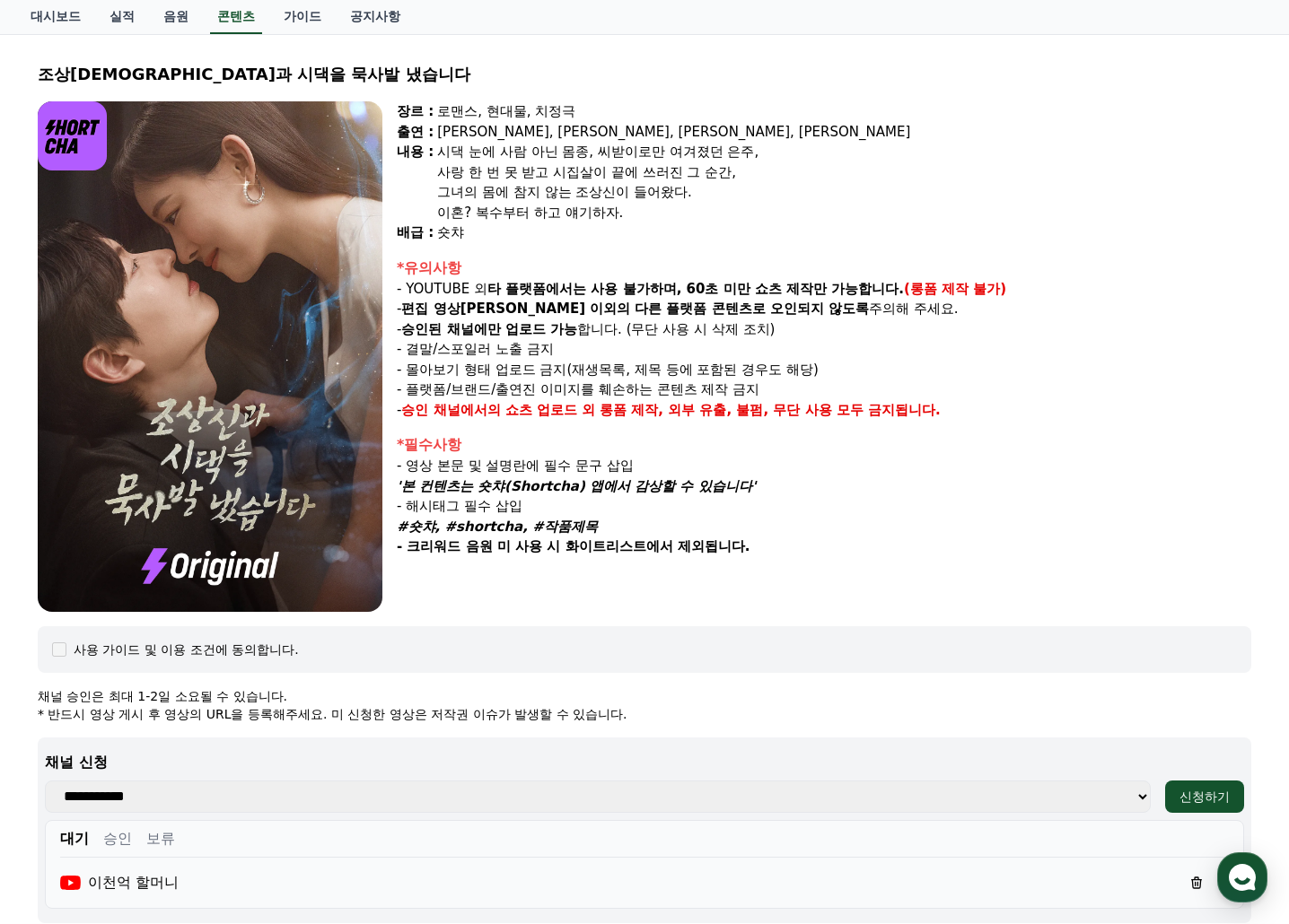
scroll to position [0, 0]
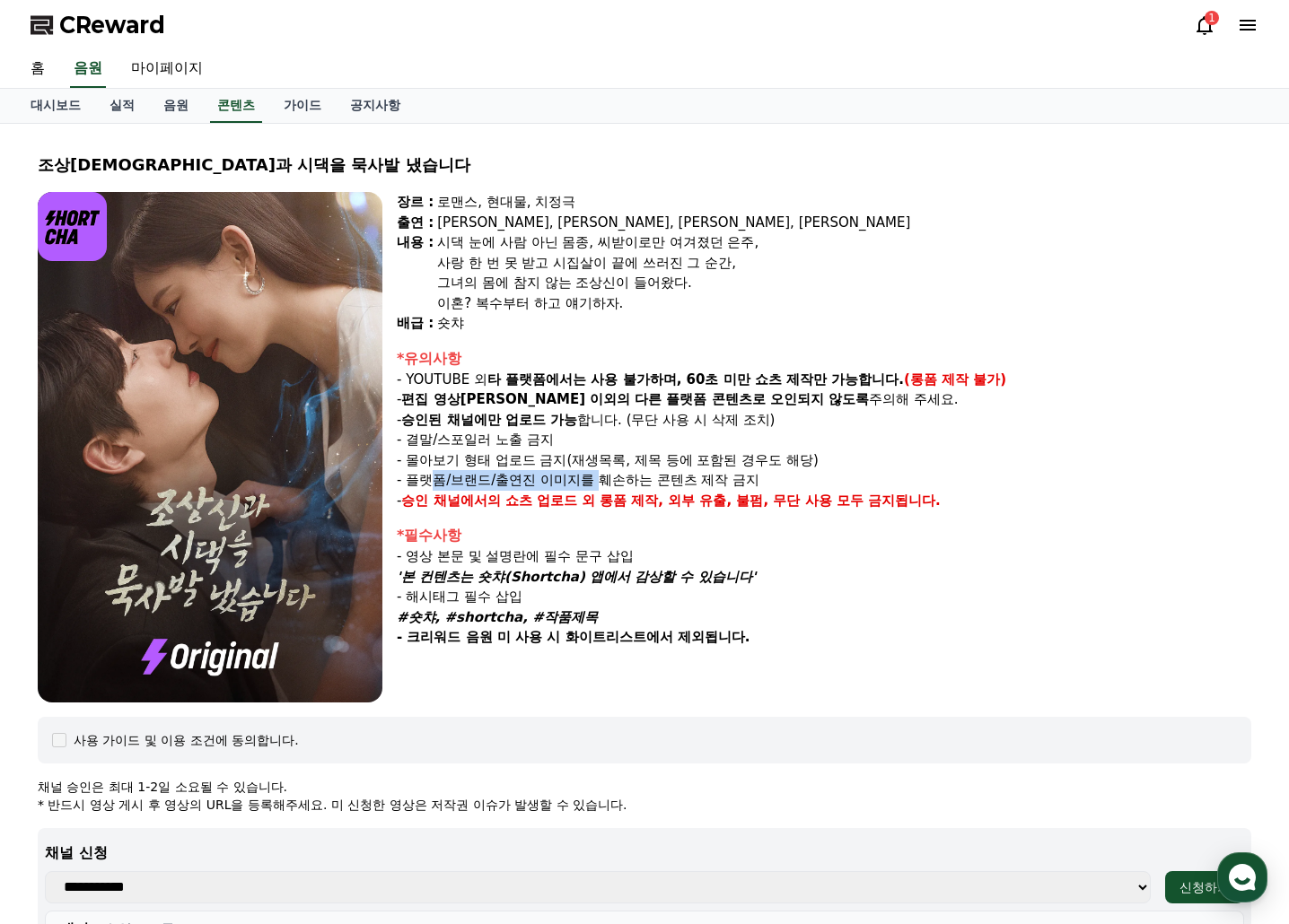
drag, startPoint x: 429, startPoint y: 480, endPoint x: 622, endPoint y: 480, distance: 193.0
click at [617, 480] on p "- 플랫폼/브랜드/출연진 이미지를 훼손하는 콘텐츠 제작 금지" at bounding box center [824, 480] width 855 height 21
click at [622, 480] on p "- 플랫폼/브랜드/출연진 이미지를 훼손하는 콘텐츠 제작 금지" at bounding box center [824, 480] width 855 height 21
drag, startPoint x: 528, startPoint y: 480, endPoint x: 703, endPoint y: 480, distance: 175.0
click at [702, 480] on p "- 플랫폼/브랜드/출연진 이미지를 훼손하는 콘텐츠 제작 금지" at bounding box center [824, 480] width 855 height 21
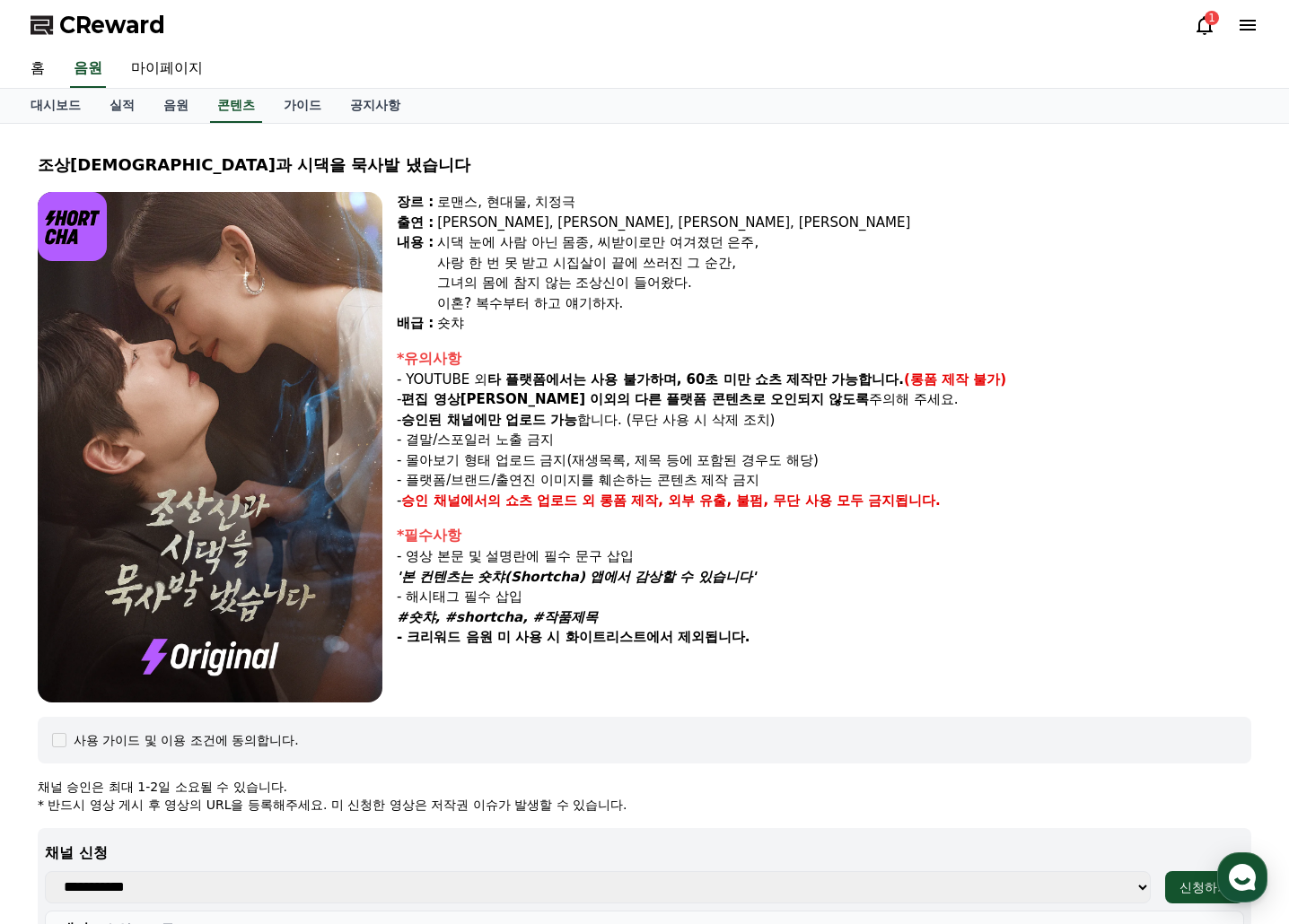
click at [850, 479] on p "- 플랫폼/브랜드/출연진 이미지를 훼손하는 콘텐츠 제작 금지" at bounding box center [824, 480] width 855 height 21
drag, startPoint x: 435, startPoint y: 476, endPoint x: 571, endPoint y: 476, distance: 136.0
click at [552, 476] on p "- 플랫폼/브랜드/출연진 이미지를 훼손하는 콘텐츠 제작 금지" at bounding box center [824, 480] width 855 height 21
click at [578, 476] on p "- 플랫폼/브랜드/출연진 이미지를 훼손하는 콘텐츠 제작 금지" at bounding box center [824, 480] width 855 height 21
drag, startPoint x: 477, startPoint y: 476, endPoint x: 627, endPoint y: 477, distance: 150.0
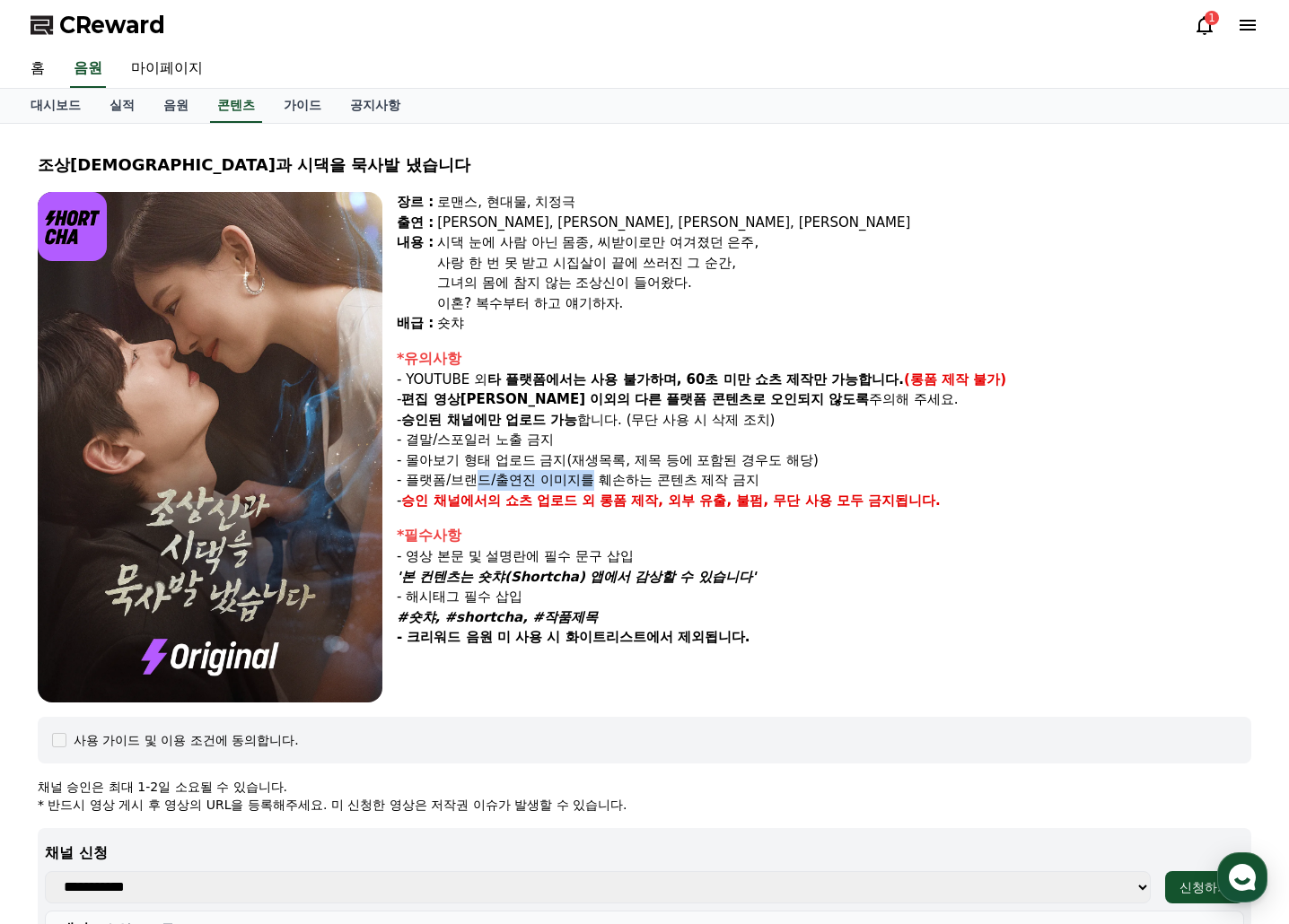
click at [612, 477] on p "- 플랫폼/브랜드/출연진 이미지를 훼손하는 콘텐츠 제작 금지" at bounding box center [824, 480] width 855 height 21
click at [627, 477] on p "- 플랫폼/브랜드/출연진 이미지를 훼손하는 콘텐츠 제작 금지" at bounding box center [824, 480] width 855 height 21
drag, startPoint x: 473, startPoint y: 486, endPoint x: 829, endPoint y: 494, distance: 356.1
click at [756, 486] on p "- 플랫폼/브랜드/출연진 이미지를 훼손하는 콘텐츠 제작 금지" at bounding box center [824, 480] width 855 height 21
click at [937, 549] on p "- 영상 본문 및 설명란에 필수 문구 삽입" at bounding box center [824, 557] width 855 height 21
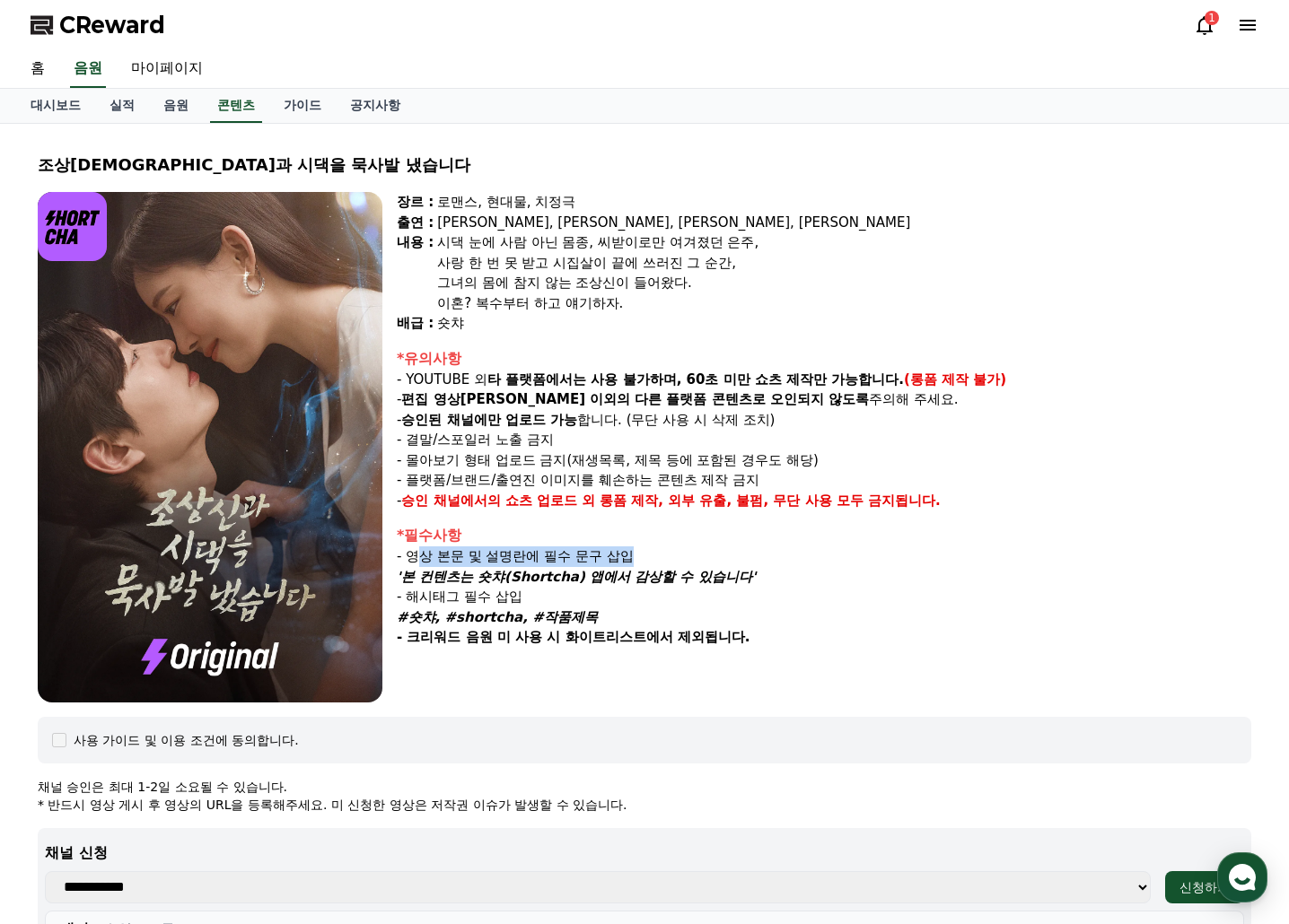
drag, startPoint x: 418, startPoint y: 551, endPoint x: 857, endPoint y: 553, distance: 439.0
click at [849, 551] on p "- 영상 본문 및 설명란에 필수 문구 삽입" at bounding box center [824, 557] width 855 height 21
click at [870, 554] on p "- 영상 본문 및 설명란에 필수 문구 삽입" at bounding box center [824, 557] width 855 height 21
drag, startPoint x: 414, startPoint y: 555, endPoint x: 782, endPoint y: 555, distance: 368.0
click at [775, 555] on p "- 영상 본문 및 설명란에 필수 문구 삽입" at bounding box center [824, 557] width 855 height 21
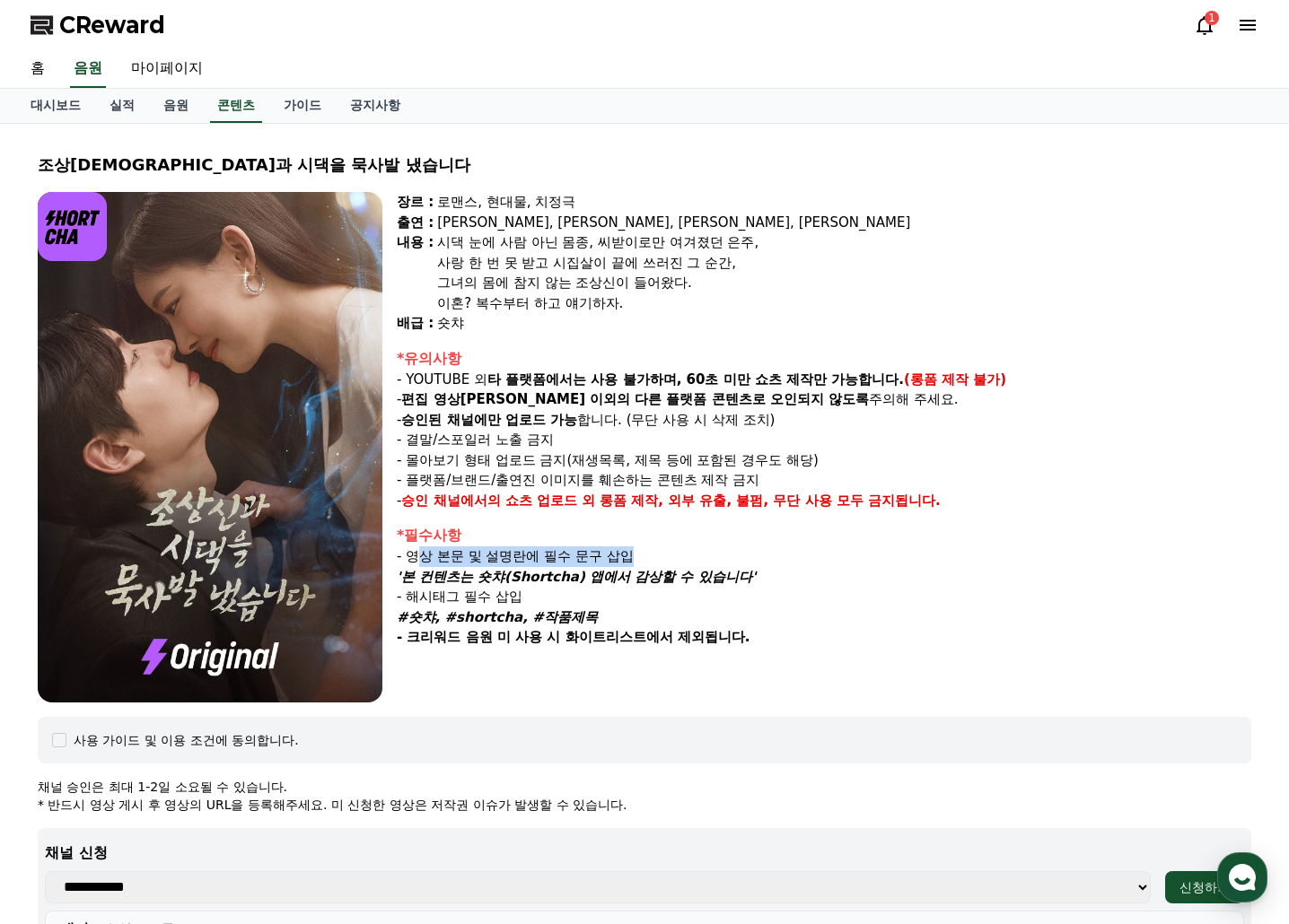
click at [787, 555] on p "- 영상 본문 및 설명란에 필수 문구 삽입" at bounding box center [824, 557] width 855 height 21
drag, startPoint x: 510, startPoint y: 552, endPoint x: 758, endPoint y: 556, distance: 248.0
click at [747, 553] on p "- 영상 본문 및 설명란에 필수 문구 삽입" at bounding box center [824, 557] width 855 height 21
click at [514, 385] on strong "타 플랫폼에서는 사용 불가하며, 60초 미만 쇼츠 제작만 가능합니다." at bounding box center [695, 379] width 416 height 16
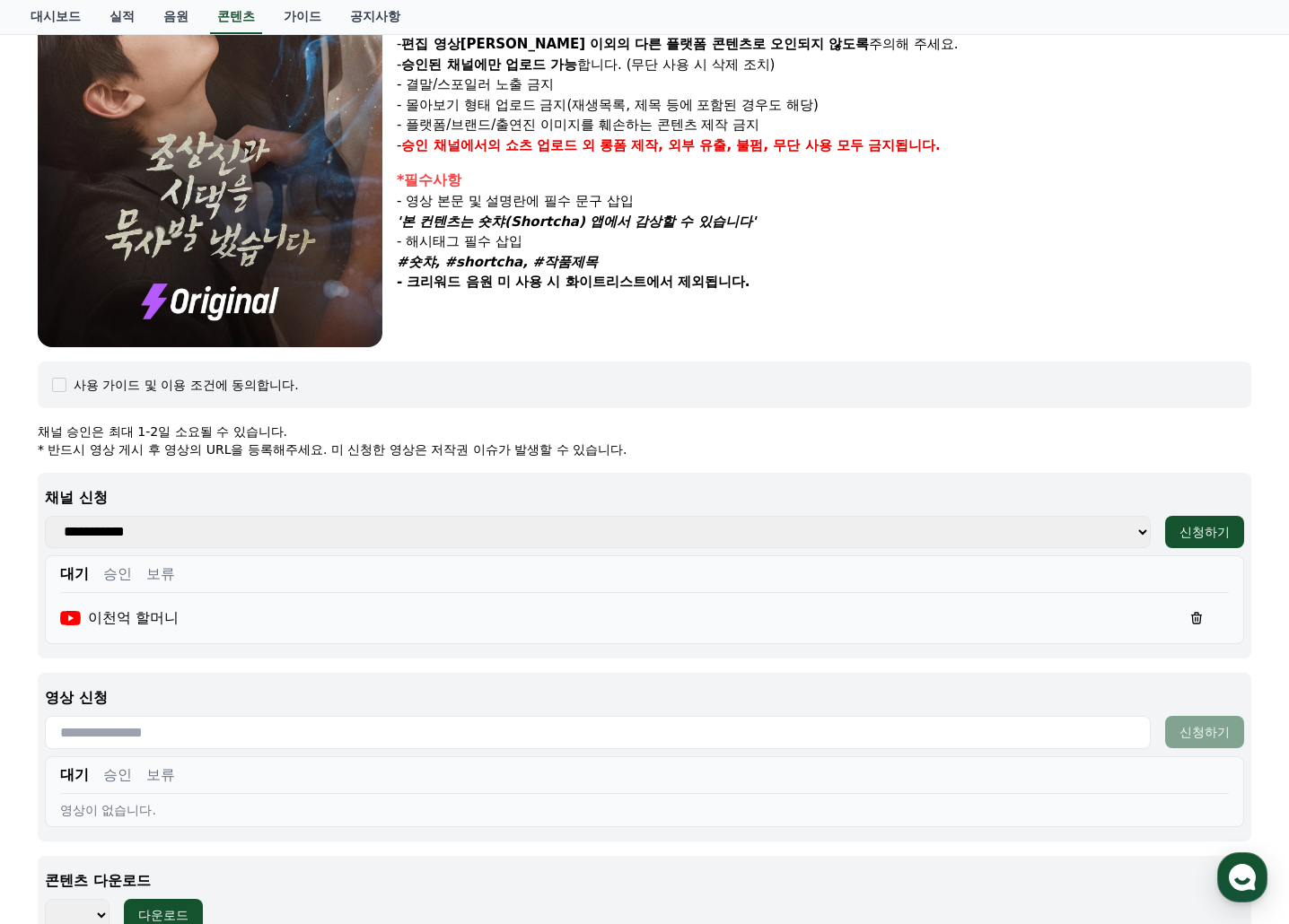
scroll to position [180, 0]
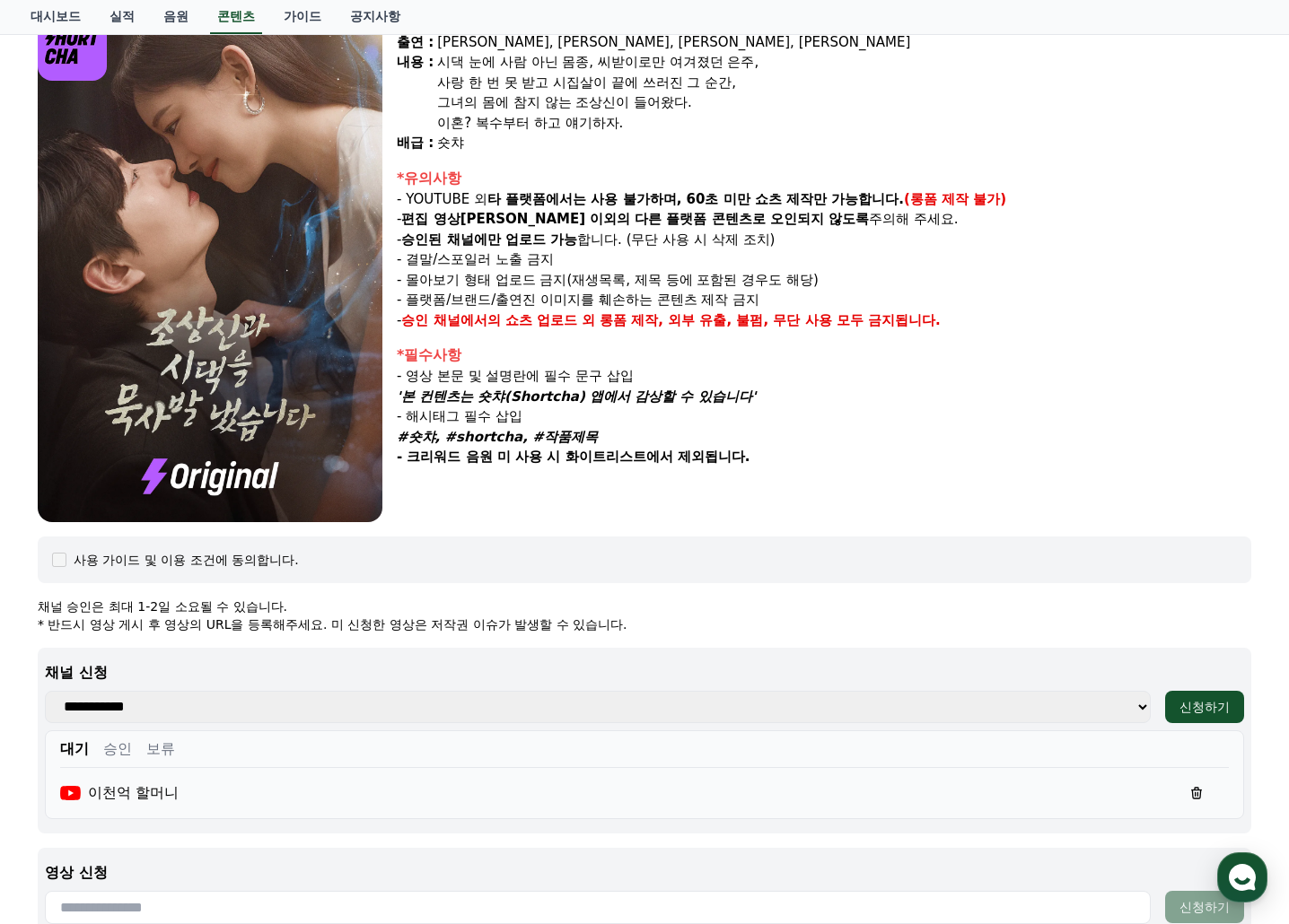
click at [548, 57] on div "시댁 눈에 사람 아닌 몸종, 씨받이로만 여겨졌던 은주," at bounding box center [844, 62] width 814 height 21
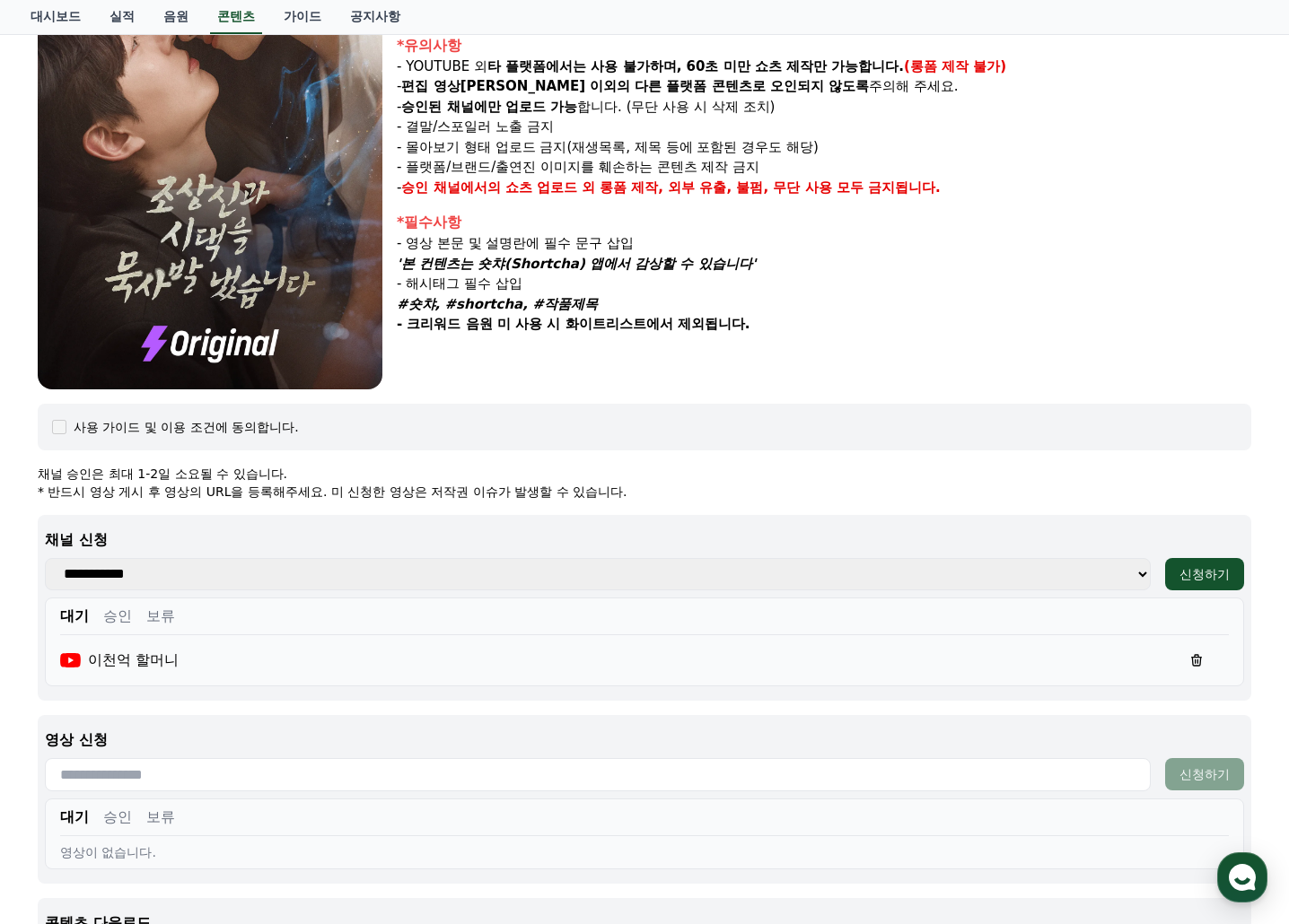
scroll to position [539, 0]
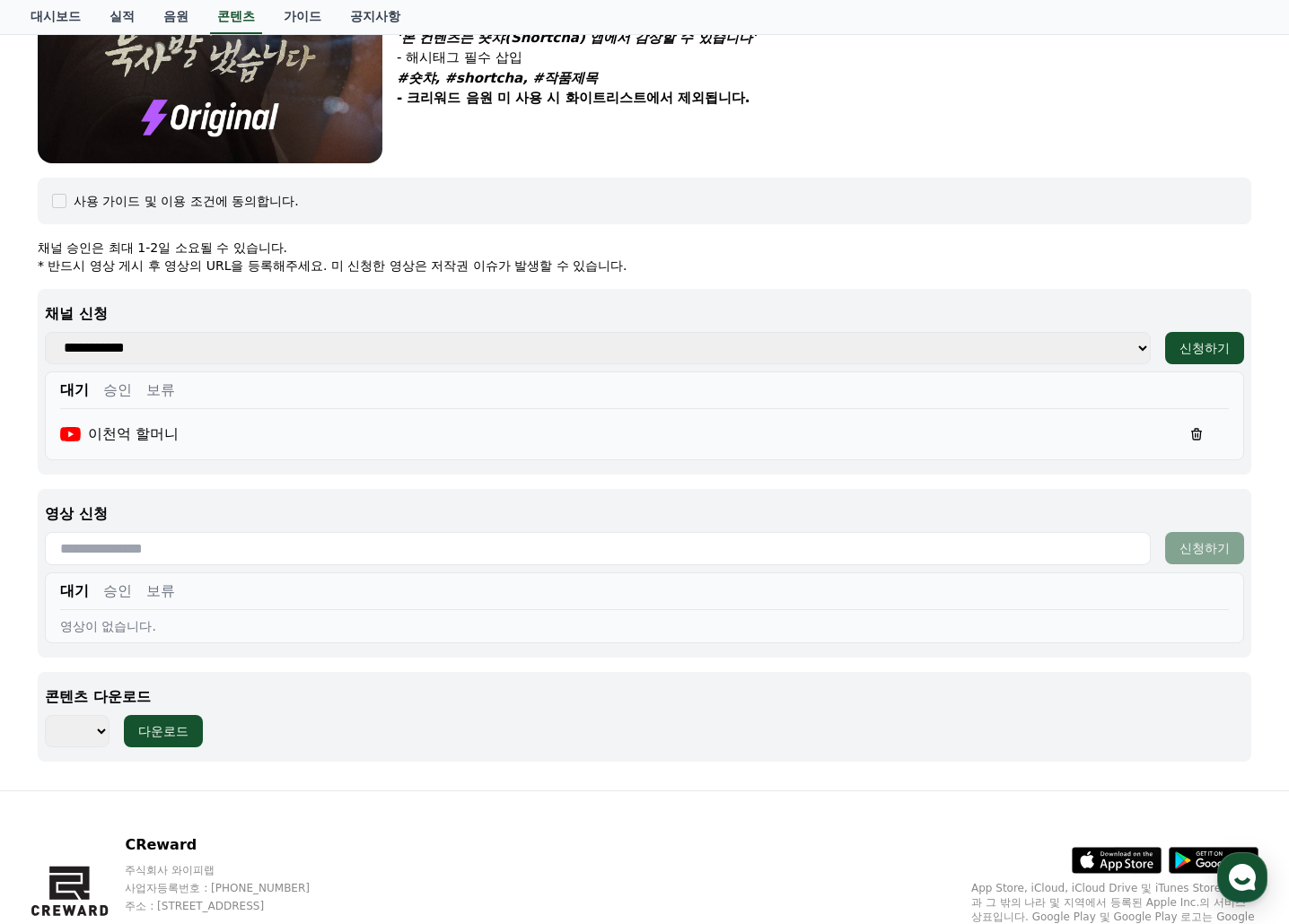
click at [112, 392] on button "승인" at bounding box center [118, 390] width 29 height 22
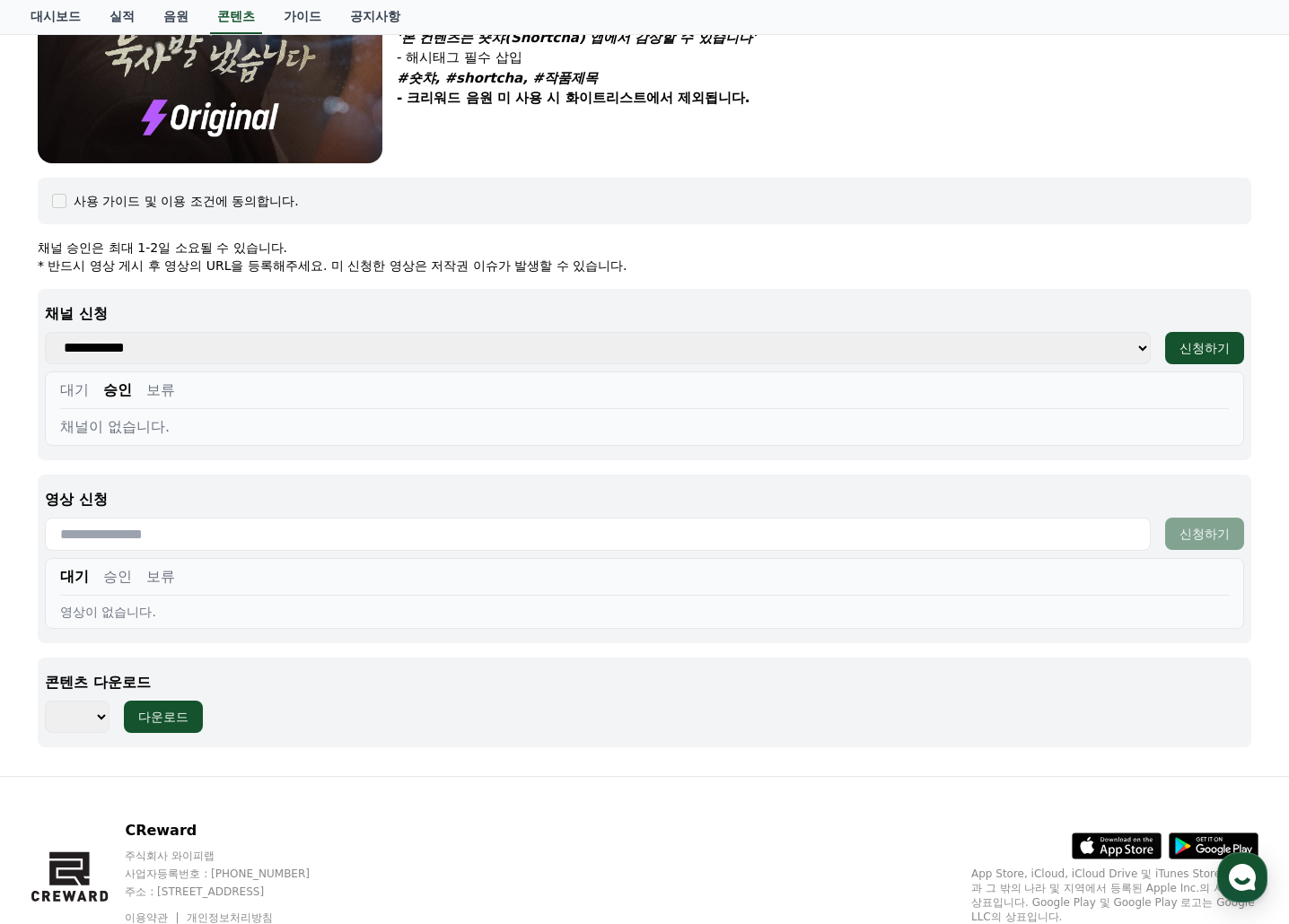
click at [77, 385] on button "대기" at bounding box center [74, 390] width 29 height 22
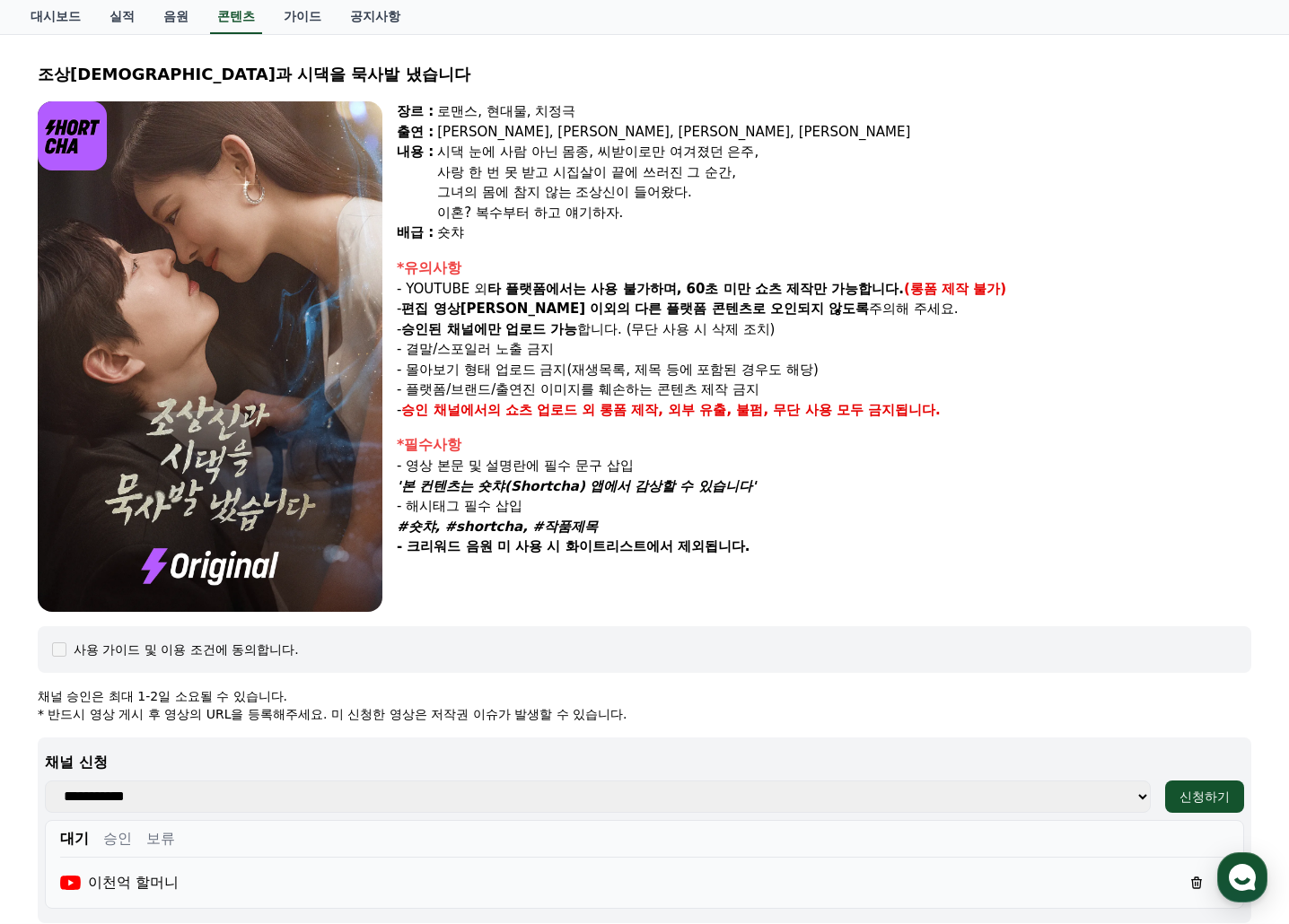
scroll to position [0, 0]
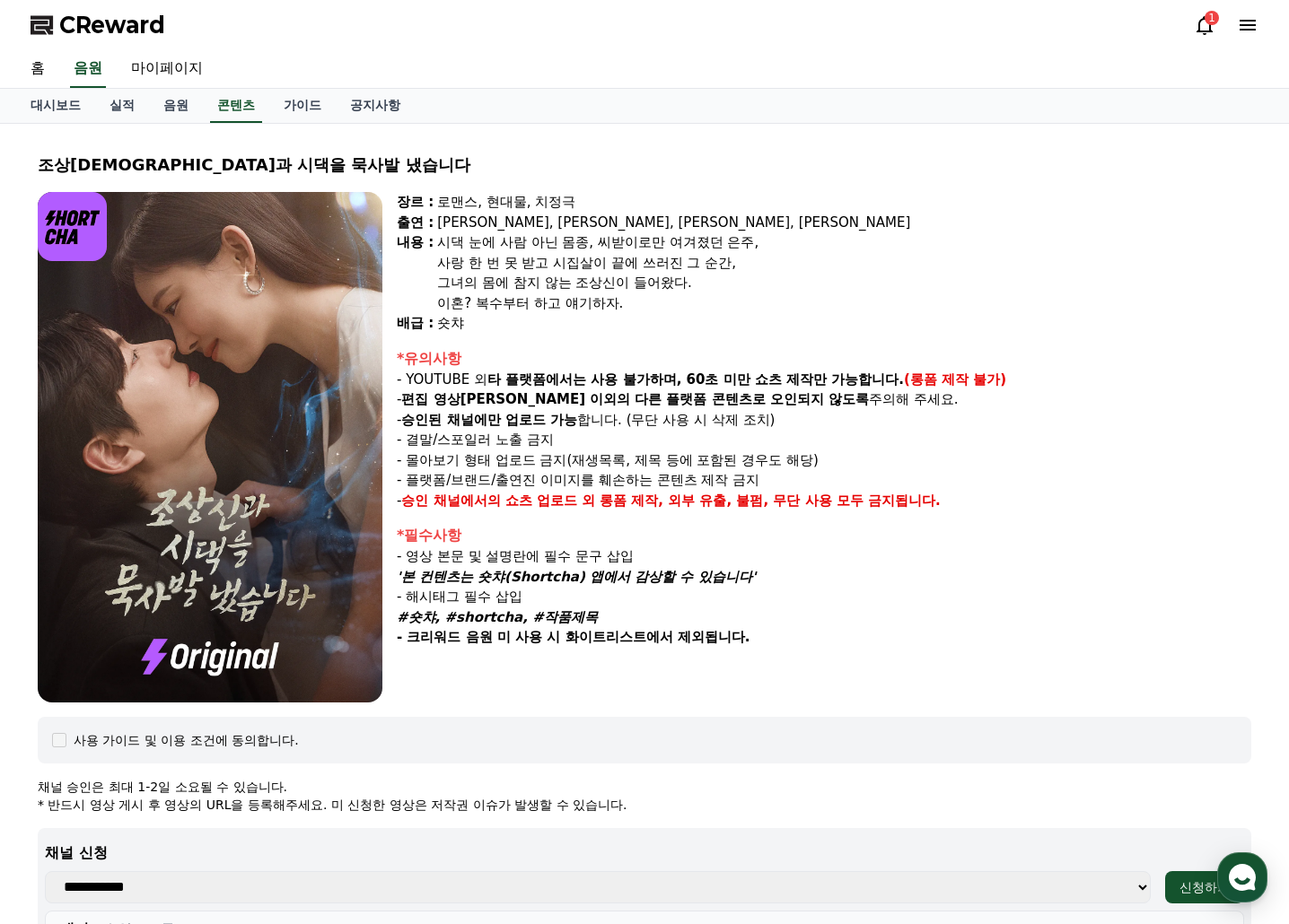
click at [1201, 23] on icon at bounding box center [1204, 25] width 22 height 22
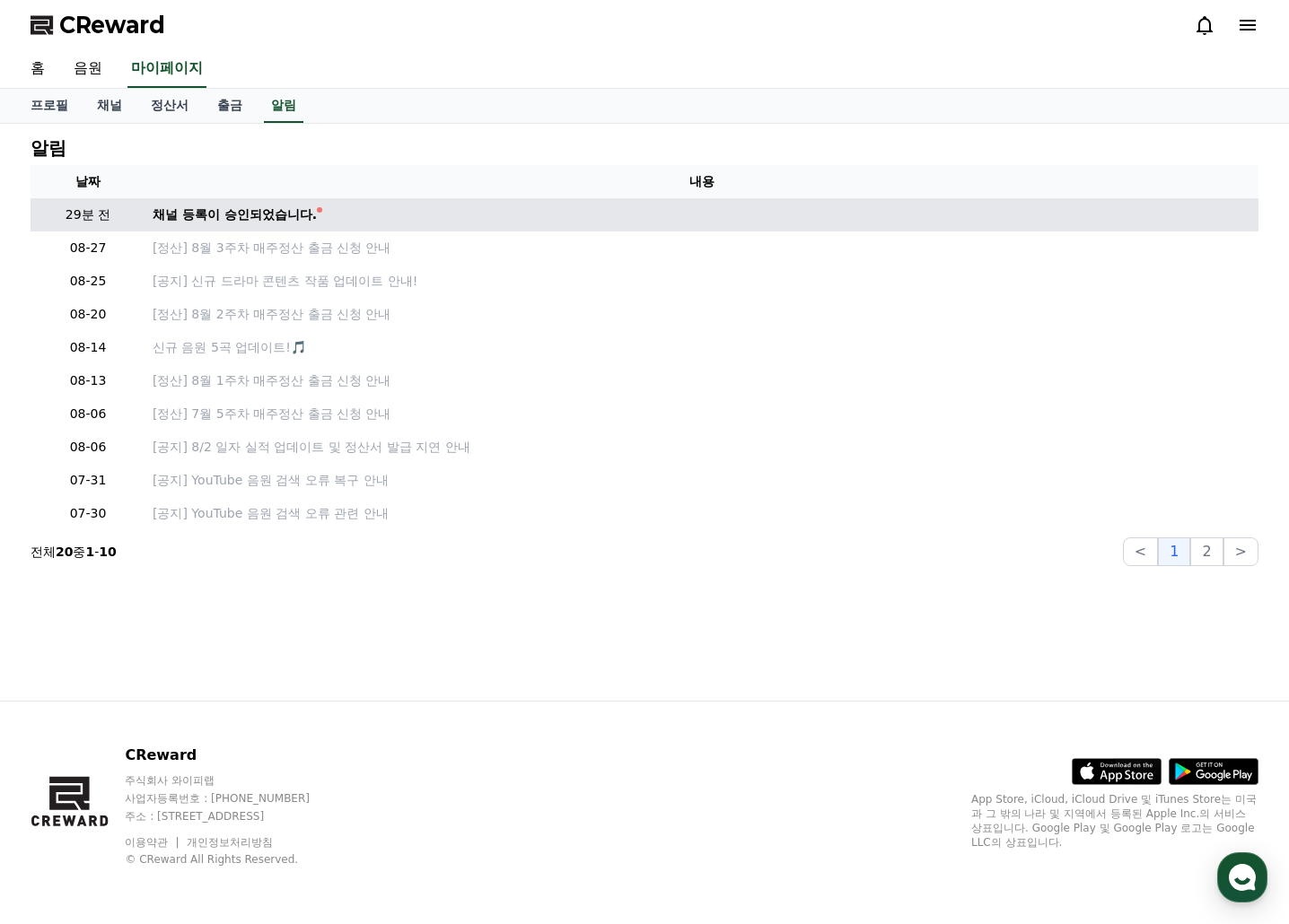
click at [226, 217] on div "채널 등록이 승인되었습니다." at bounding box center [234, 214] width 164 height 19
click at [260, 217] on div "채널 등록이 승인되었습니다." at bounding box center [234, 214] width 164 height 19
click at [307, 213] on div "채널 등록이 승인되었습니다." at bounding box center [234, 214] width 164 height 19
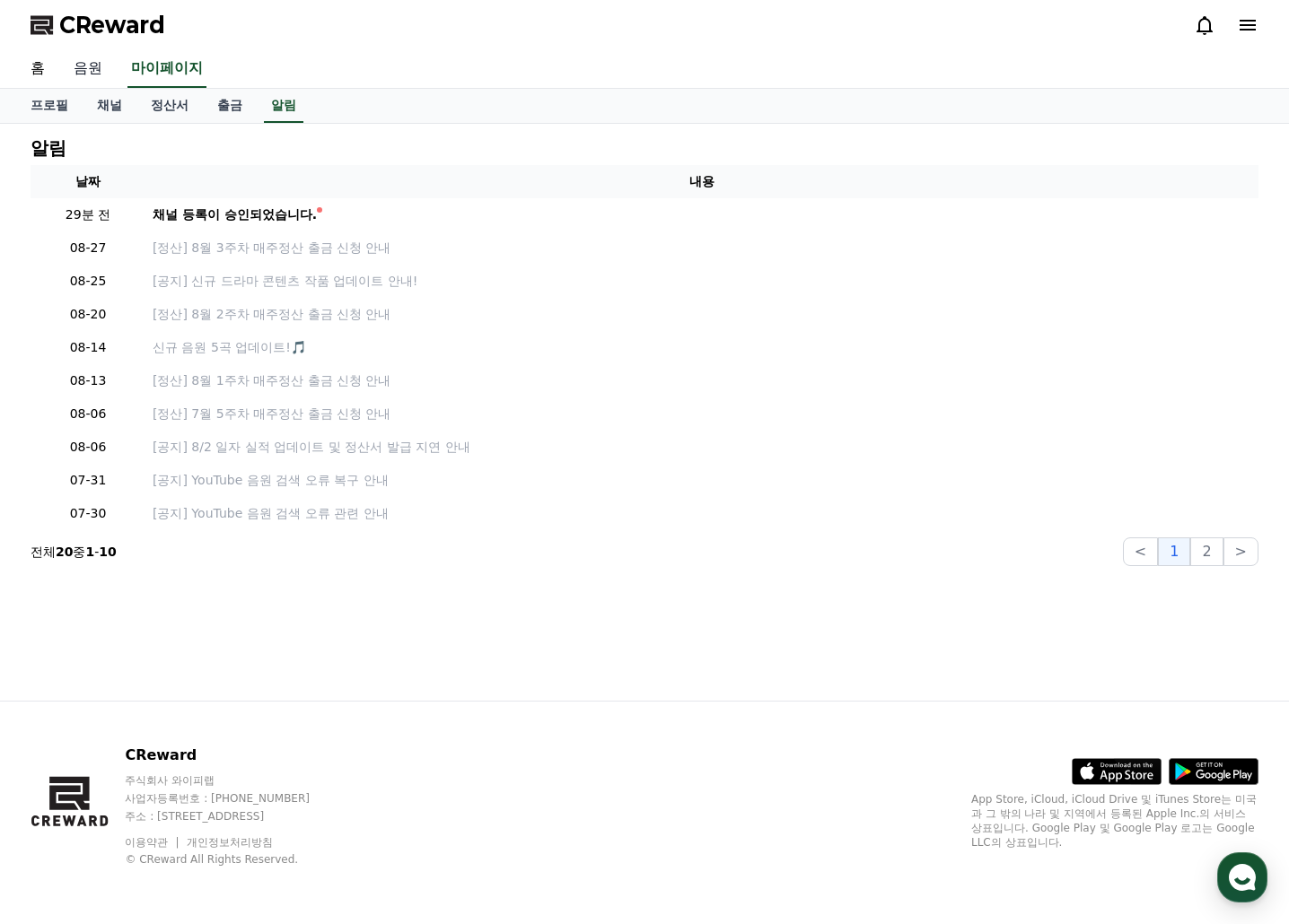
click at [86, 66] on link "음원" at bounding box center [88, 69] width 58 height 38
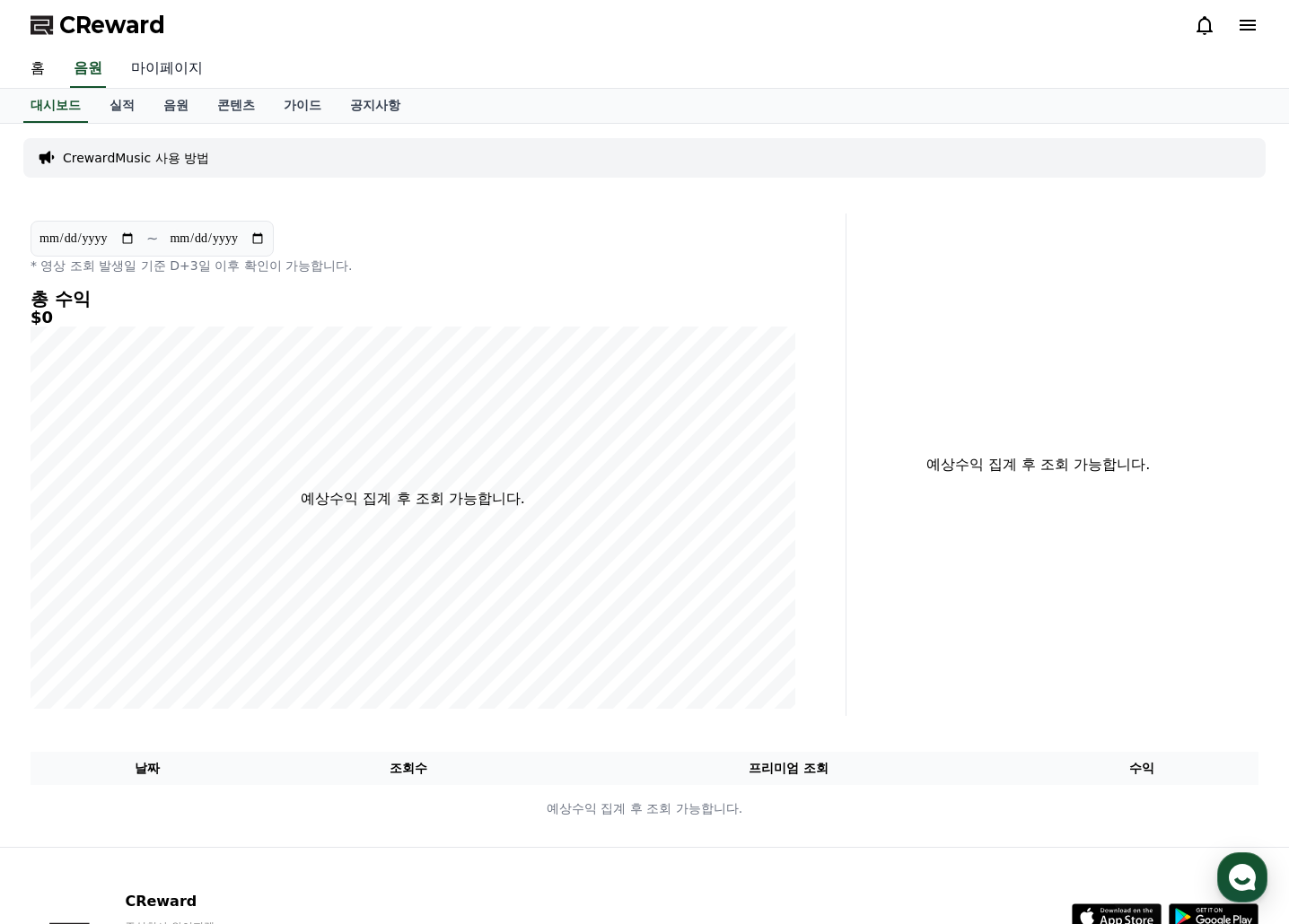
click at [168, 66] on link "마이페이지" at bounding box center [166, 69] width 101 height 38
select select "**********"
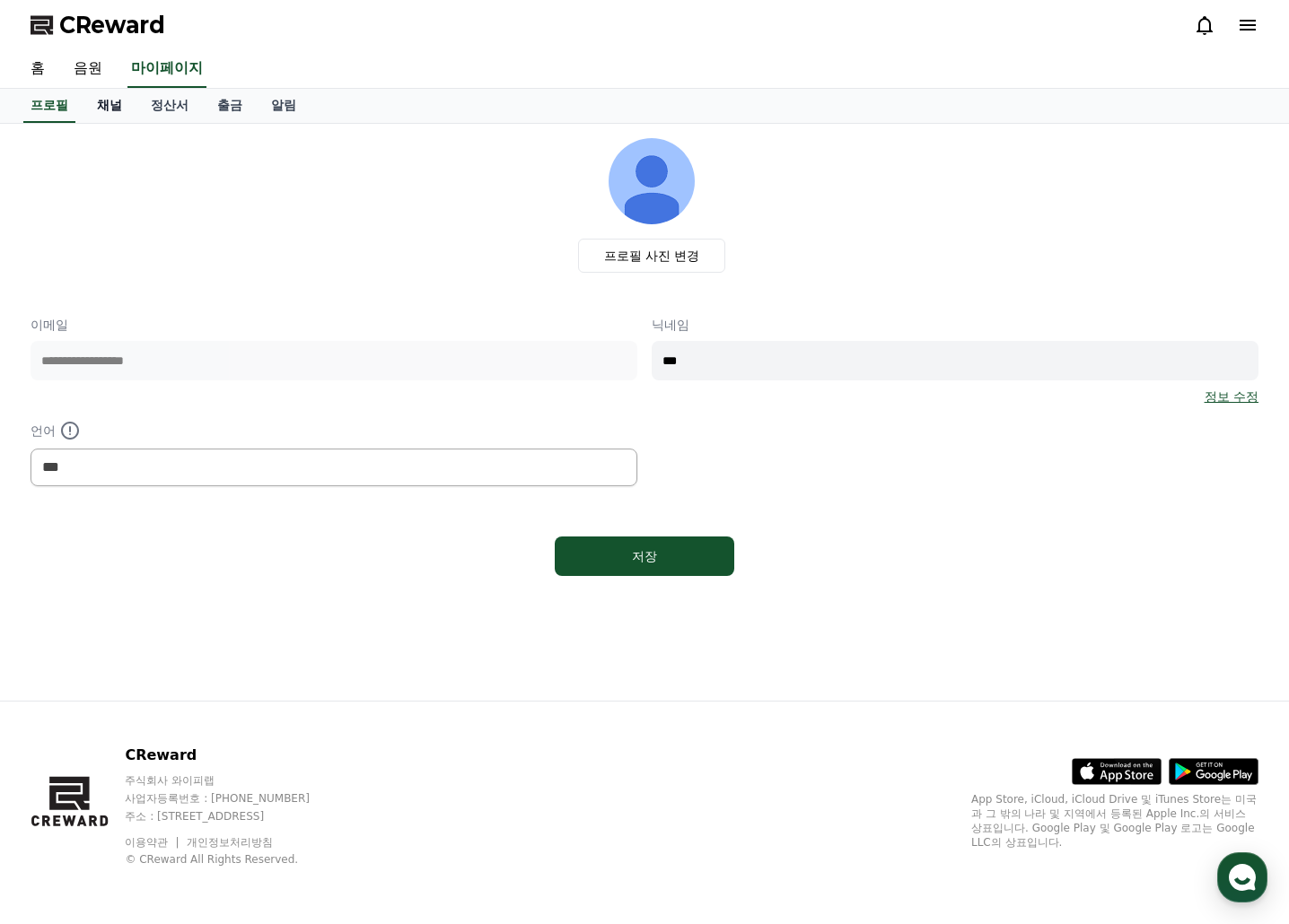
click at [106, 103] on link "채널" at bounding box center [110, 106] width 54 height 34
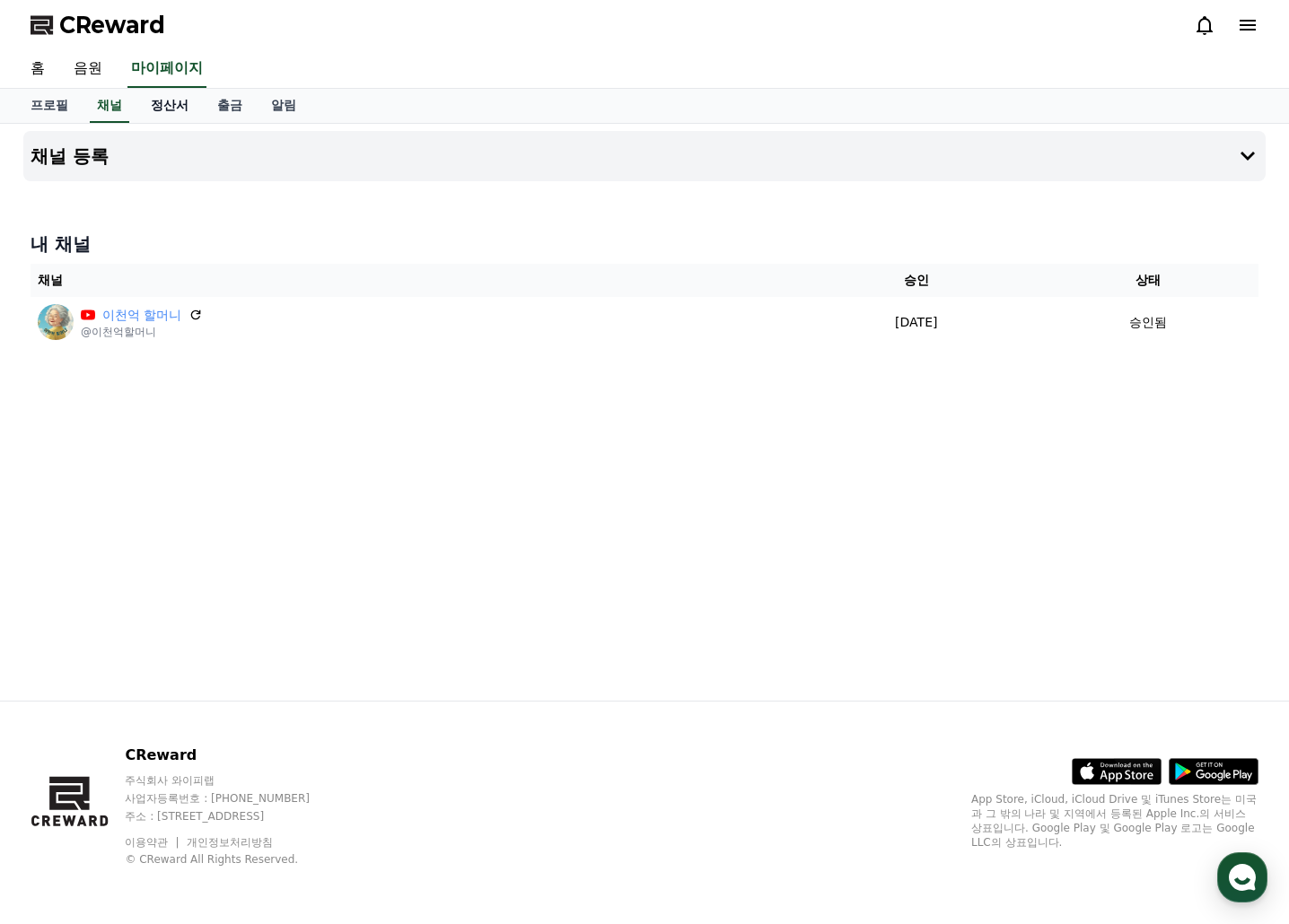
click at [162, 109] on link "정산서" at bounding box center [169, 106] width 67 height 34
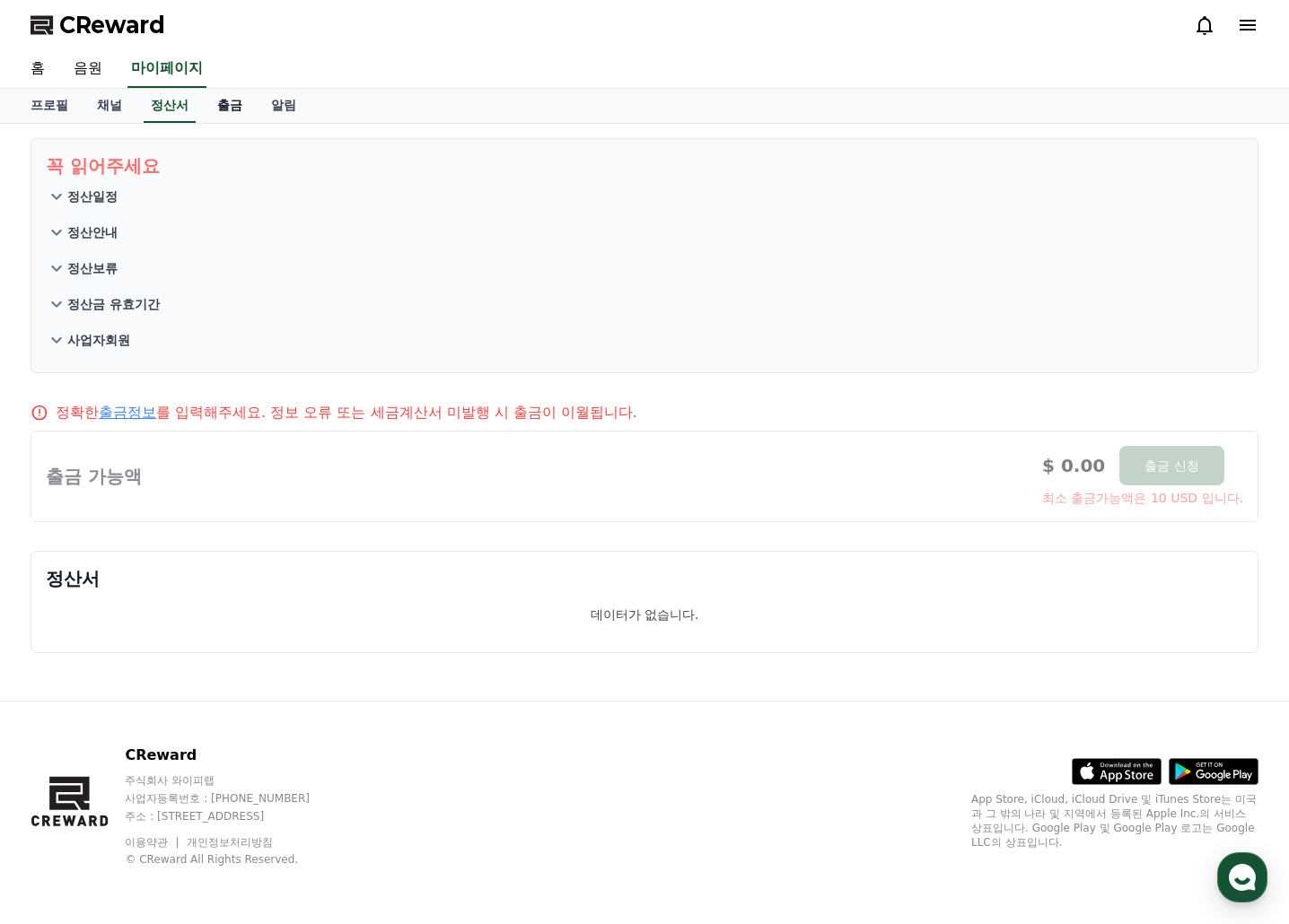
click at [225, 110] on link "출금" at bounding box center [230, 106] width 54 height 34
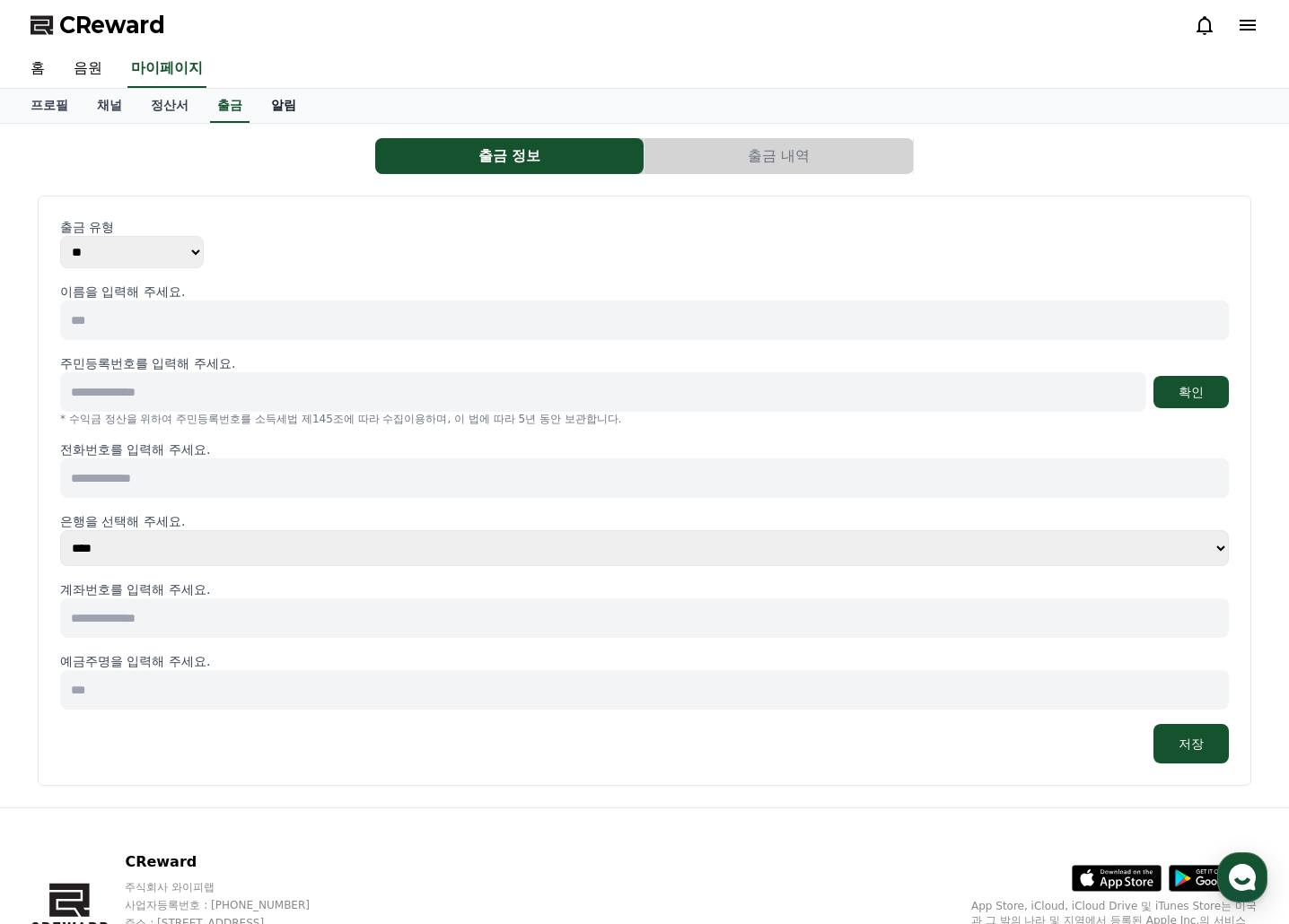
click at [282, 107] on link "알림" at bounding box center [284, 106] width 54 height 34
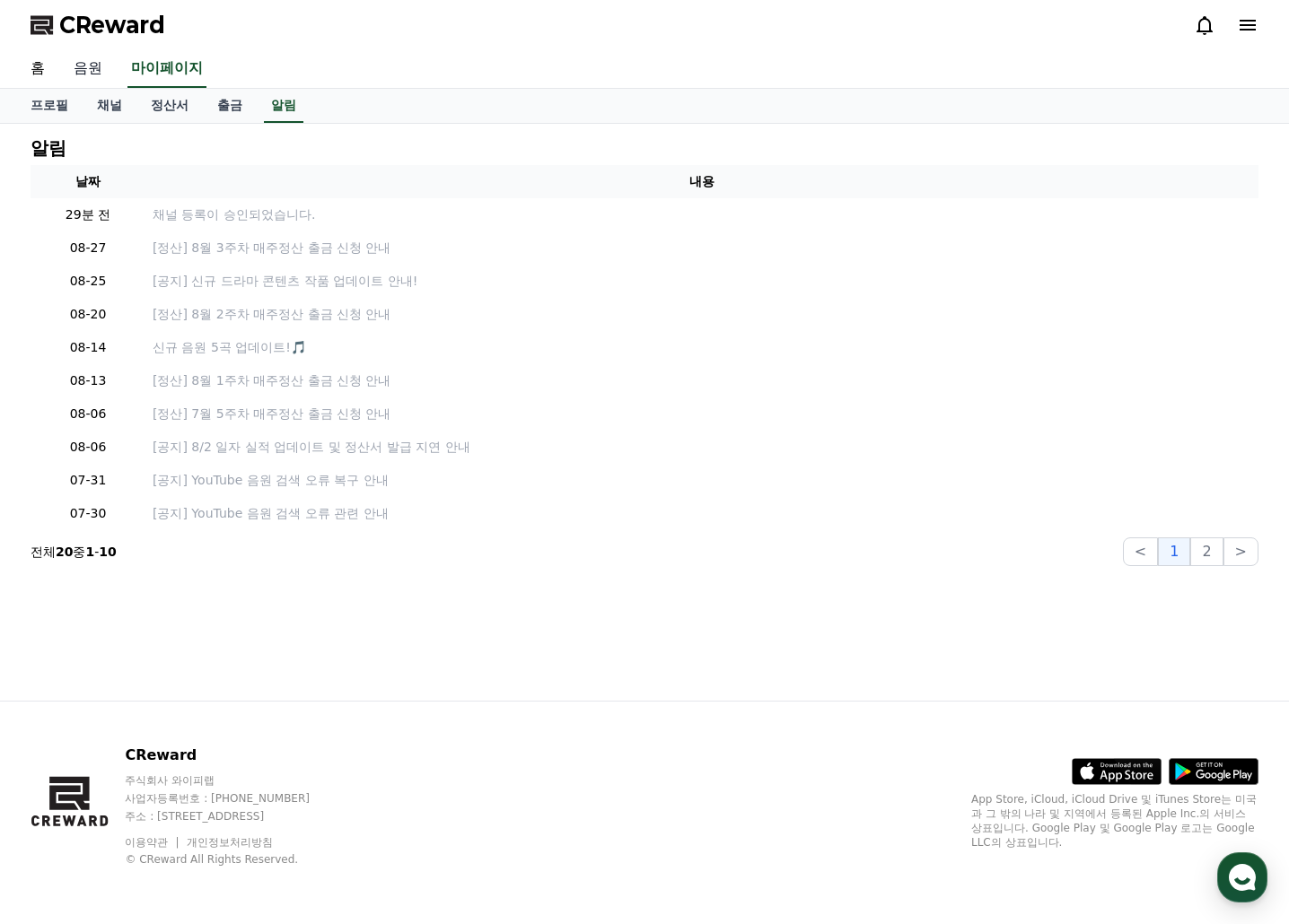
click at [83, 62] on link "음원" at bounding box center [88, 69] width 58 height 38
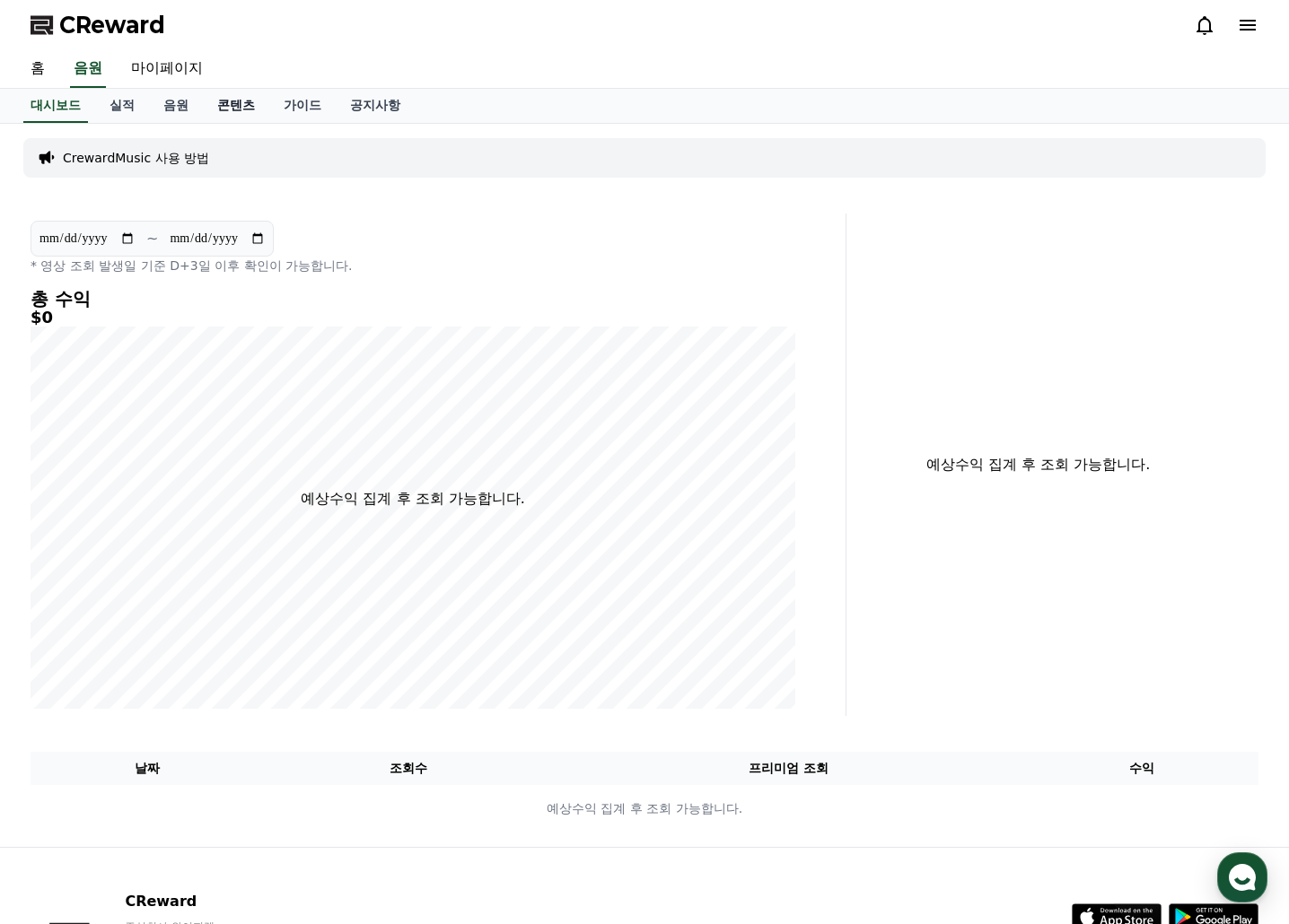
click at [214, 106] on link "콘텐츠" at bounding box center [236, 106] width 67 height 34
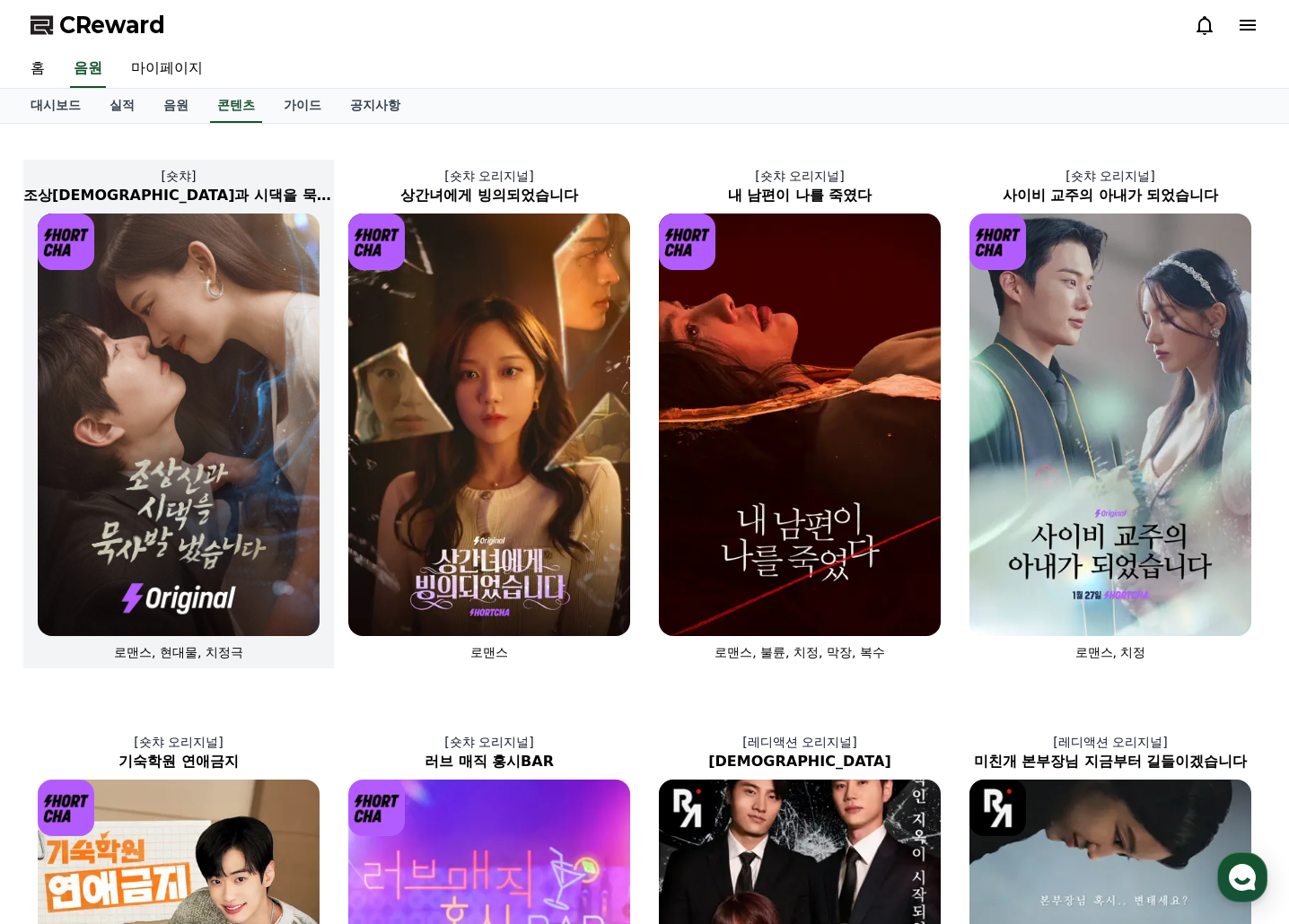
click at [161, 421] on img at bounding box center [178, 424] width 282 height 422
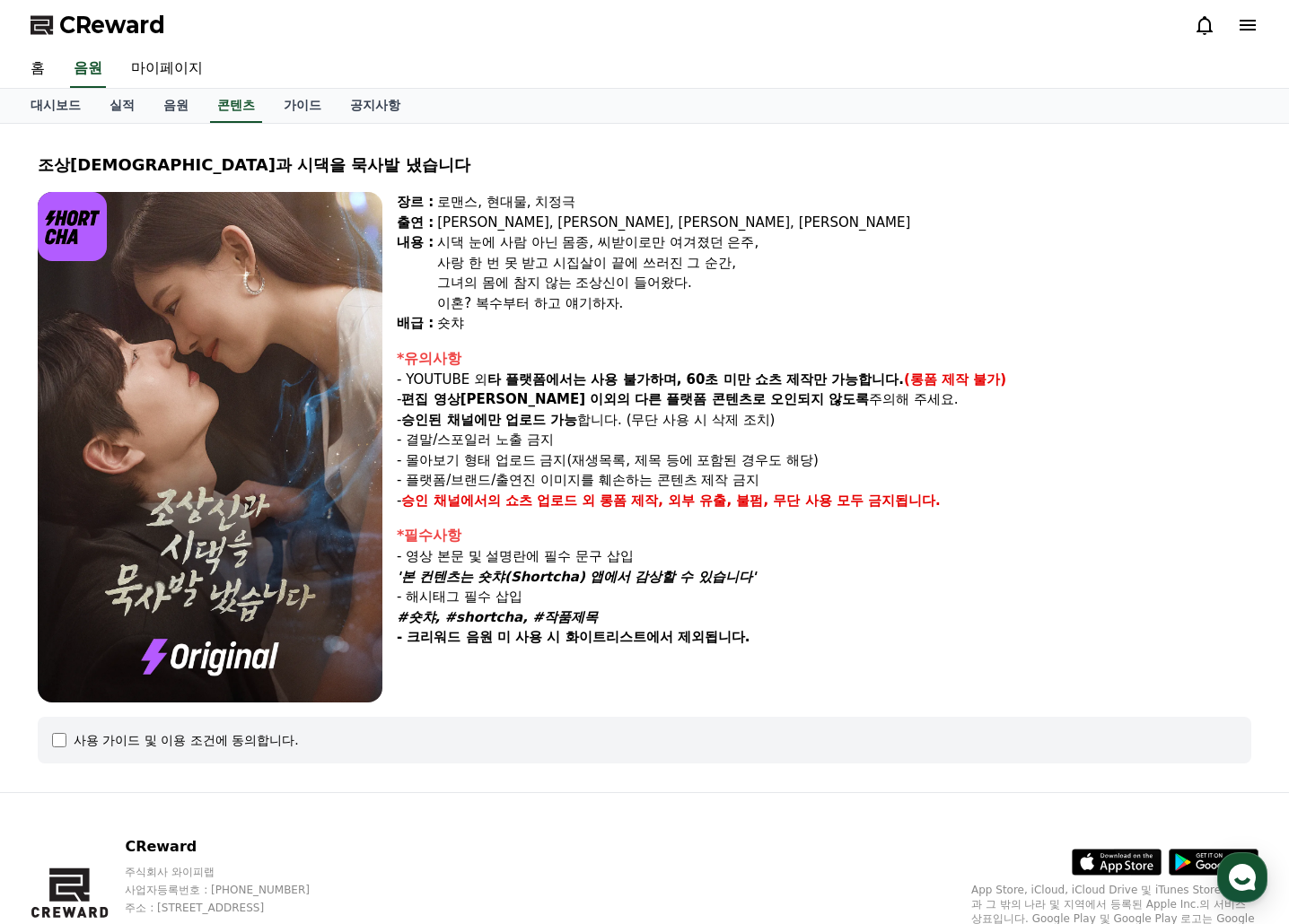
select select
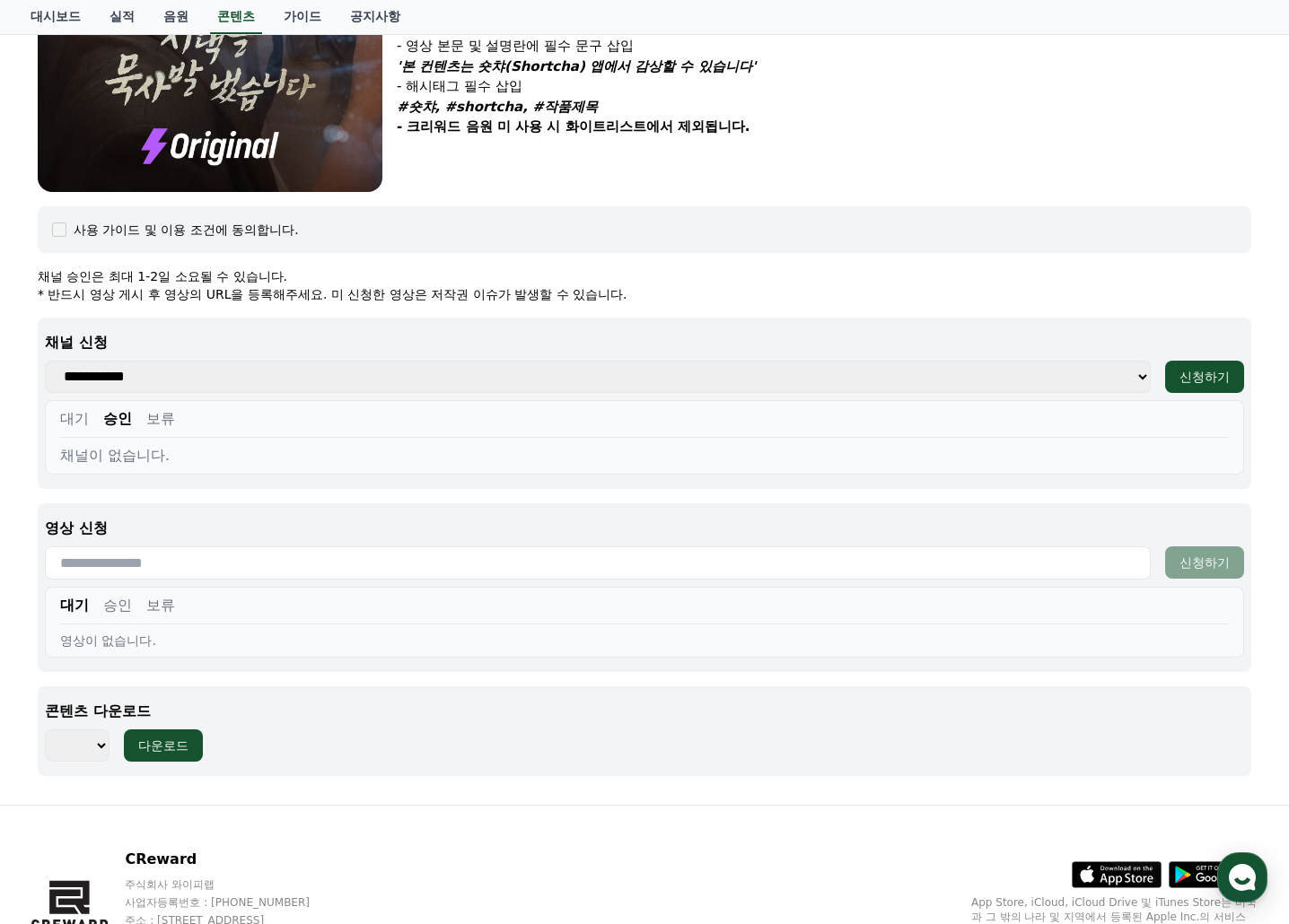
scroll to position [614, 0]
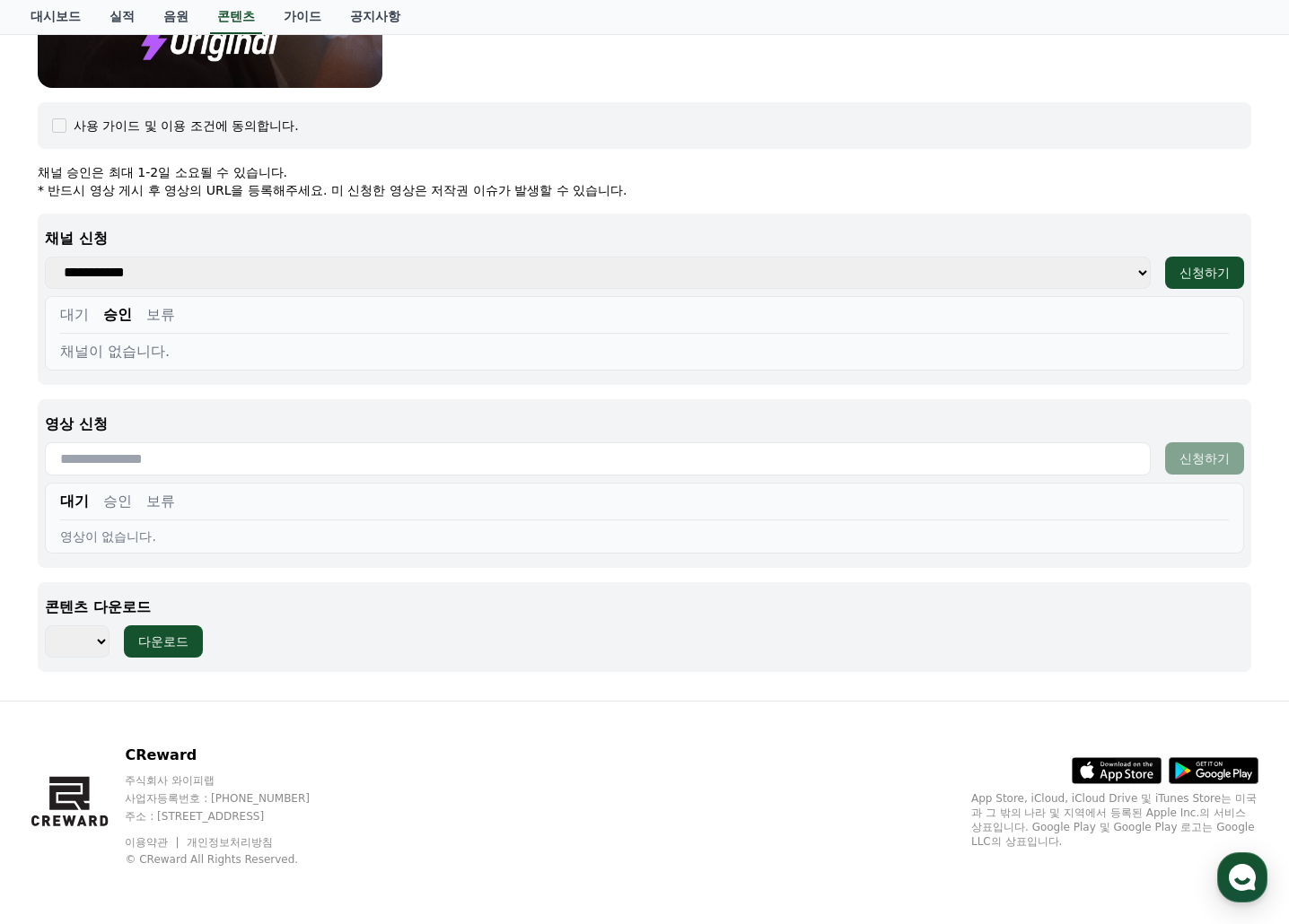
click at [112, 508] on button "승인" at bounding box center [118, 502] width 29 height 22
drag, startPoint x: 159, startPoint y: 503, endPoint x: 86, endPoint y: 503, distance: 73.0
click at [152, 503] on button "보류" at bounding box center [160, 502] width 29 height 22
click at [72, 499] on button "대기" at bounding box center [74, 502] width 29 height 22
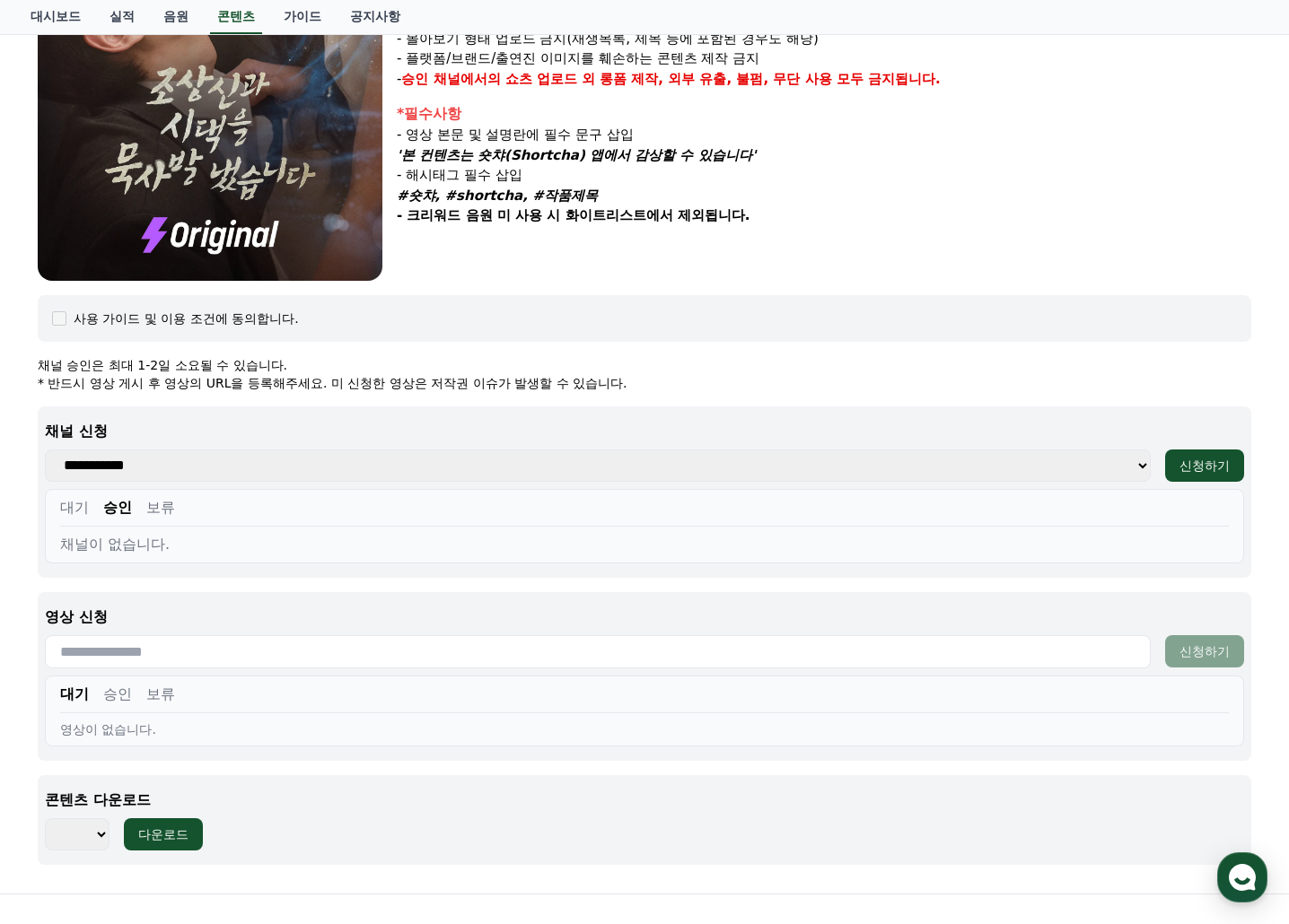
scroll to position [256, 0]
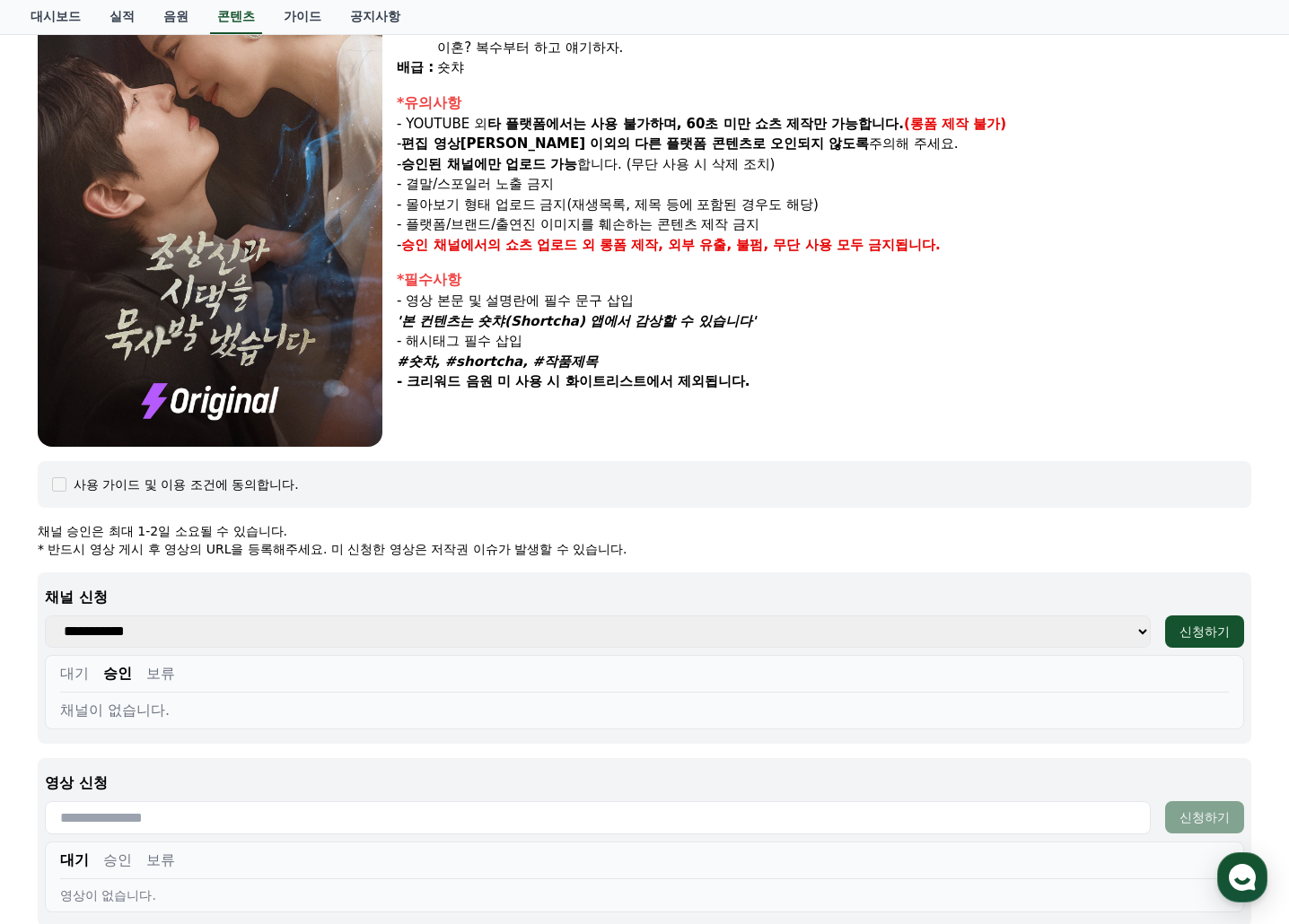
click at [96, 642] on select "**********" at bounding box center [598, 631] width 1106 height 32
select select "**********"
click at [45, 615] on select "**********" at bounding box center [598, 631] width 1106 height 32
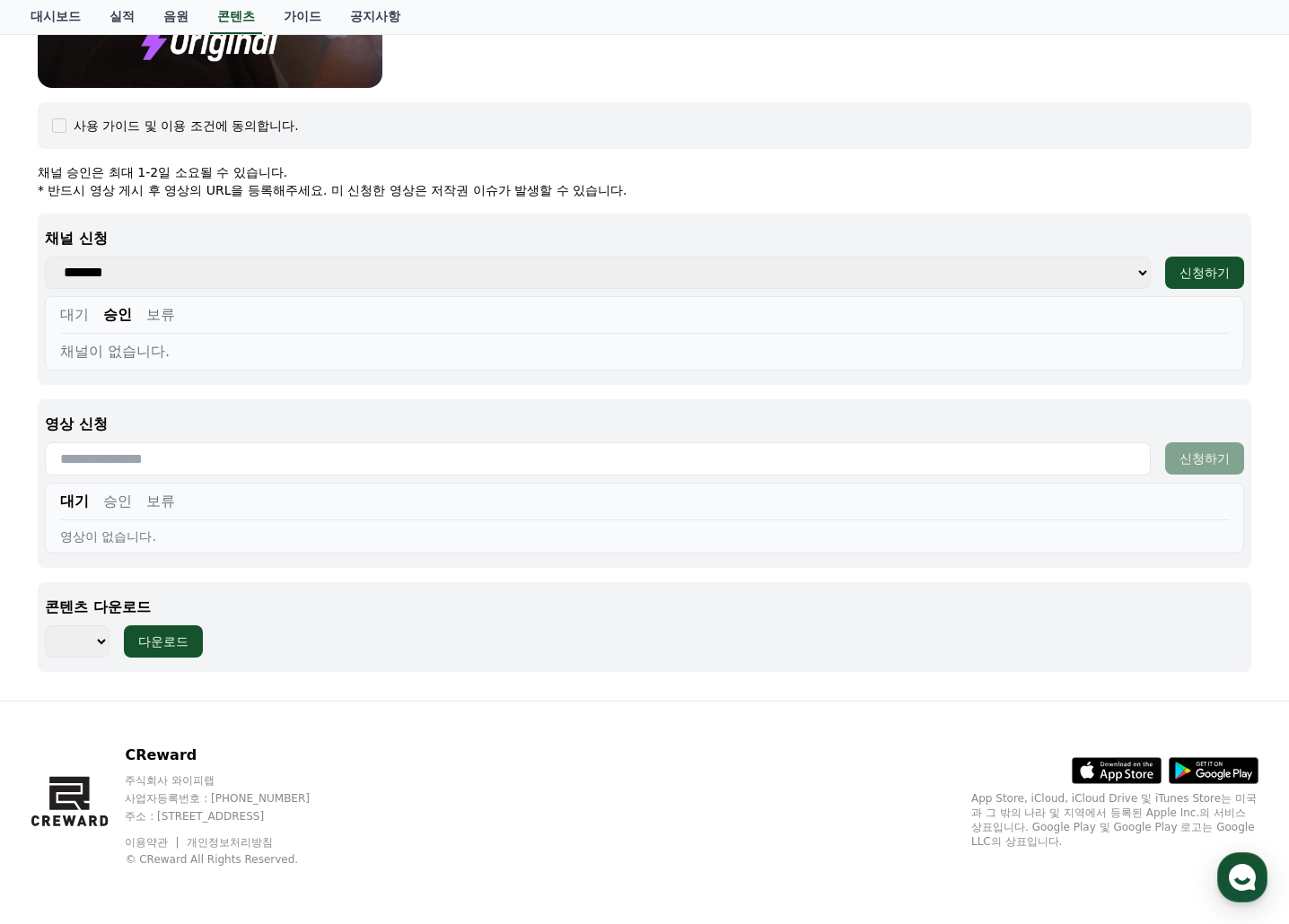
click at [74, 313] on button "대기" at bounding box center [74, 315] width 29 height 22
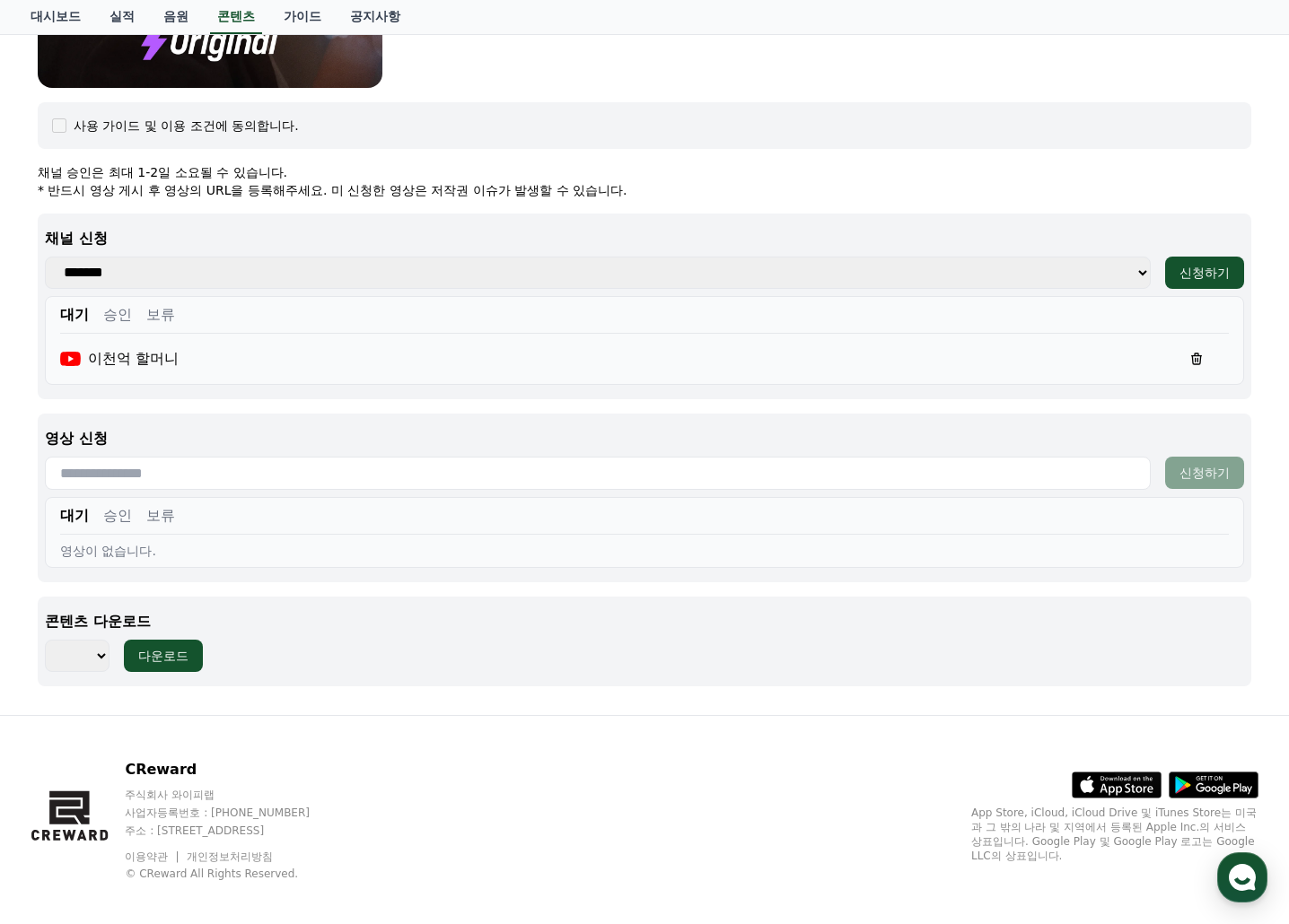
click at [114, 321] on button "승인" at bounding box center [118, 315] width 29 height 22
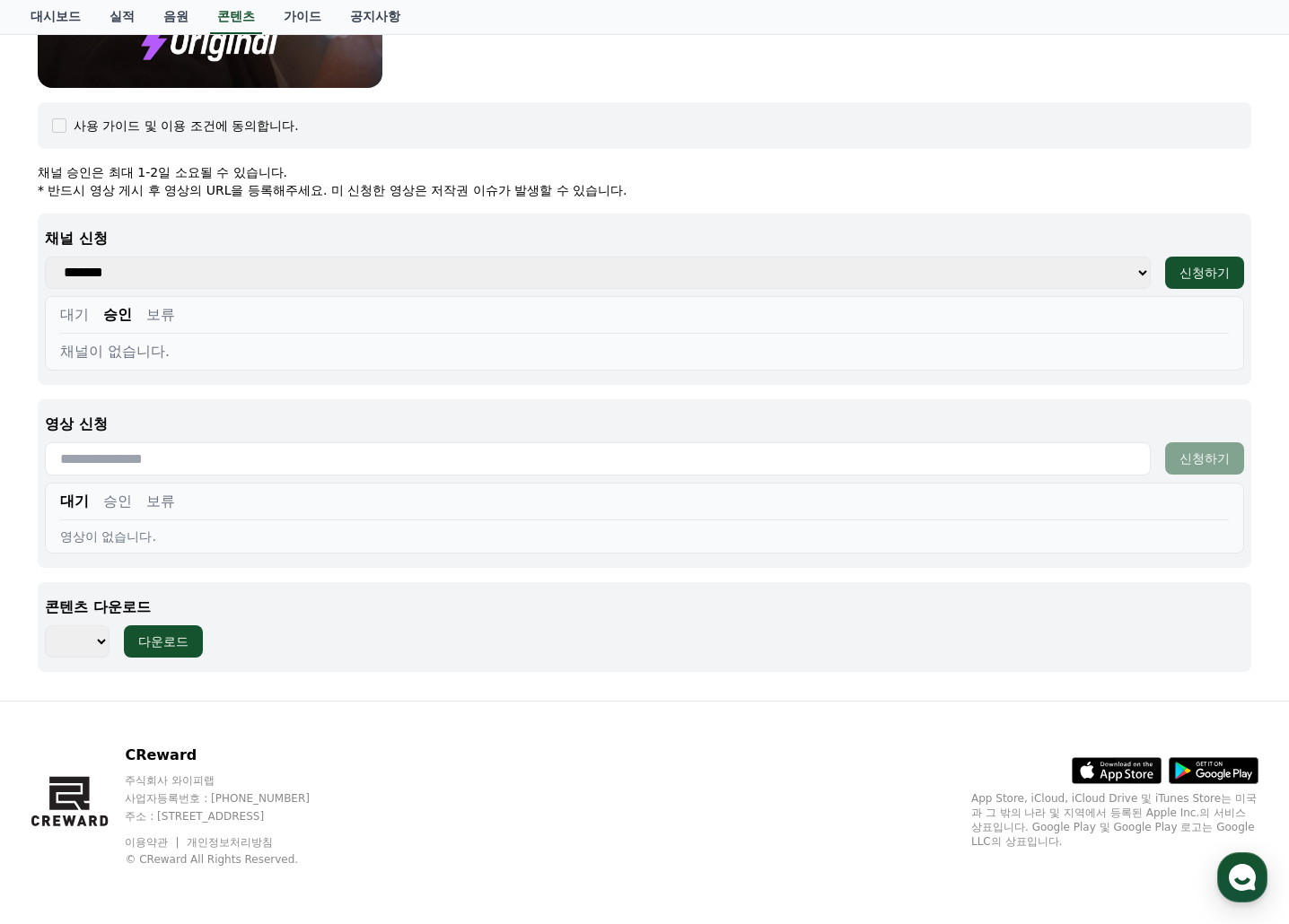
click at [82, 320] on button "대기" at bounding box center [74, 315] width 29 height 22
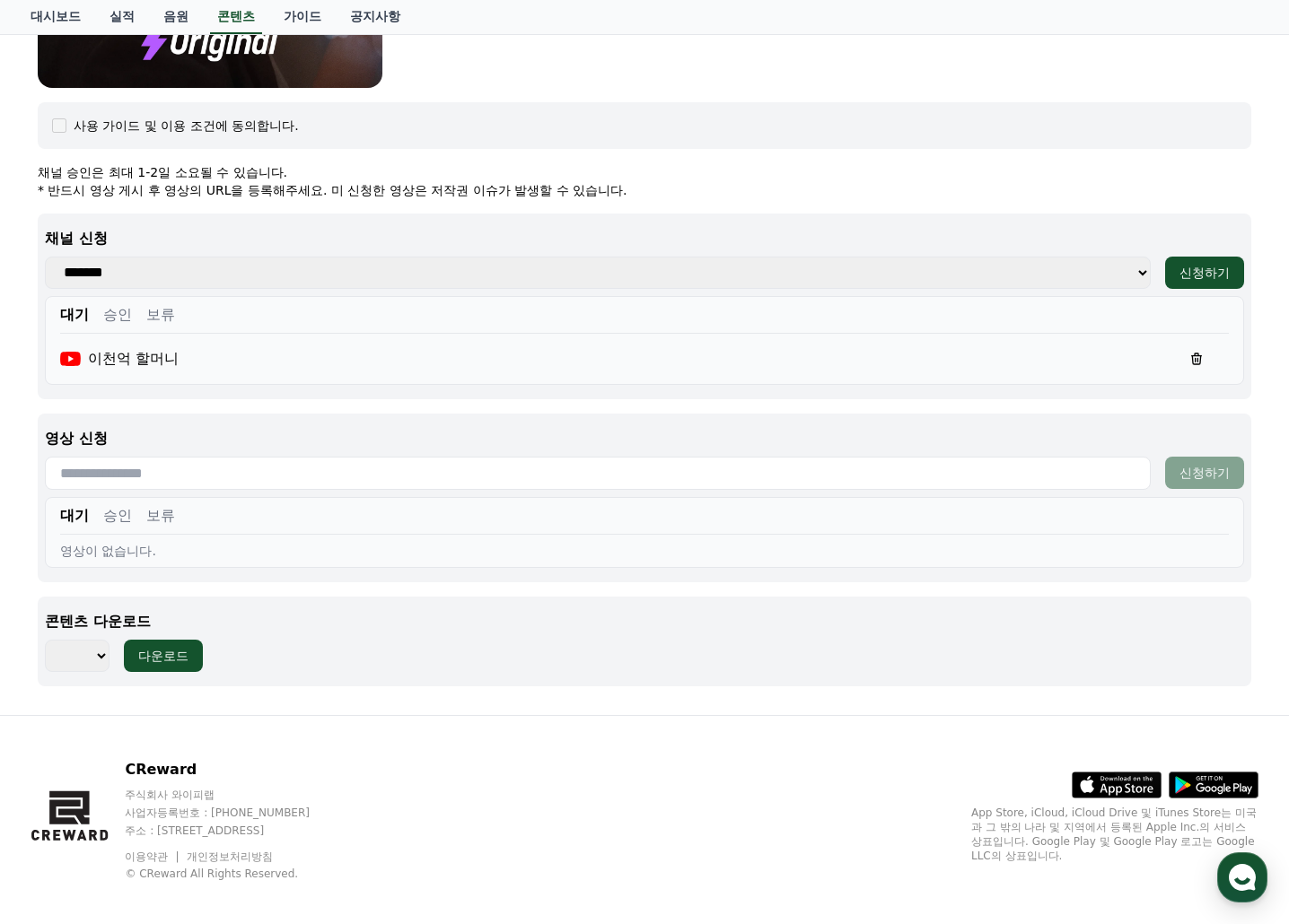
click at [110, 319] on button "승인" at bounding box center [118, 315] width 29 height 22
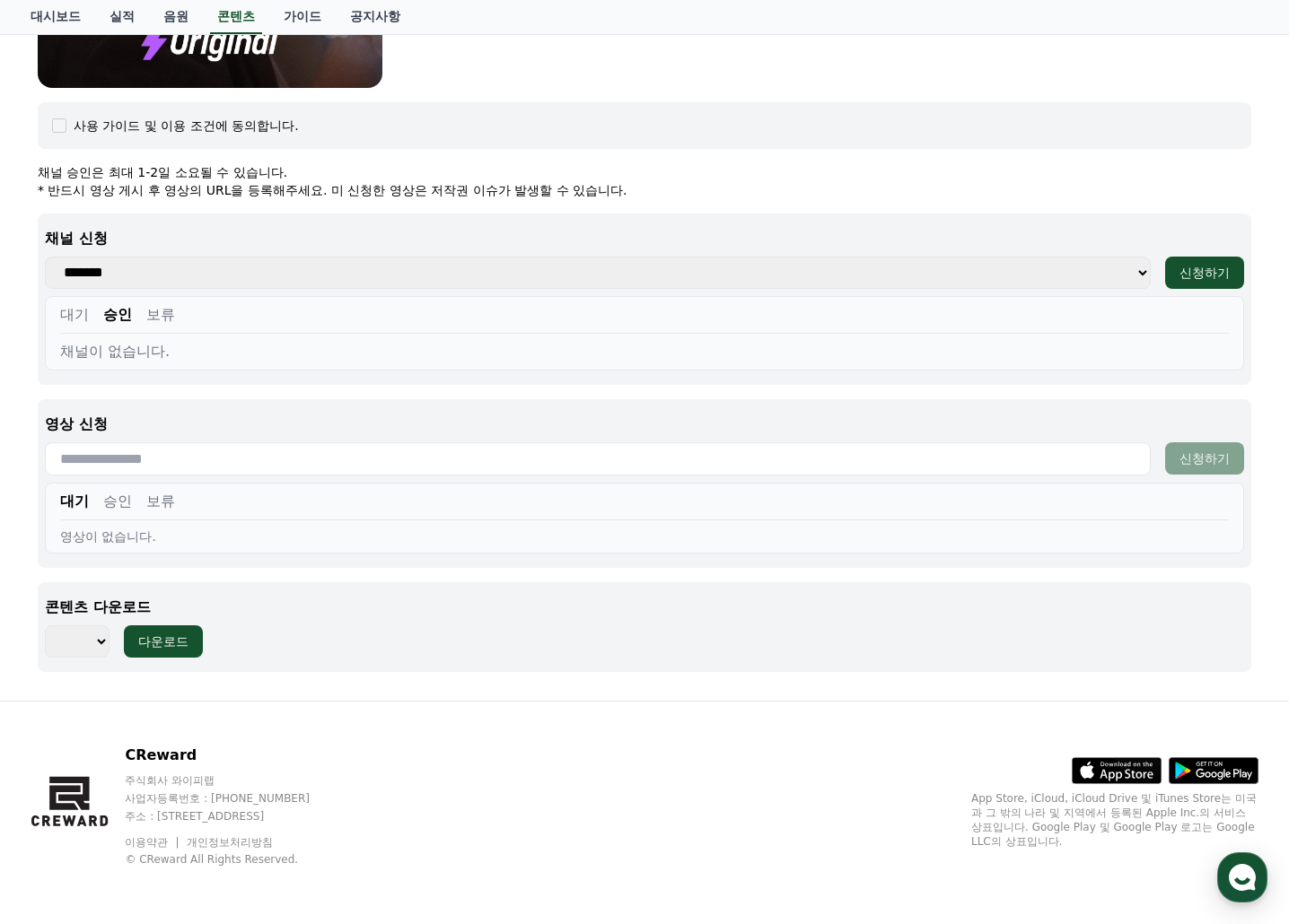
click at [159, 316] on button "보류" at bounding box center [160, 315] width 29 height 22
click at [120, 313] on button "승인" at bounding box center [118, 315] width 29 height 22
click at [92, 313] on div "대기 승인 보류" at bounding box center [644, 319] width 1168 height 30
click at [52, 316] on div "대기 승인 보류 채널이 없습니다." at bounding box center [644, 333] width 1199 height 75
click at [68, 313] on button "대기" at bounding box center [74, 315] width 29 height 22
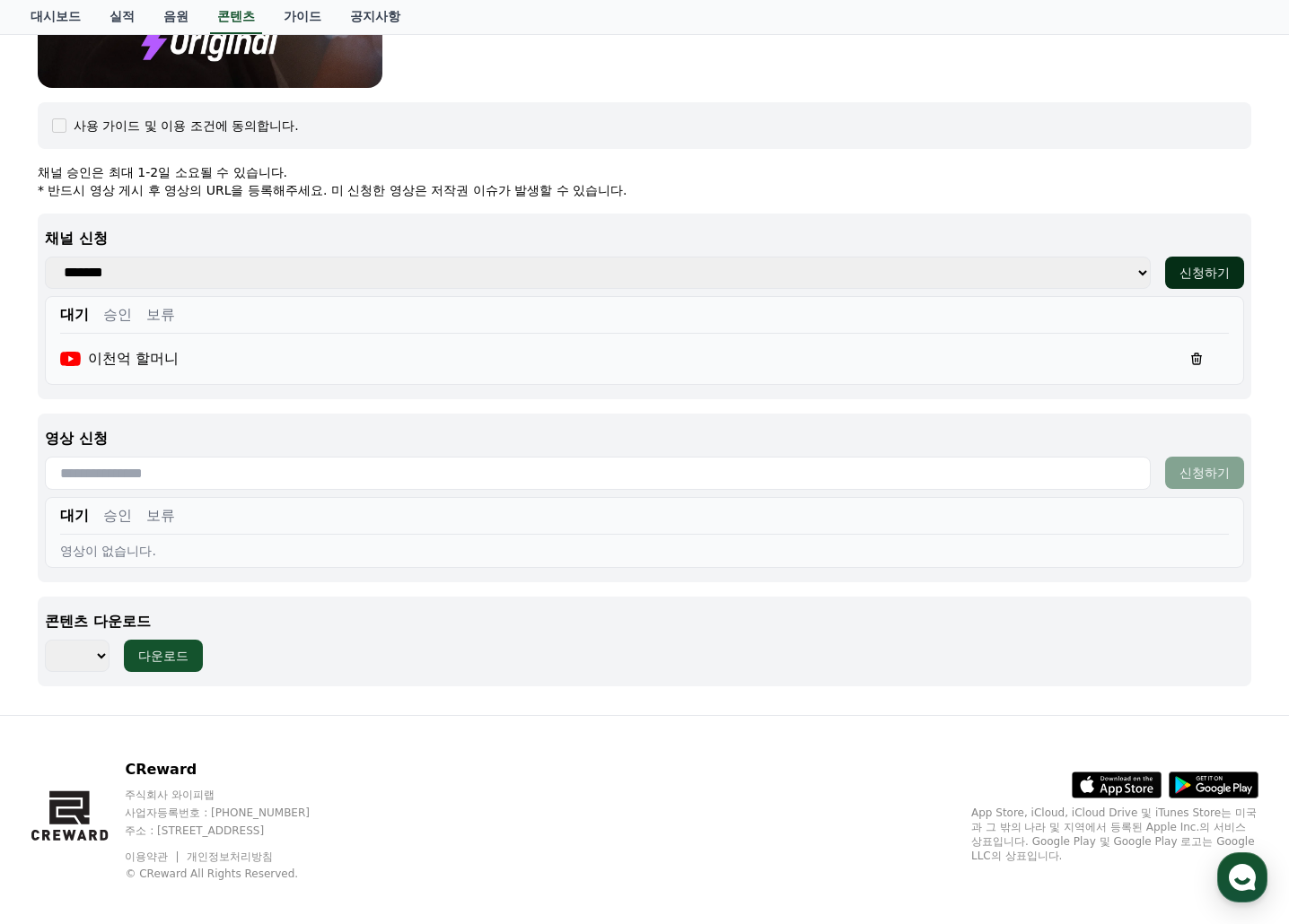
click at [1231, 284] on button "신청하기" at bounding box center [1203, 273] width 79 height 32
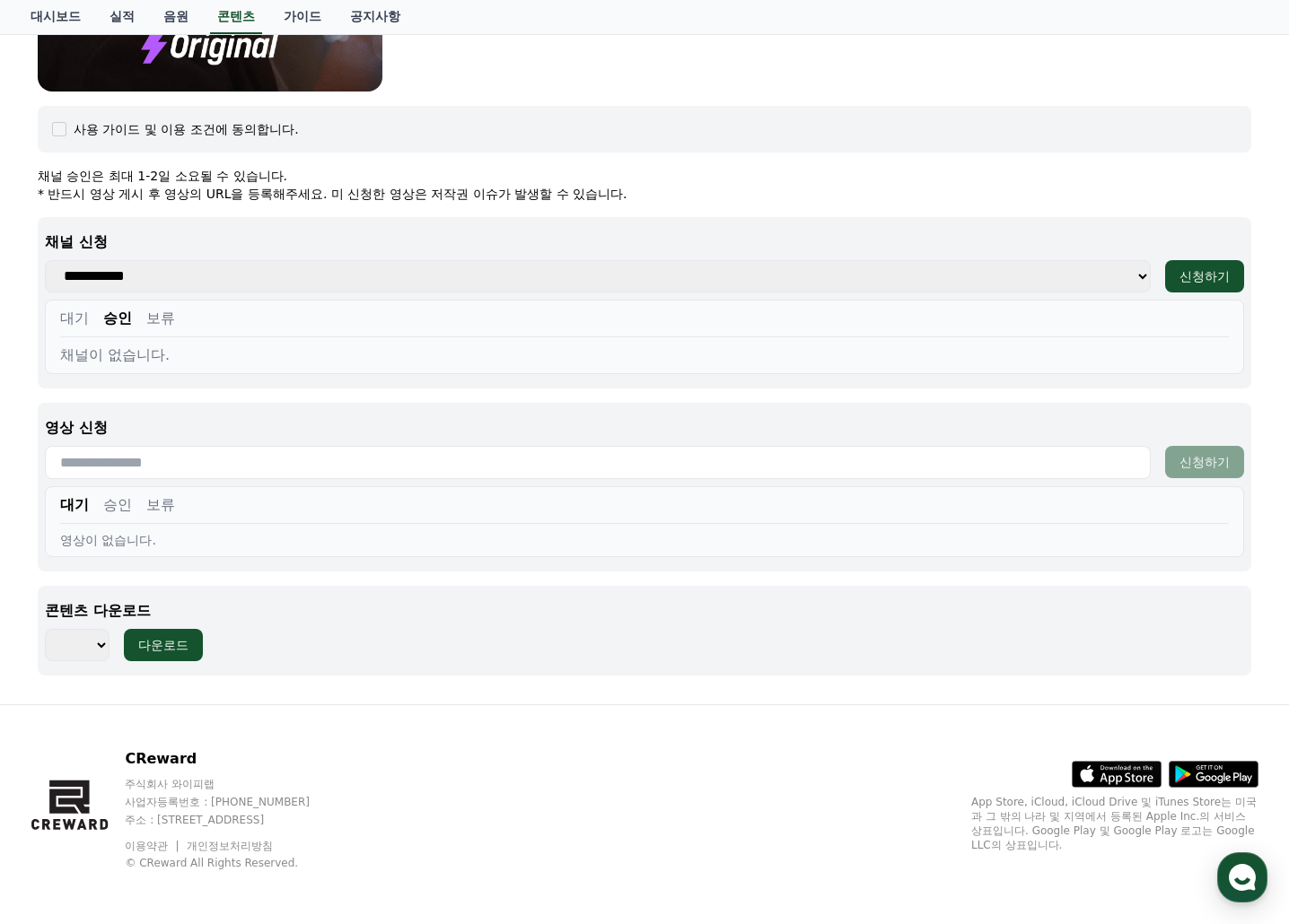
scroll to position [614, 0]
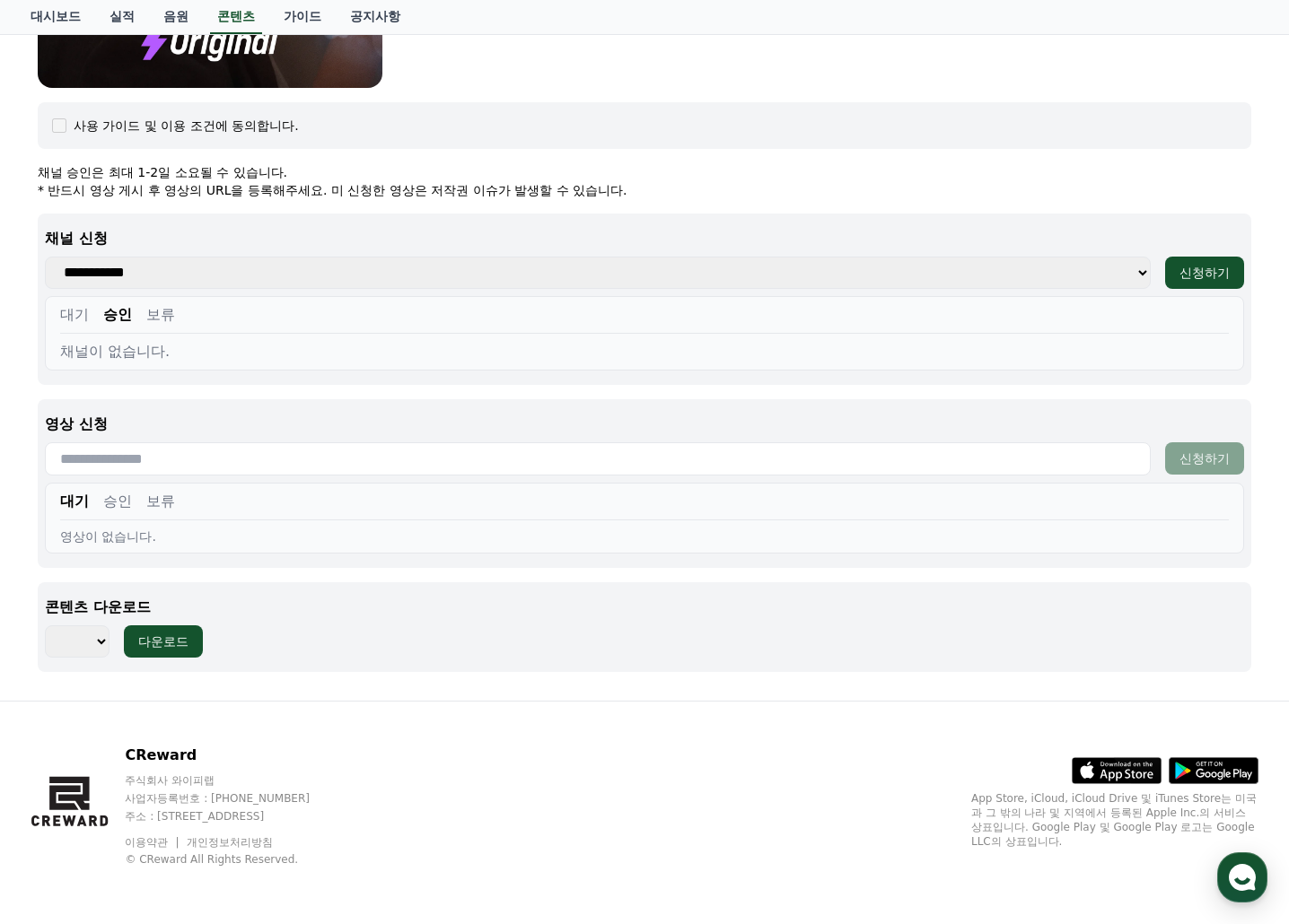
click at [72, 315] on button "대기" at bounding box center [74, 315] width 29 height 22
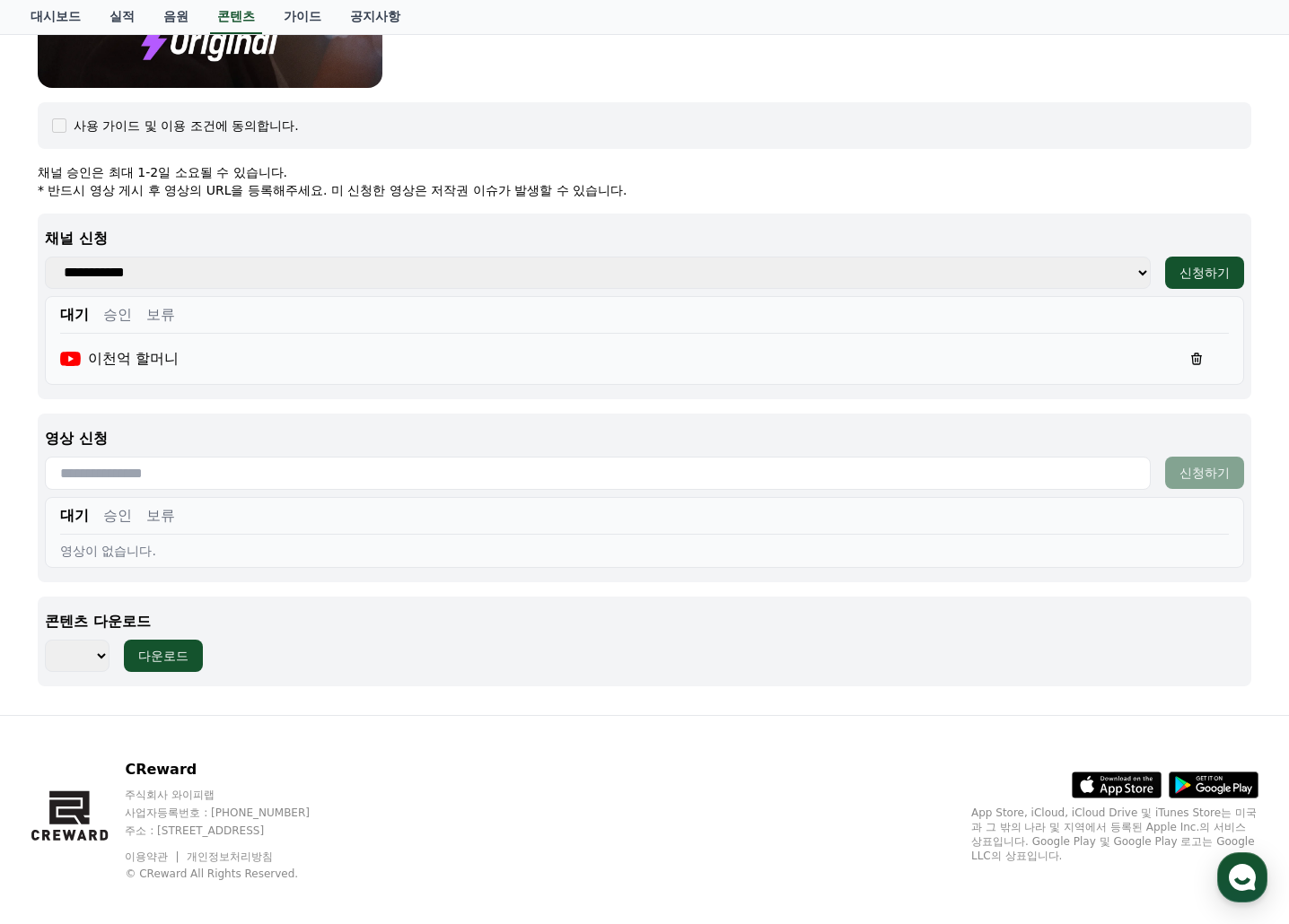
click at [105, 318] on button "승인" at bounding box center [118, 315] width 29 height 22
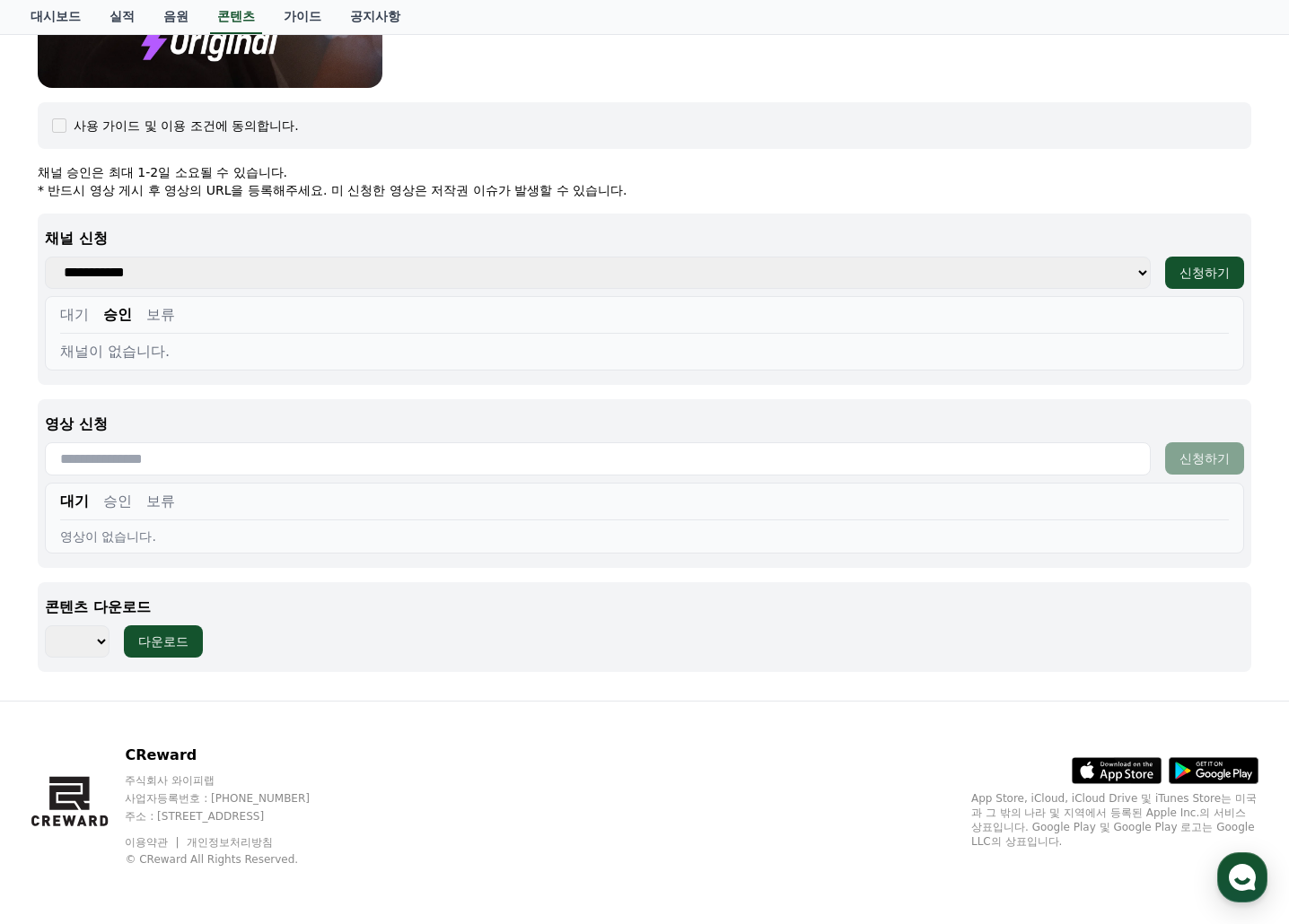
click at [156, 318] on button "보류" at bounding box center [160, 315] width 29 height 22
click at [102, 467] on input "text" at bounding box center [598, 458] width 1106 height 33
click at [111, 504] on button "승인" at bounding box center [118, 502] width 29 height 22
drag, startPoint x: 161, startPoint y: 503, endPoint x: 90, endPoint y: 503, distance: 71.0
click at [158, 503] on button "보류" at bounding box center [160, 502] width 29 height 22
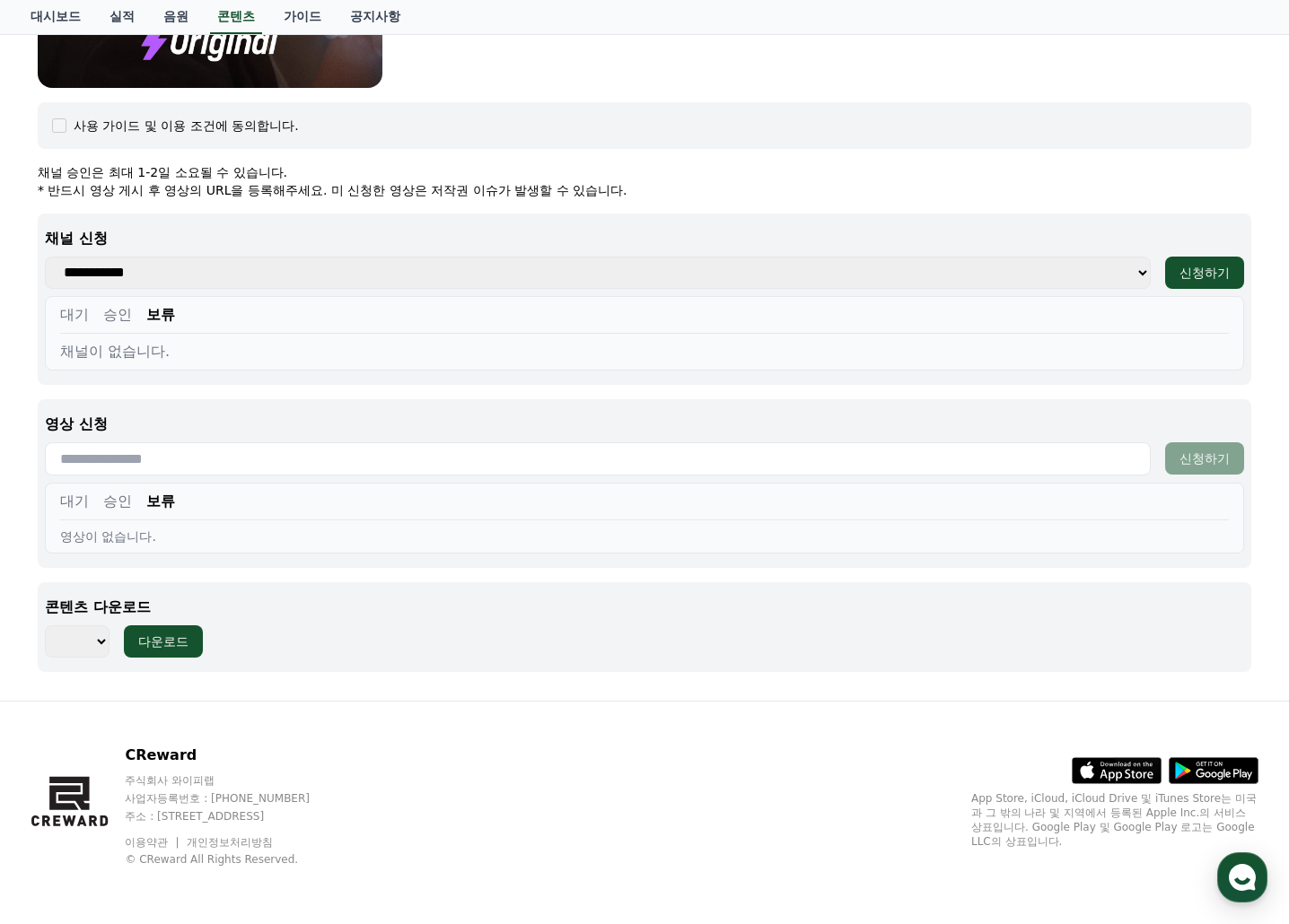
click at [87, 503] on button "대기" at bounding box center [74, 502] width 29 height 22
click at [172, 456] on input "text" at bounding box center [598, 458] width 1106 height 33
click at [96, 640] on select "*** *** *** *** *** *** *** *** *** *** *** *** *** *** *** *** *** *** *** ***…" at bounding box center [77, 641] width 65 height 32
select select "**********"
click at [45, 625] on select "*** *** *** *** *** *** *** *** *** *** *** *** *** *** *** *** *** *** *** ***…" at bounding box center [77, 641] width 65 height 32
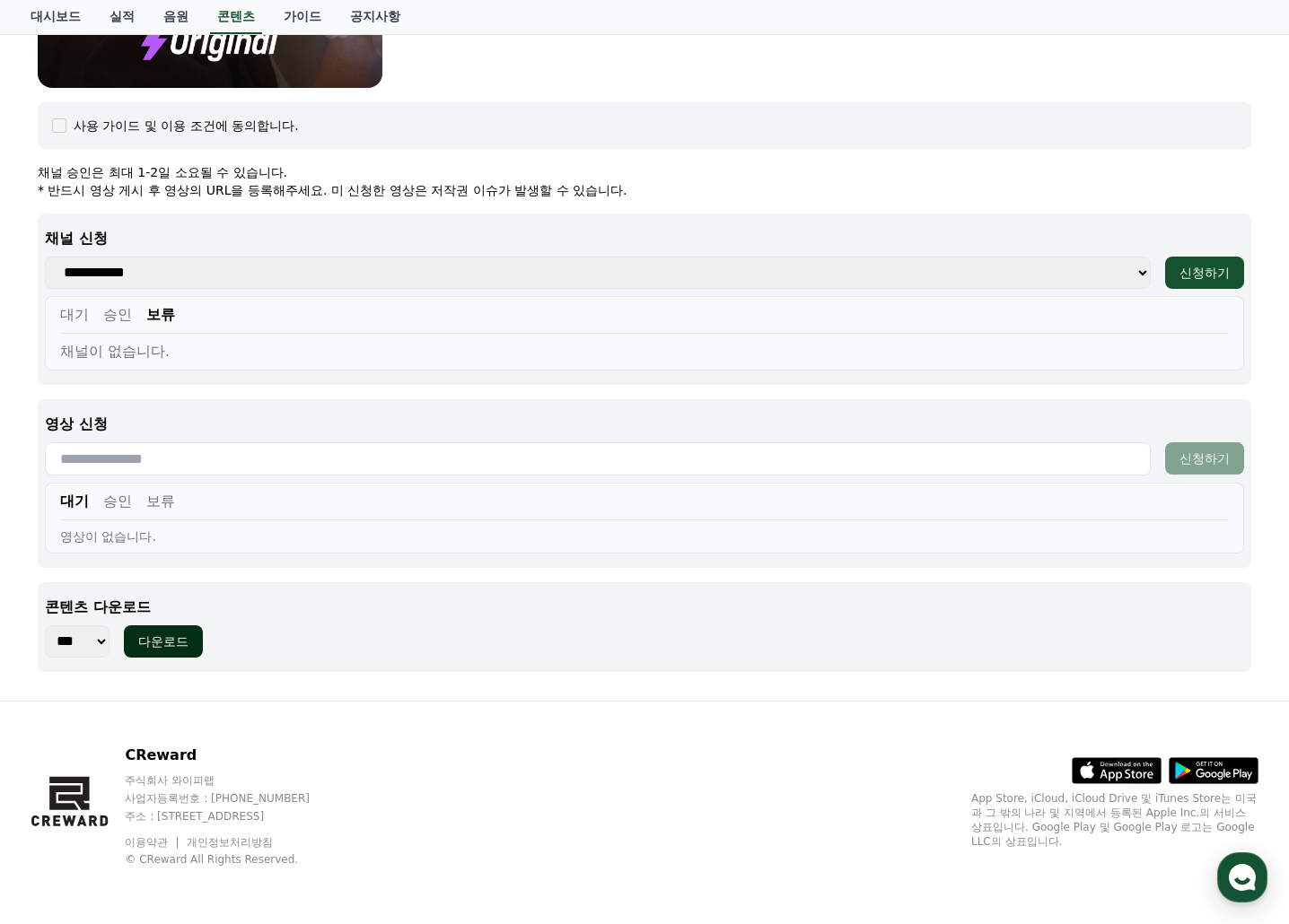
click at [165, 632] on div "다운로드" at bounding box center [163, 641] width 50 height 18
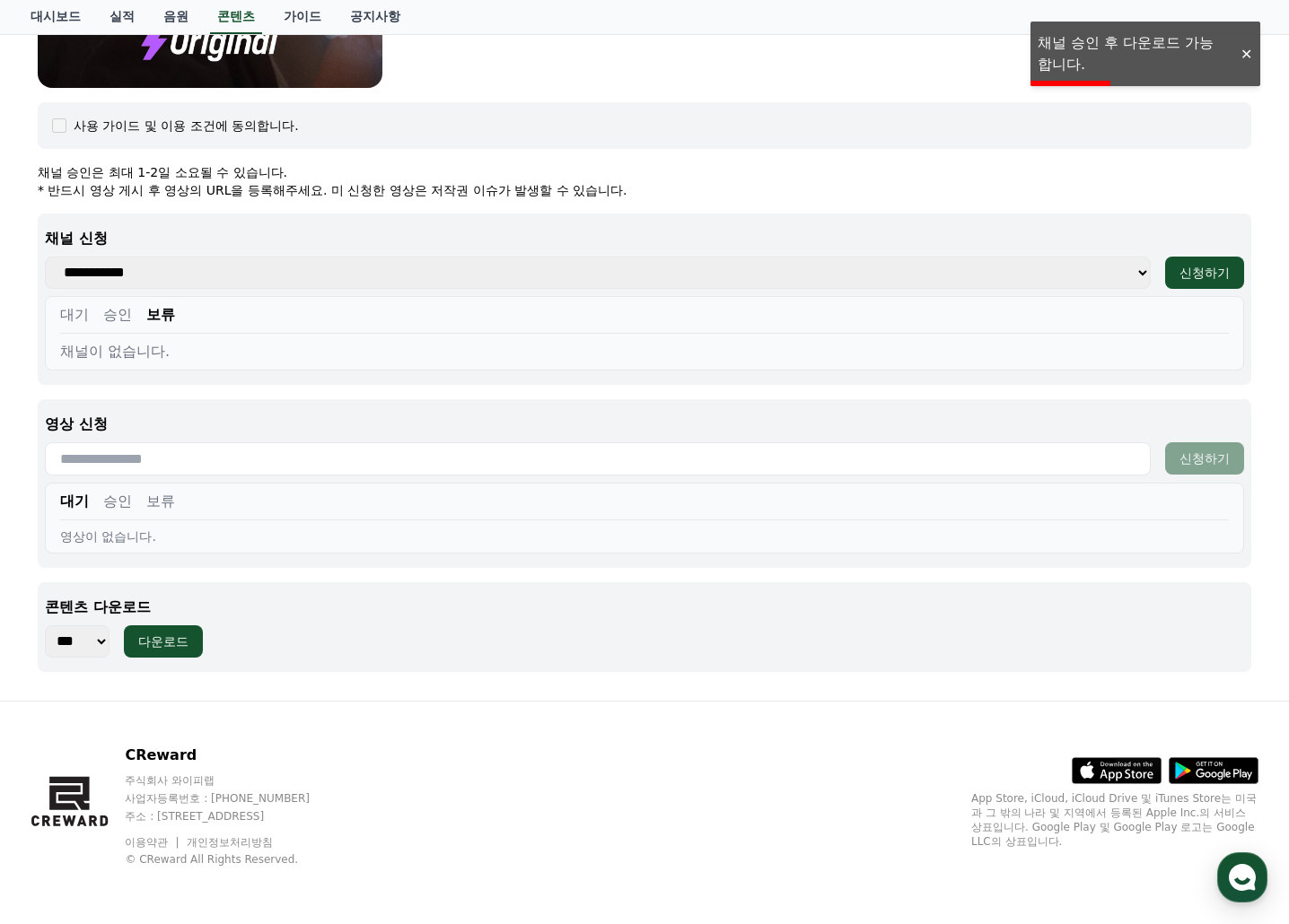
click at [85, 317] on button "대기" at bounding box center [74, 315] width 29 height 22
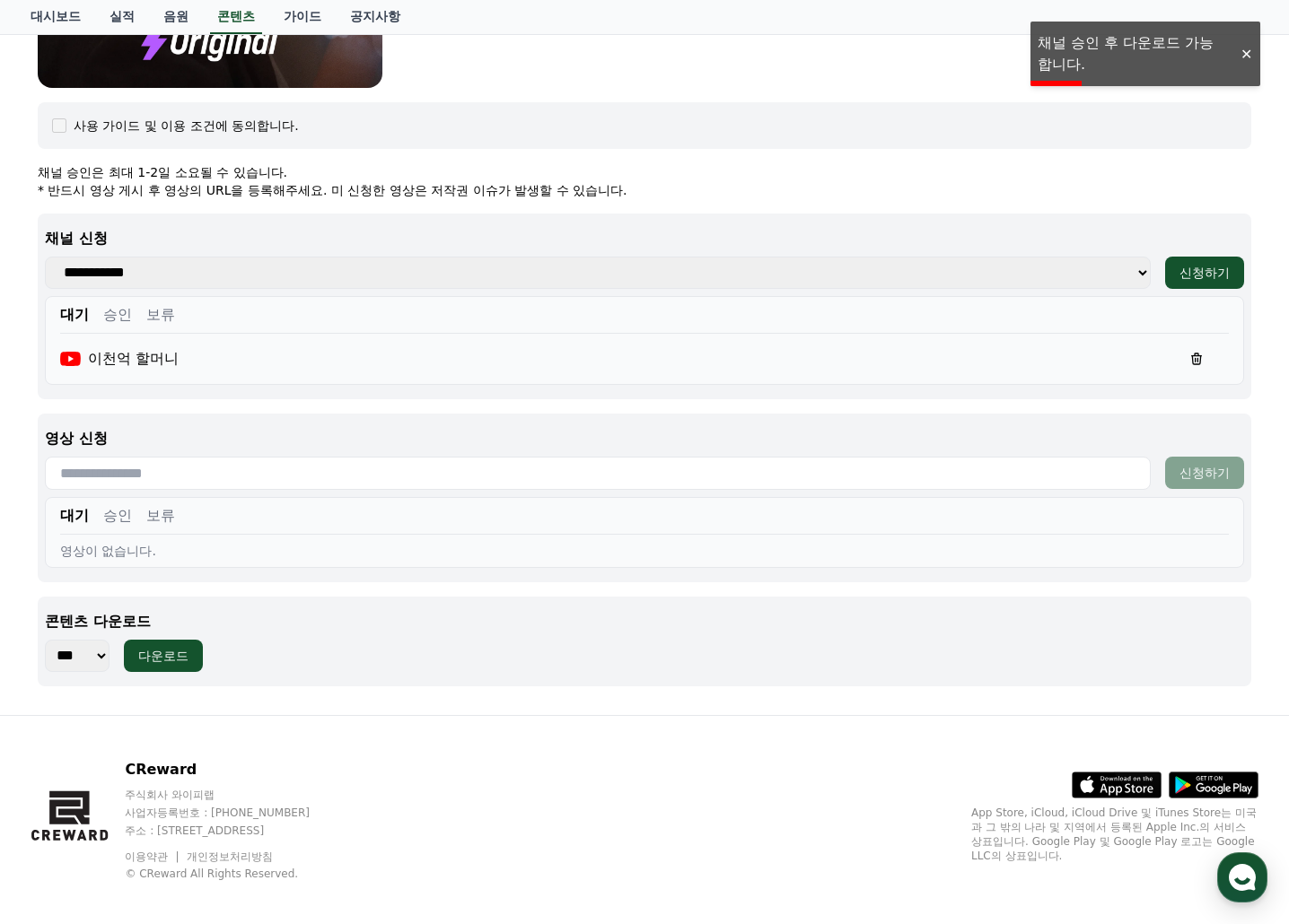
click at [116, 320] on button "승인" at bounding box center [118, 315] width 29 height 22
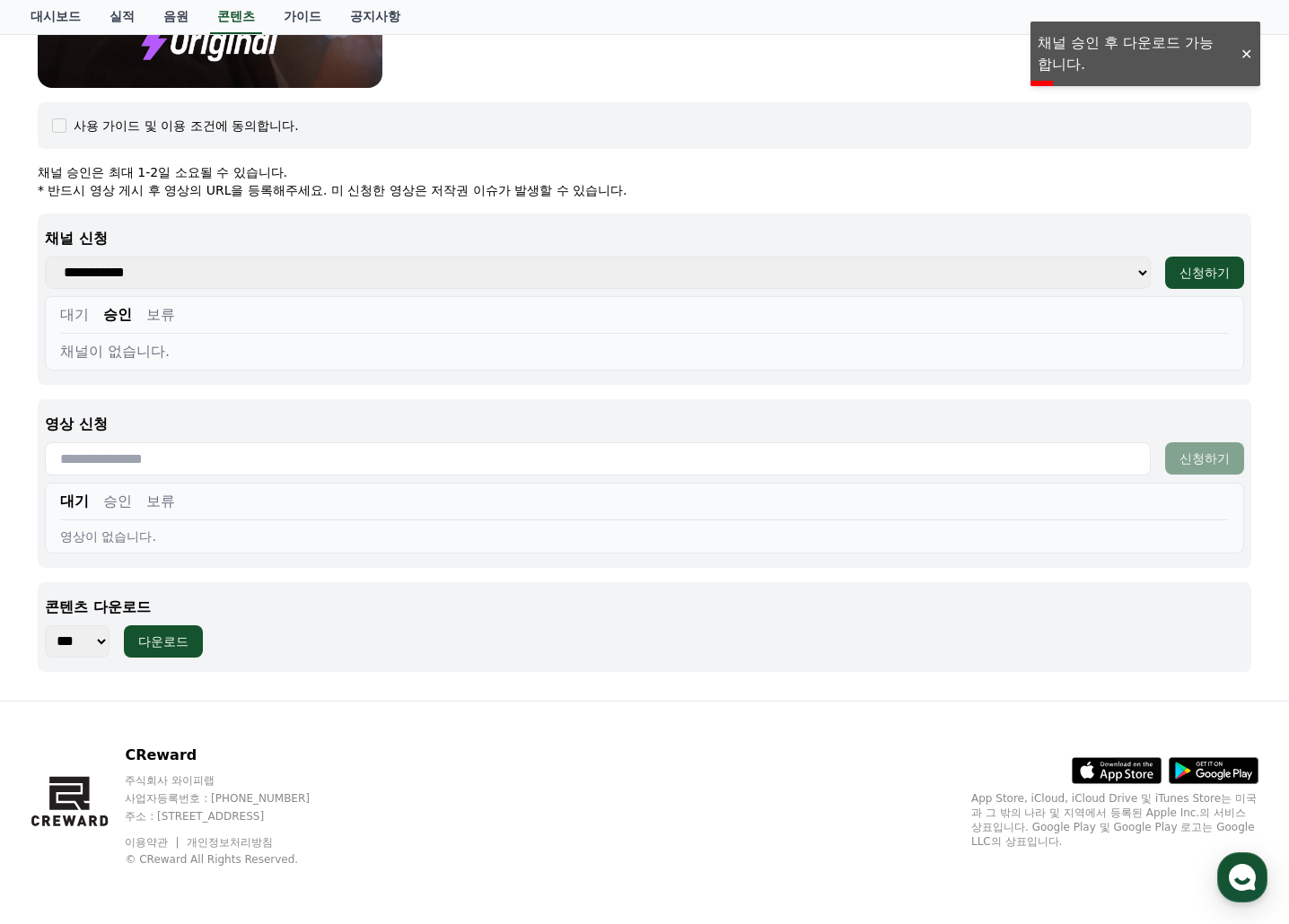
click at [167, 318] on button "보류" at bounding box center [160, 315] width 29 height 22
click at [113, 305] on button "승인" at bounding box center [118, 315] width 29 height 22
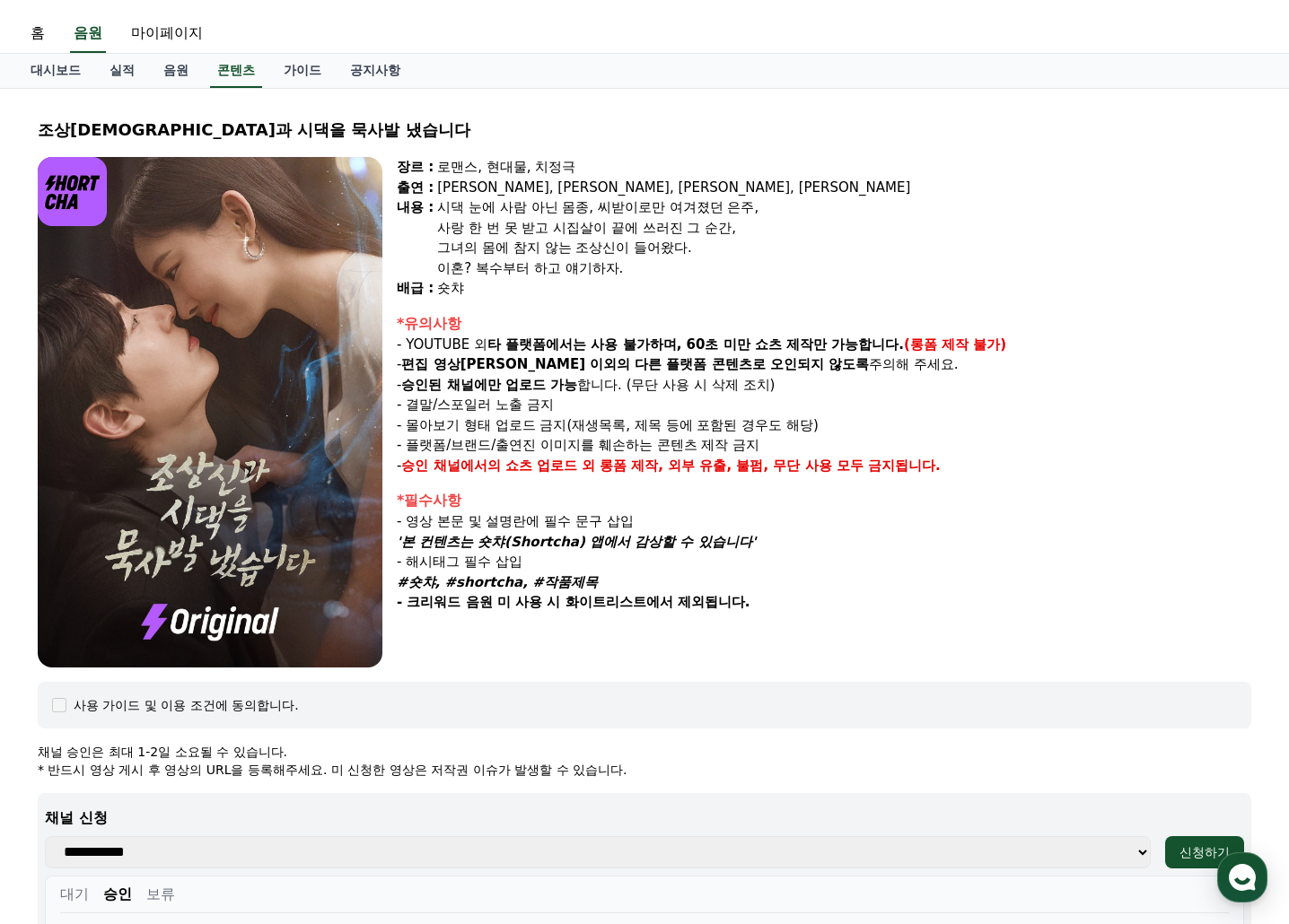
scroll to position [0, 0]
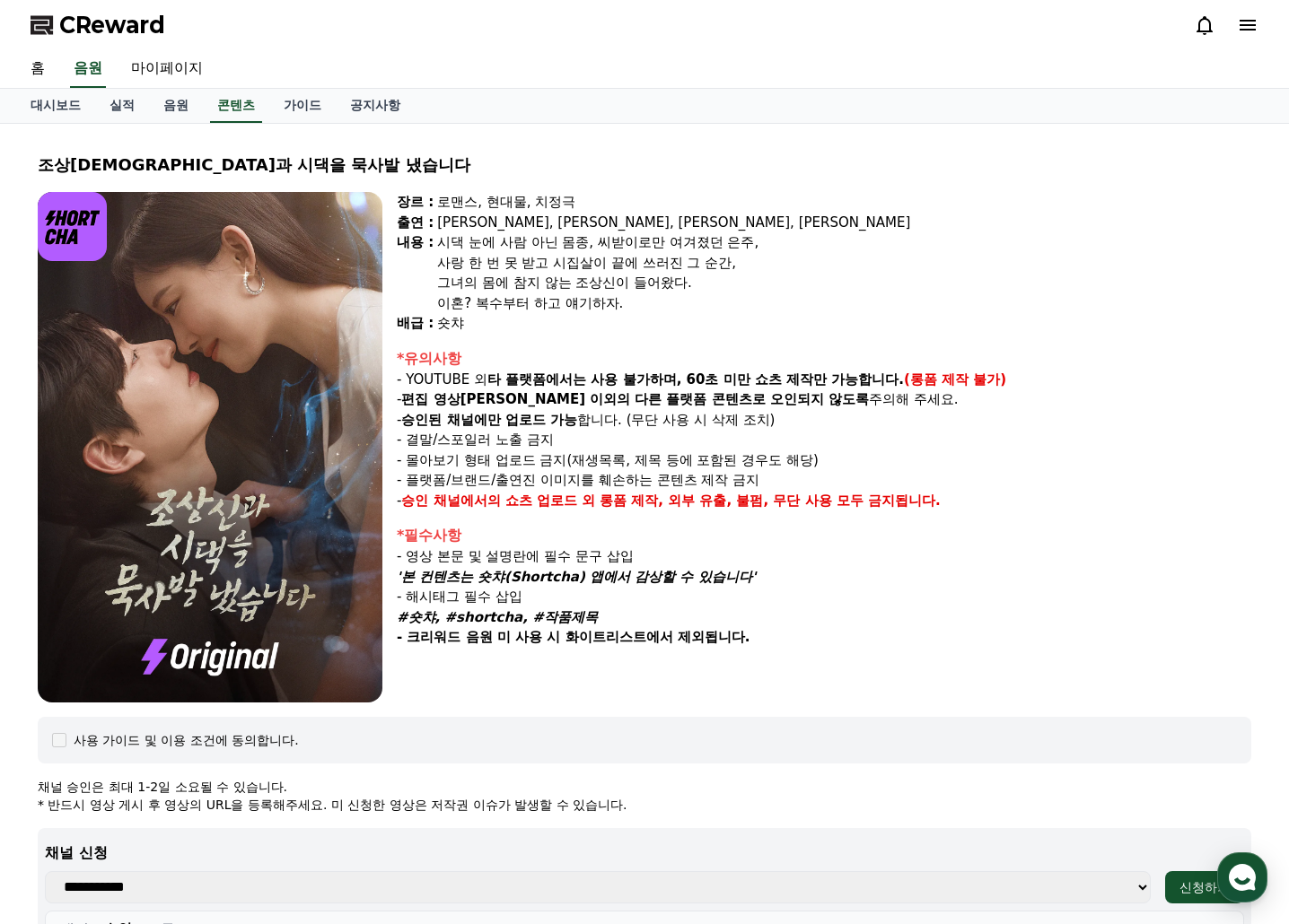
click at [563, 59] on div "홈 음원 마이페이지" at bounding box center [644, 69] width 1256 height 38
click at [162, 75] on link "마이페이지" at bounding box center [166, 69] width 101 height 38
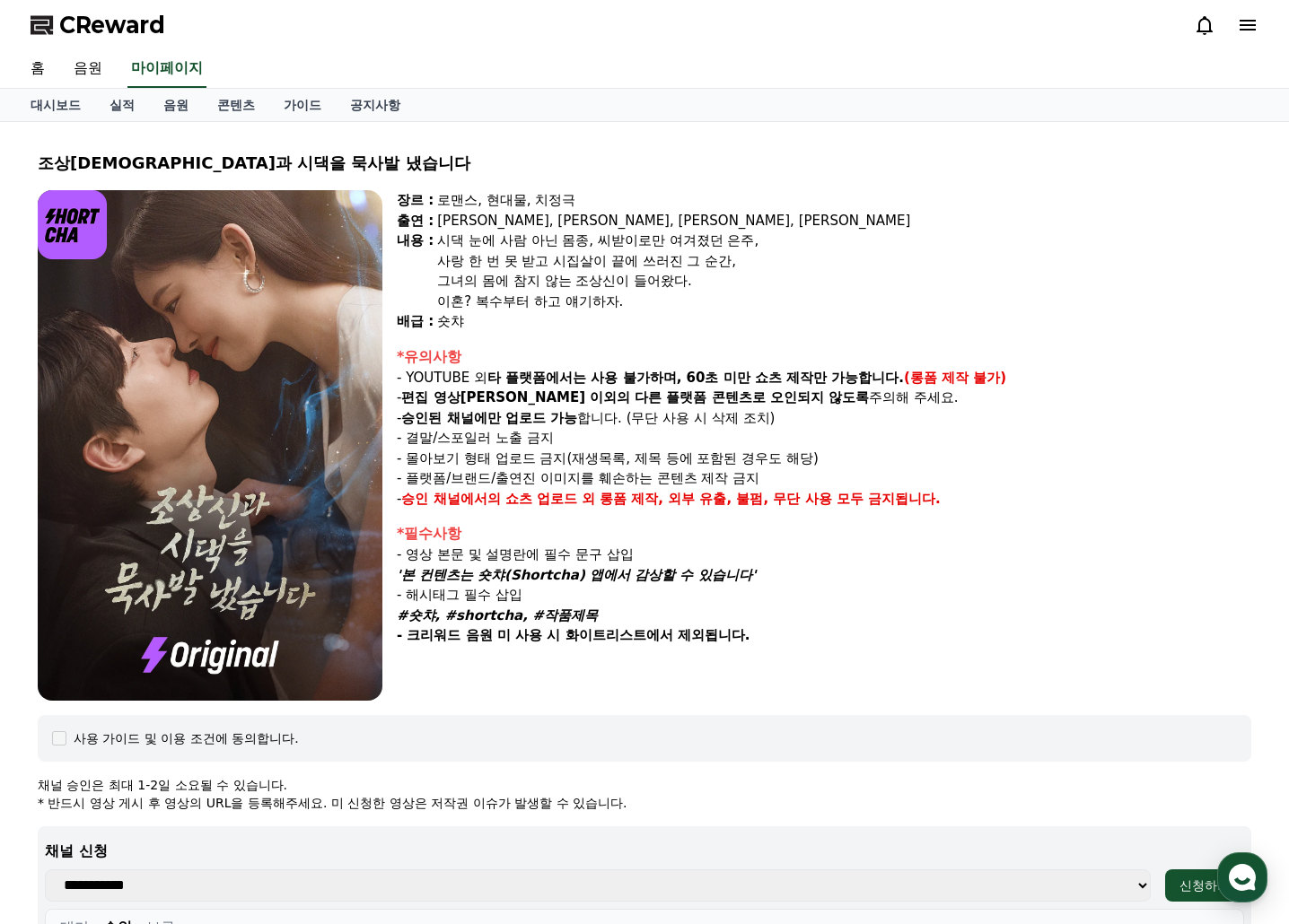
select select "**********"
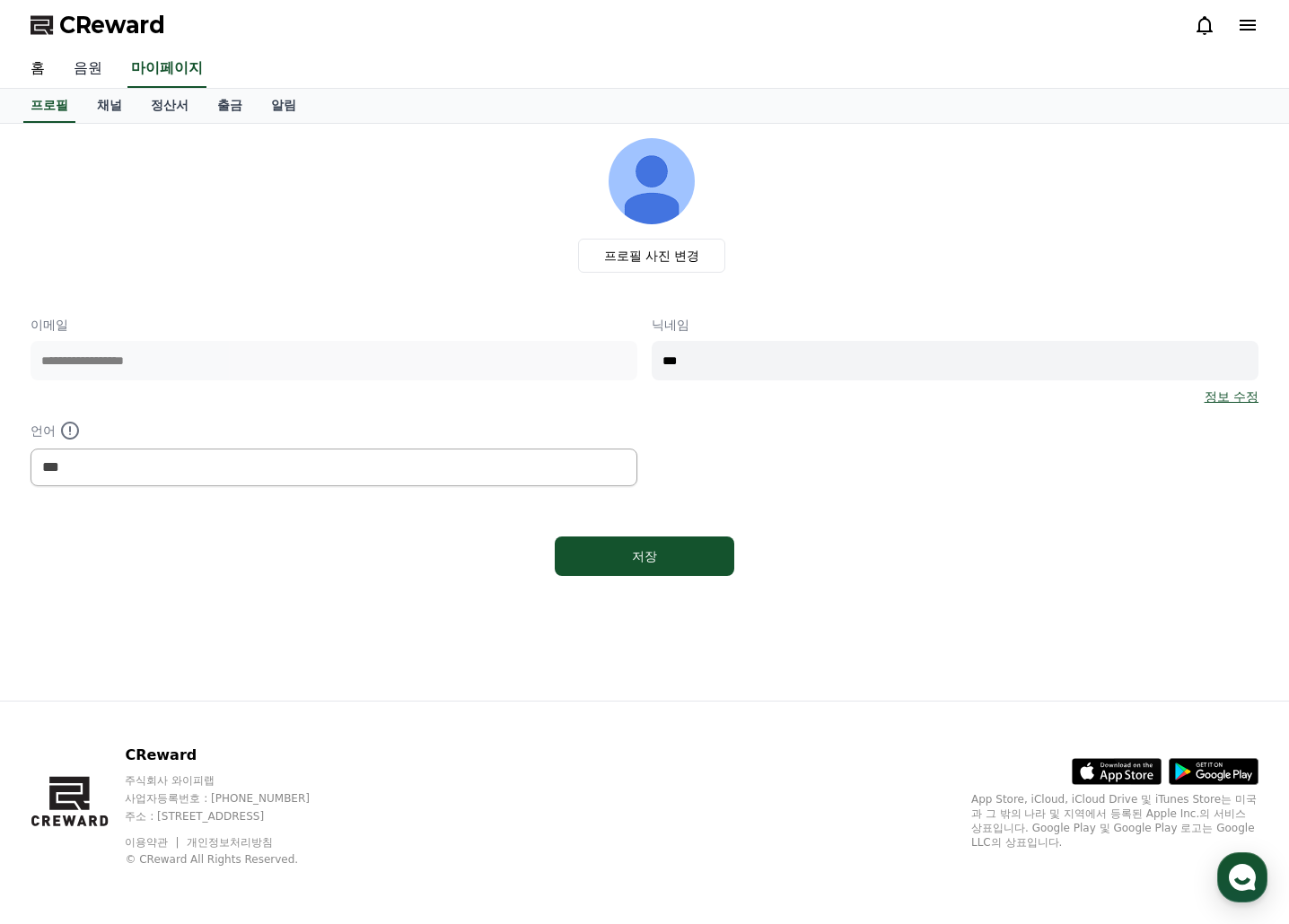
click at [97, 69] on link "음원" at bounding box center [88, 69] width 58 height 38
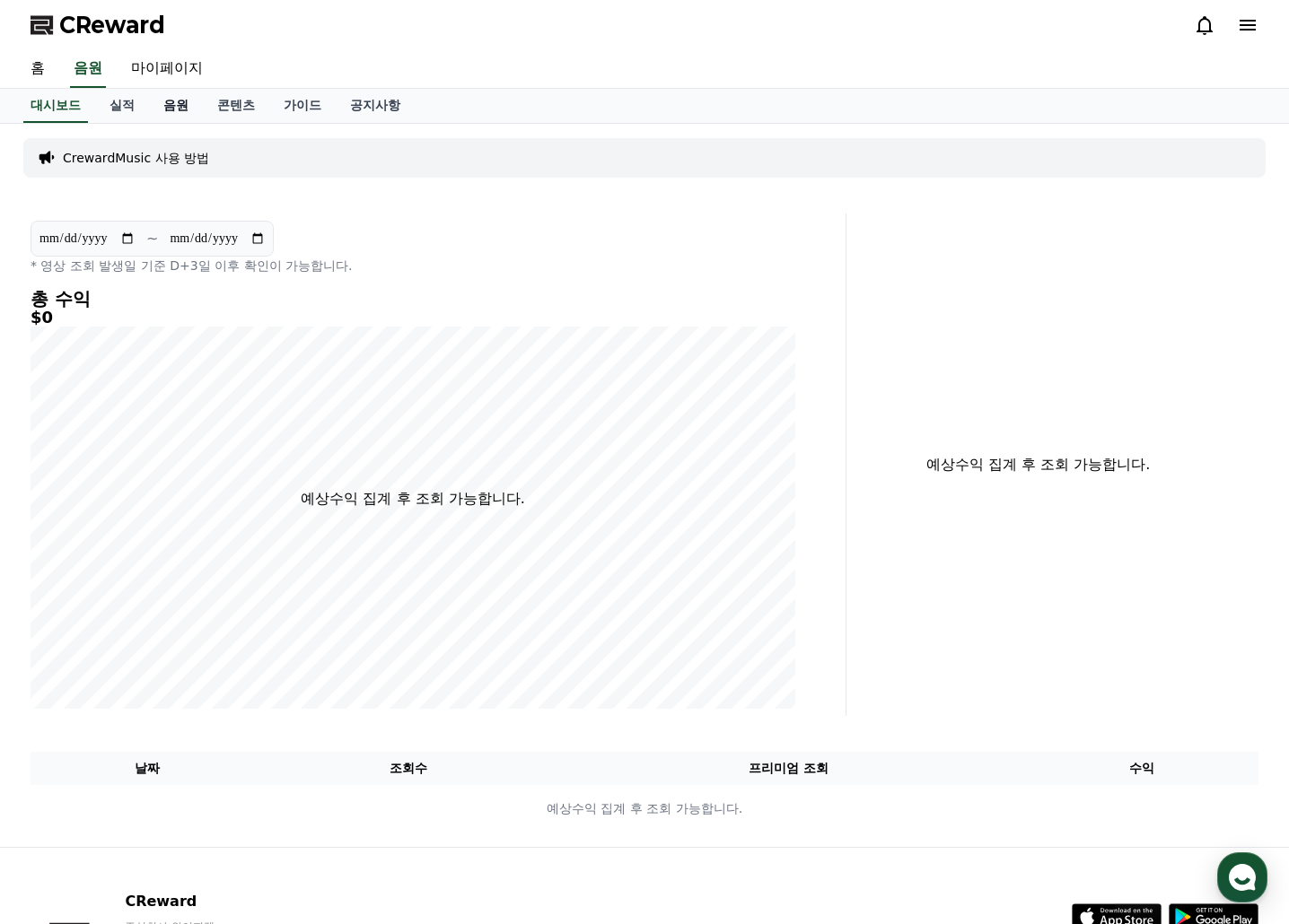
click at [171, 98] on link "음원" at bounding box center [176, 106] width 54 height 34
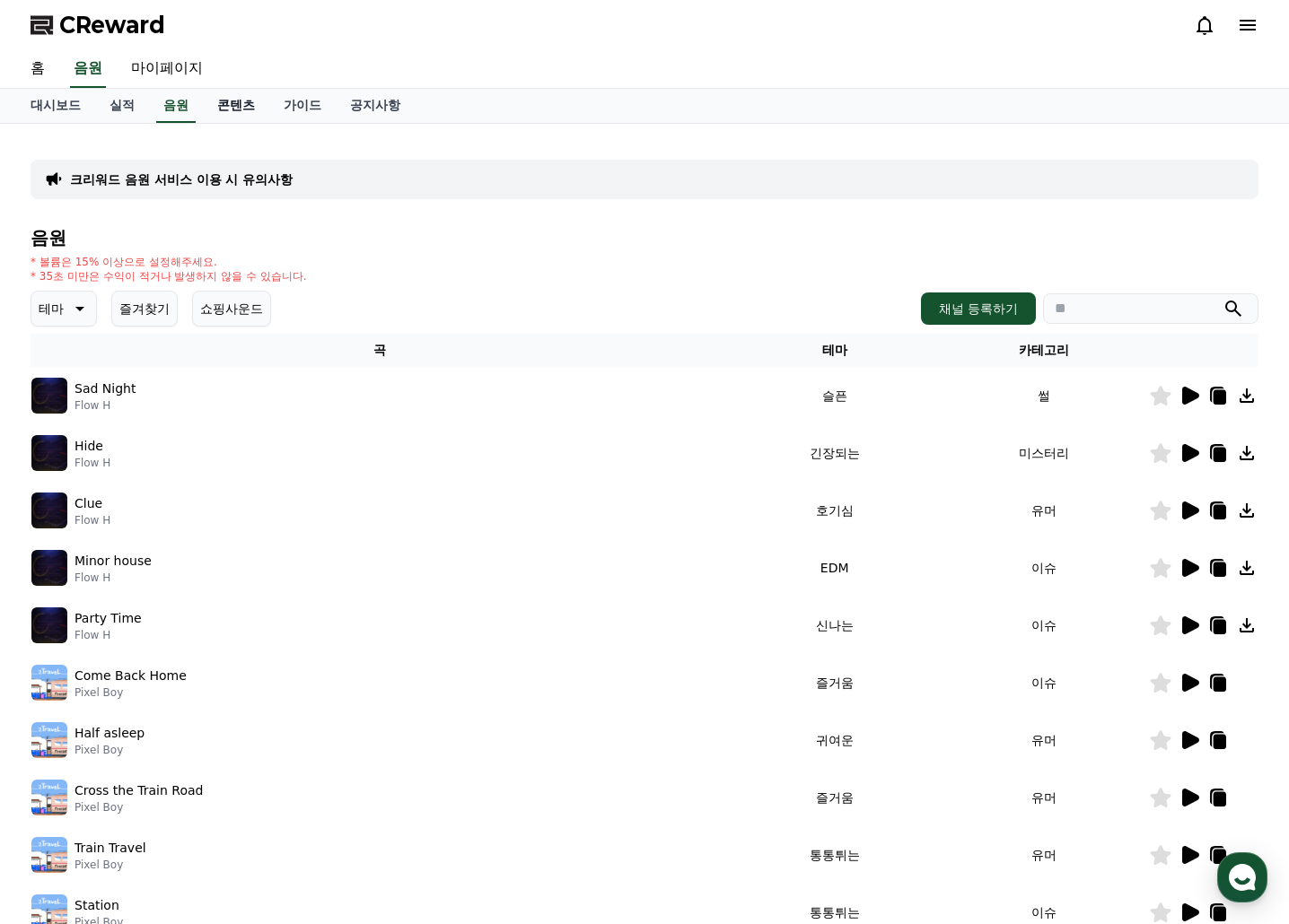
click at [236, 100] on link "콘텐츠" at bounding box center [236, 106] width 67 height 34
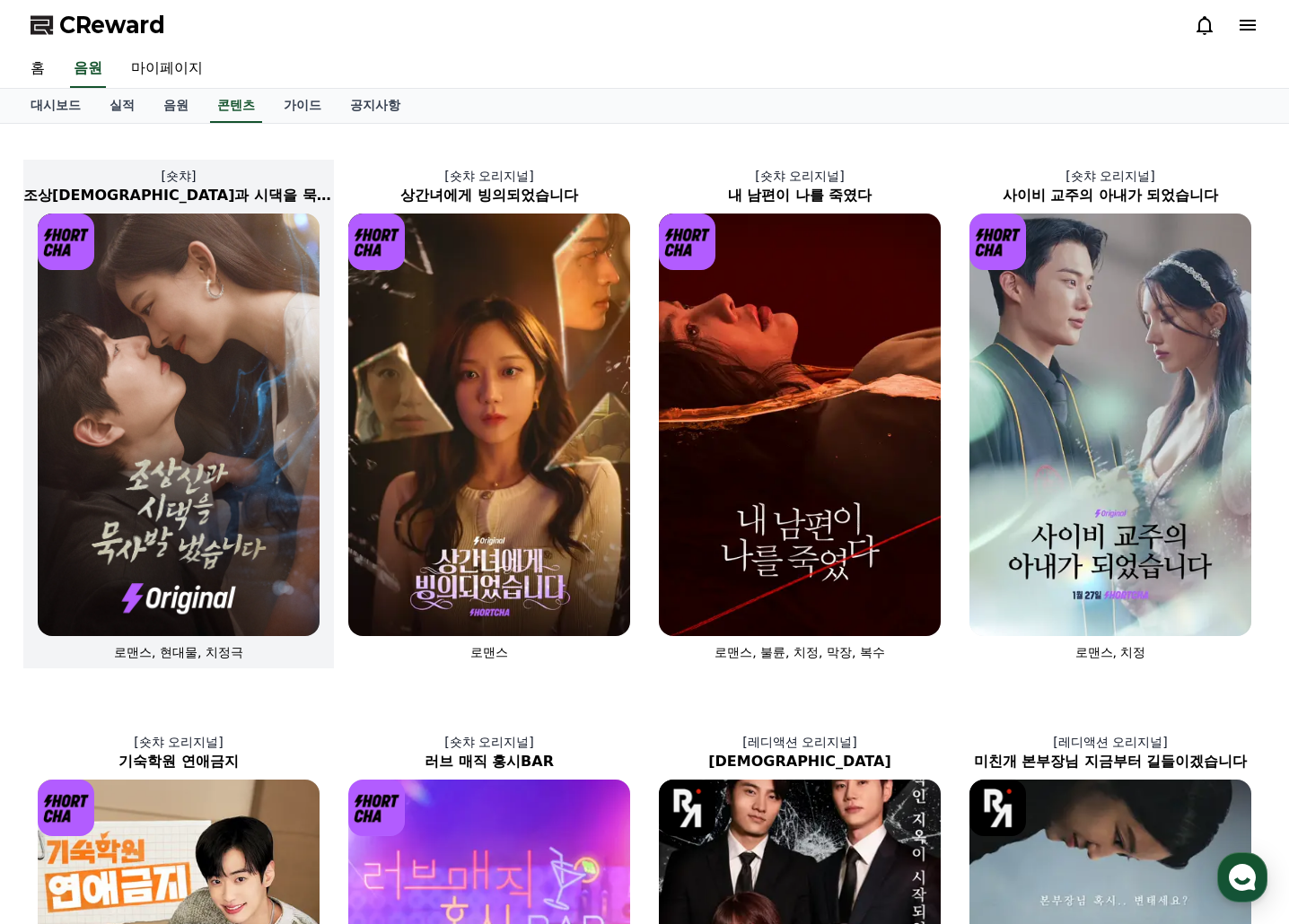
click at [241, 439] on img at bounding box center [178, 424] width 282 height 422
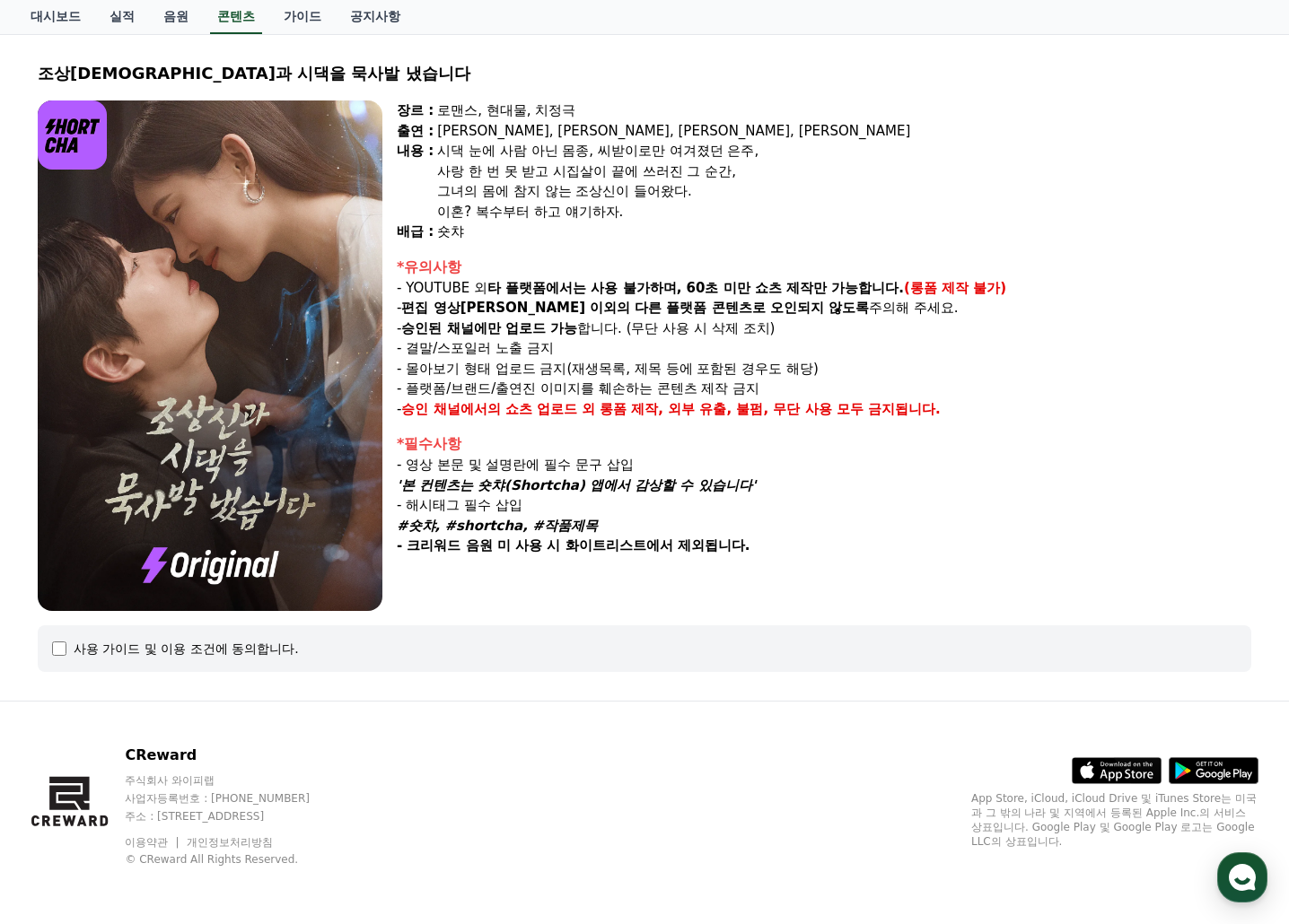
select select
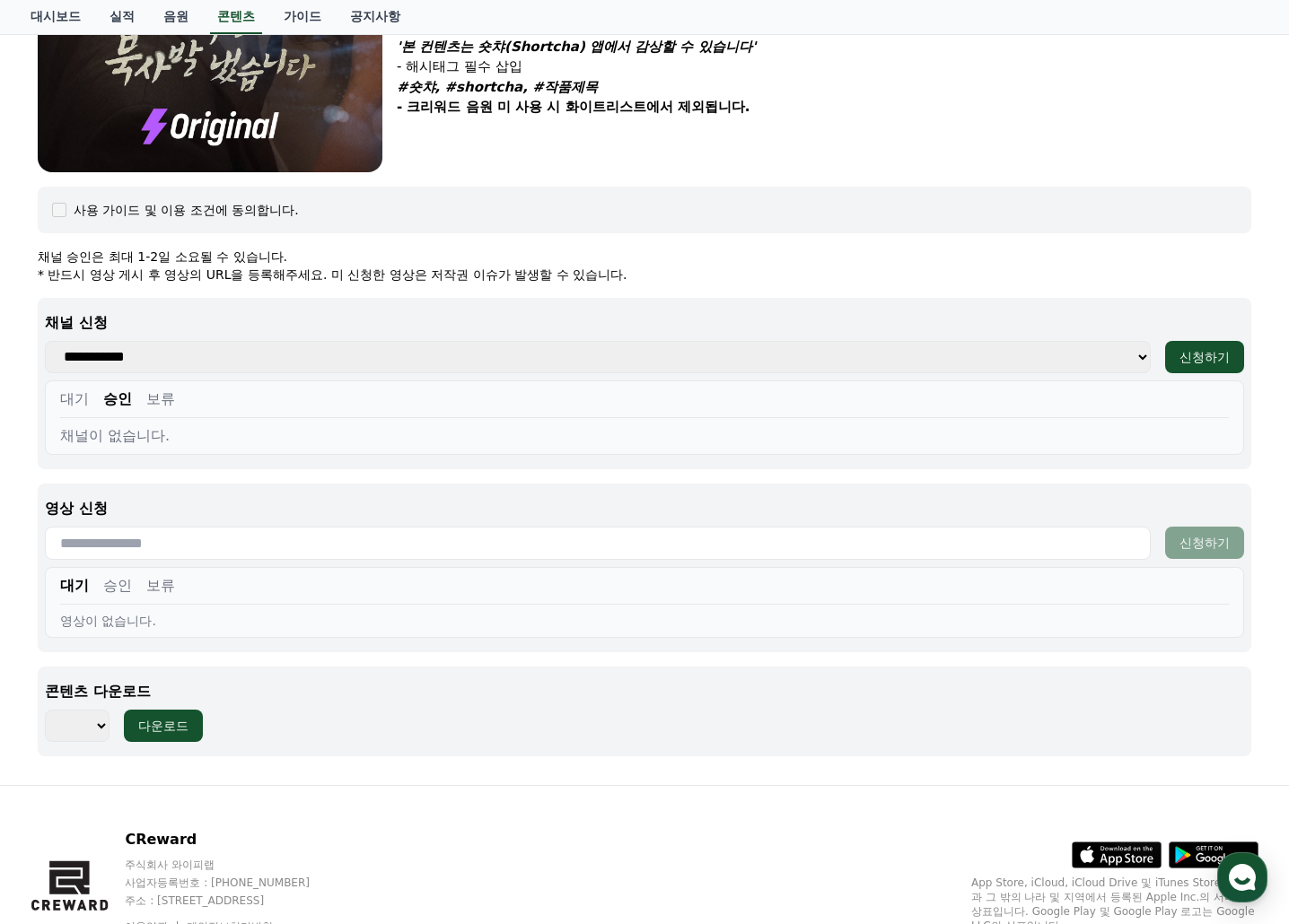
scroll to position [614, 0]
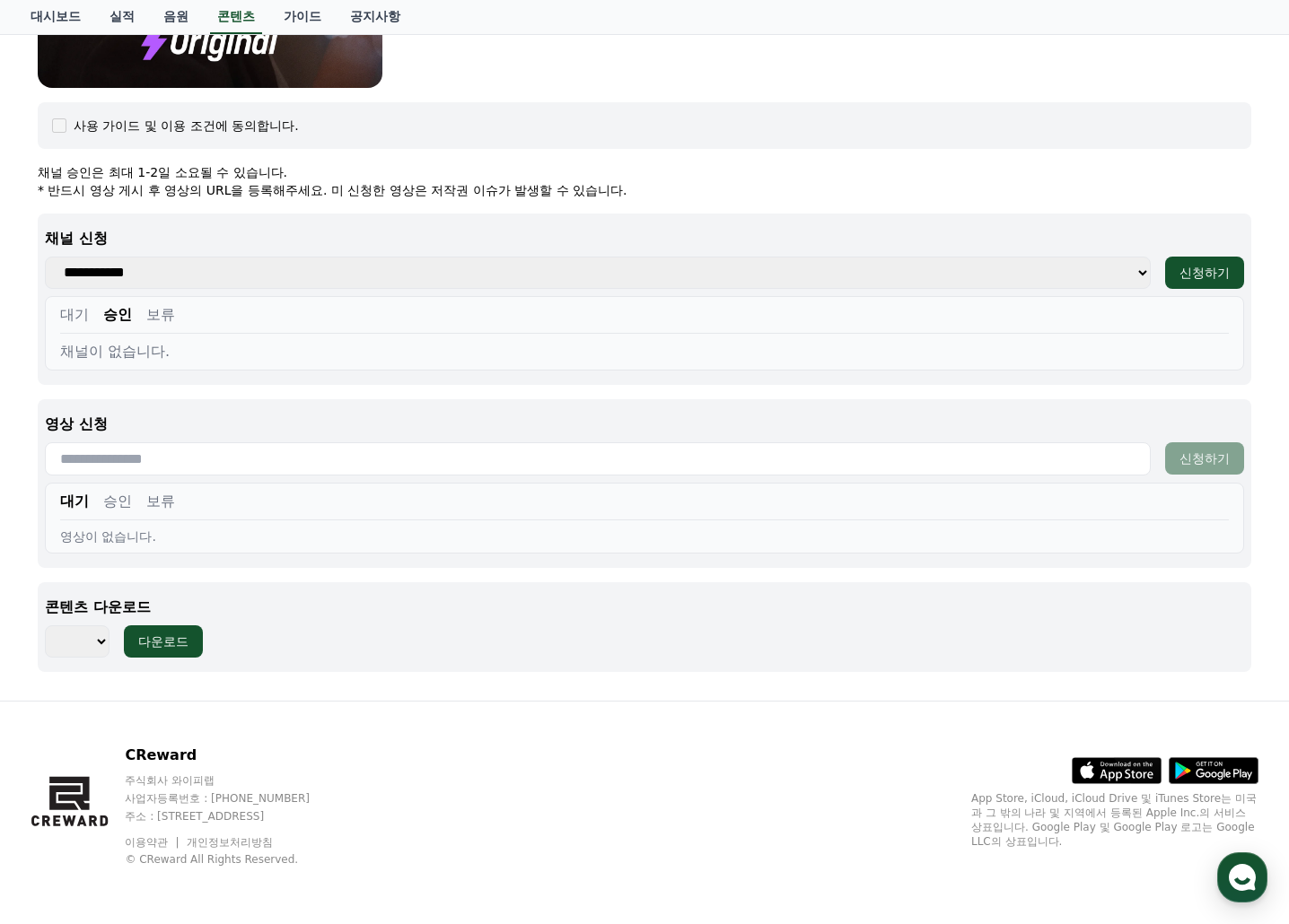
click at [117, 457] on input "text" at bounding box center [598, 458] width 1106 height 33
click at [109, 497] on button "승인" at bounding box center [118, 502] width 29 height 22
click at [76, 503] on button "대기" at bounding box center [74, 502] width 29 height 22
click at [100, 503] on div "대기 승인 보류" at bounding box center [644, 506] width 1168 height 30
click at [165, 269] on select "**********" at bounding box center [598, 273] width 1106 height 32
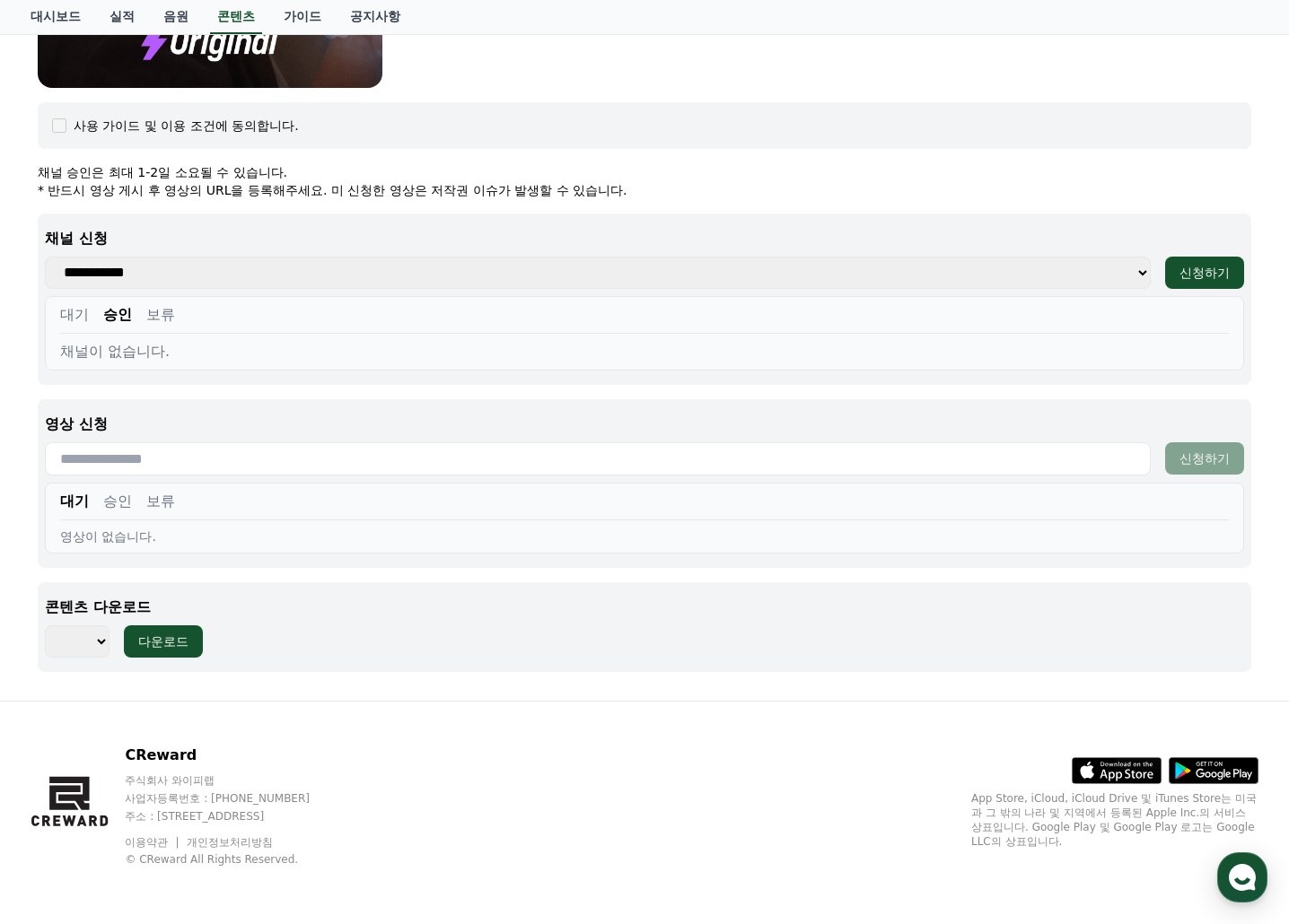
select select "**********"
click at [45, 257] on select "**********" at bounding box center [598, 273] width 1106 height 32
drag, startPoint x: 111, startPoint y: 500, endPoint x: 88, endPoint y: 501, distance: 23.0
click at [111, 499] on button "승인" at bounding box center [118, 502] width 29 height 22
click at [75, 503] on button "대기" at bounding box center [74, 502] width 29 height 22
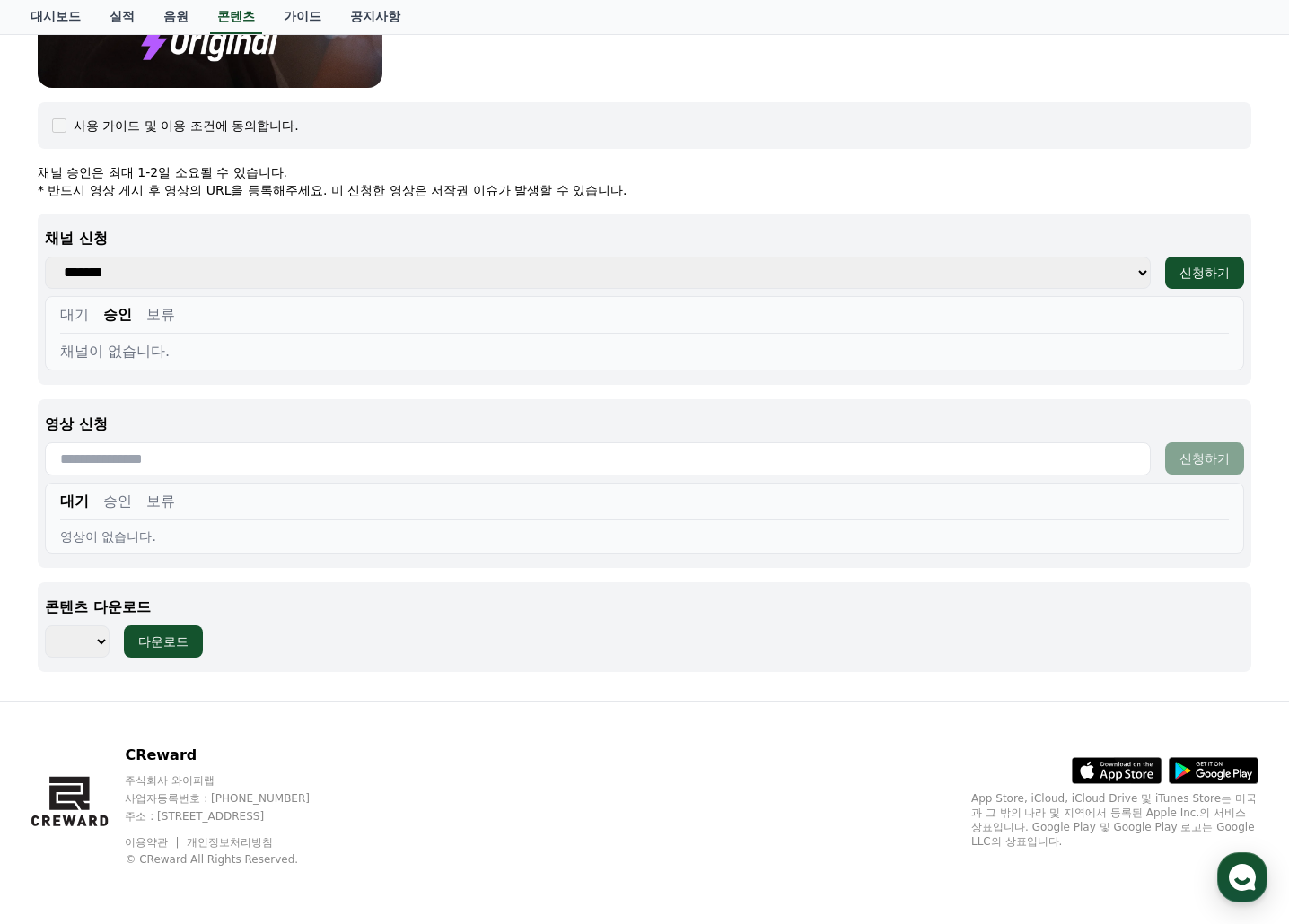
click at [79, 304] on button "대기" at bounding box center [74, 315] width 29 height 22
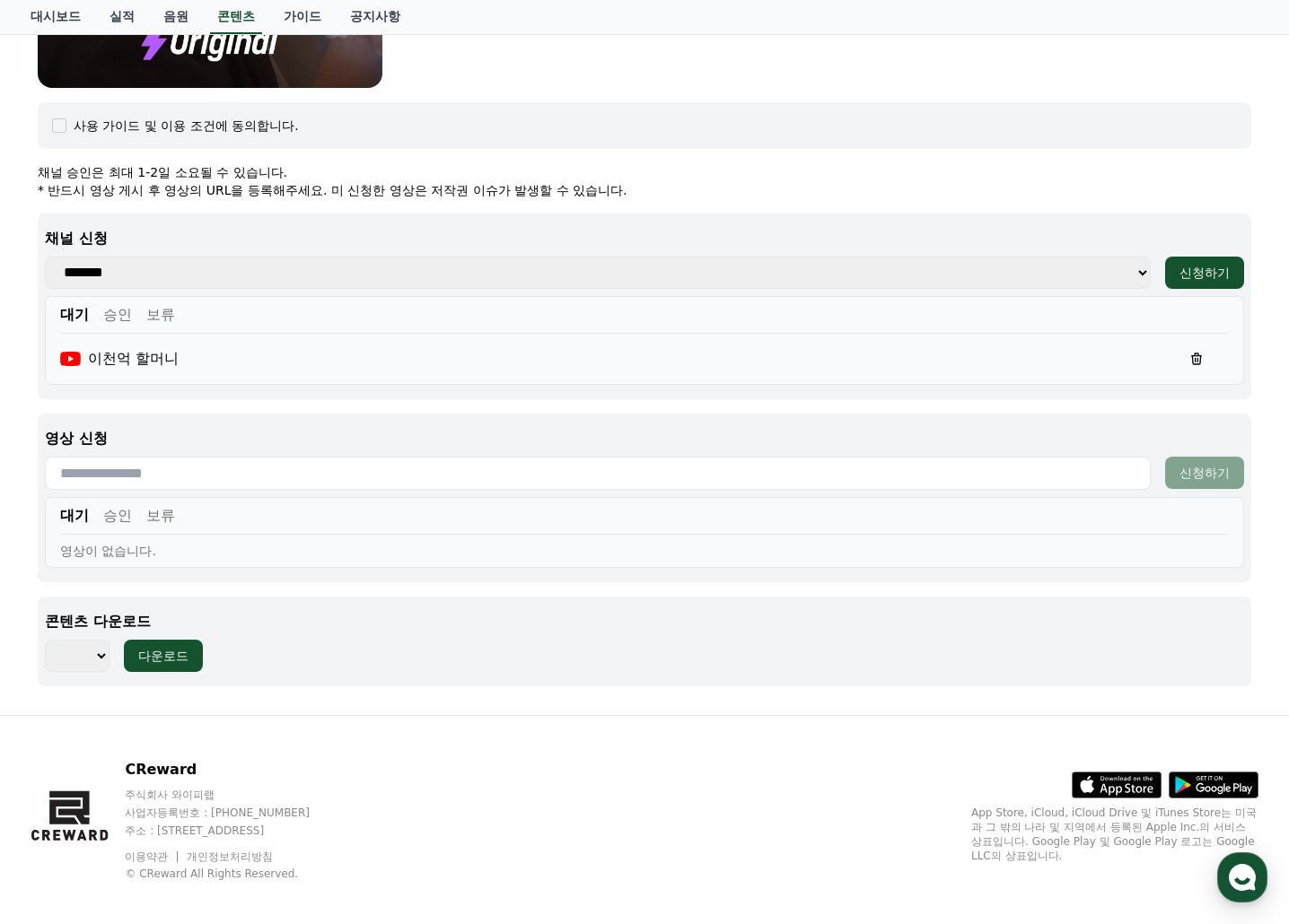
click at [116, 514] on button "승인" at bounding box center [118, 516] width 29 height 22
click at [166, 516] on button "보류" at bounding box center [160, 516] width 29 height 22
click at [69, 513] on button "대기" at bounding box center [74, 516] width 29 height 22
click at [144, 356] on div "이천억 할머니" at bounding box center [119, 359] width 119 height 22
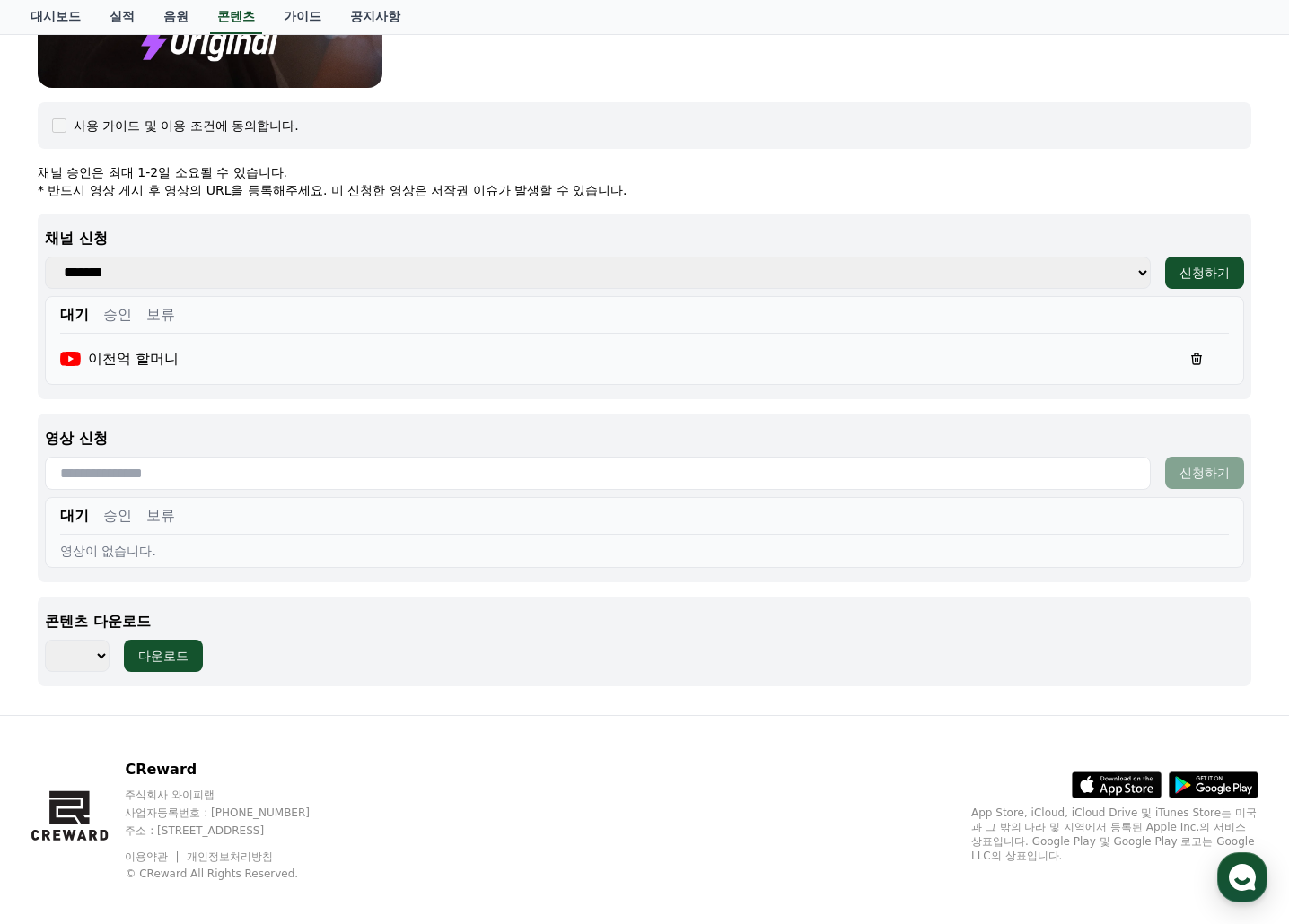
click at [144, 356] on div "이천억 할머니" at bounding box center [119, 359] width 119 height 22
click at [89, 666] on select "*** *** *** *** *** *** *** *** *** *** *** *** *** *** *** *** *** *** *** ***…" at bounding box center [77, 655] width 65 height 32
click at [361, 386] on div "**********" at bounding box center [644, 306] width 1213 height 186
click at [120, 305] on button "승인" at bounding box center [118, 315] width 29 height 22
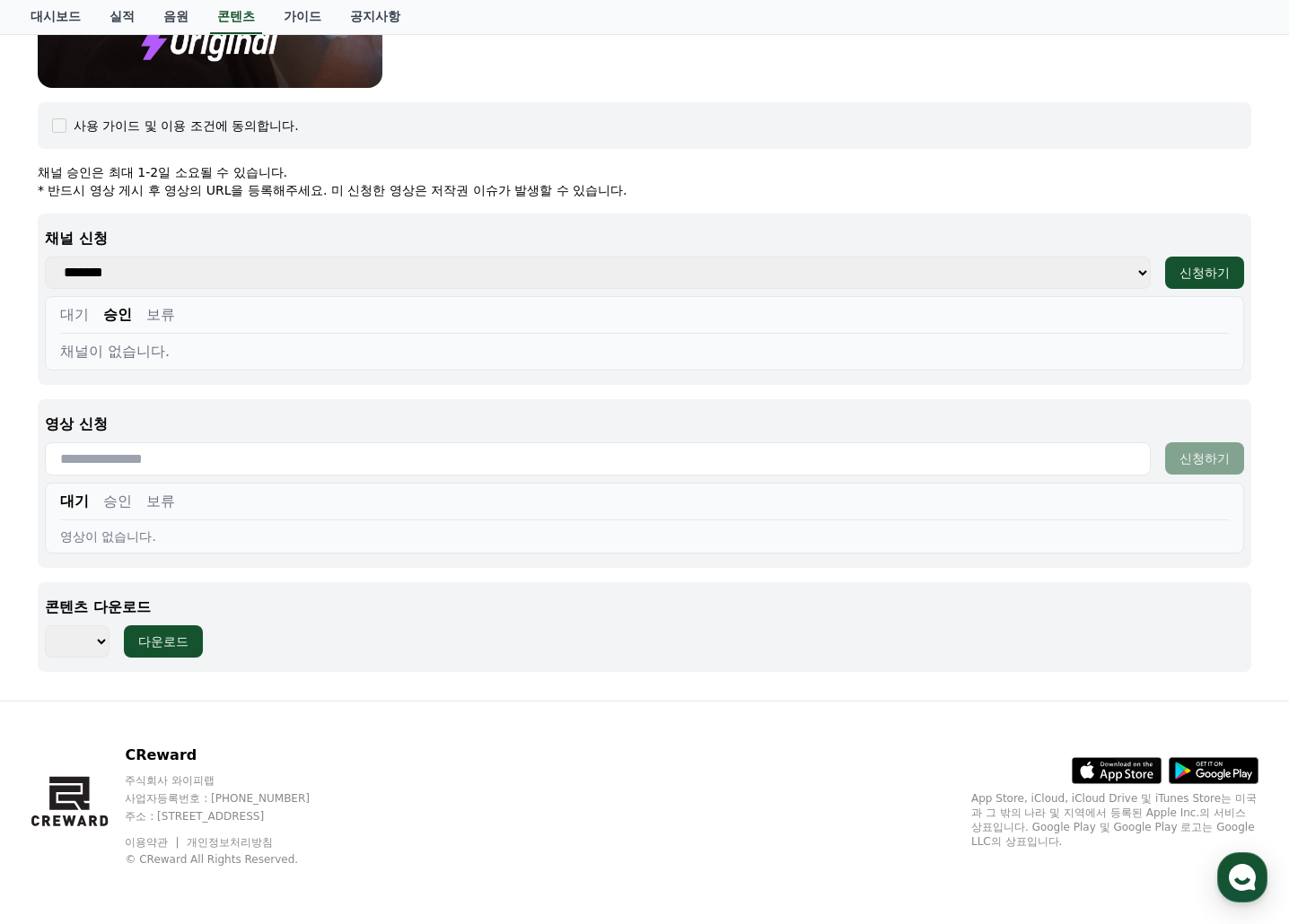
click at [162, 319] on button "보류" at bounding box center [160, 315] width 29 height 22
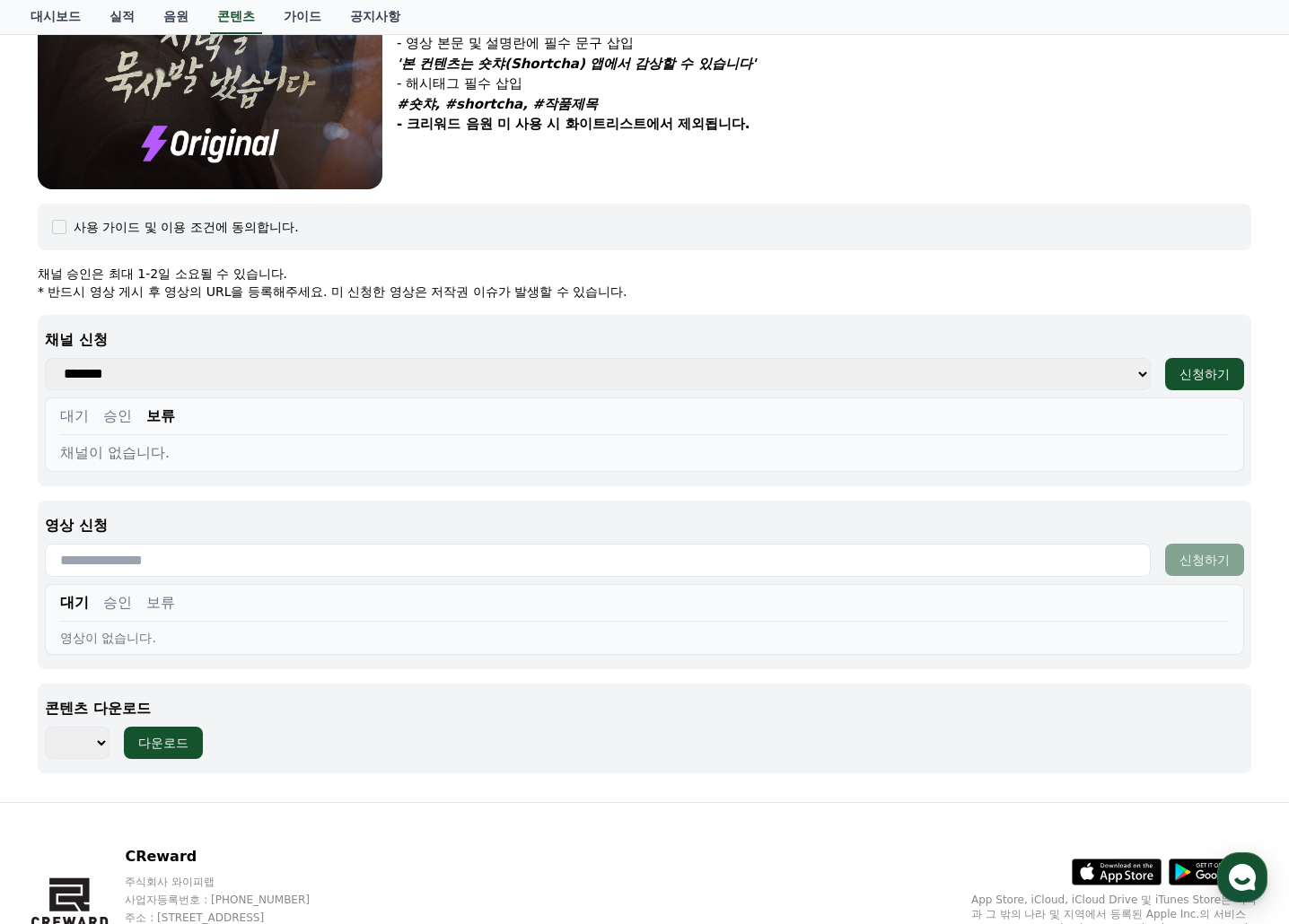
scroll to position [166, 0]
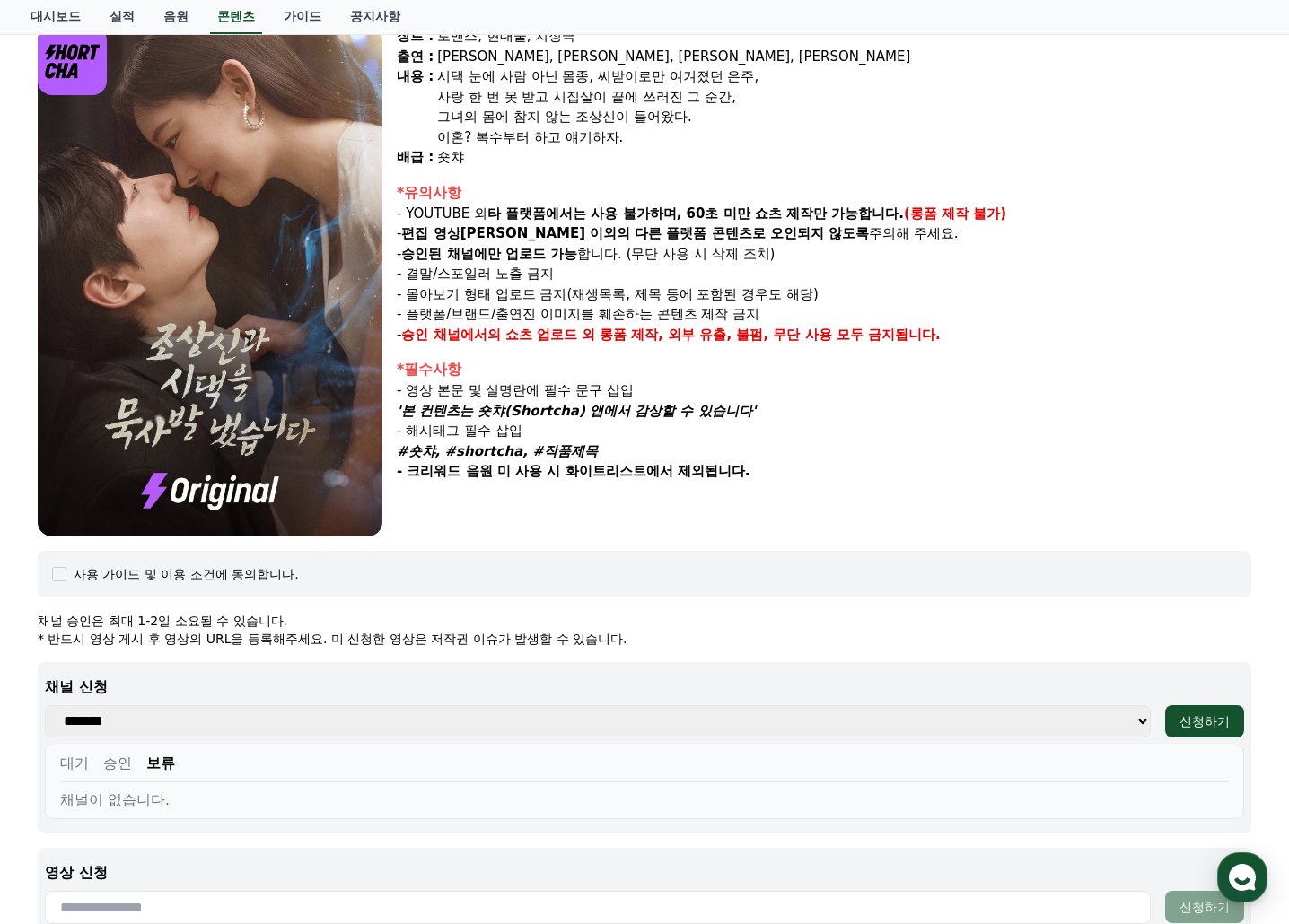
drag, startPoint x: 203, startPoint y: 616, endPoint x: 345, endPoint y: 620, distance: 142.1
click at [337, 618] on p "채널 승인은 최대 1-2일 소요될 수 있습니다." at bounding box center [644, 620] width 1213 height 18
click at [349, 620] on p "채널 승인은 최대 1-2일 소요될 수 있습니다." at bounding box center [644, 620] width 1213 height 18
drag, startPoint x: 165, startPoint y: 617, endPoint x: 396, endPoint y: 659, distance: 234.8
click at [396, 659] on div "**********" at bounding box center [644, 865] width 1213 height 509
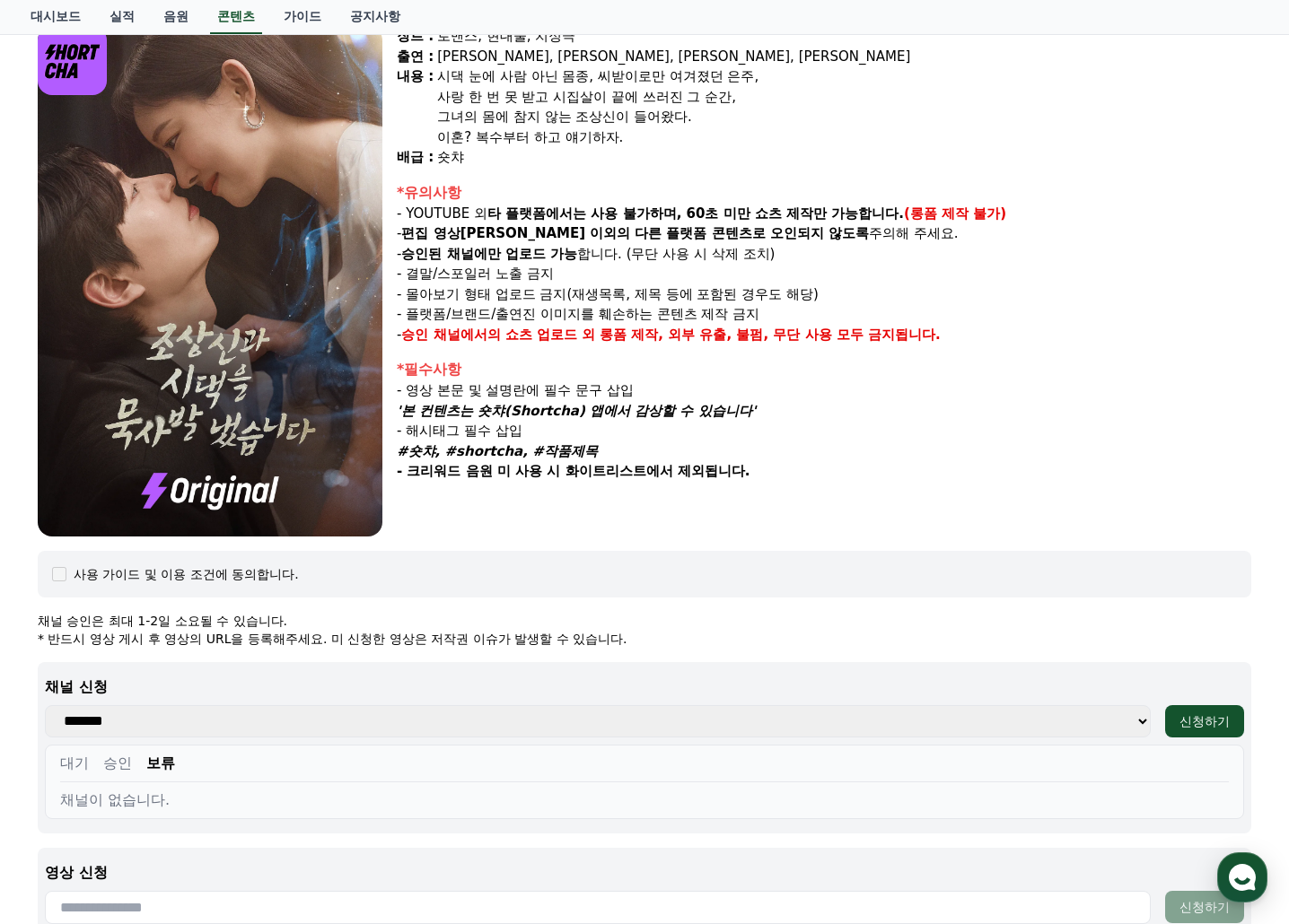
click at [419, 663] on div "**********" at bounding box center [644, 748] width 1213 height 171
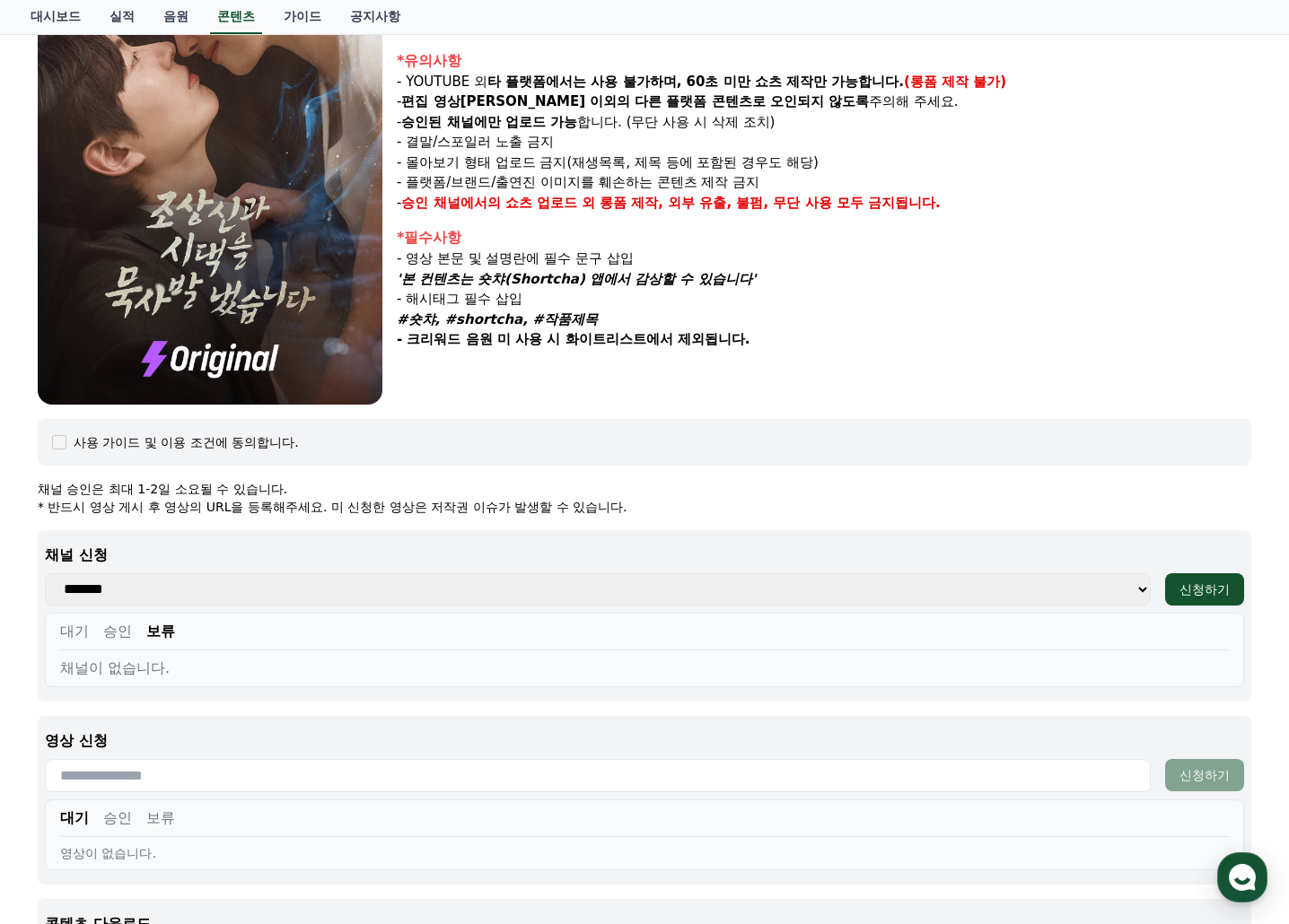
scroll to position [525, 0]
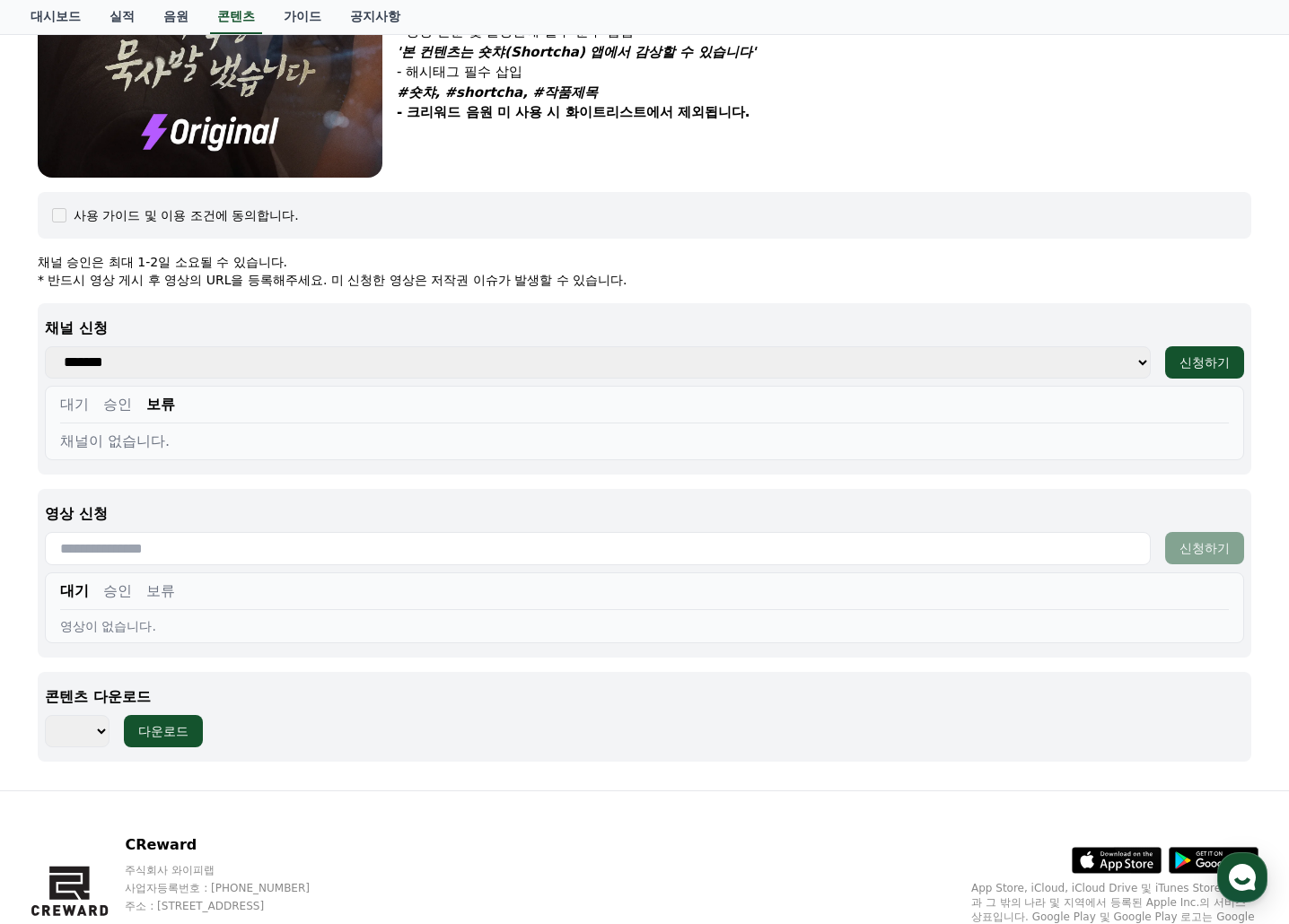
click at [77, 403] on button "대기" at bounding box center [74, 405] width 29 height 22
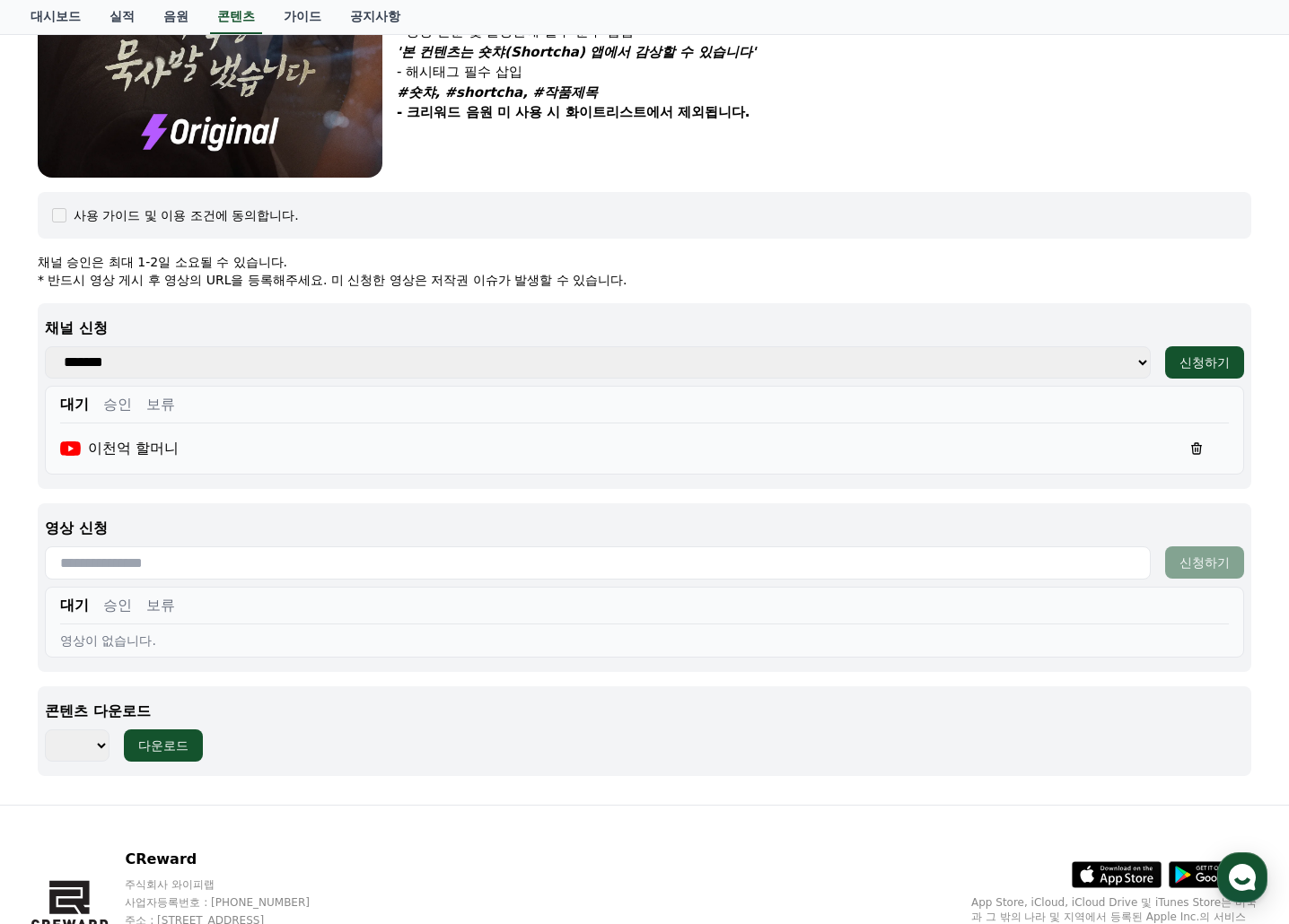
click at [118, 404] on button "승인" at bounding box center [118, 405] width 29 height 22
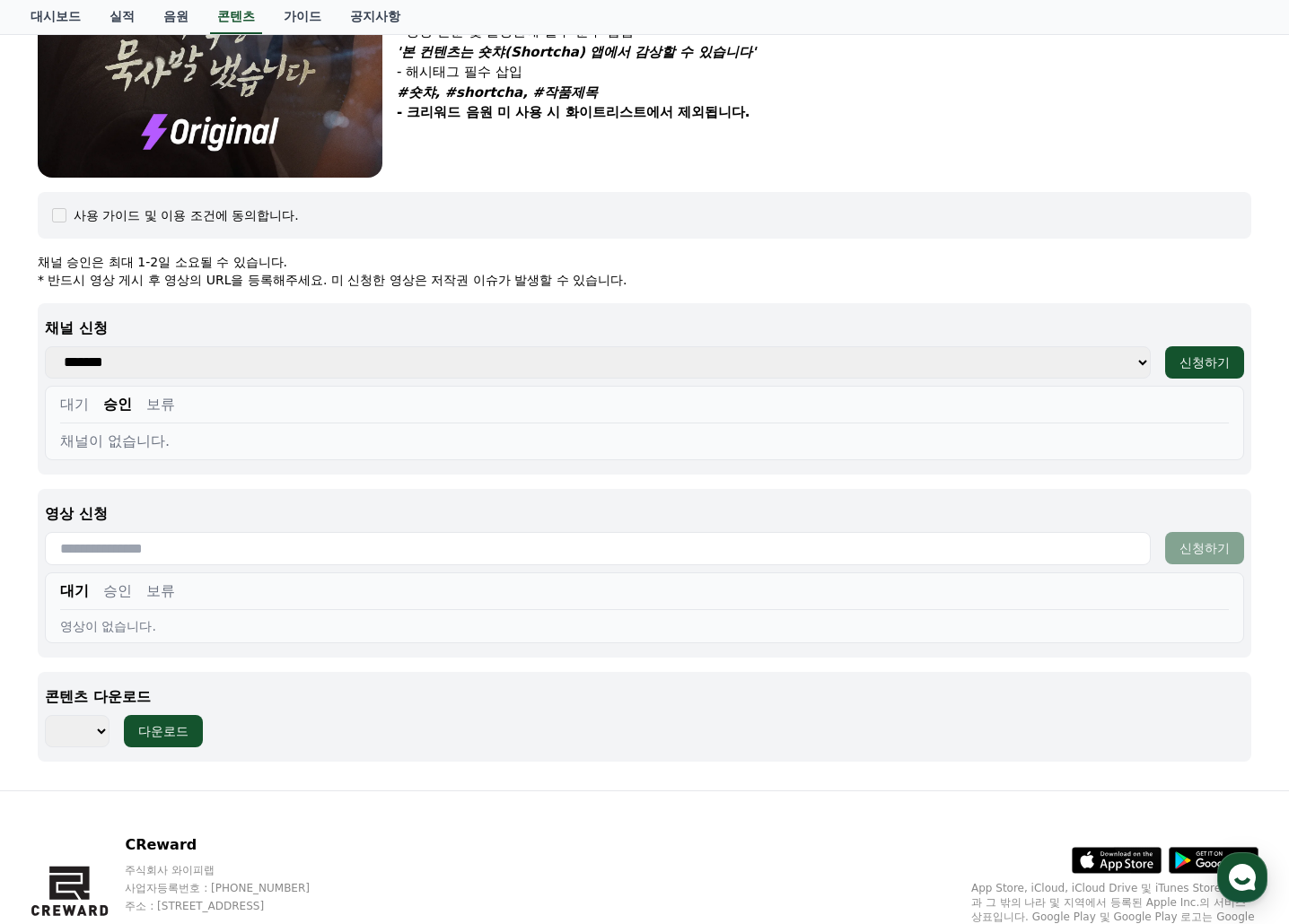
click at [66, 403] on button "대기" at bounding box center [74, 405] width 29 height 22
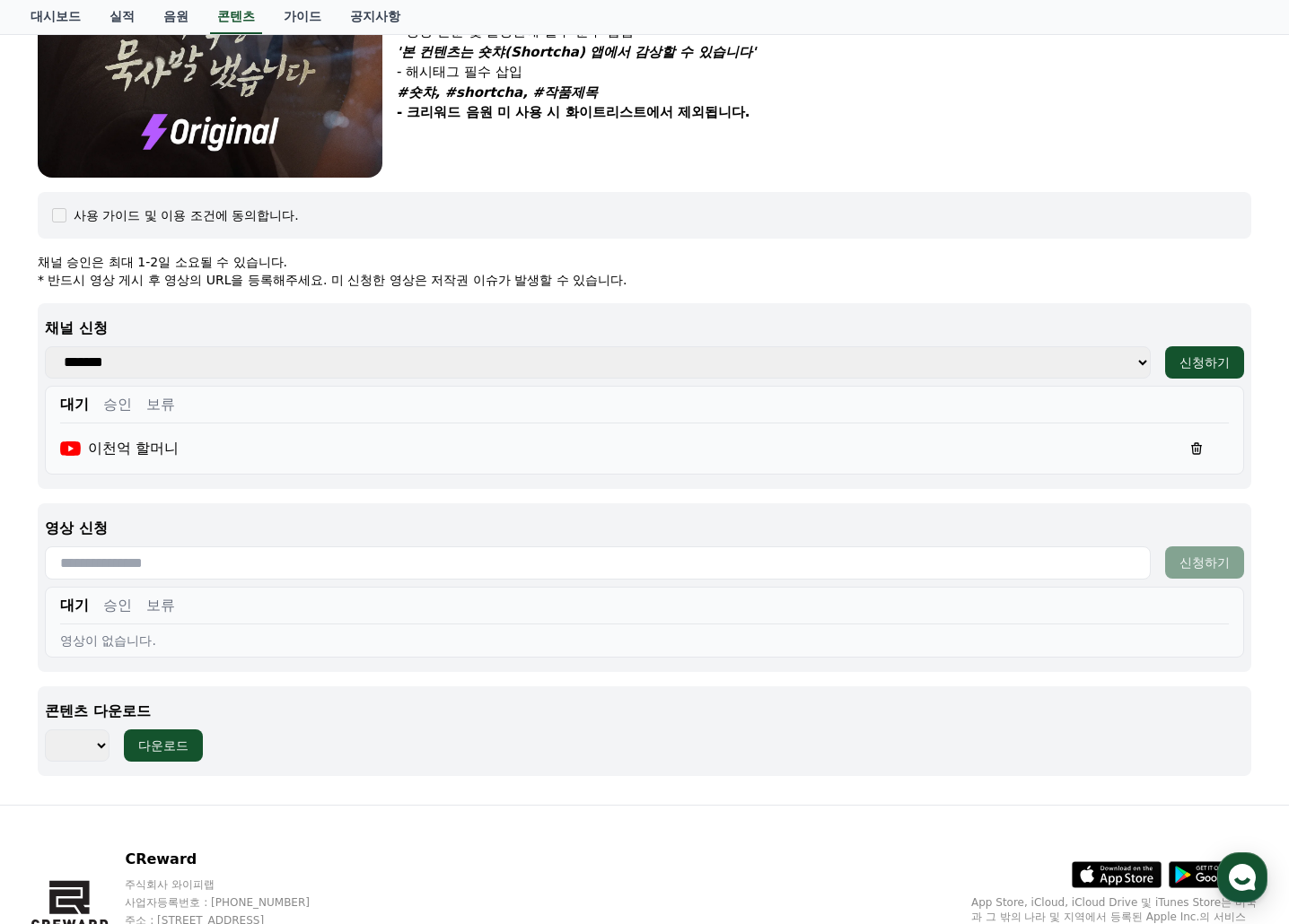
click at [125, 449] on div "이천억 할머니" at bounding box center [119, 449] width 119 height 22
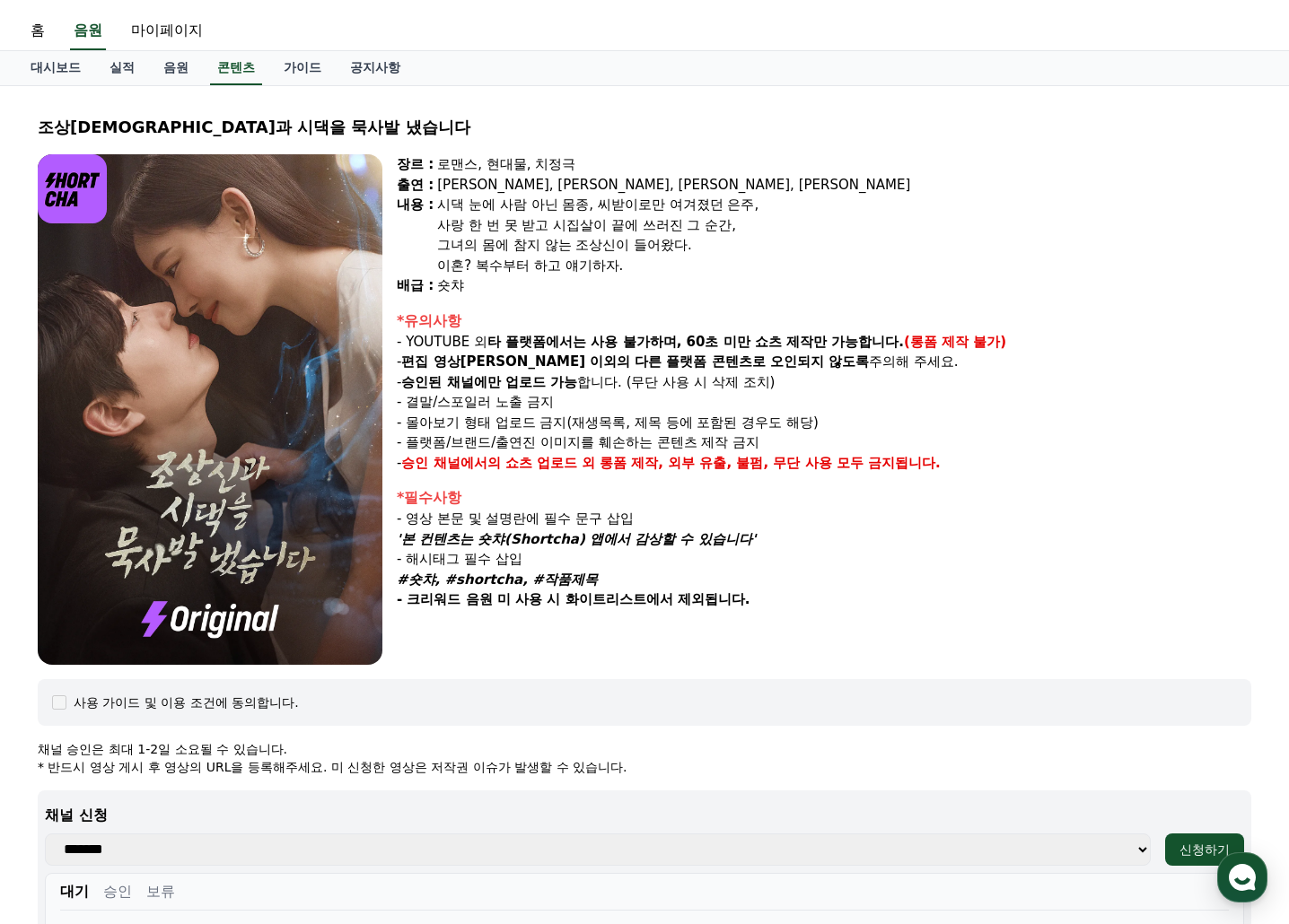
scroll to position [0, 0]
